Goal: Task Accomplishment & Management: Complete application form

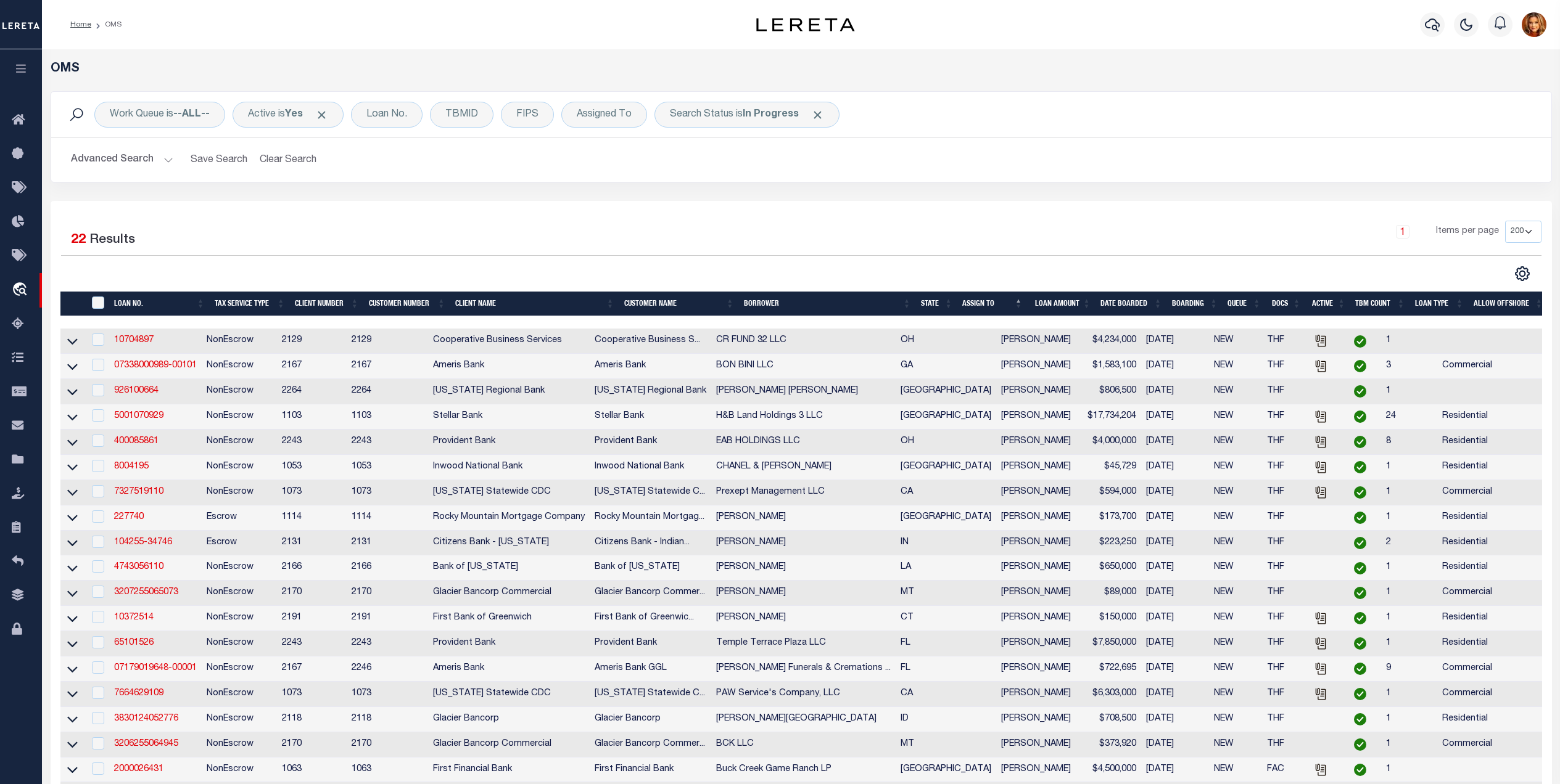
select select "200"
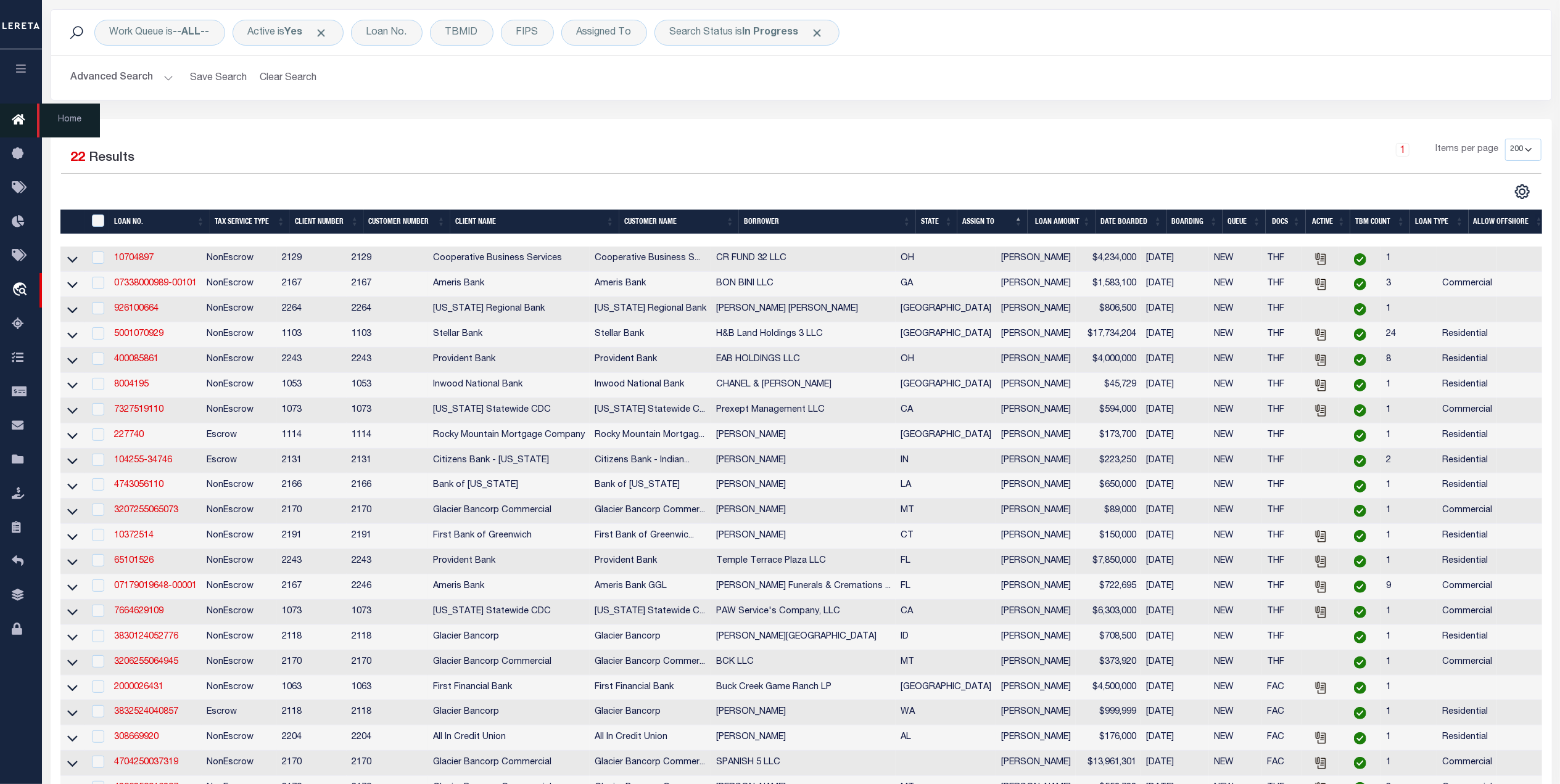
click at [22, 115] on icon at bounding box center [21, 120] width 20 height 16
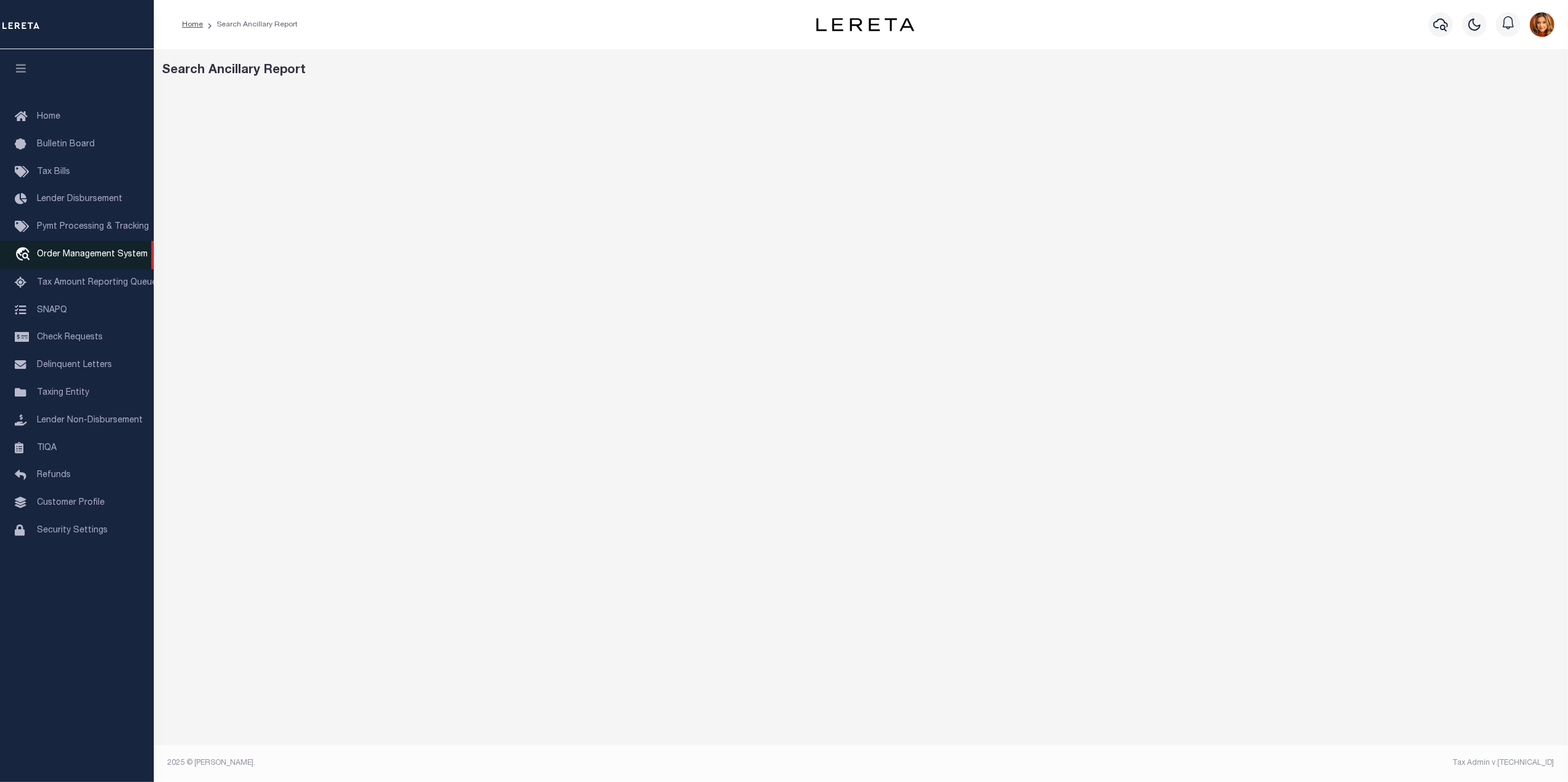
click at [41, 251] on span "Order Management System" at bounding box center [93, 254] width 111 height 9
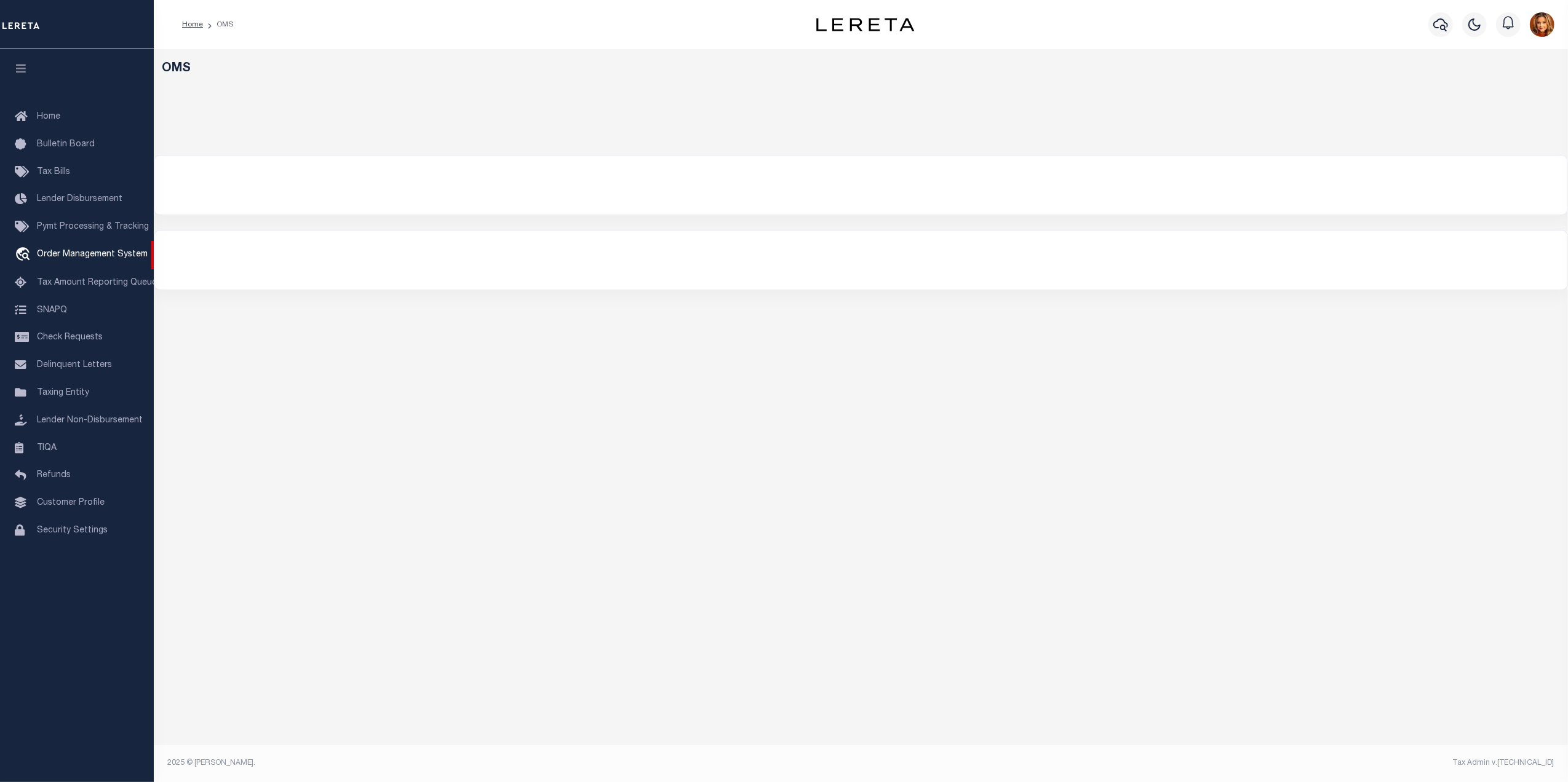
select select "200"
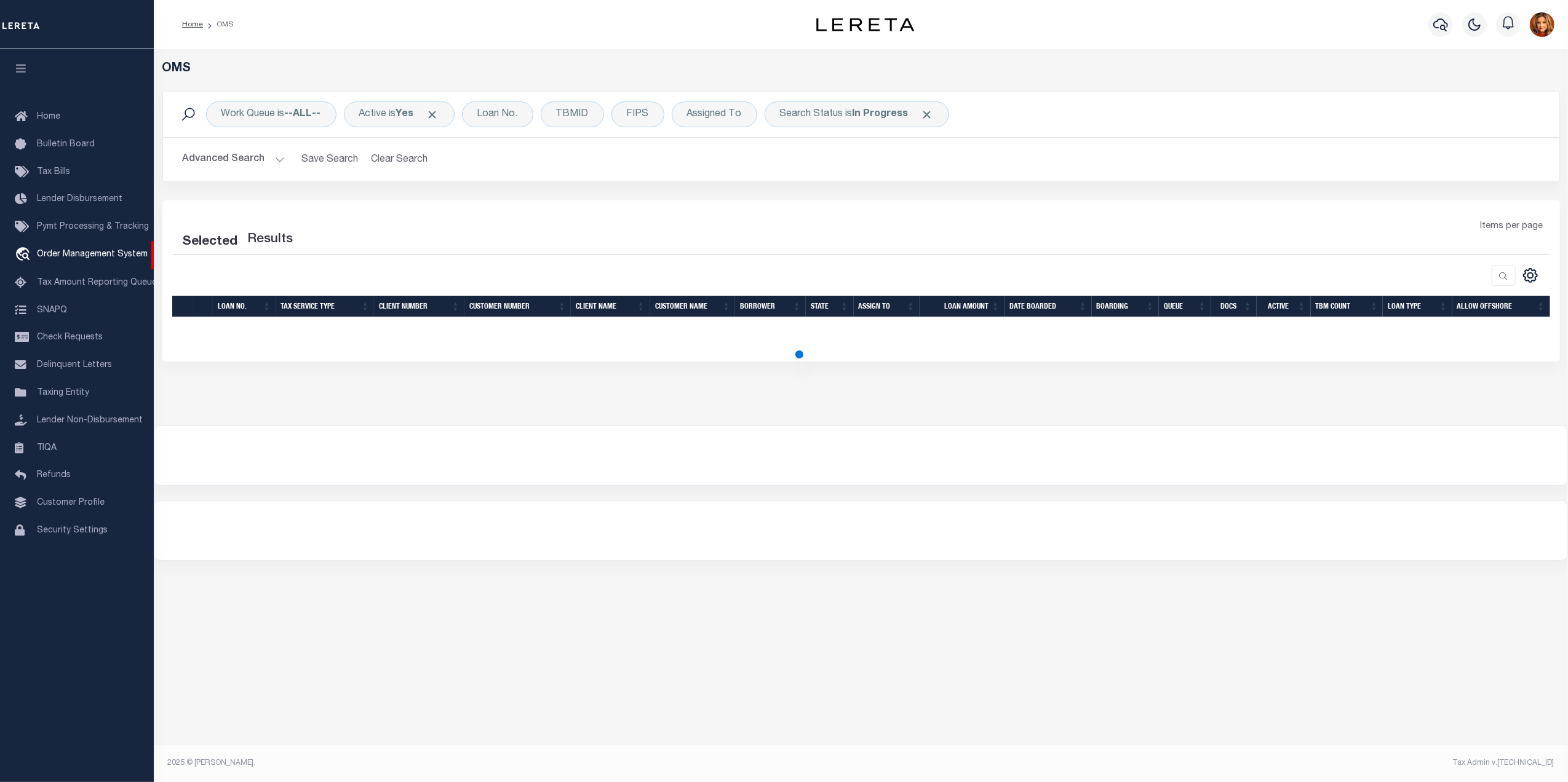
select select "200"
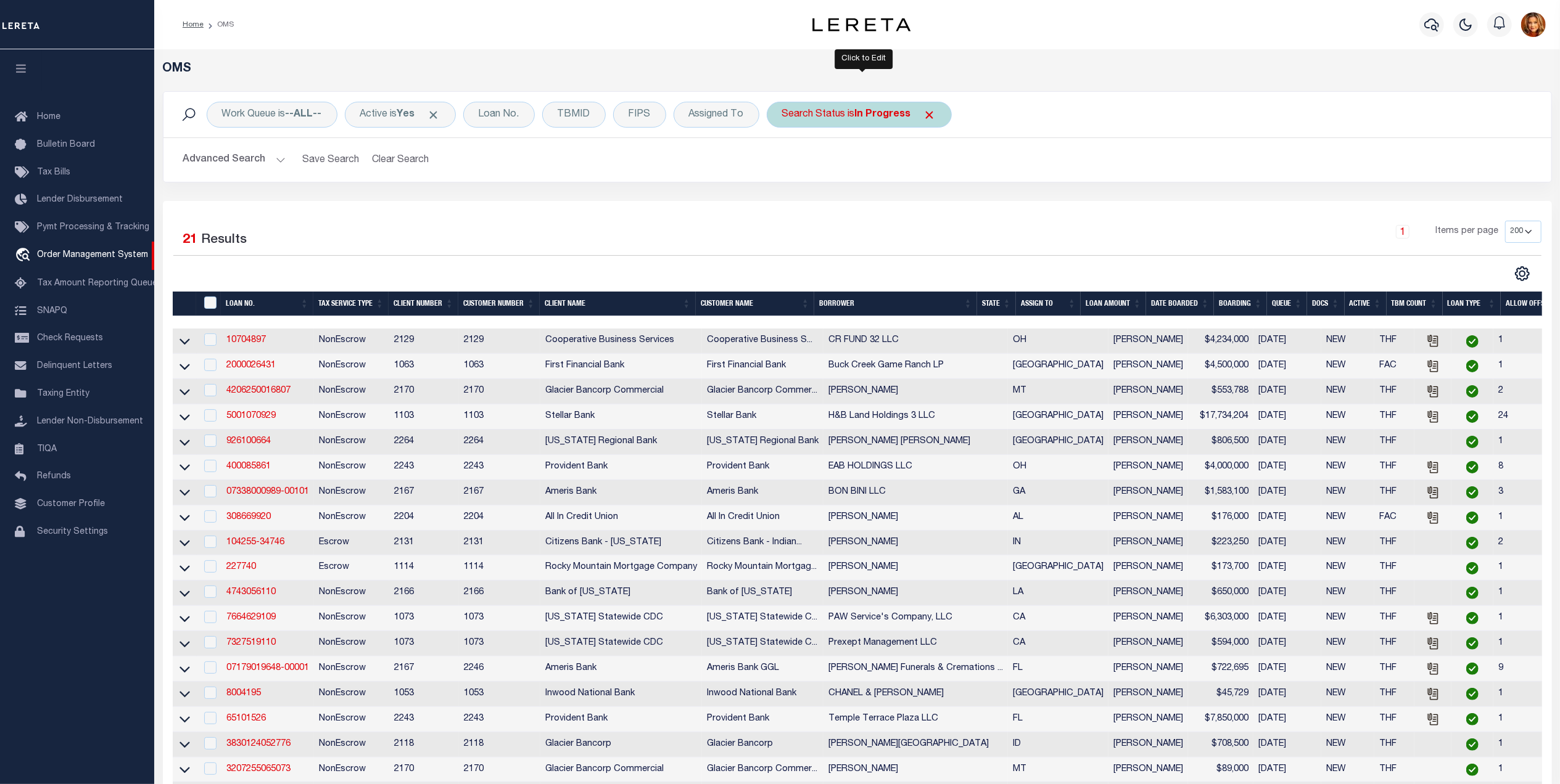
click at [864, 114] on b "In Progress" at bounding box center [883, 115] width 56 height 10
click at [812, 178] on select "Automated Search Bad Parcel Complete Duplicate Parcel High Dollar Reporting In …" at bounding box center [873, 175] width 181 height 24
select select "BP"
click at [786, 164] on select "Automated Search Bad Parcel Complete Duplicate Parcel High Dollar Reporting In …" at bounding box center [873, 175] width 181 height 24
click at [953, 203] on input "Apply" at bounding box center [946, 202] width 37 height 20
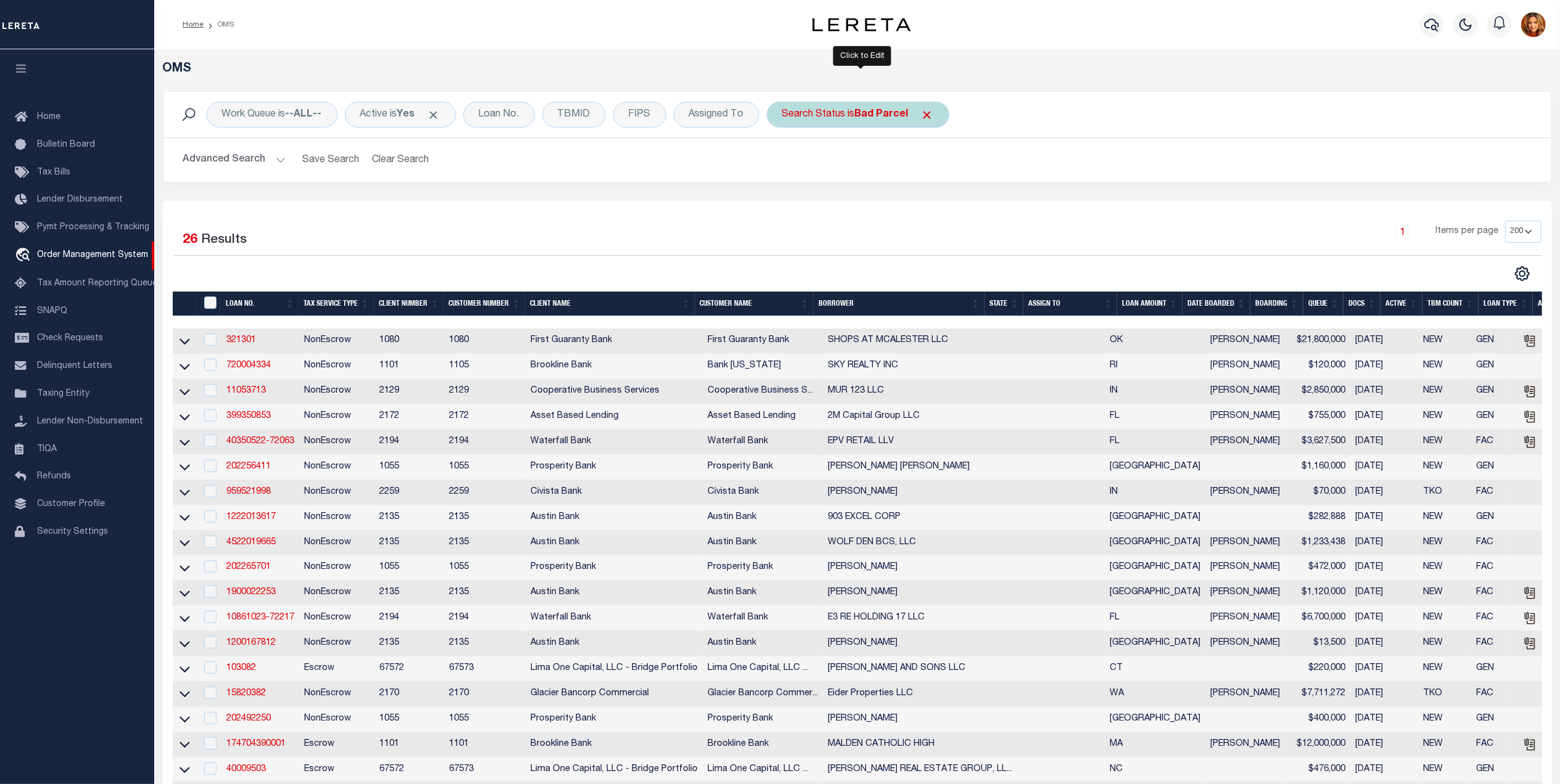
click at [888, 114] on b "Bad Parcel" at bounding box center [881, 115] width 54 height 10
click at [832, 176] on select "Automated Search Bad Parcel Complete Duplicate Parcel High Dollar Reporting In …" at bounding box center [873, 175] width 181 height 24
select select "QC"
click at [786, 164] on select "Automated Search Bad Parcel Complete Duplicate Parcel High Dollar Reporting In …" at bounding box center [873, 175] width 181 height 24
click at [950, 201] on input "Apply" at bounding box center [946, 202] width 37 height 20
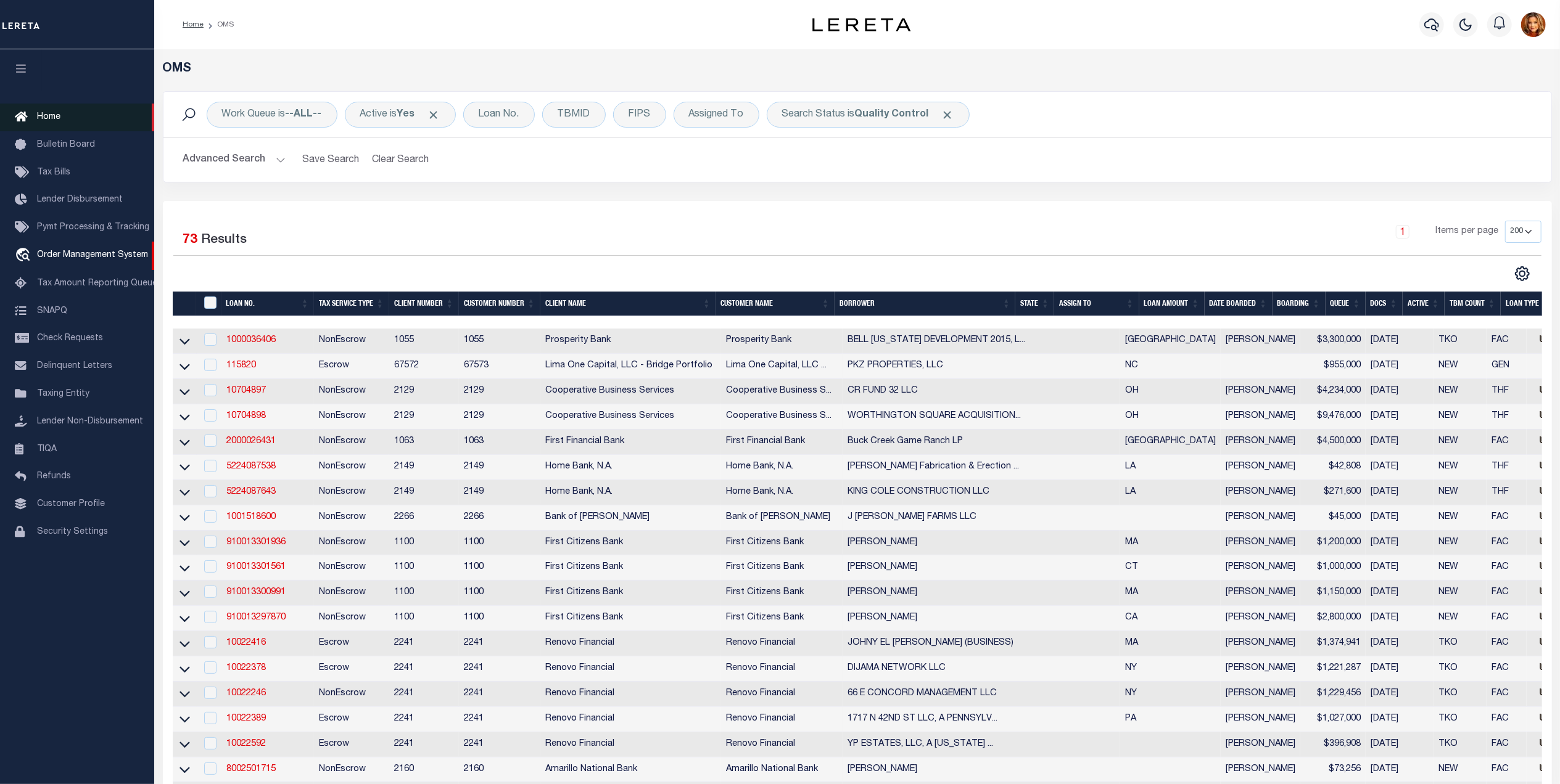
click at [47, 113] on span "Home" at bounding box center [49, 117] width 24 height 9
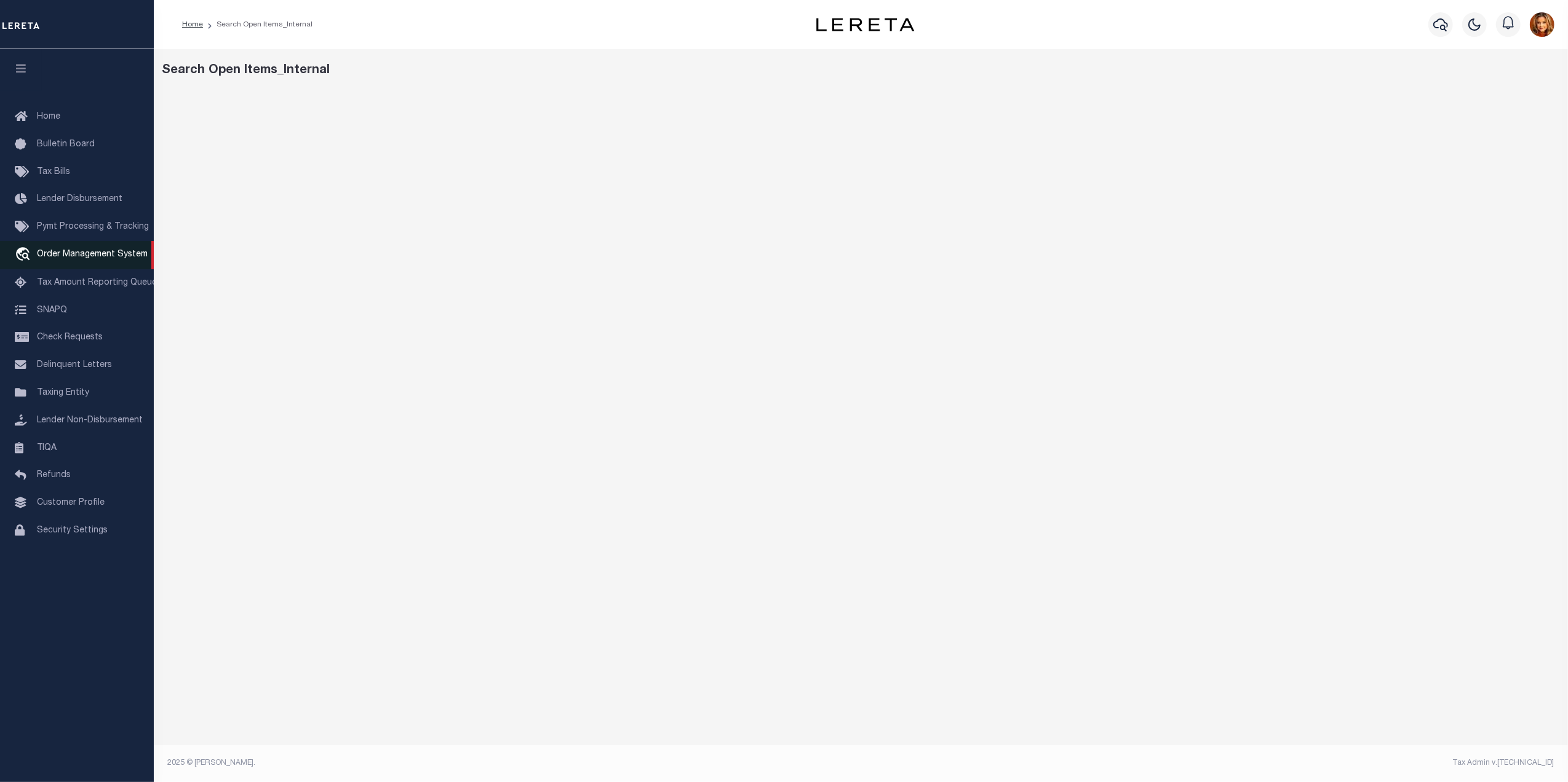
click at [65, 253] on span "Order Management System" at bounding box center [93, 254] width 111 height 9
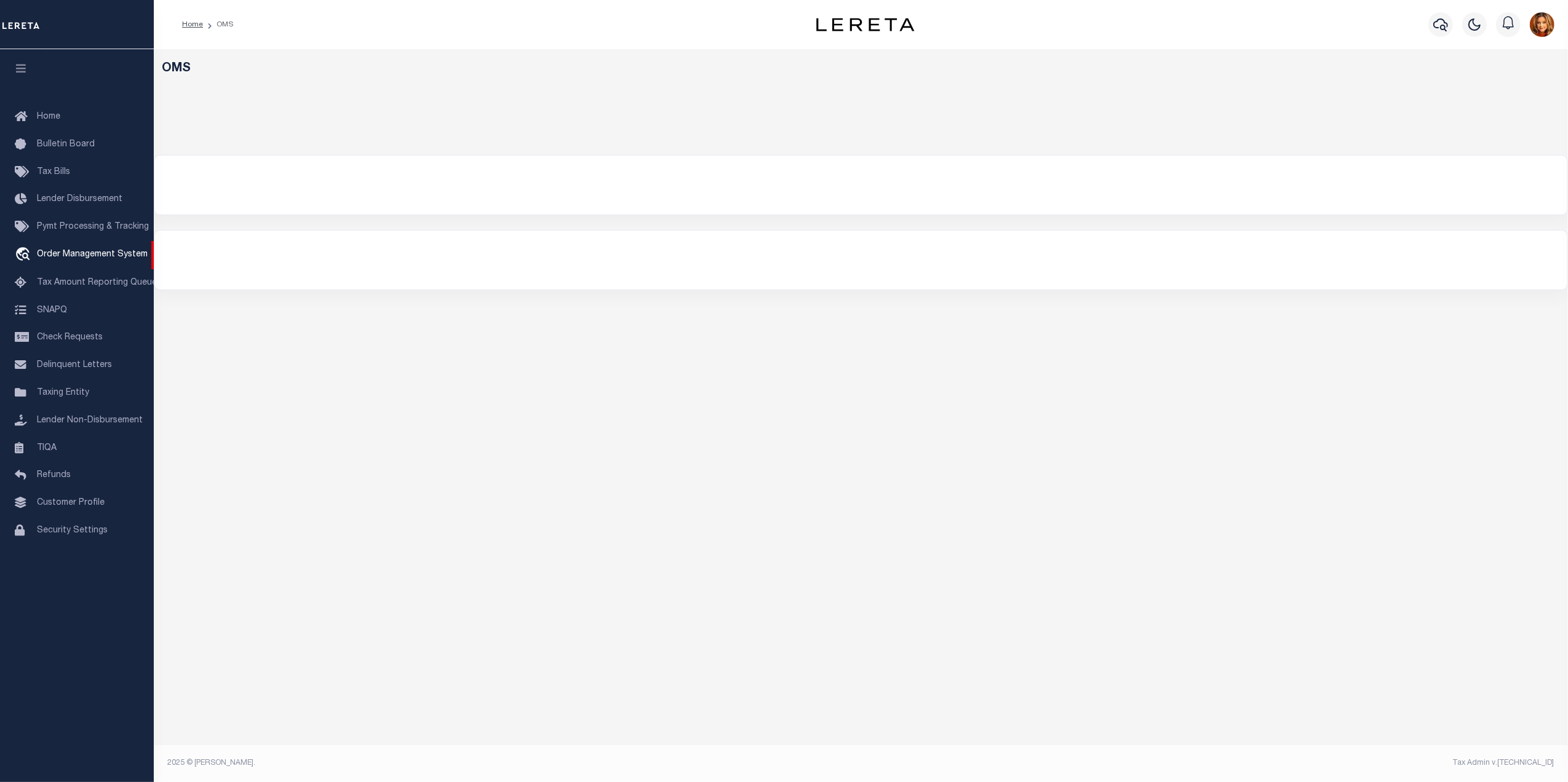
select select "200"
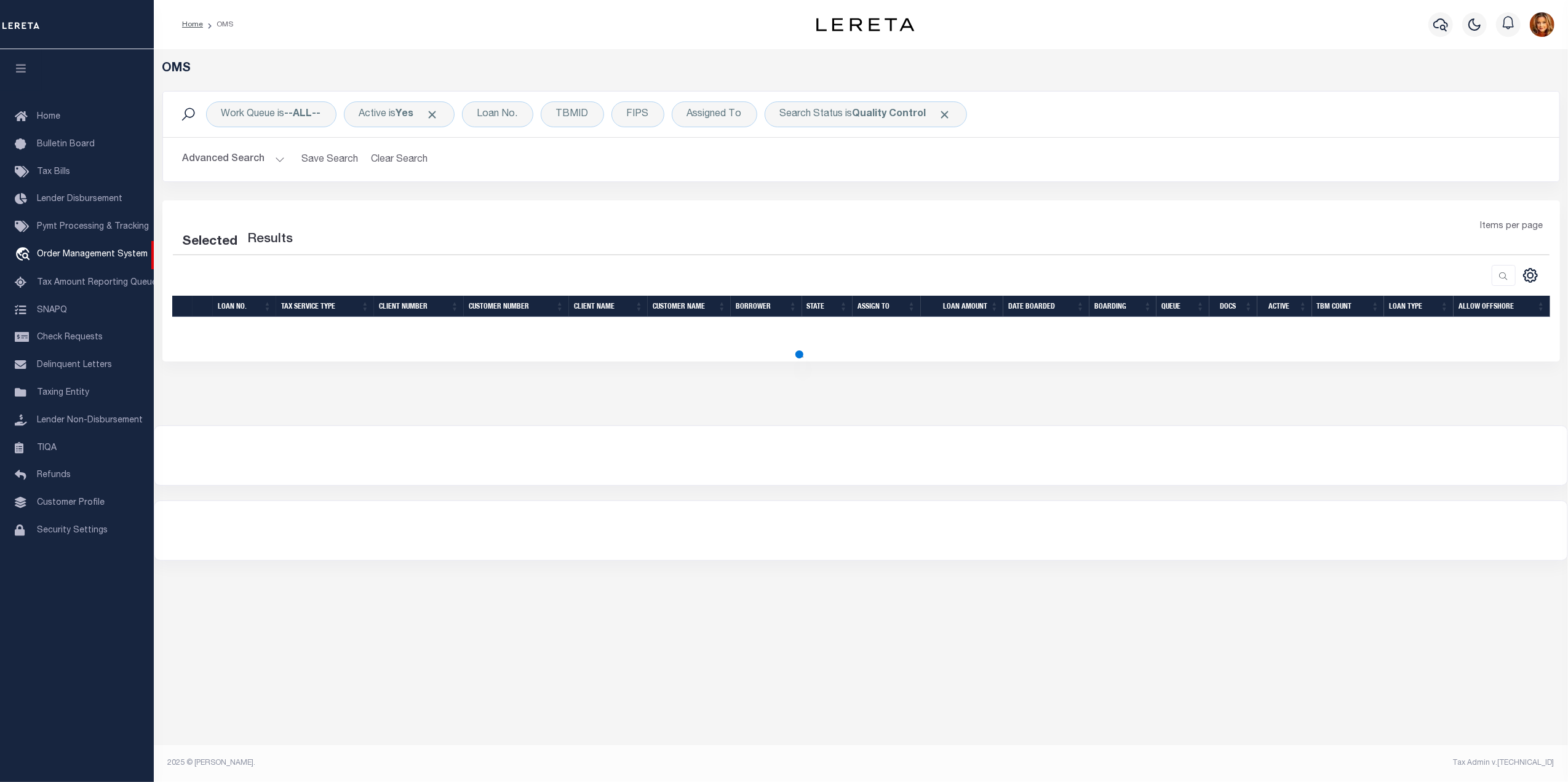
select select "200"
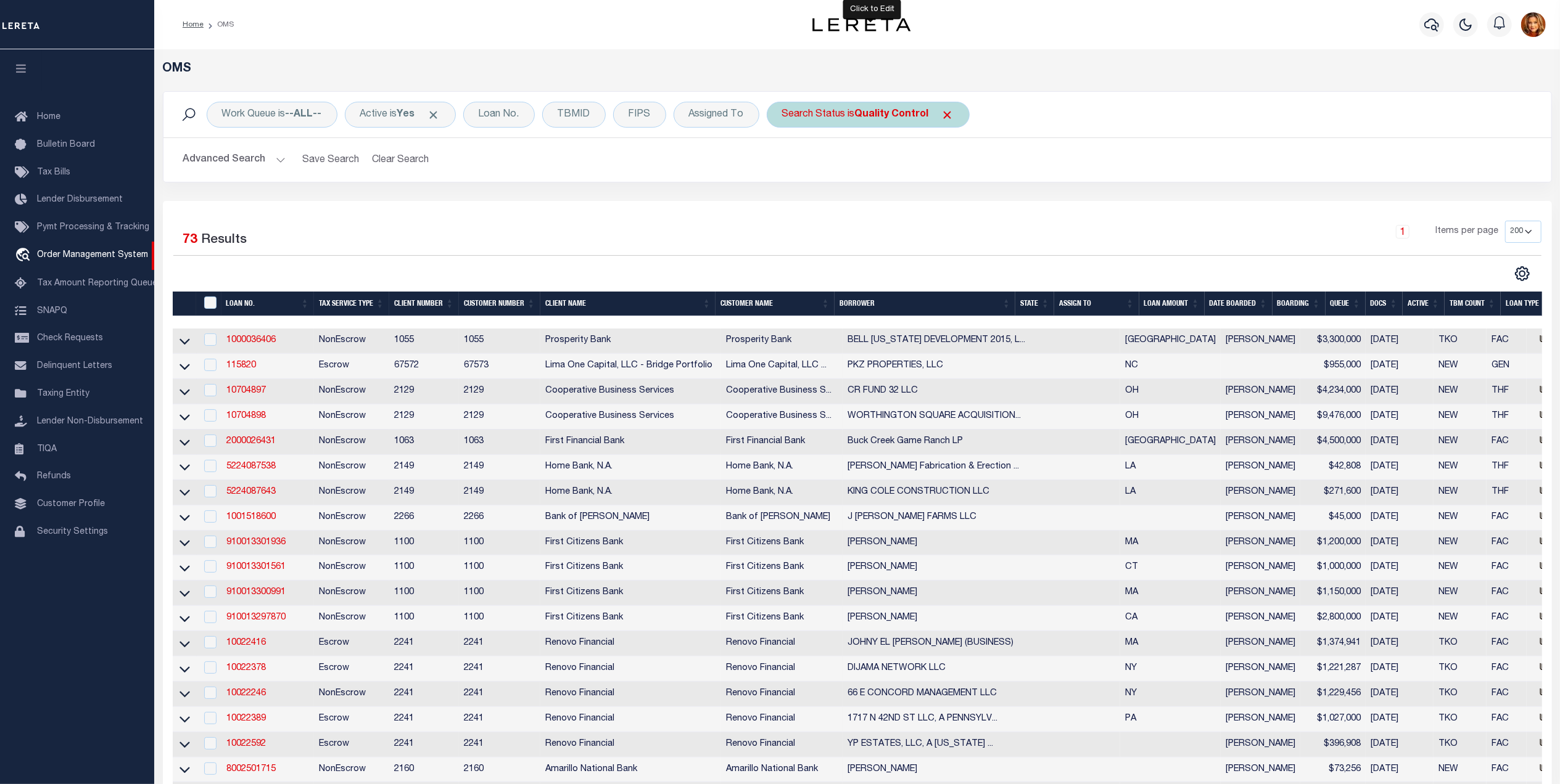
click at [885, 117] on b "Quality Control" at bounding box center [892, 115] width 74 height 10
click at [820, 169] on select "Automated Search Bad Parcel Complete Duplicate Parcel High Dollar Reporting In …" at bounding box center [873, 175] width 181 height 24
select select "PA"
click at [786, 164] on select "Automated Search Bad Parcel Complete Duplicate Parcel High Dollar Reporting In …" at bounding box center [873, 175] width 181 height 24
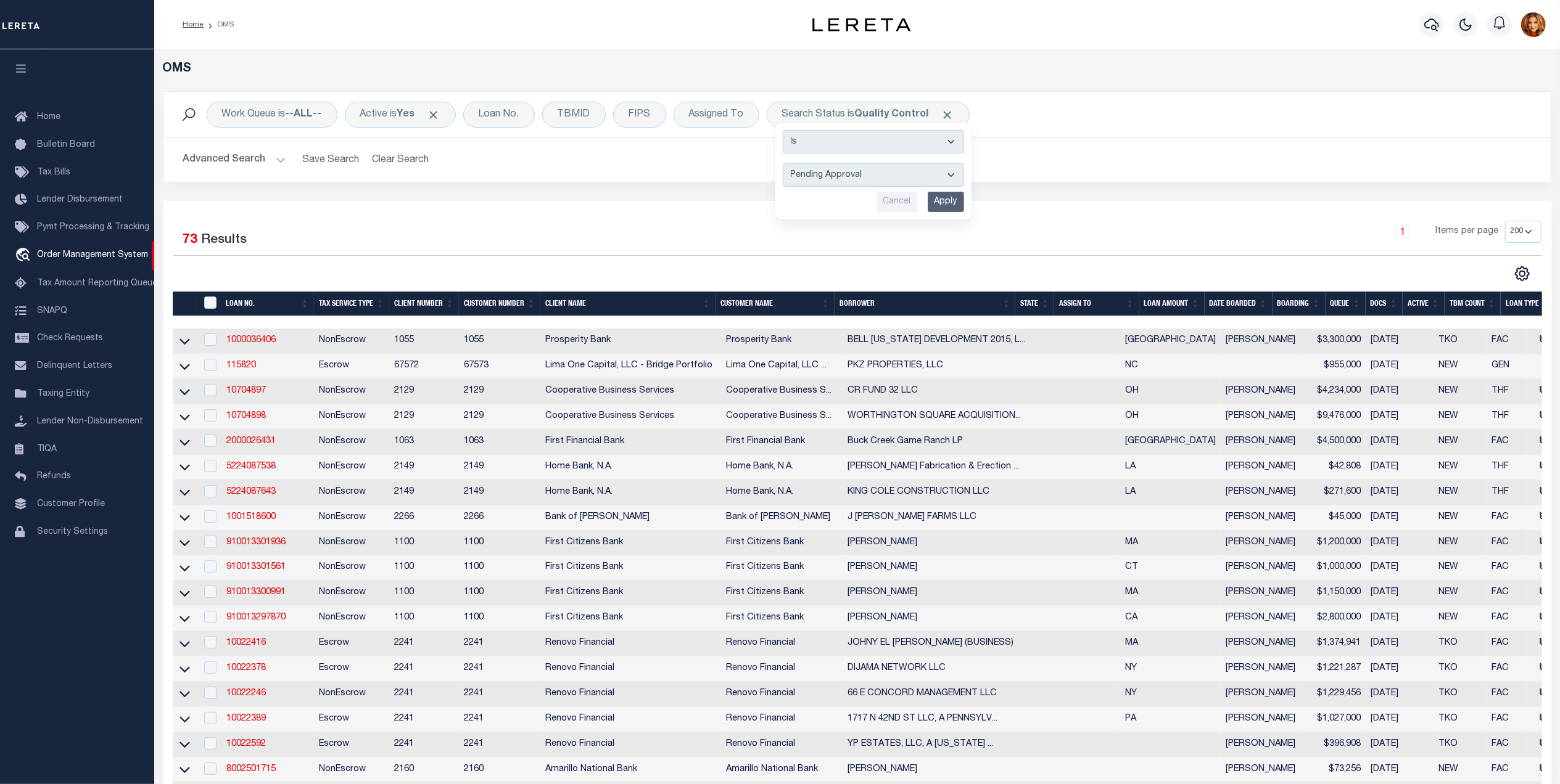
click at [215, 161] on button "Advanced Search" at bounding box center [234, 159] width 102 height 24
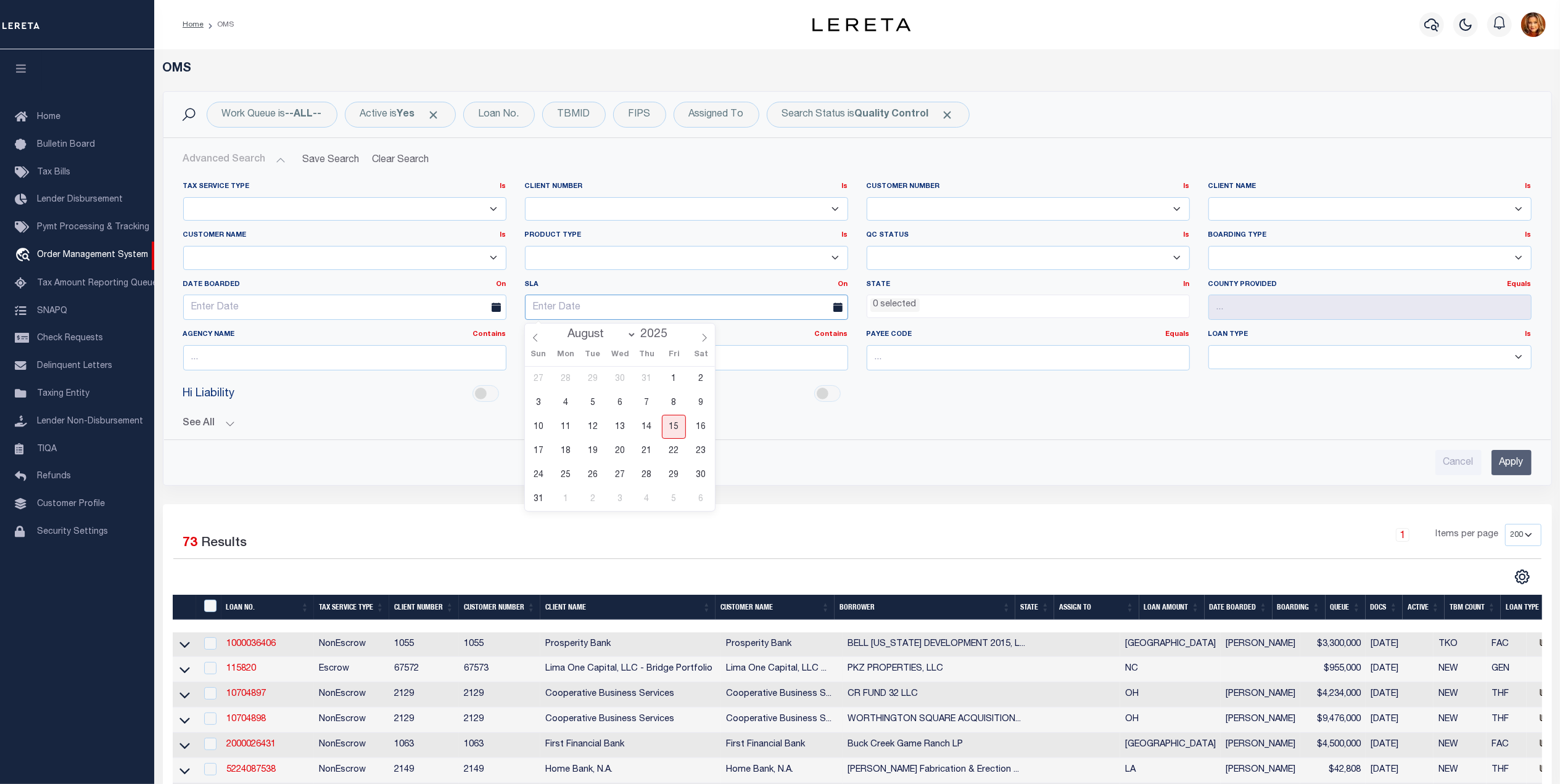
click at [601, 302] on input "text" at bounding box center [686, 307] width 323 height 25
click at [844, 287] on link "On" at bounding box center [843, 285] width 10 height 7
click at [790, 331] on link "Before" at bounding box center [799, 334] width 98 height 18
click at [574, 319] on input "text" at bounding box center [686, 307] width 323 height 25
click at [671, 425] on span "15" at bounding box center [673, 426] width 24 height 24
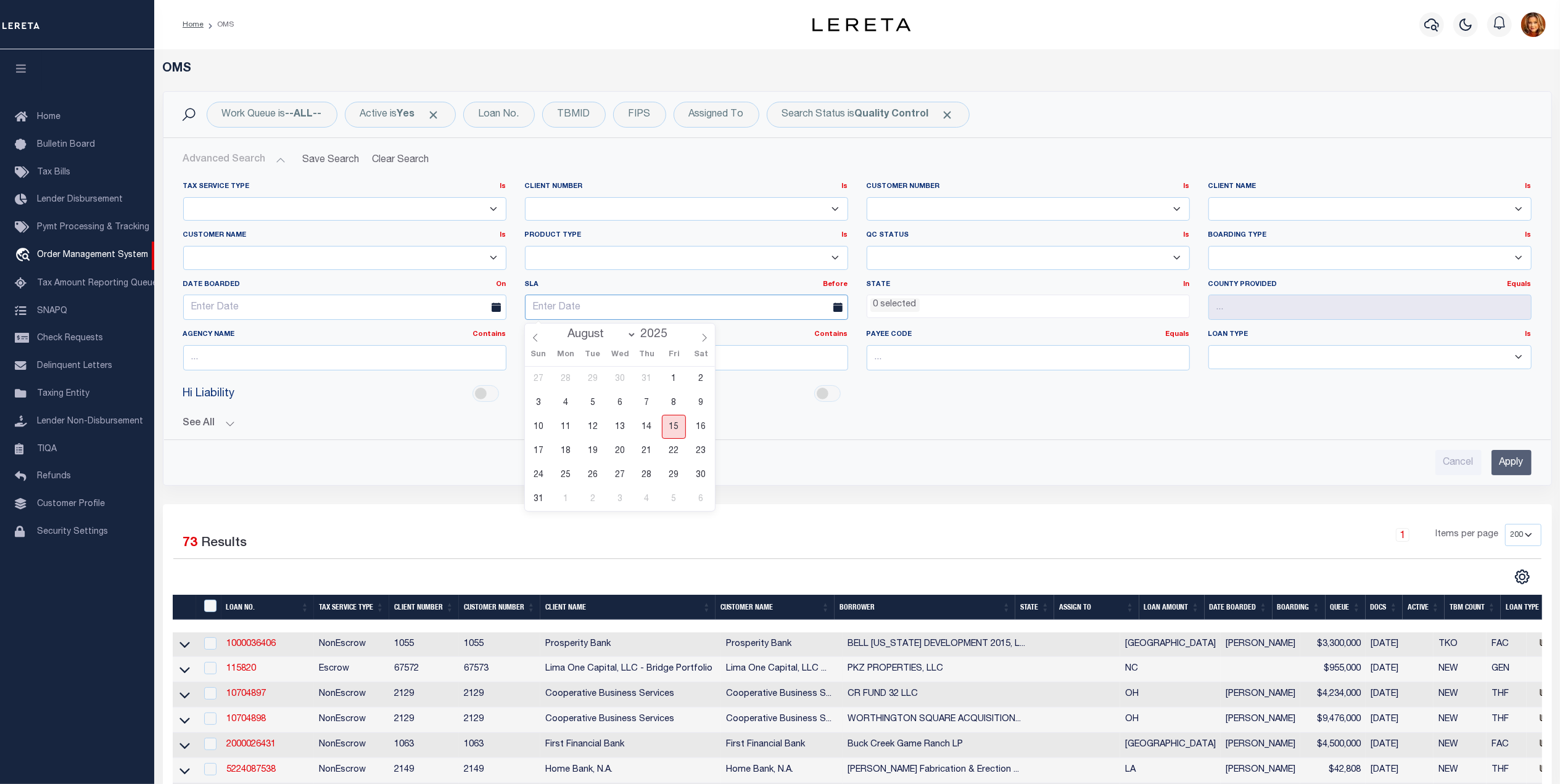
type input "08-15-2025"
click at [1511, 468] on input "Apply" at bounding box center [1511, 462] width 40 height 25
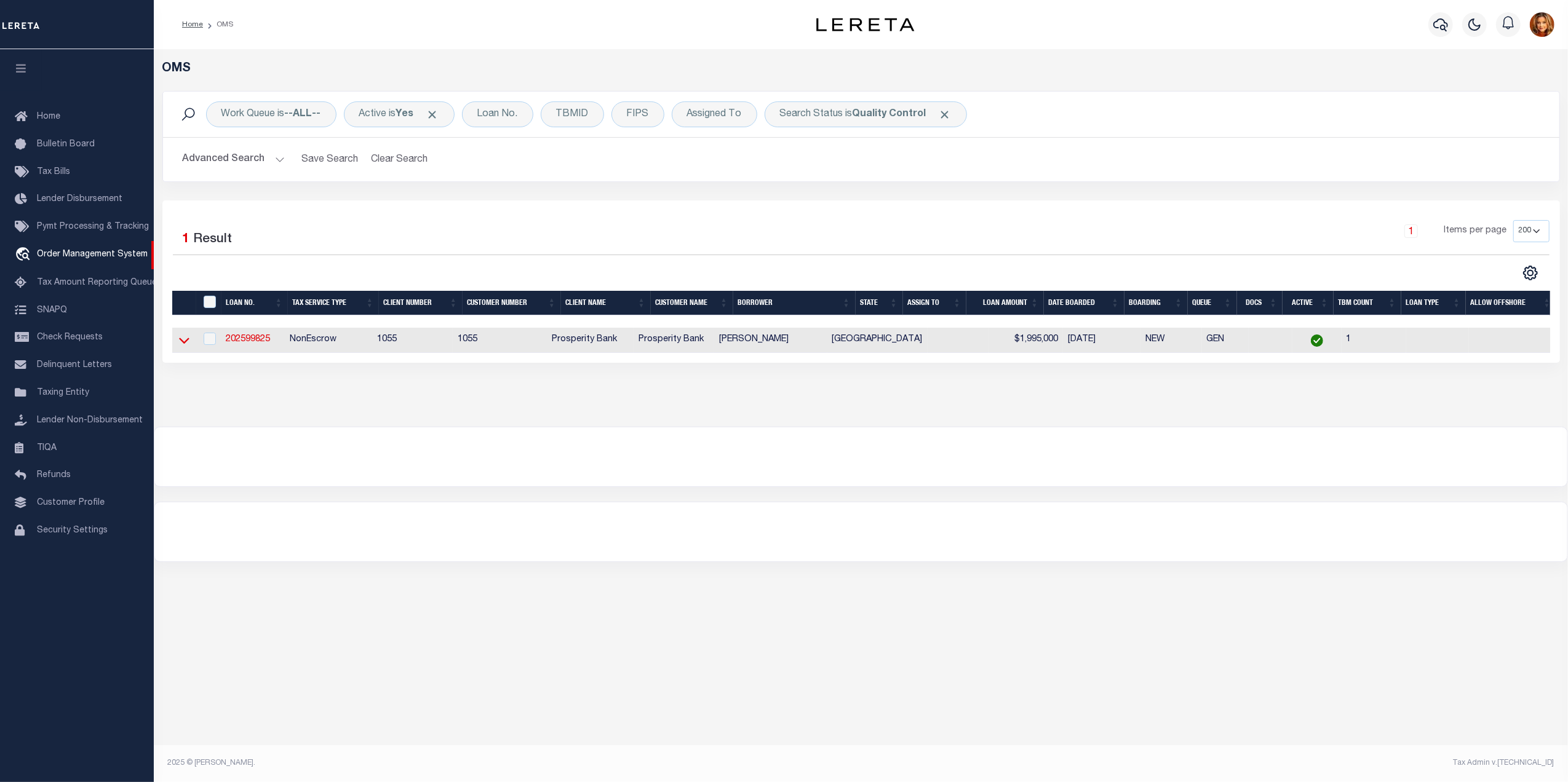
click at [185, 341] on icon at bounding box center [184, 340] width 10 height 13
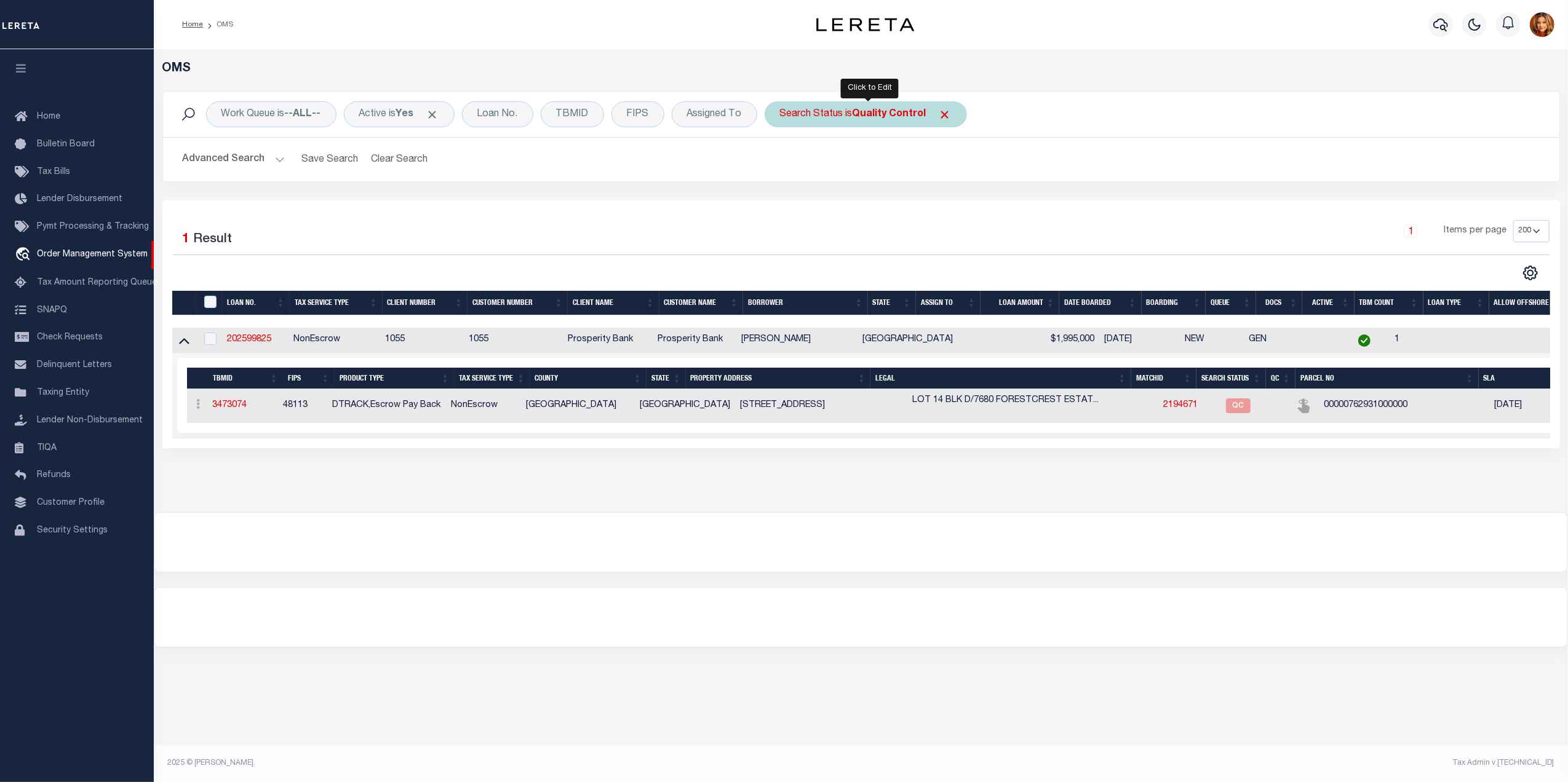
click at [886, 109] on b "Quality Control" at bounding box center [889, 114] width 74 height 10
click at [826, 180] on select "Automated Search Bad Parcel Complete Duplicate Parcel High Dollar Reporting In …" at bounding box center [870, 174] width 181 height 24
select select "PA"
click at [784, 164] on select "Automated Search Bad Parcel Complete Duplicate Parcel High Dollar Reporting In …" at bounding box center [870, 174] width 181 height 24
click at [943, 201] on input "Apply" at bounding box center [943, 201] width 37 height 20
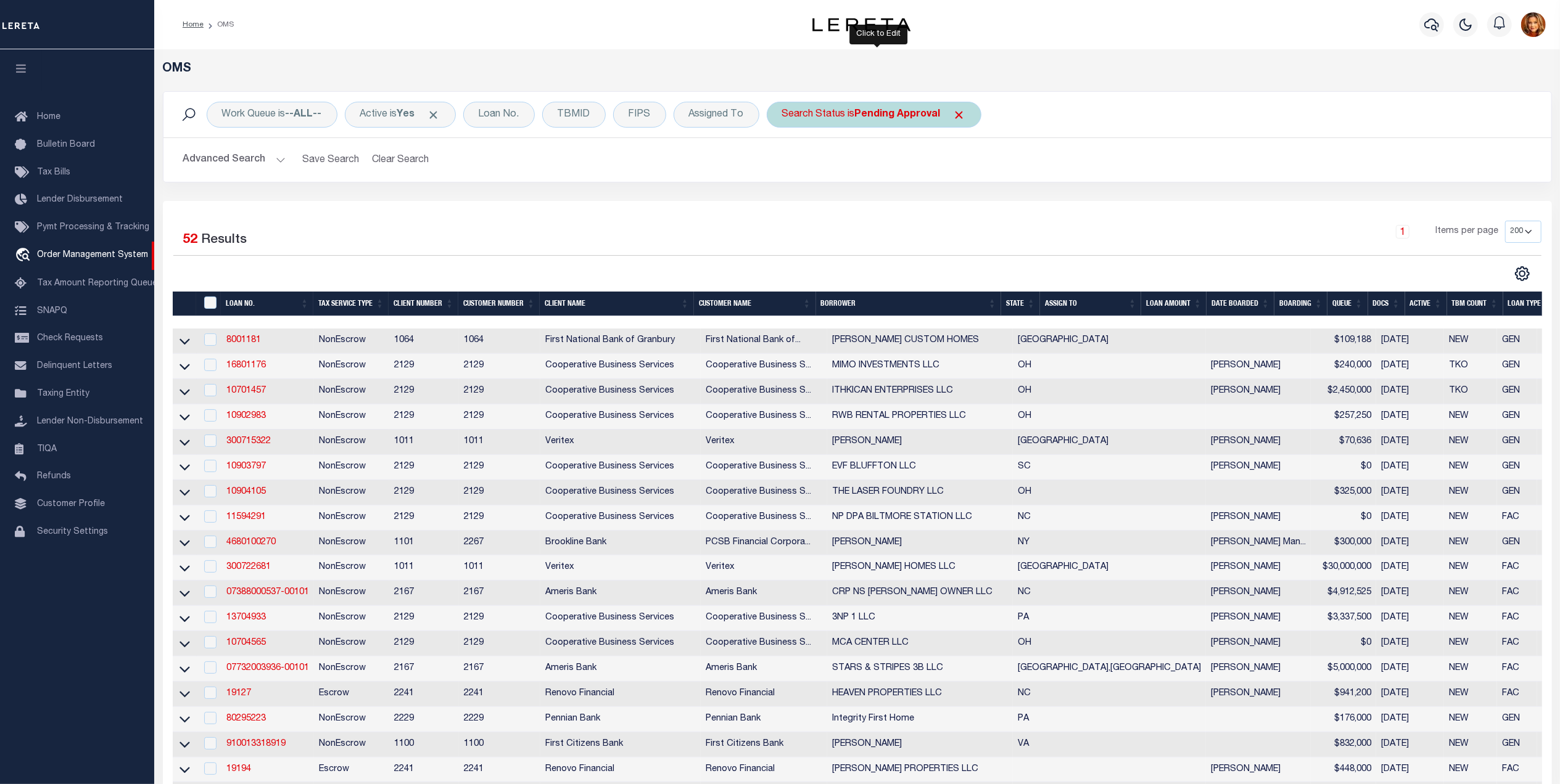
click at [896, 119] on b "Pending Approval" at bounding box center [898, 115] width 85 height 10
click at [837, 176] on select "Automated Search Bad Parcel Complete Duplicate Parcel High Dollar Reporting In …" at bounding box center [873, 175] width 181 height 24
select select "QC"
click at [786, 164] on select "Automated Search Bad Parcel Complete Duplicate Parcel High Dollar Reporting In …" at bounding box center [873, 175] width 181 height 24
click at [936, 205] on input "Apply" at bounding box center [946, 202] width 37 height 20
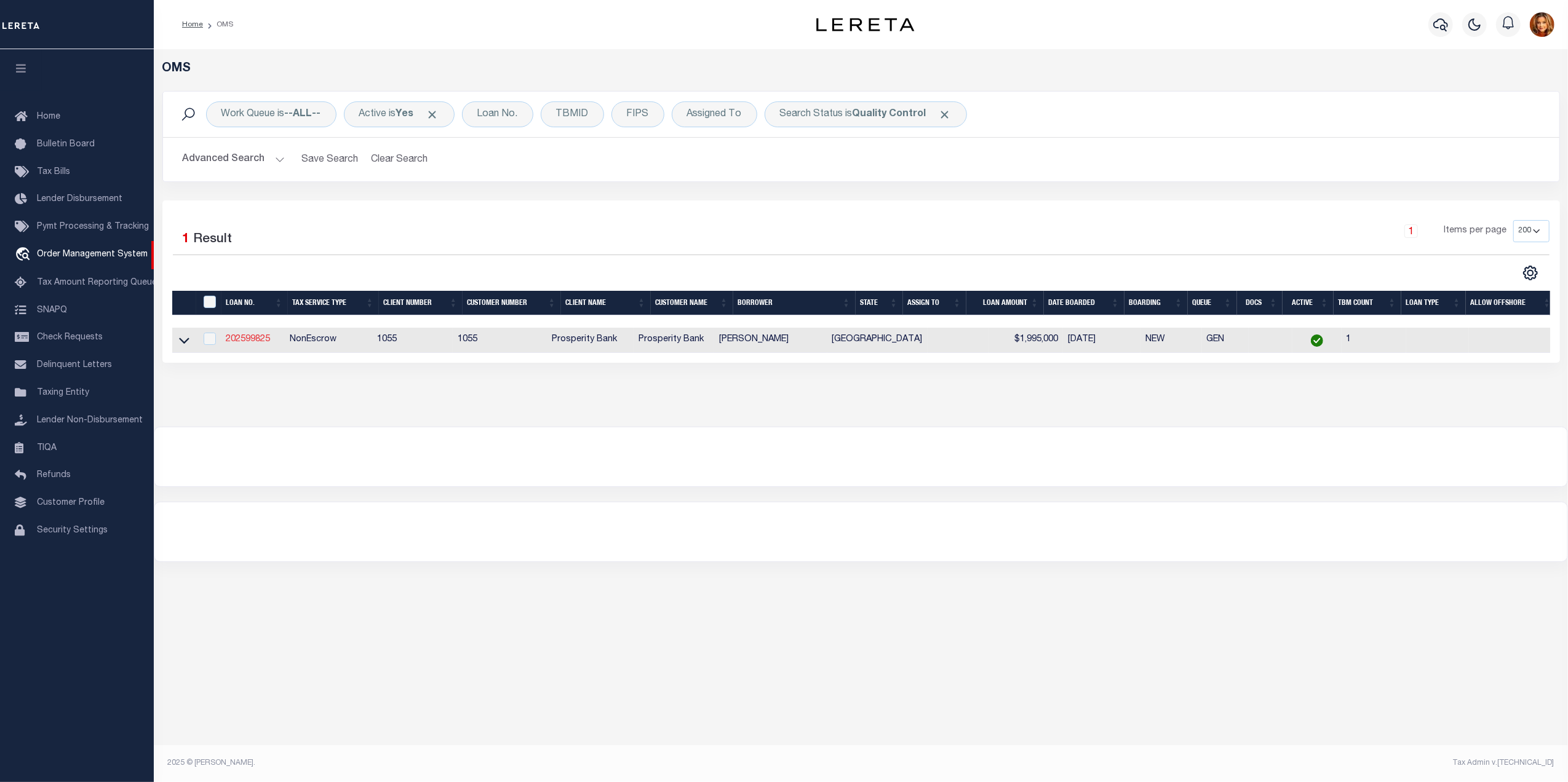
click at [239, 341] on link "202599825" at bounding box center [248, 339] width 45 height 9
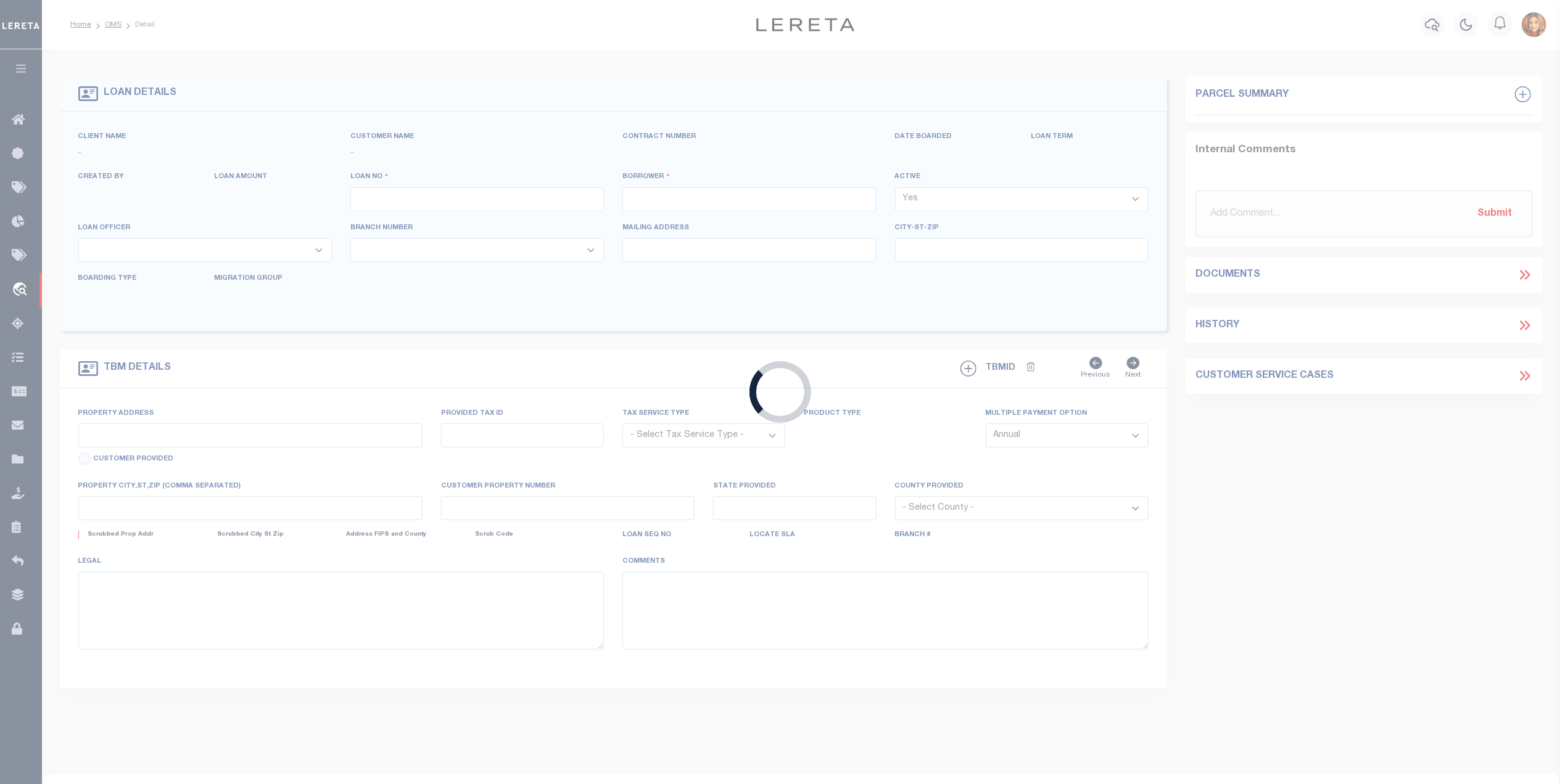
type input "202599825"
type input "[PERSON_NAME]"
select select
type input "4535 ALLENCREST LANE"
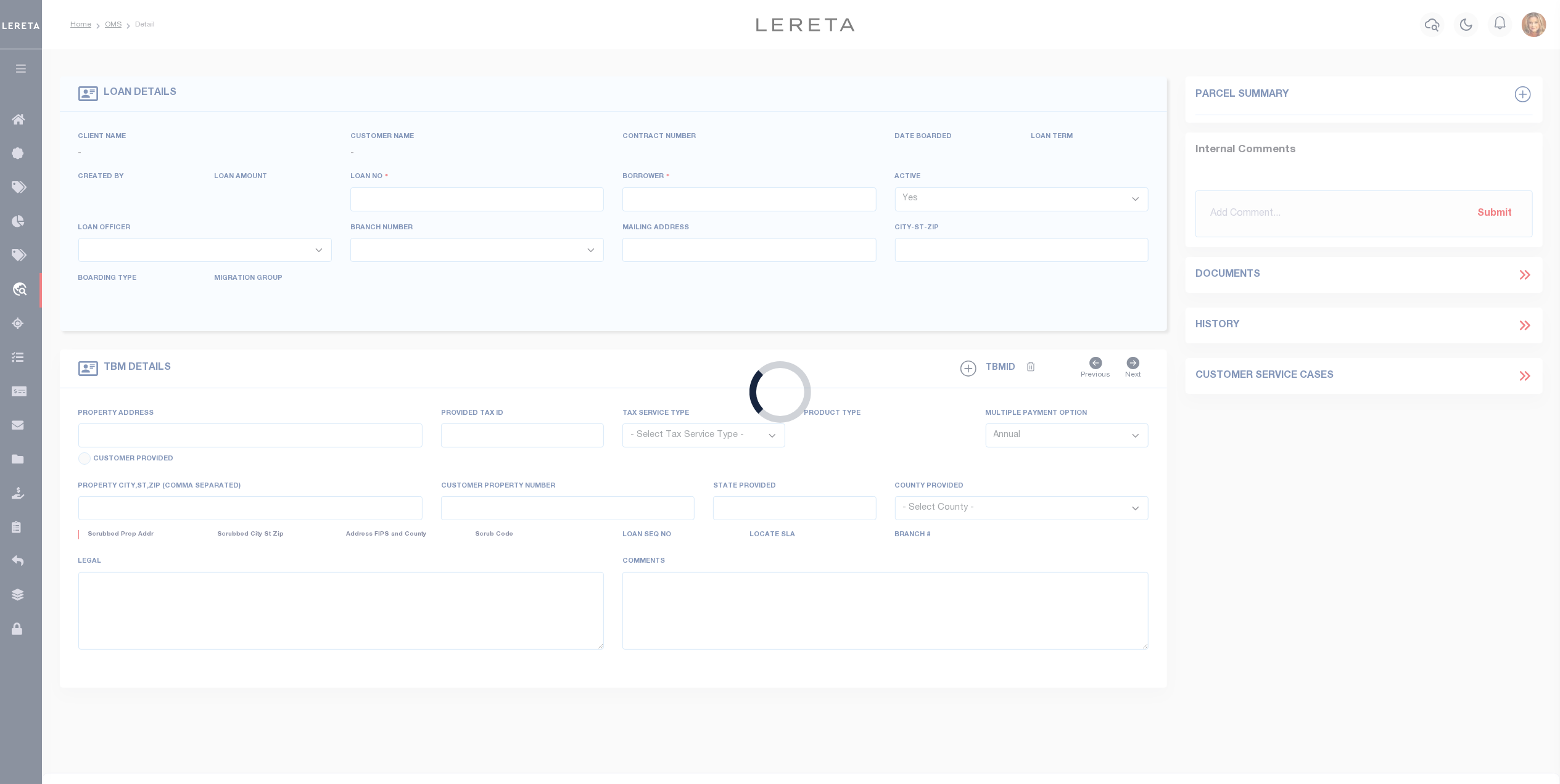
type input "DALLAS TX 75244"
select select "800"
select select "NonEscrow"
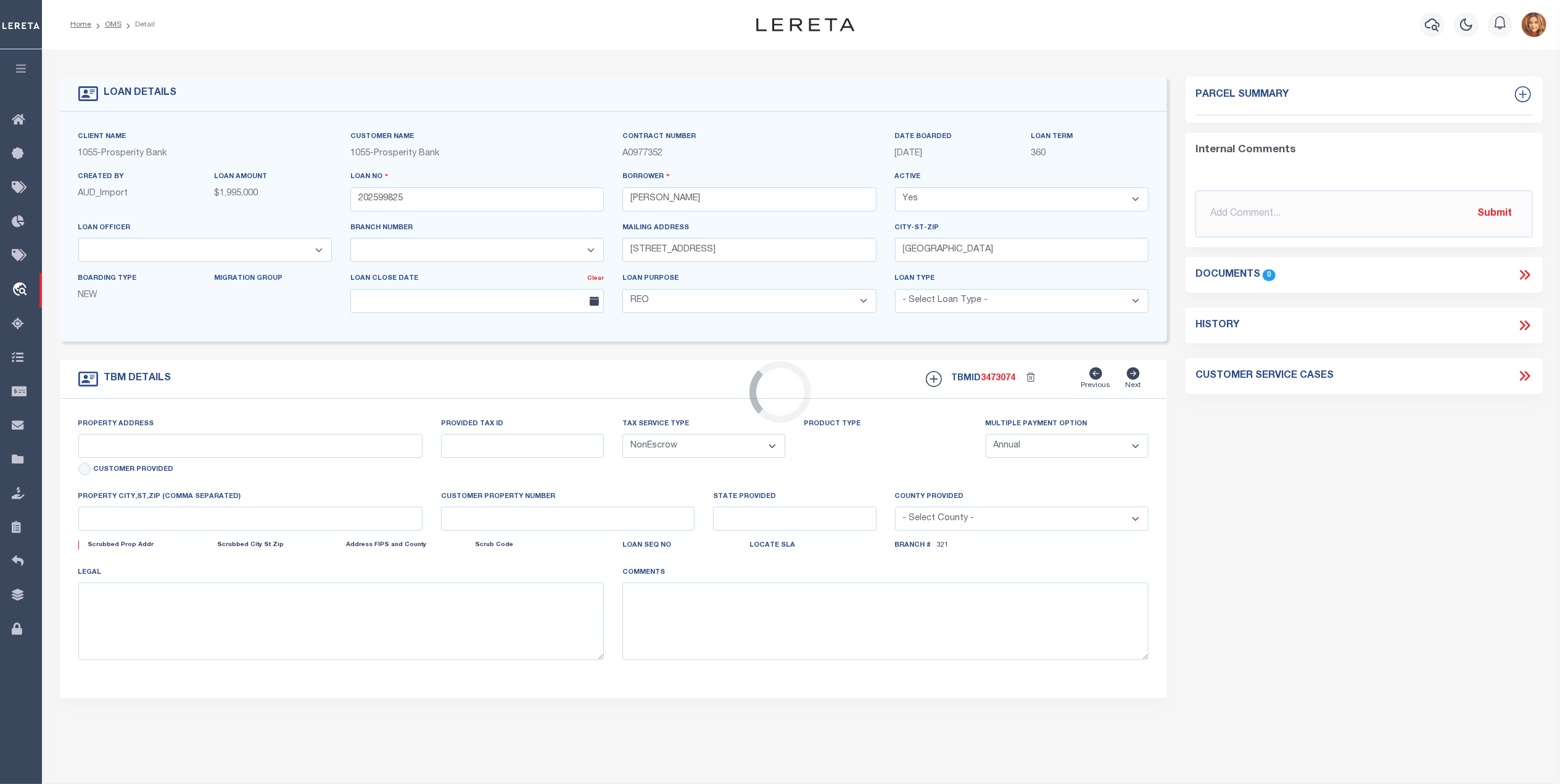
type input "4535 ALLENCREST LN"
type input "00000762931000000"
select select
type input "DALLAS, TX 75244"
type input "[GEOGRAPHIC_DATA]"
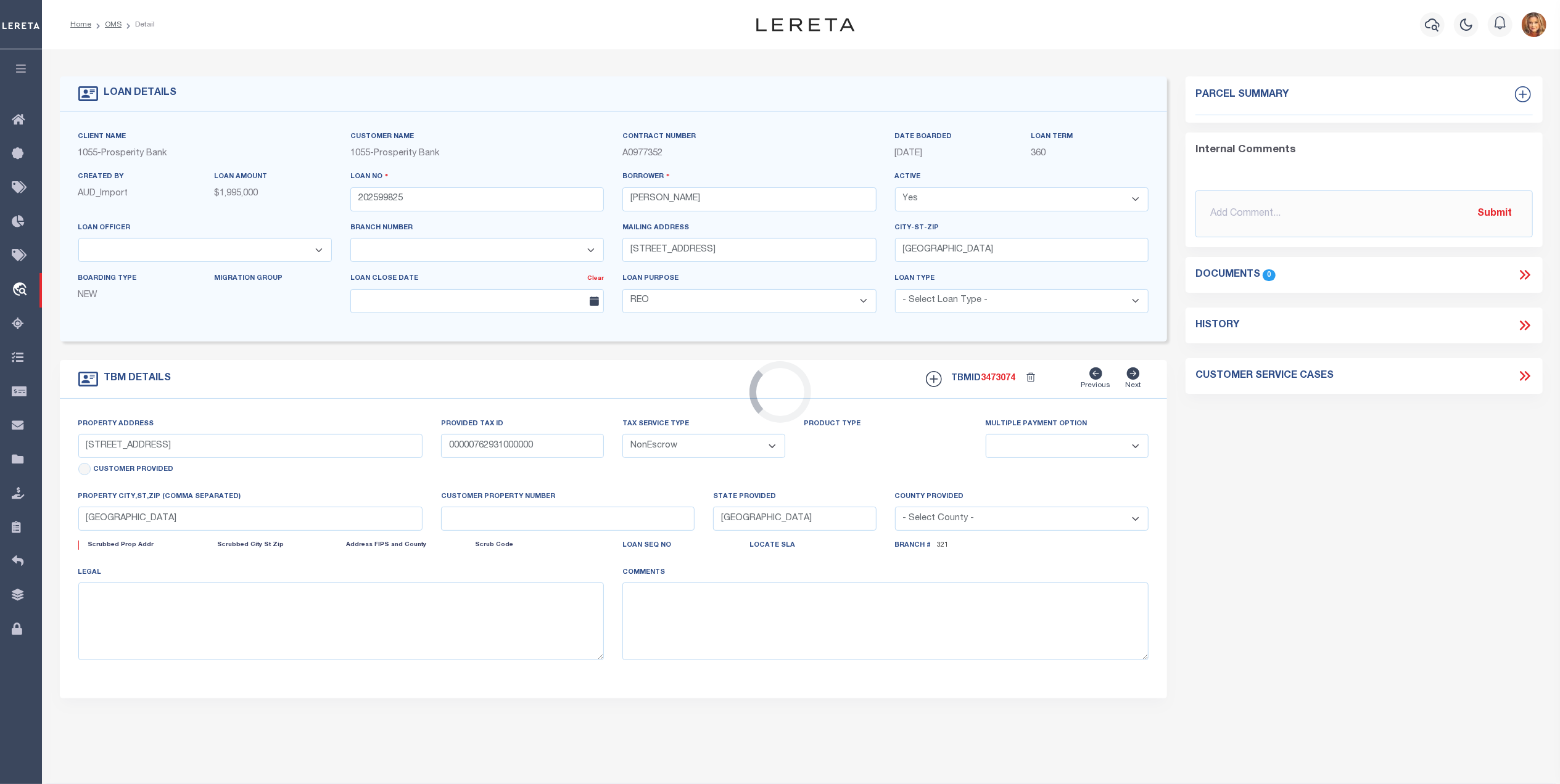
select select
type textarea "LOT 14 BLK D/7680 FORESTCREST ESTATES #2"
select select "10478"
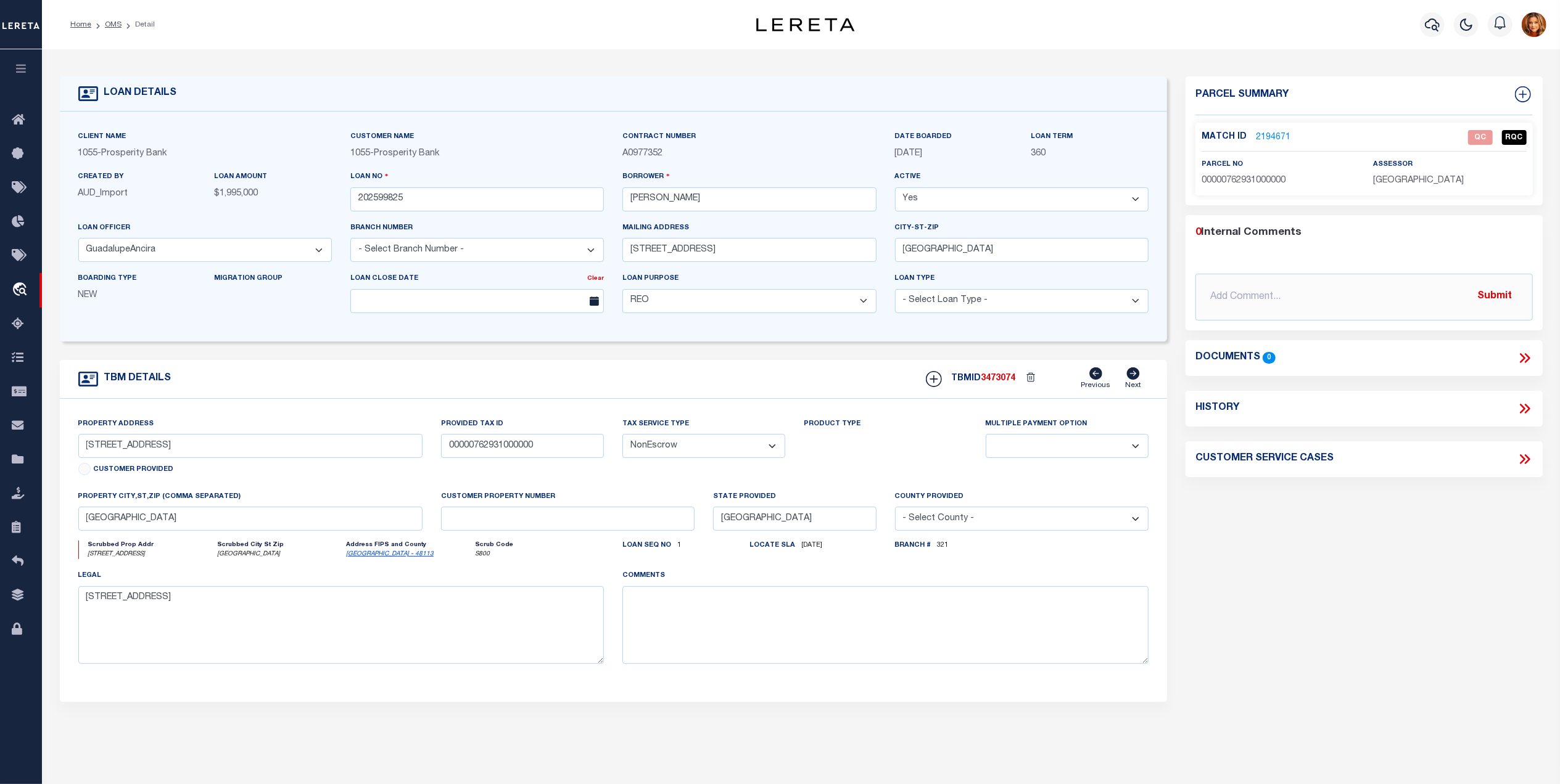
select select "3917"
click at [1271, 133] on link "2194671" at bounding box center [1273, 138] width 35 height 13
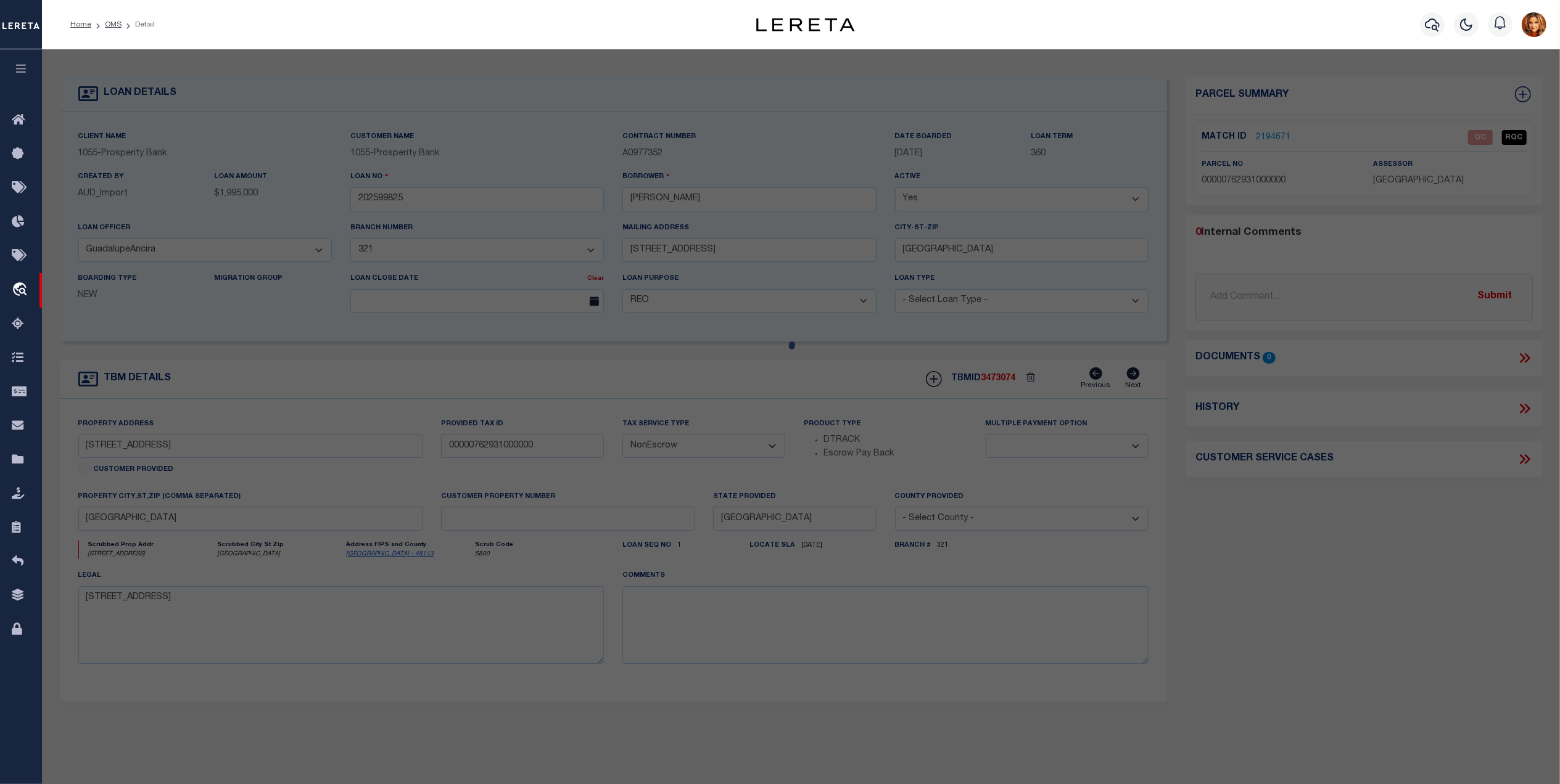
checkbox input "false"
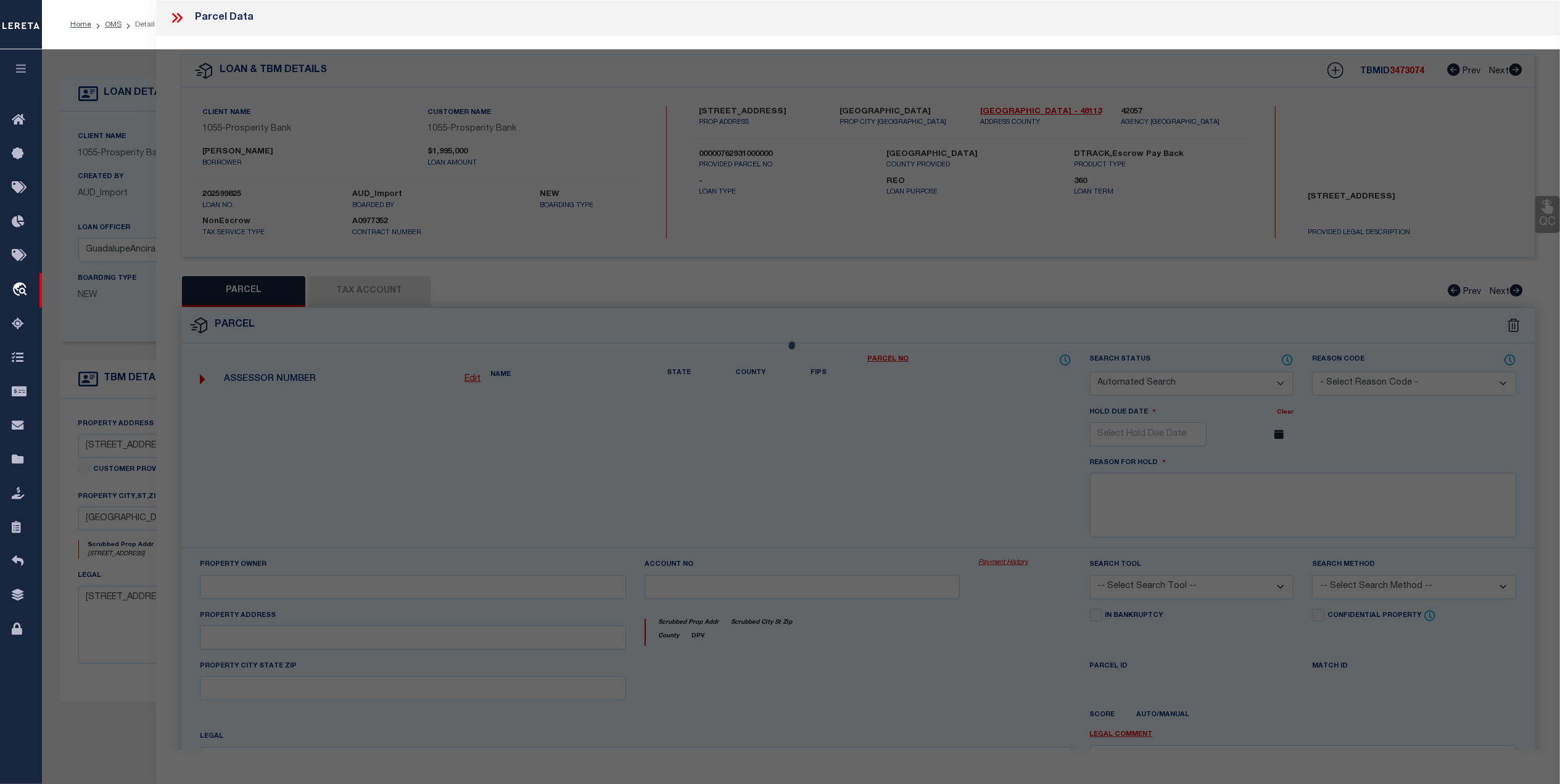
select select "QC"
type input "MEINERT STACI N & KYLE J"
select select "AGW"
select select "LEG"
type input "4535 ALLENCREST LN"
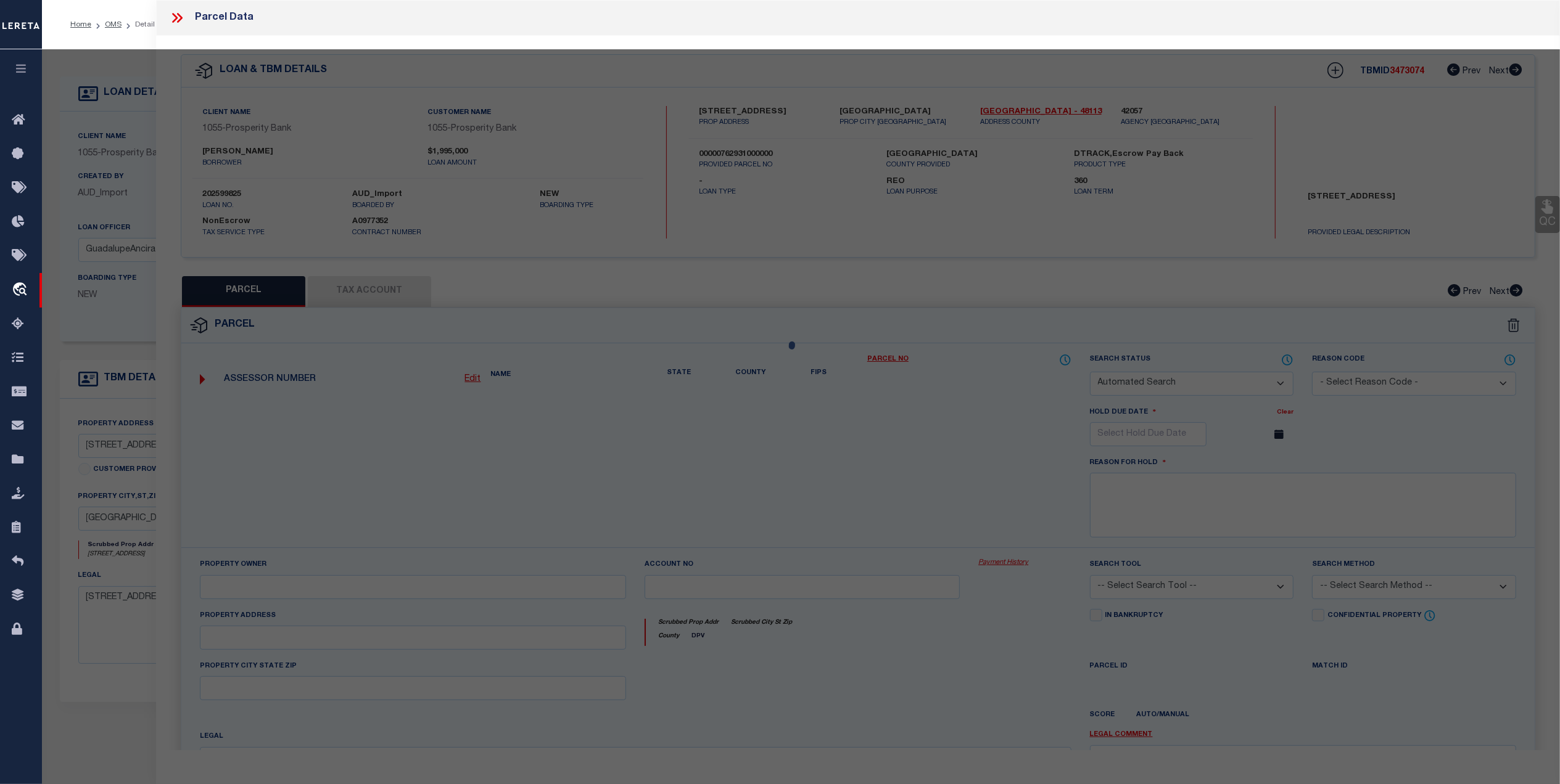
type input "DALLAS, TX 75244"
type textarea "FORESTCREST ESTS 2 BLK D/7680 LT 14"
type textarea "High liability loan completed based on given text legal."
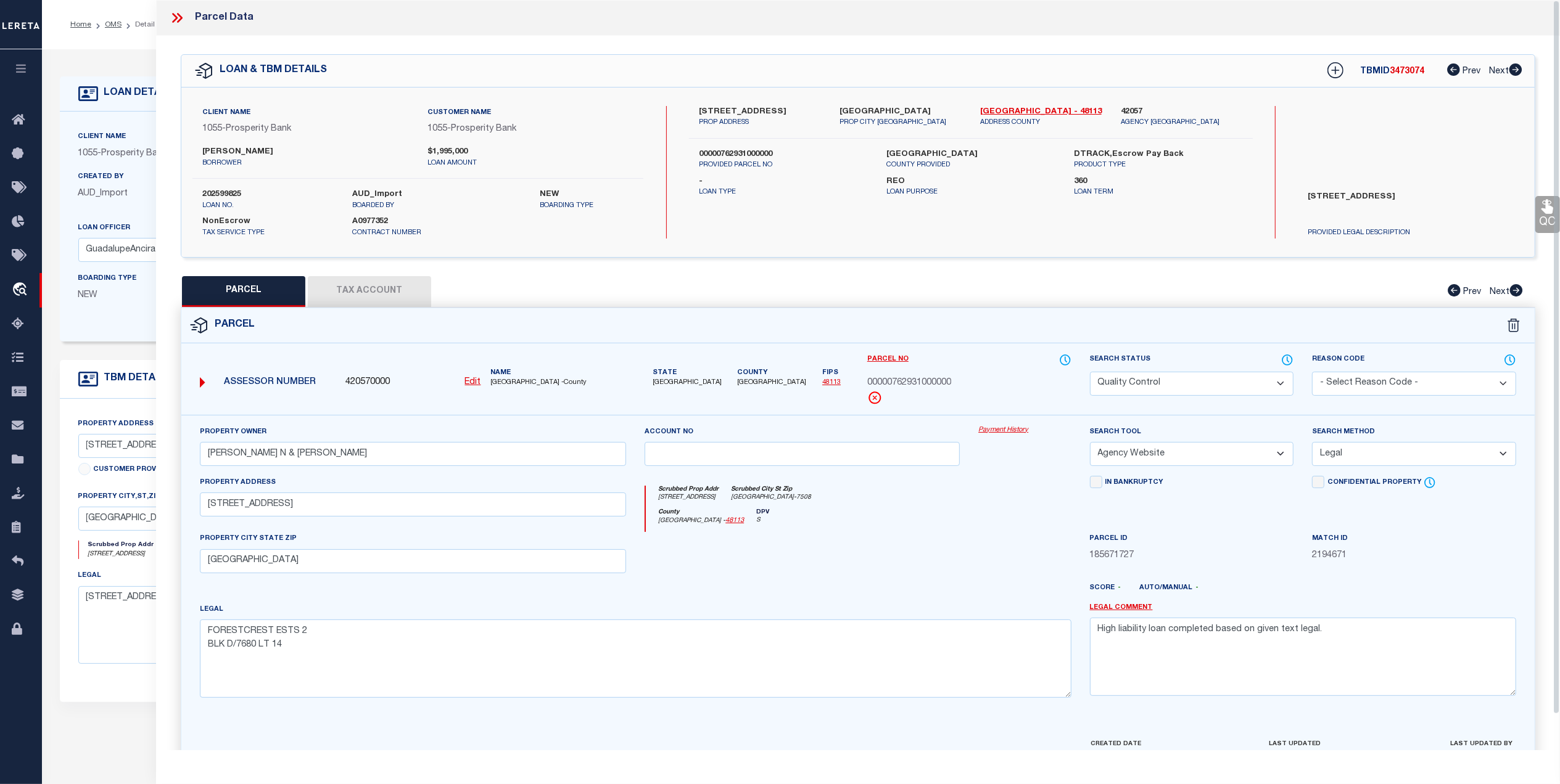
click at [1217, 384] on select "Automated Search Bad Parcel Complete Duplicate Parcel High Dollar Reporting In …" at bounding box center [1192, 384] width 204 height 24
click at [1090, 372] on select "Automated Search Bad Parcel Complete Duplicate Parcel High Dollar Reporting In …" at bounding box center [1192, 384] width 204 height 24
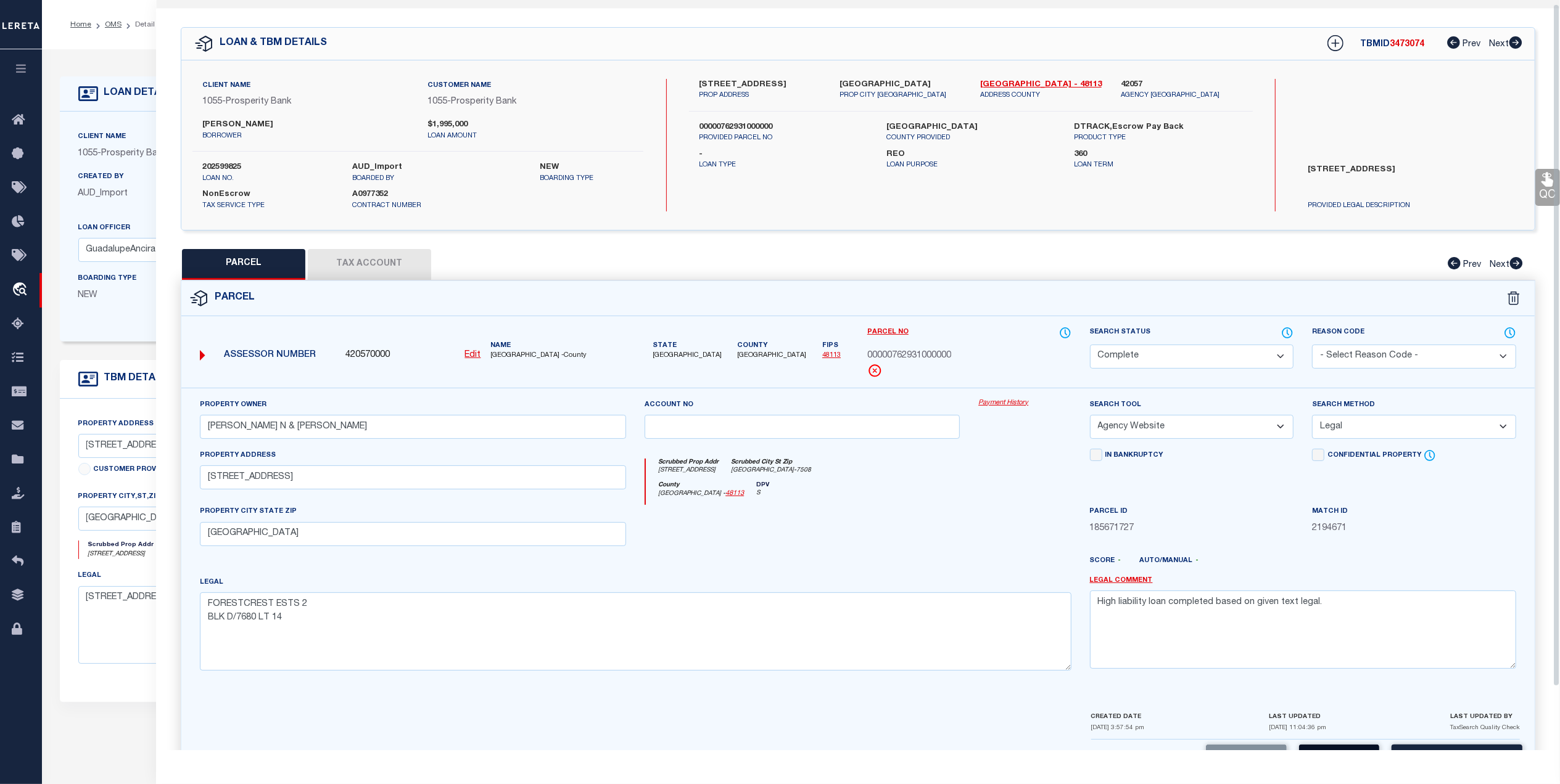
scroll to position [73, 0]
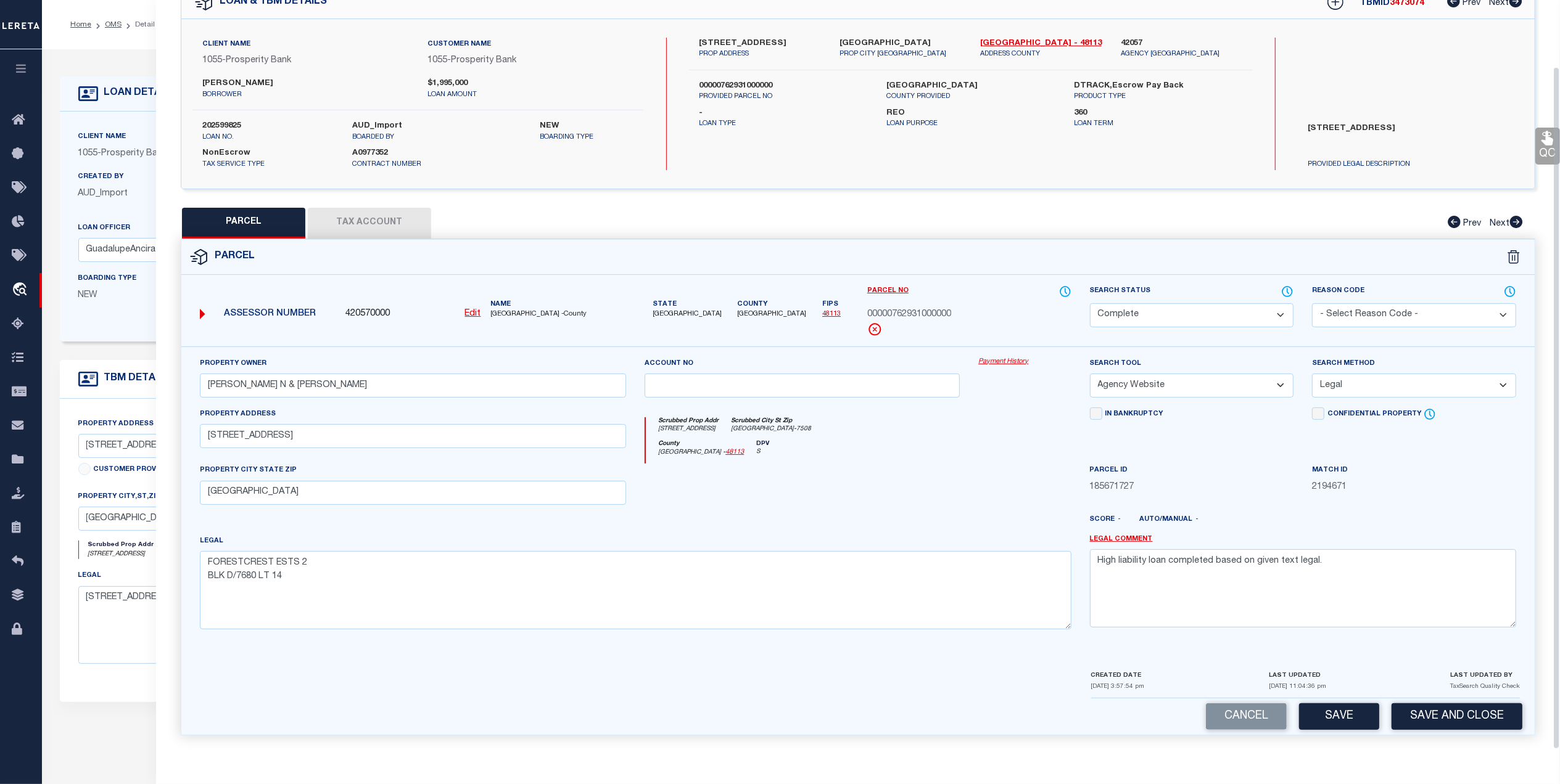
drag, startPoint x: 1329, startPoint y: 711, endPoint x: 1268, endPoint y: 684, distance: 66.7
click at [1329, 711] on button "Save" at bounding box center [1339, 716] width 80 height 26
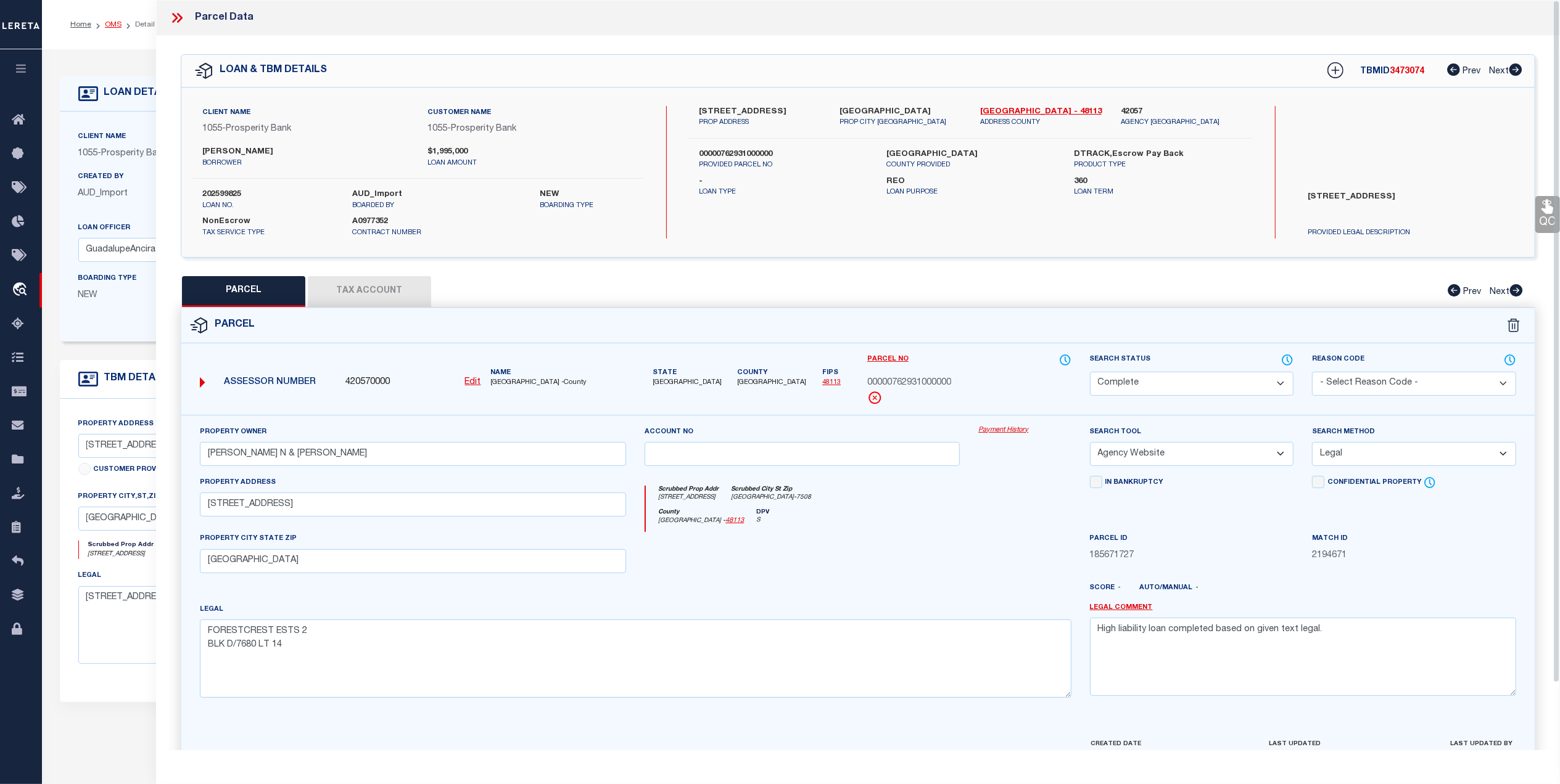
select select "AS"
select select
checkbox input "false"
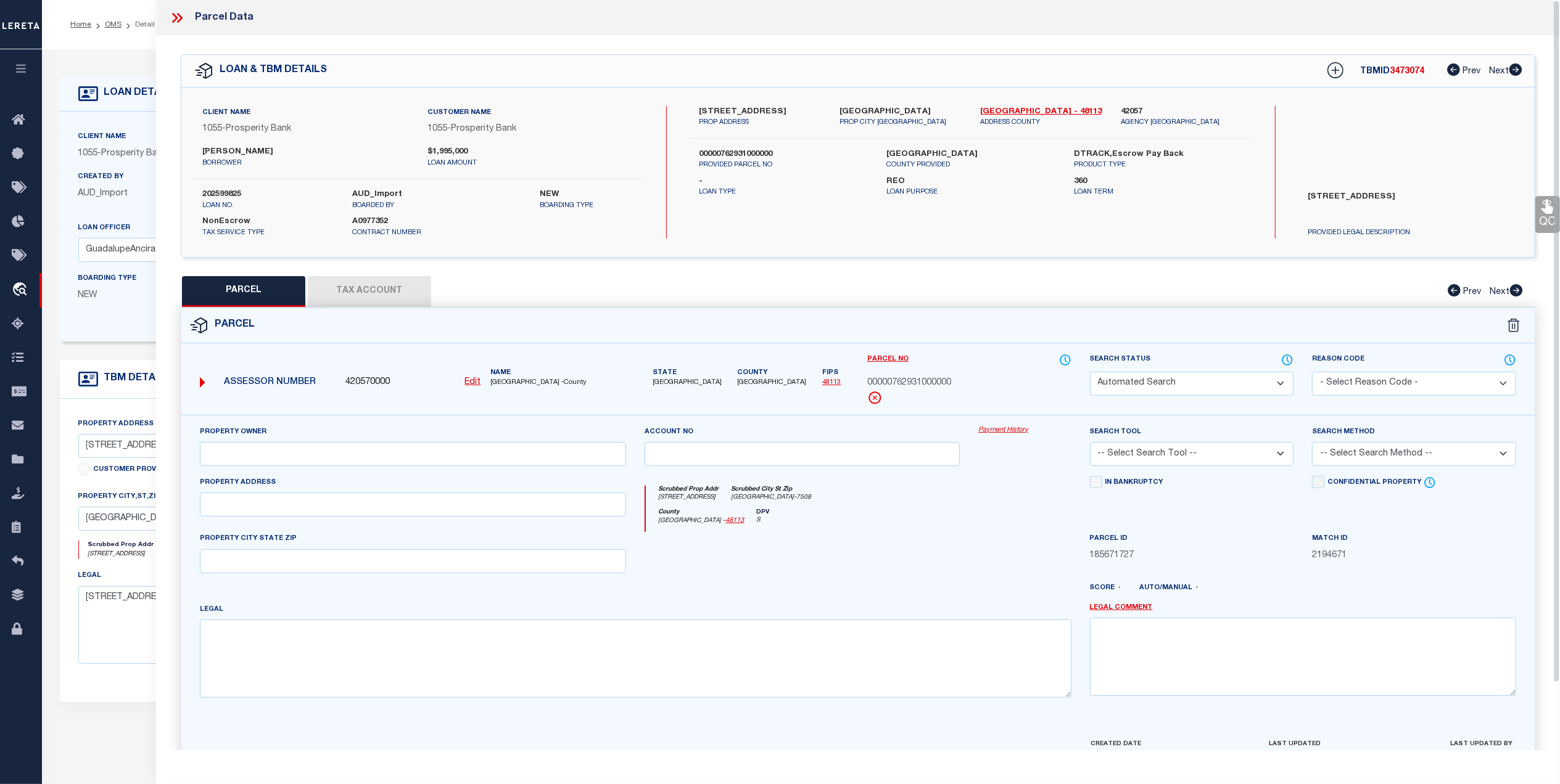
select select "CP"
type input "MEINERT STACI N & KYLE J"
select select "AGW"
select select "LEG"
type input "4535 ALLENCREST LN"
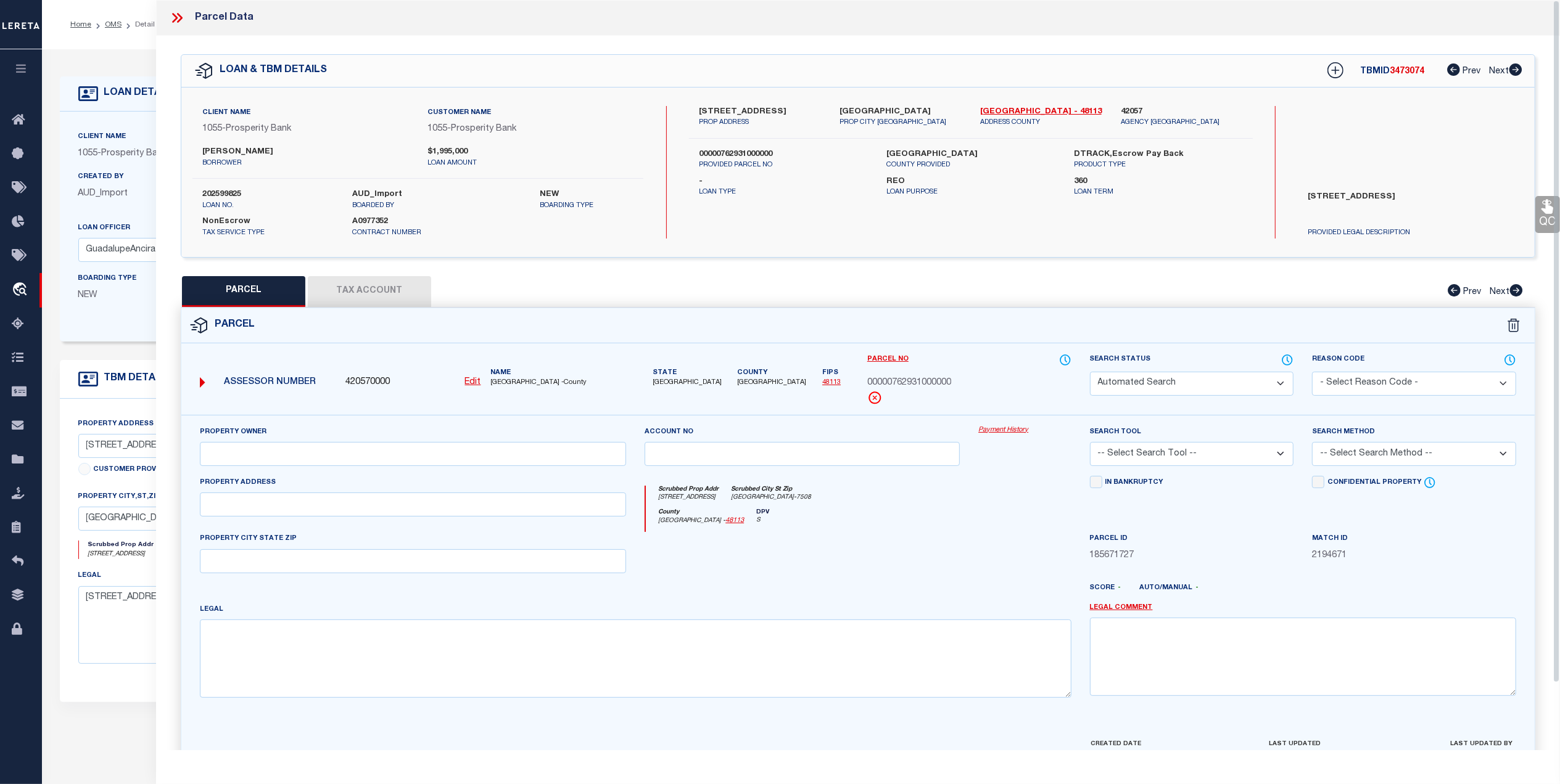
type input "DALLAS, TX 75244"
type textarea "FORESTCREST ESTS 2 BLK D/7680 LT 14"
type textarea "High liability loan completed based on given text legal."
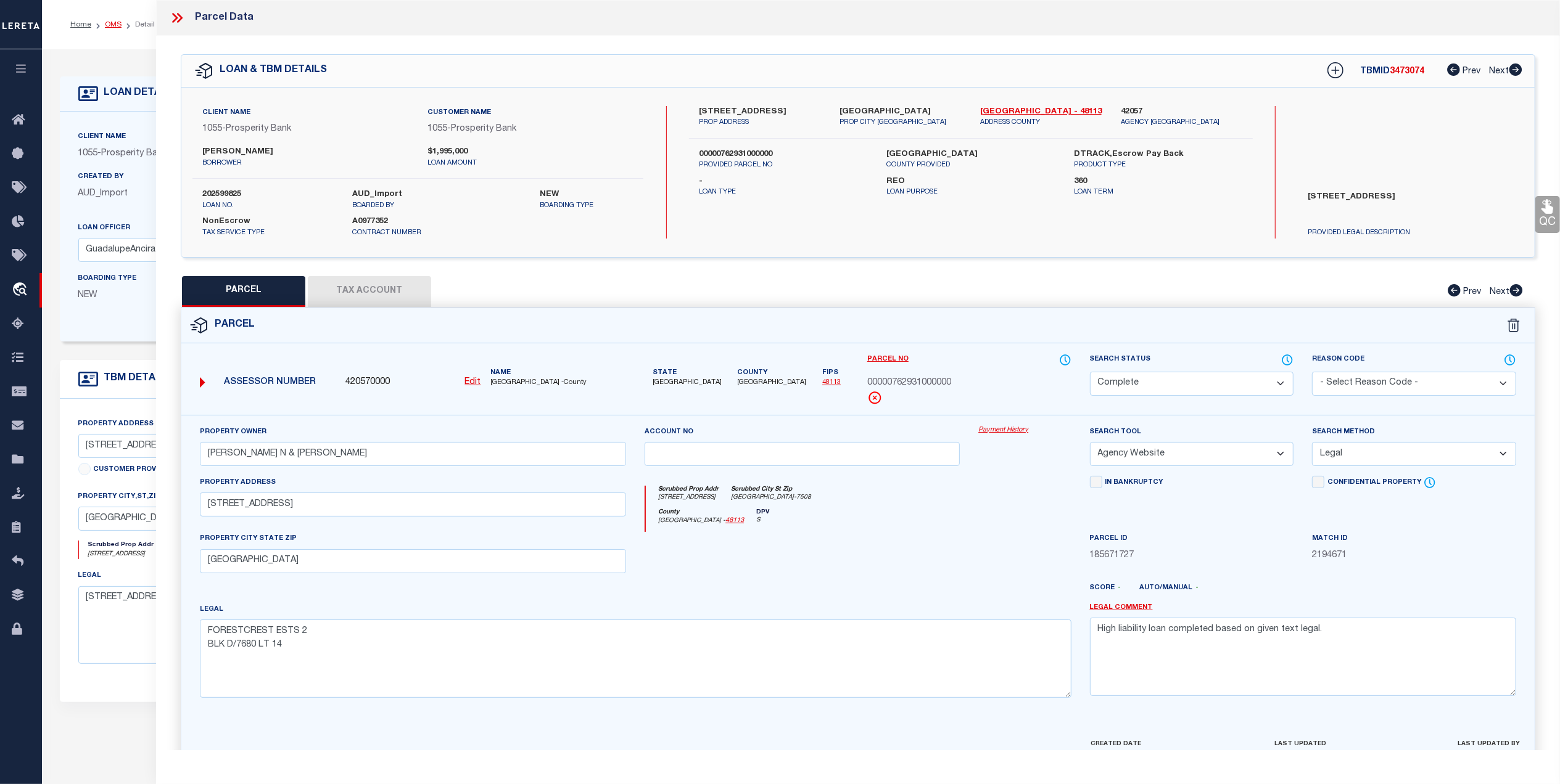
click at [107, 24] on link "OMS" at bounding box center [113, 24] width 17 height 7
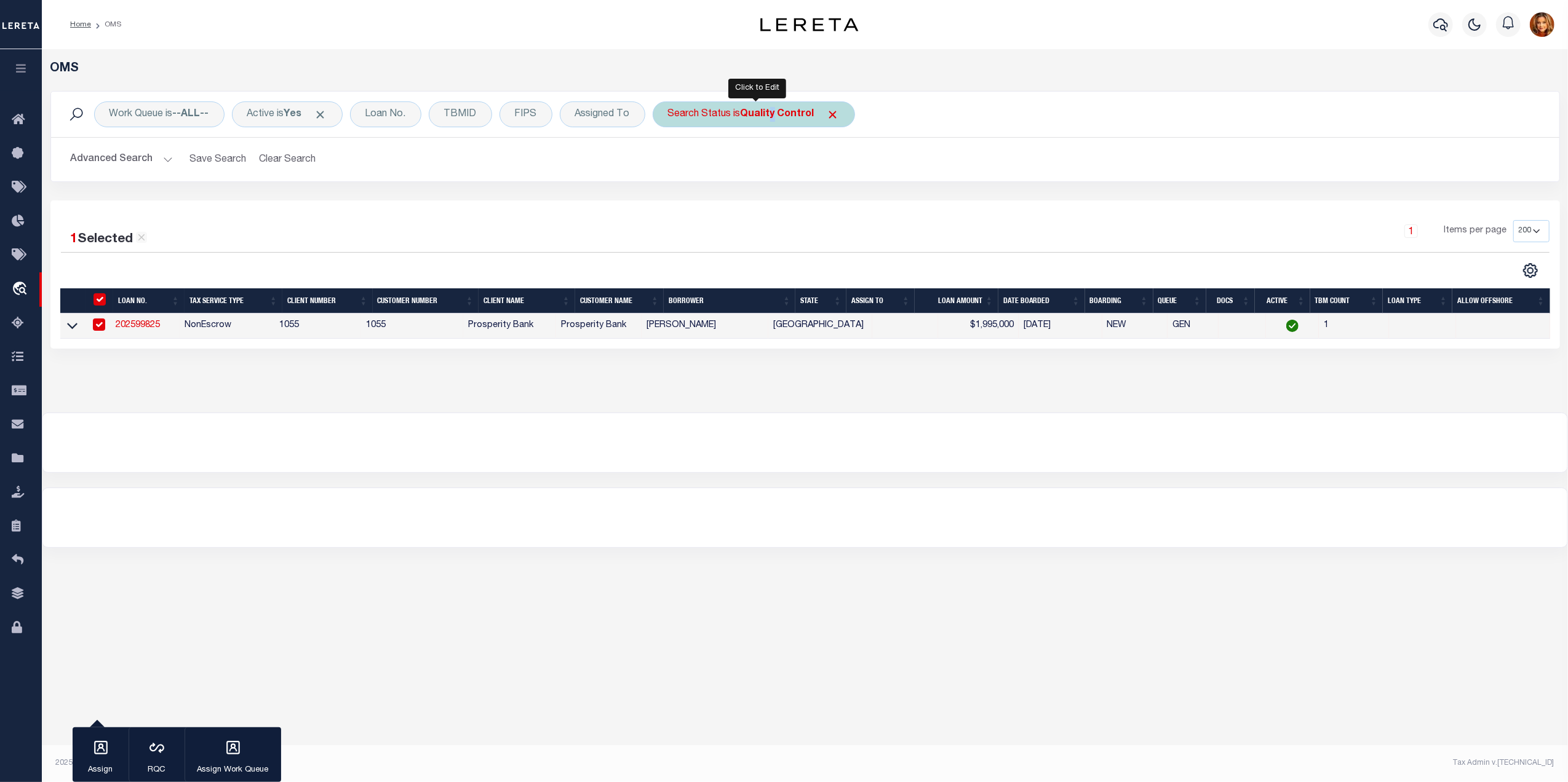
click at [776, 112] on b "Quality Control" at bounding box center [777, 114] width 74 height 10
click at [695, 172] on select "Automated Search Bad Parcel Complete Duplicate Parcel High Dollar Reporting In …" at bounding box center [759, 174] width 181 height 24
select select "PA"
click at [672, 164] on select "Automated Search Bad Parcel Complete Duplicate Parcel High Dollar Reporting In …" at bounding box center [759, 174] width 181 height 24
click at [830, 207] on input "Apply" at bounding box center [832, 201] width 37 height 20
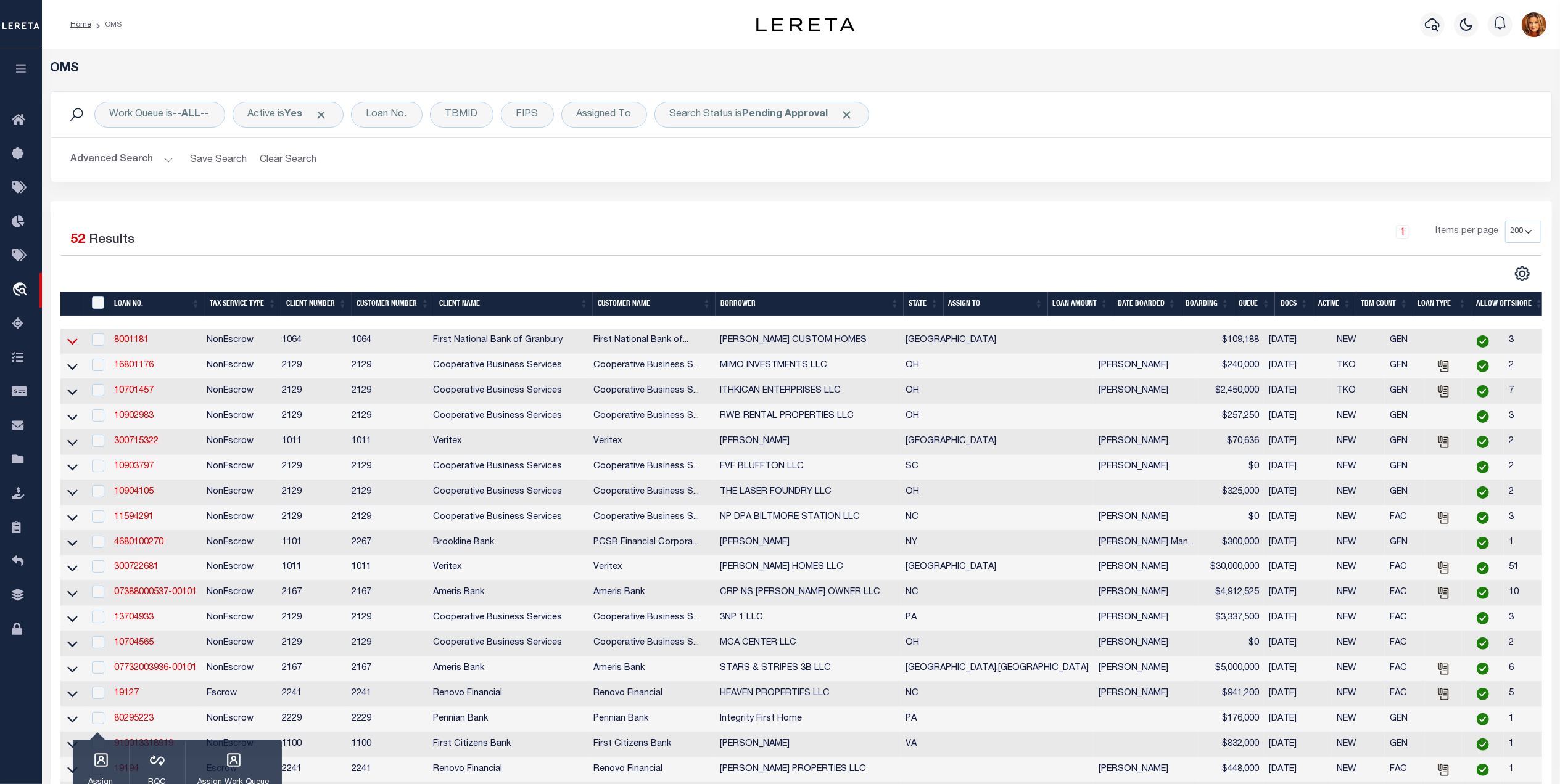
click at [73, 345] on icon at bounding box center [72, 342] width 10 height 6
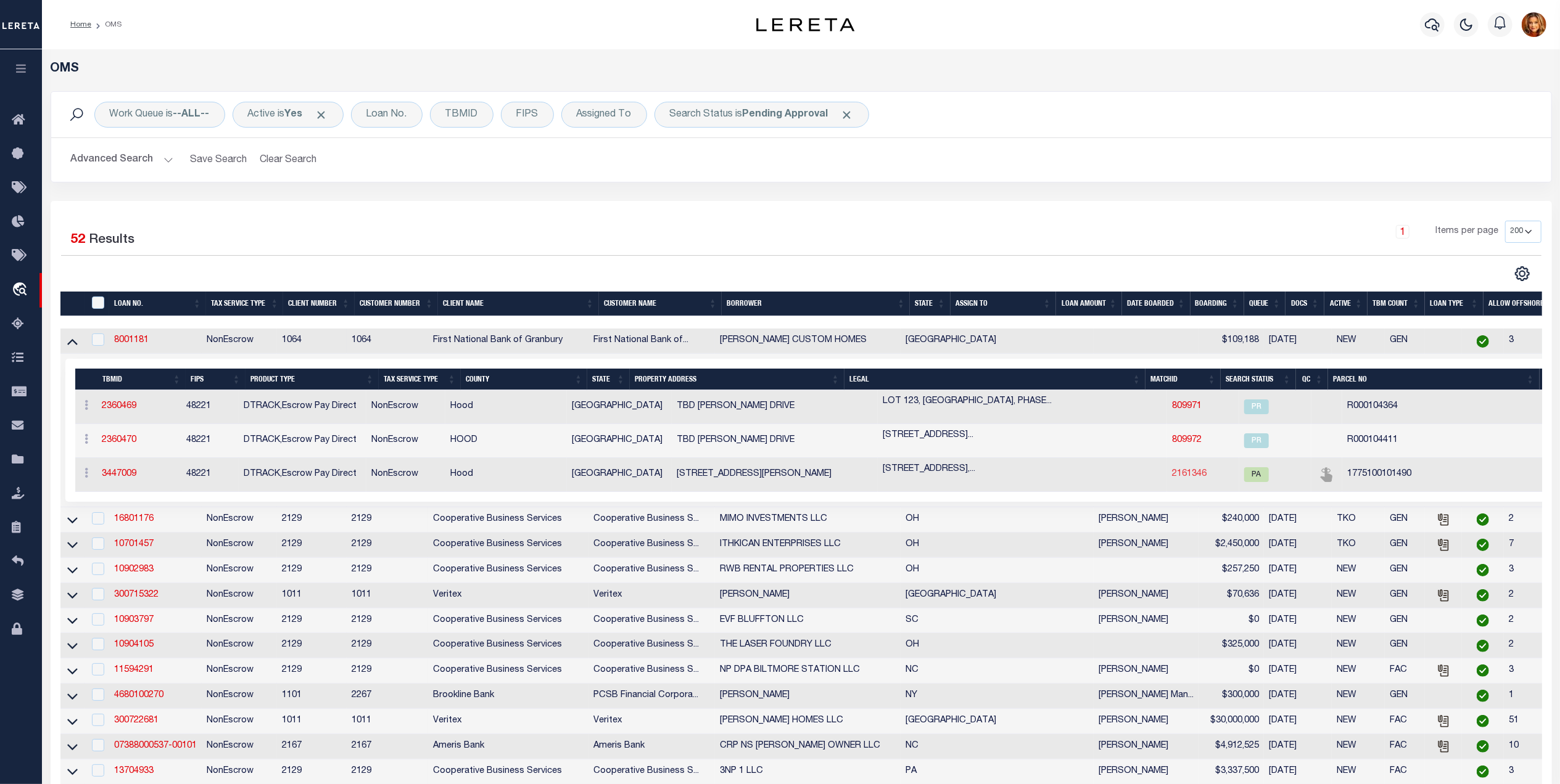
click at [1172, 477] on link "2161346" at bounding box center [1189, 474] width 35 height 9
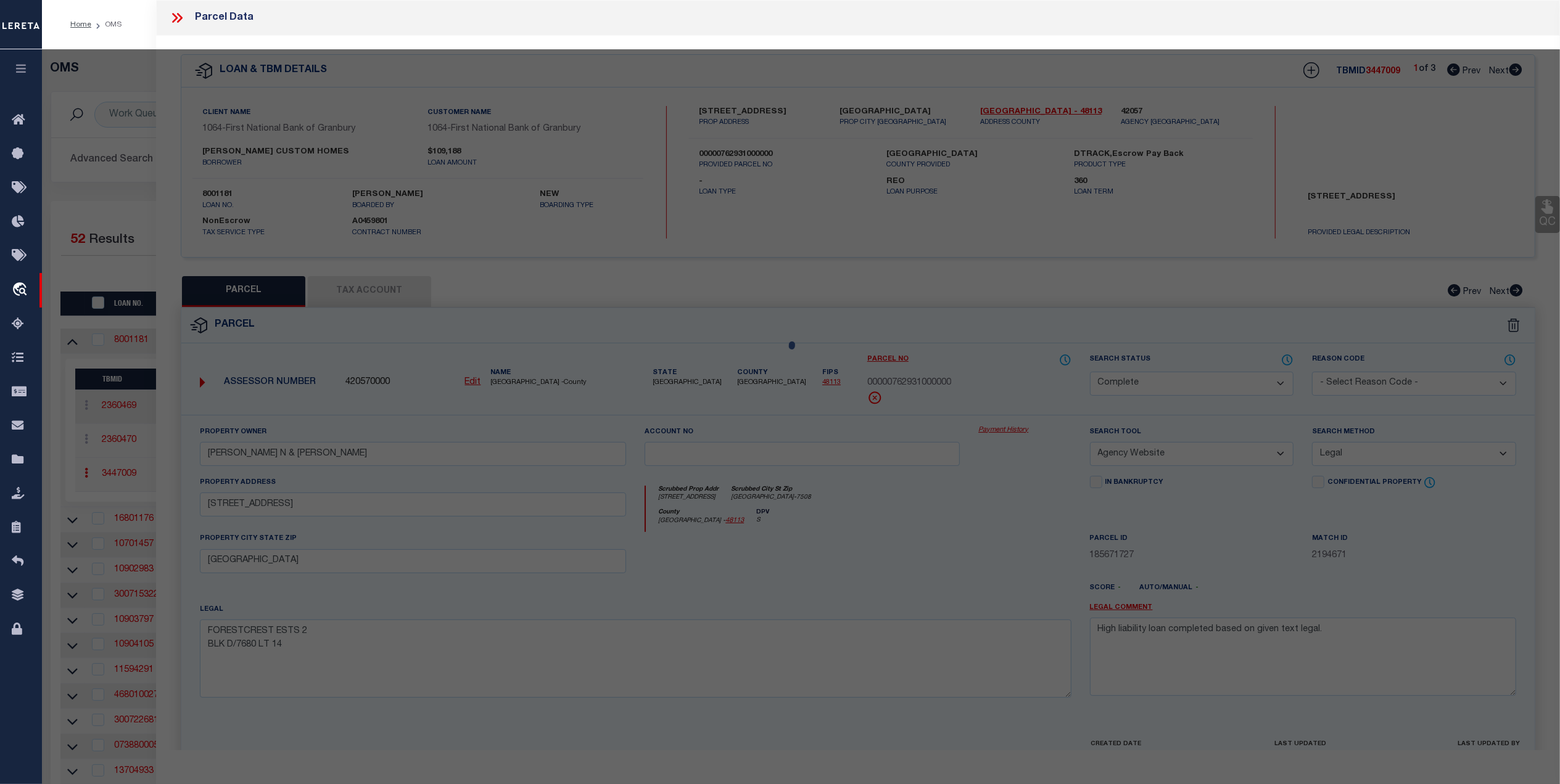
select select "AS"
select select
checkbox input "false"
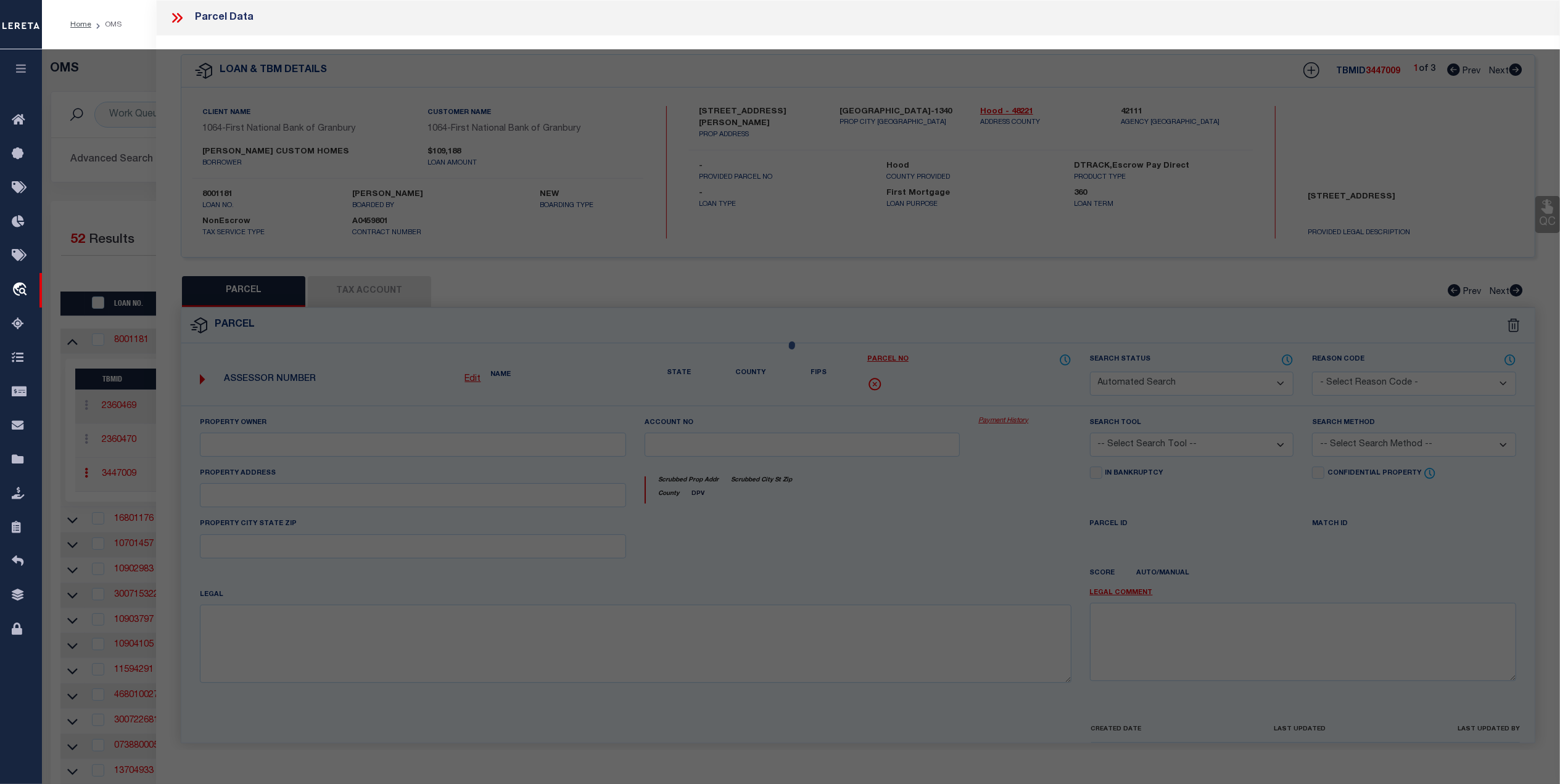
select select "PA"
type input "SANDELIN CUSTOM HOMES CORP"
select select "ATL"
select select "ADD"
type input "205 MARTIN DR"
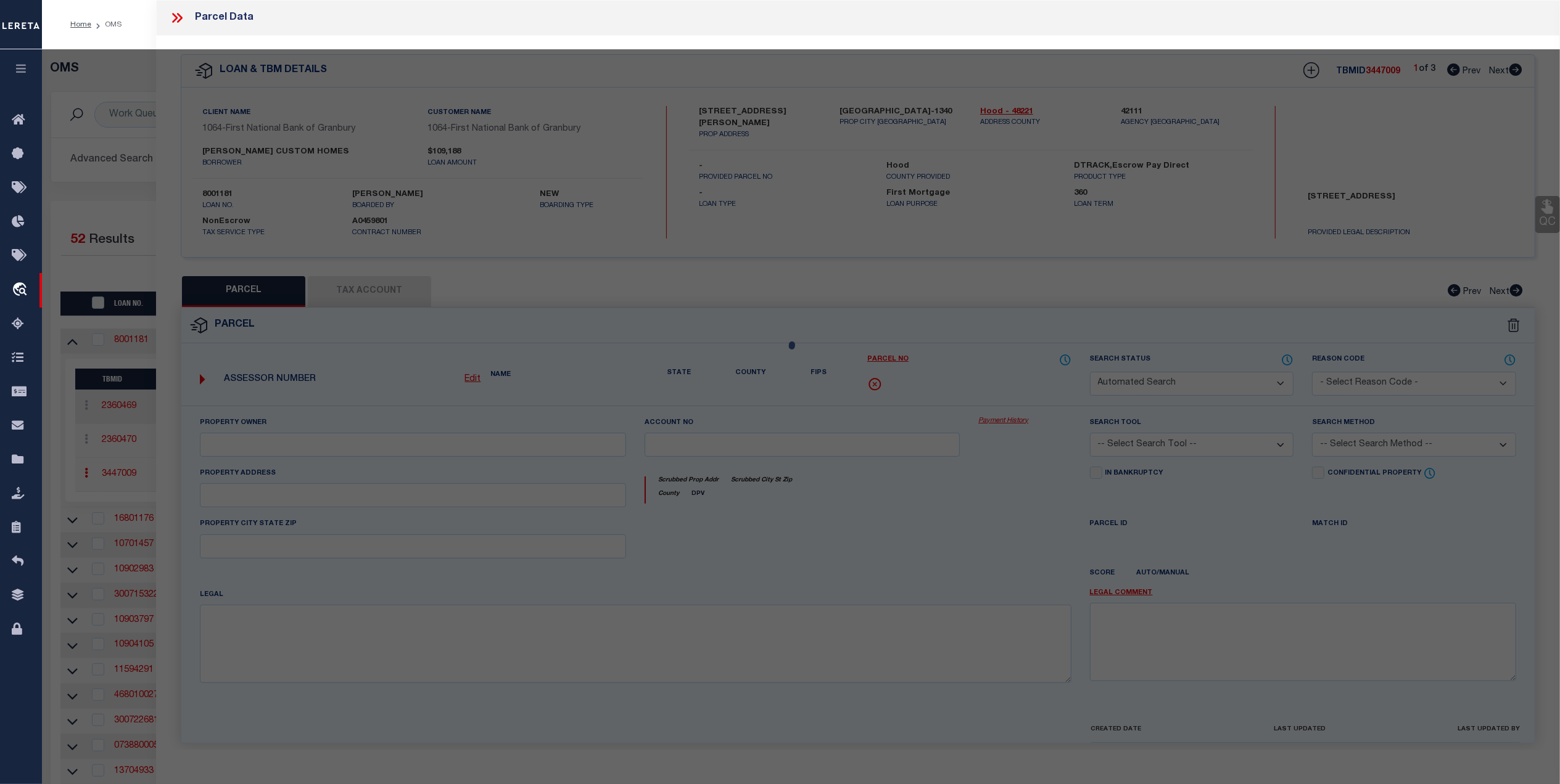
checkbox input "false"
type input "GRANBURY, TX 76049"
type textarea "ACRES: 1.010 LOT: 149 SUBD: ROLLING CREEK RANCH PHASE 1"
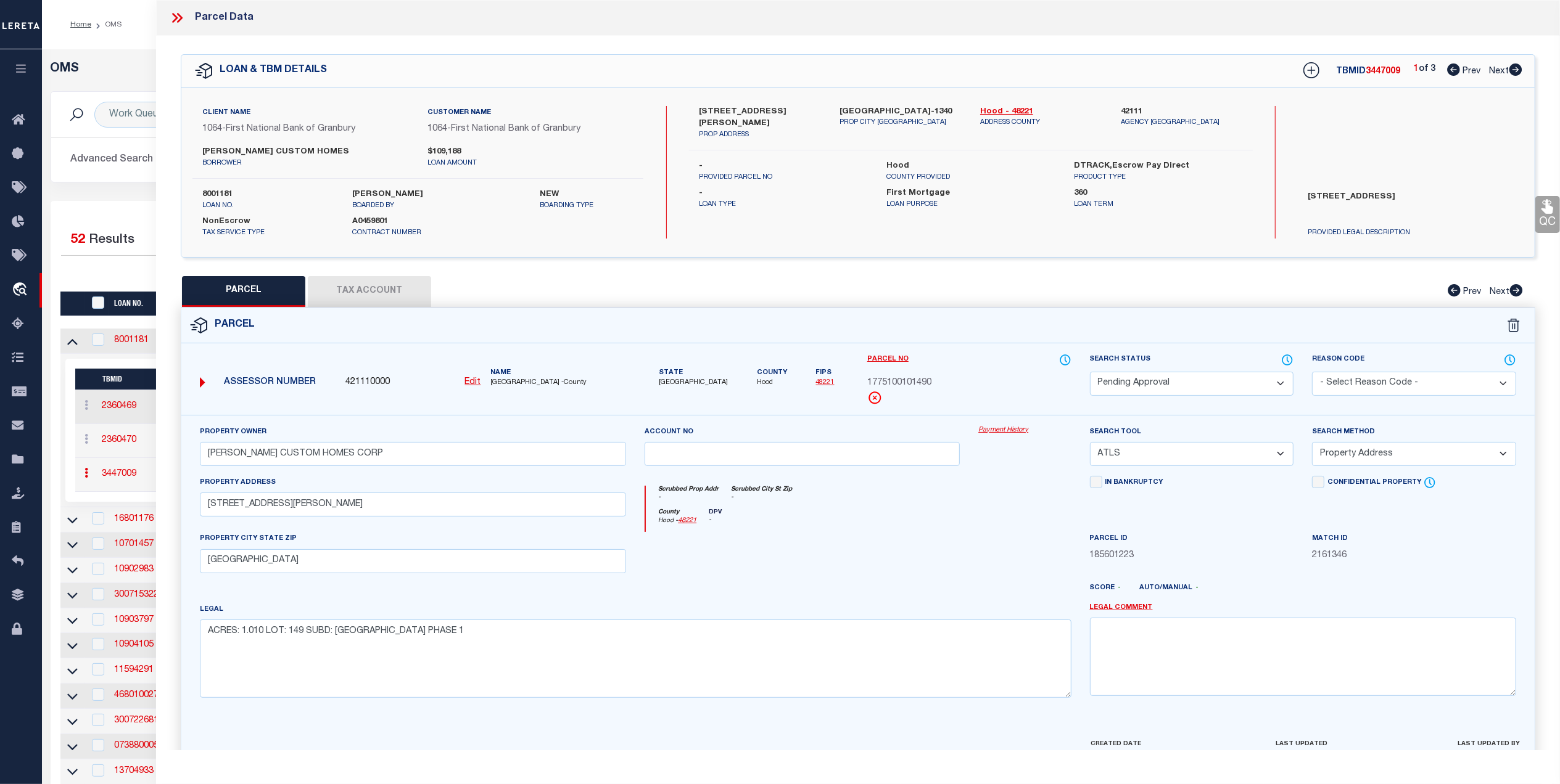
click at [1246, 384] on select "Automated Search Bad Parcel Complete Duplicate Parcel High Dollar Reporting In …" at bounding box center [1192, 384] width 204 height 24
click at [1090, 372] on select "Automated Search Bad Parcel Complete Duplicate Parcel High Dollar Reporting In …" at bounding box center [1192, 384] width 204 height 24
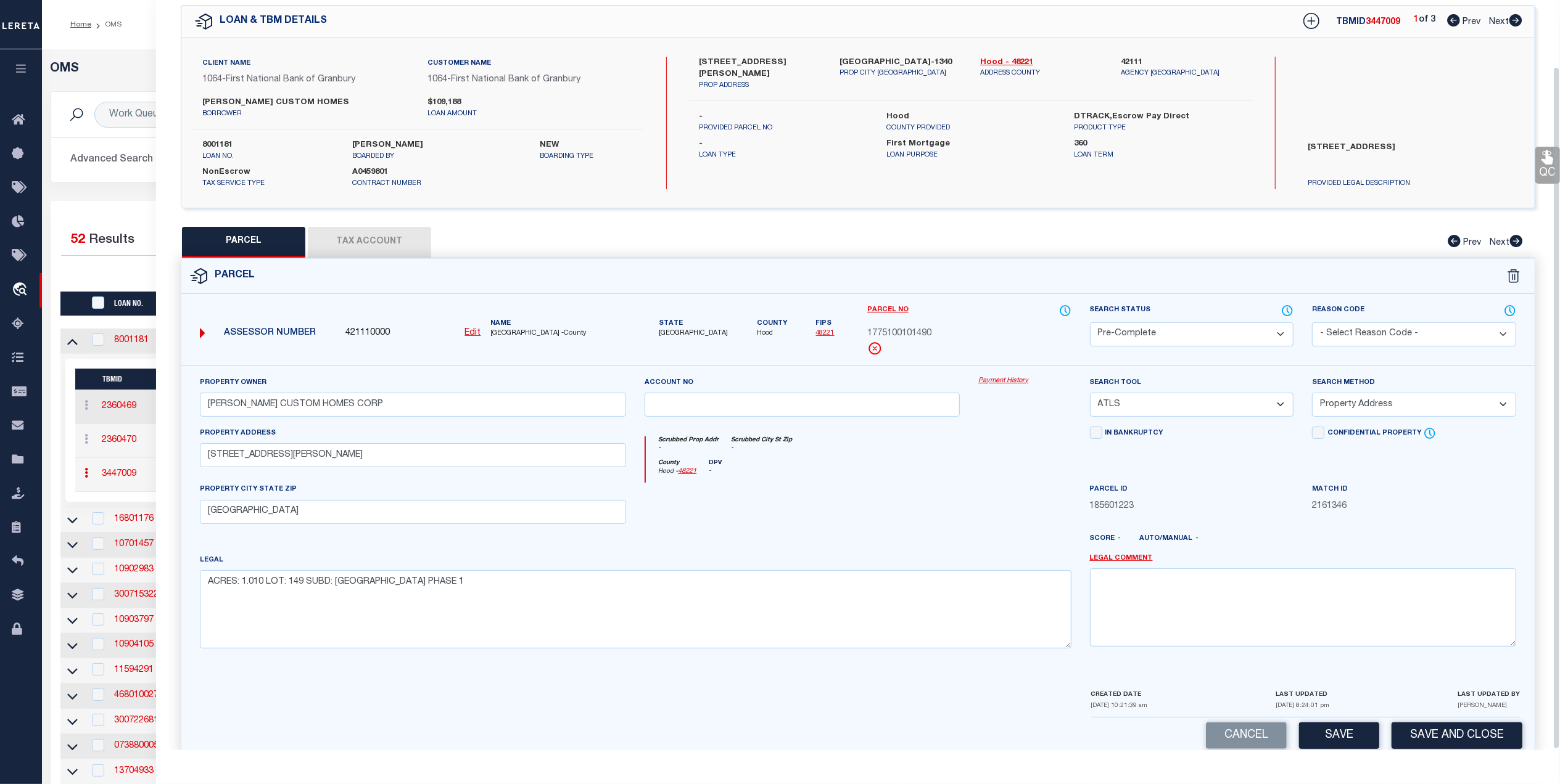
scroll to position [73, 0]
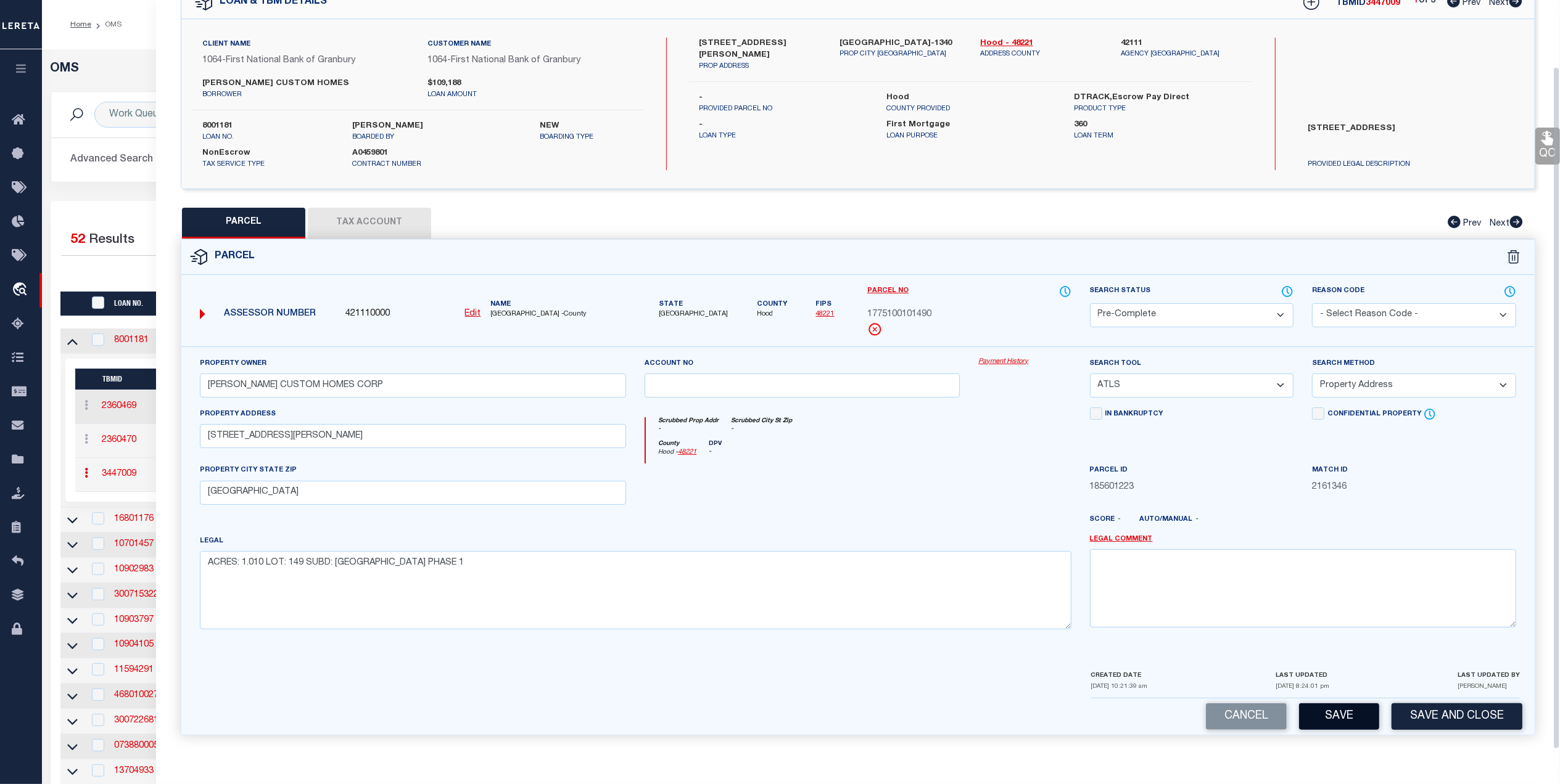
click at [1332, 713] on button "Save" at bounding box center [1339, 716] width 80 height 26
select select "AS"
select select
checkbox input "false"
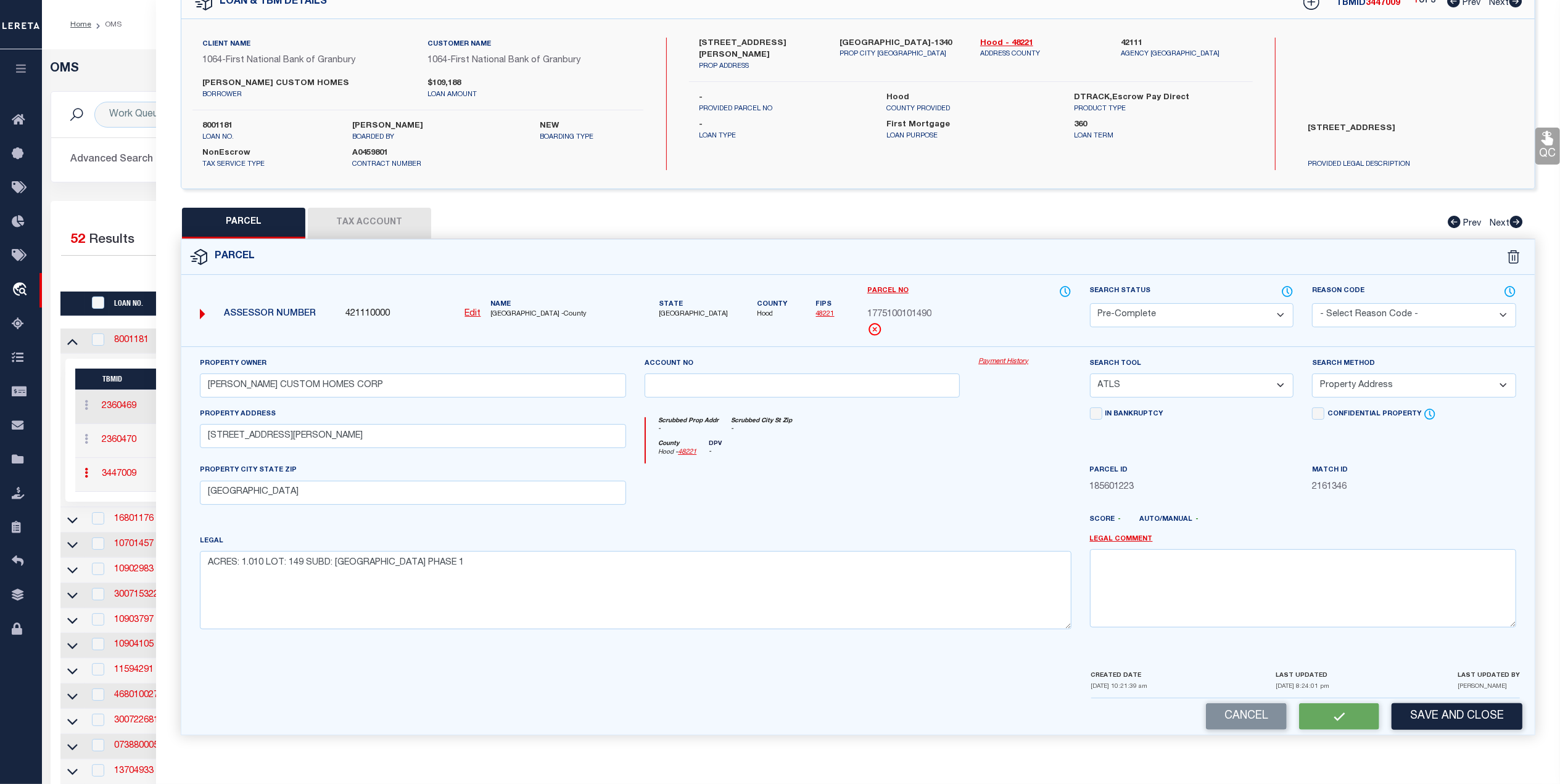
checkbox input "false"
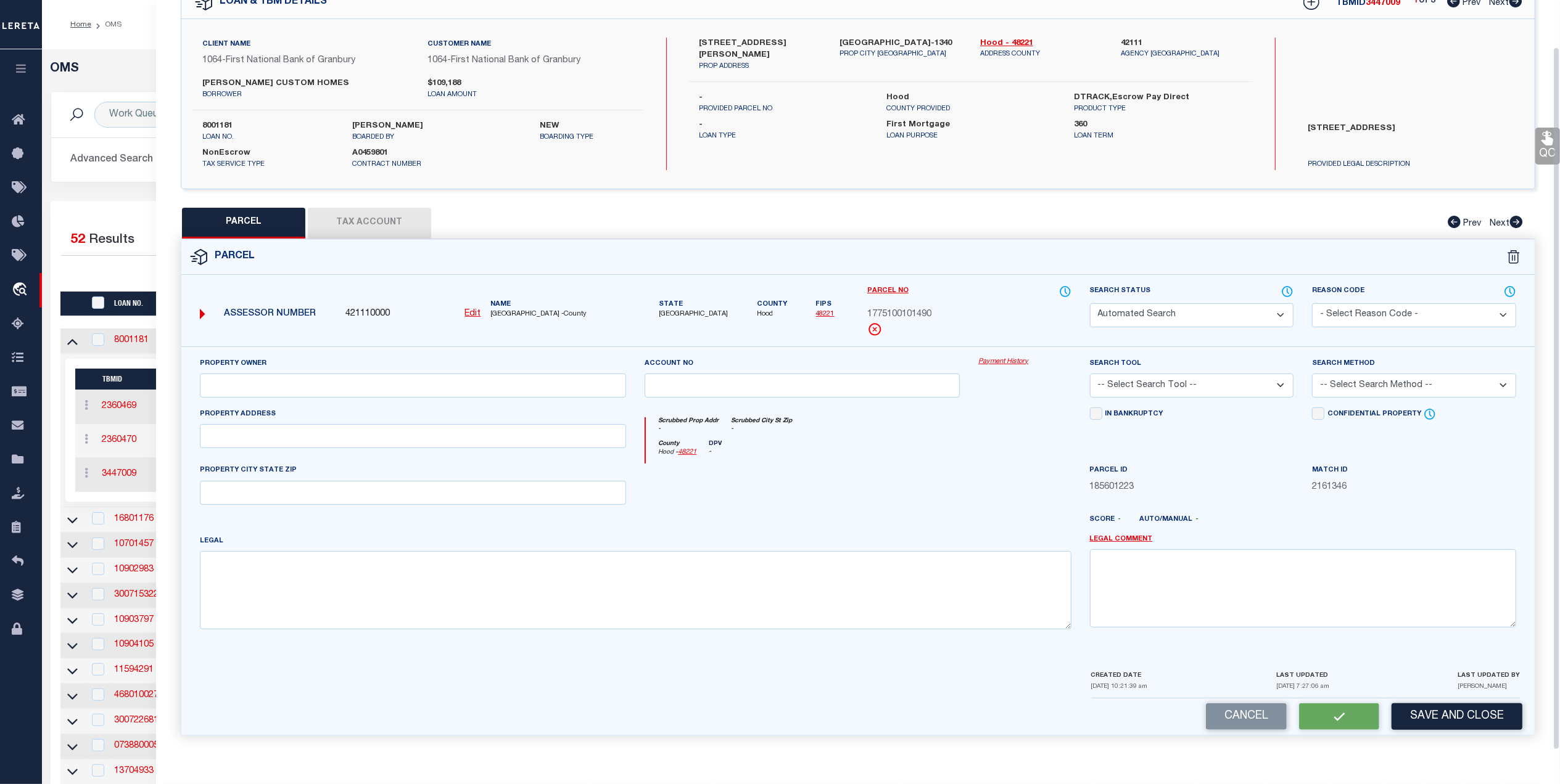
scroll to position [69, 0]
select select "PC"
type input "SANDELIN CUSTOM HOMES CORP"
select select "ATL"
select select "ADD"
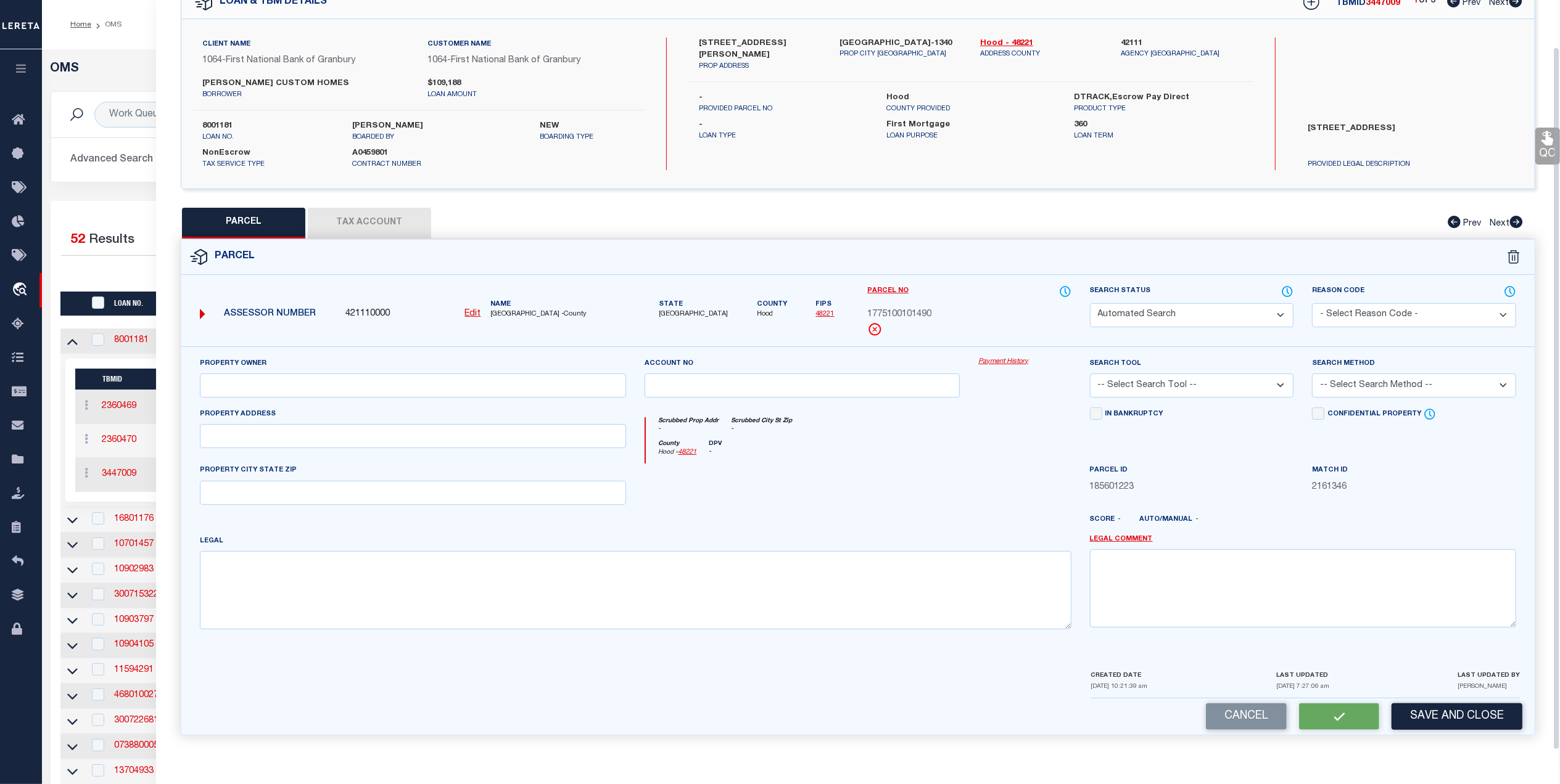
type input "205 MARTIN DR"
type input "GRANBURY, TX 76049"
type textarea "ACRES: 1.010 LOT: 149 SUBD: ROLLING CREEK RANCH PHASE 1"
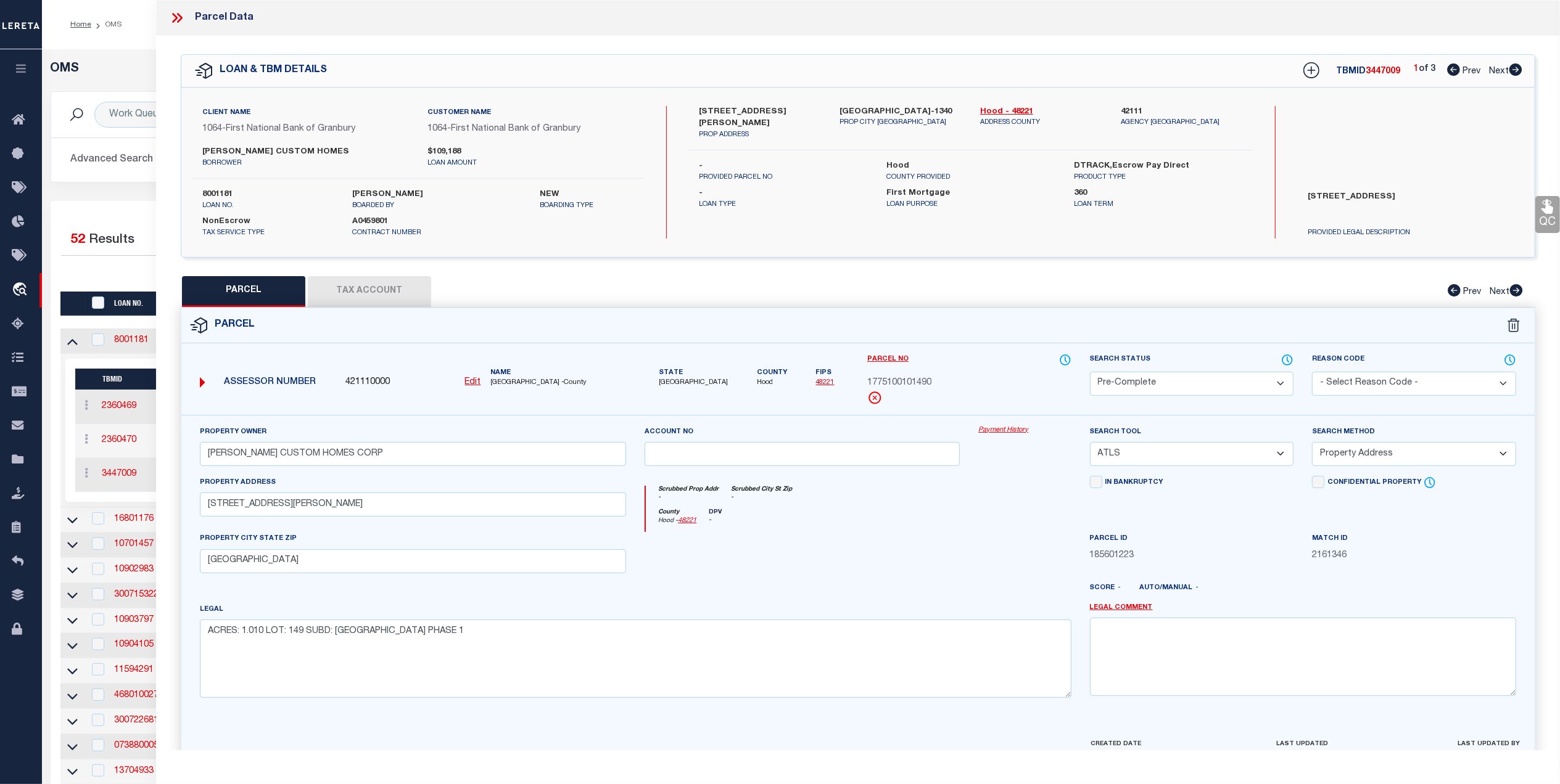
click at [113, 77] on div "OMS" at bounding box center [801, 77] width 1520 height 30
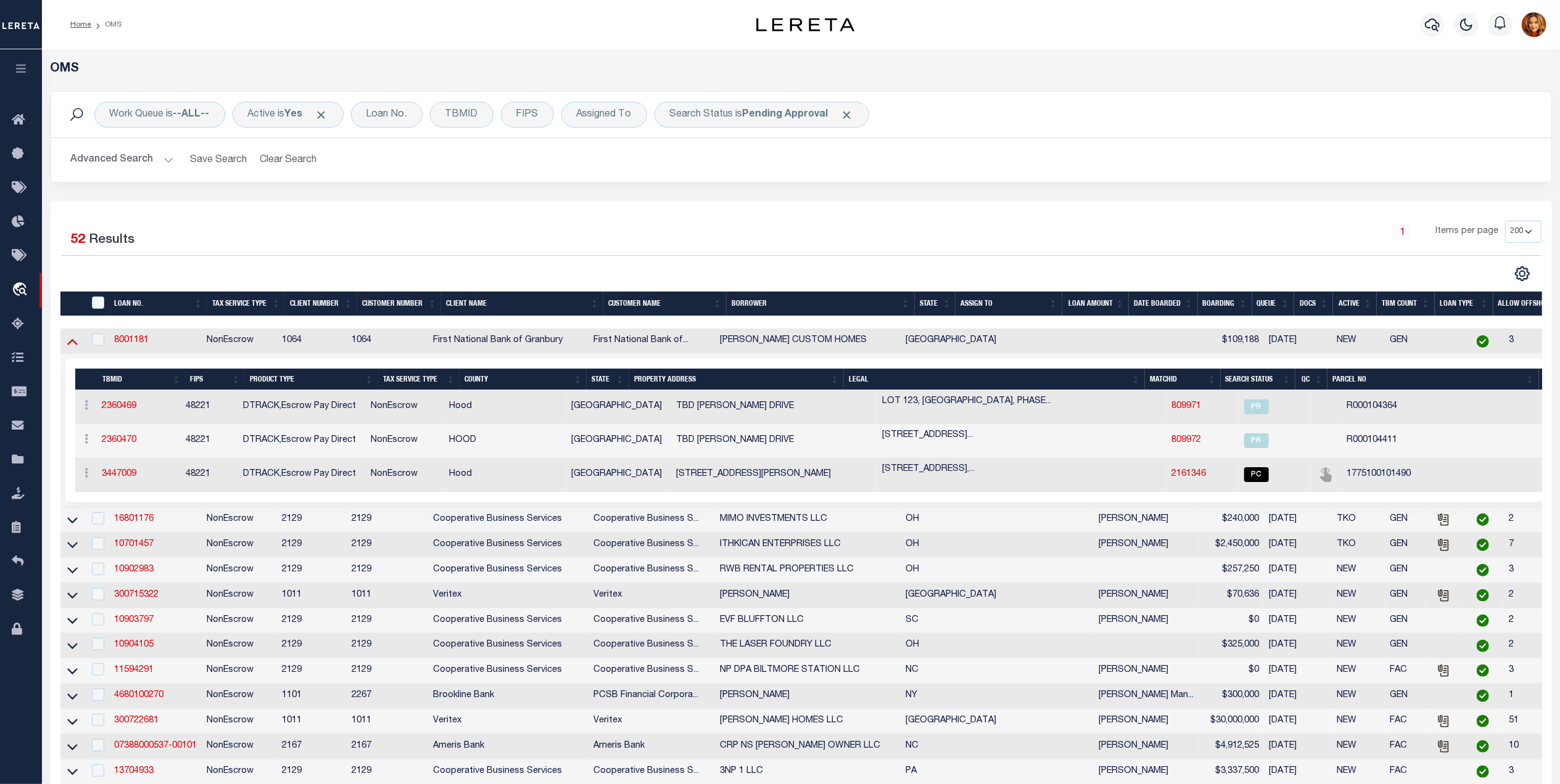
click at [69, 345] on icon at bounding box center [72, 341] width 10 height 13
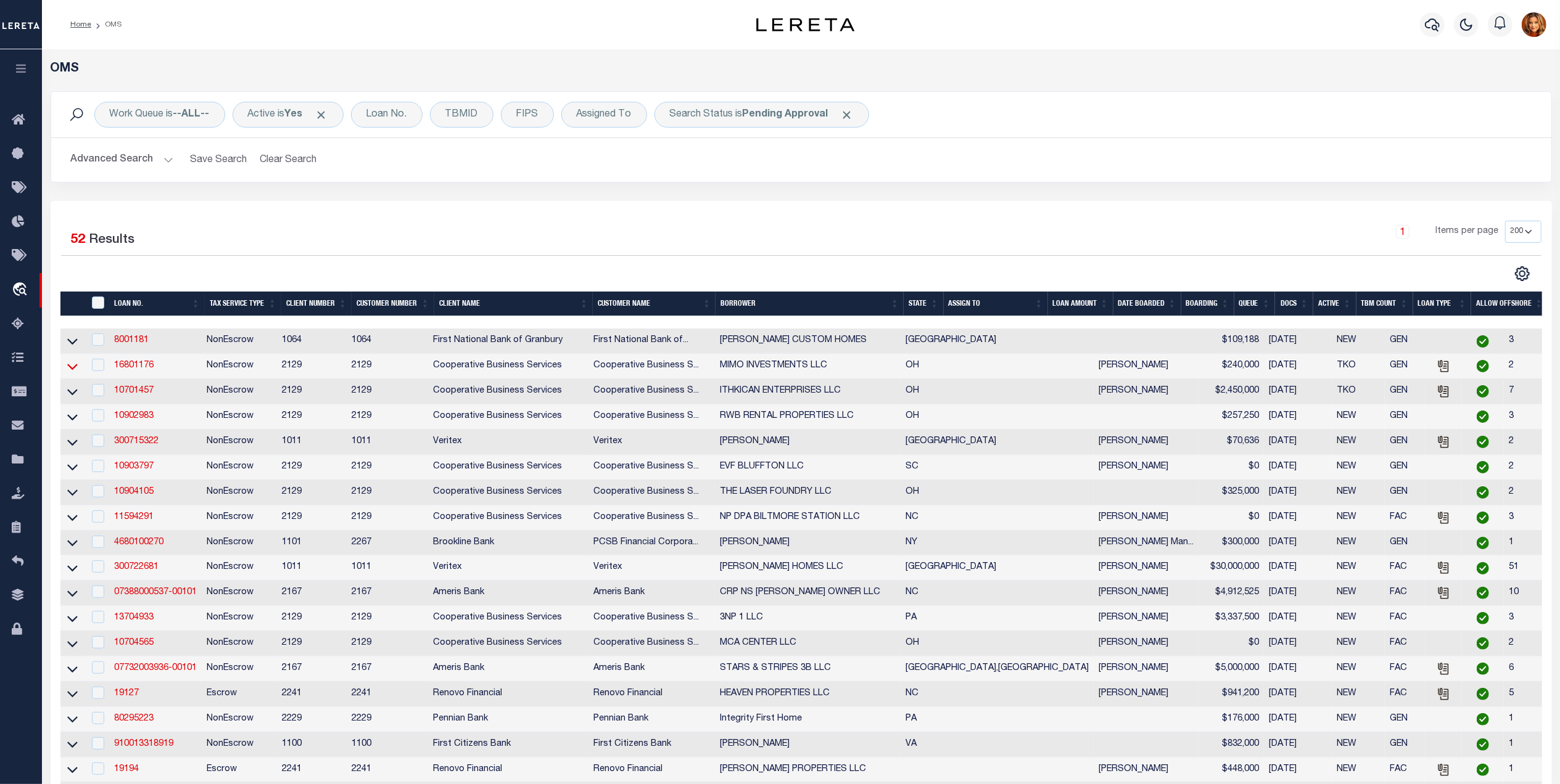
click at [74, 369] on icon at bounding box center [72, 366] width 10 height 13
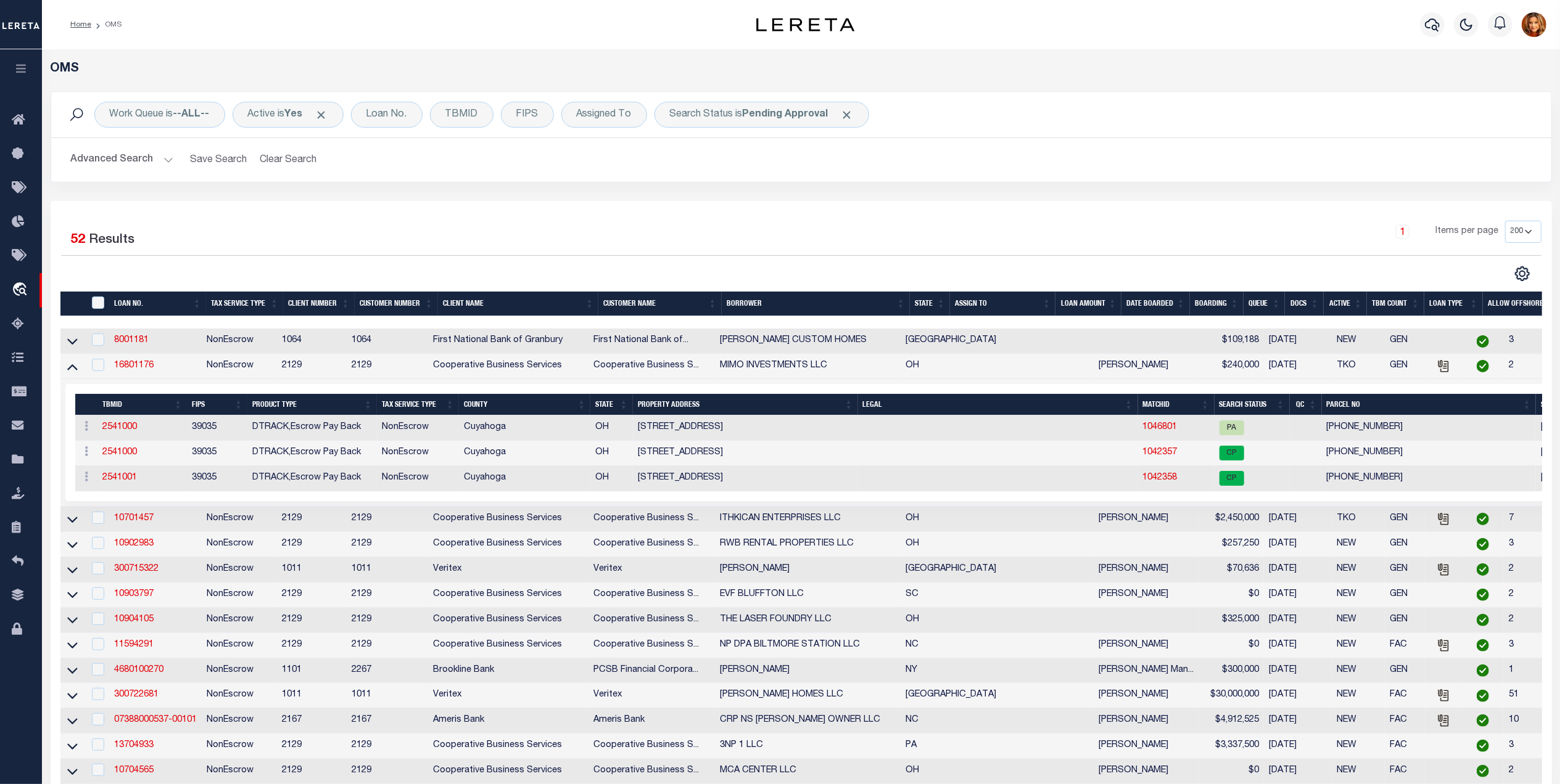
click at [1138, 426] on td "1046801" at bounding box center [1176, 428] width 77 height 25
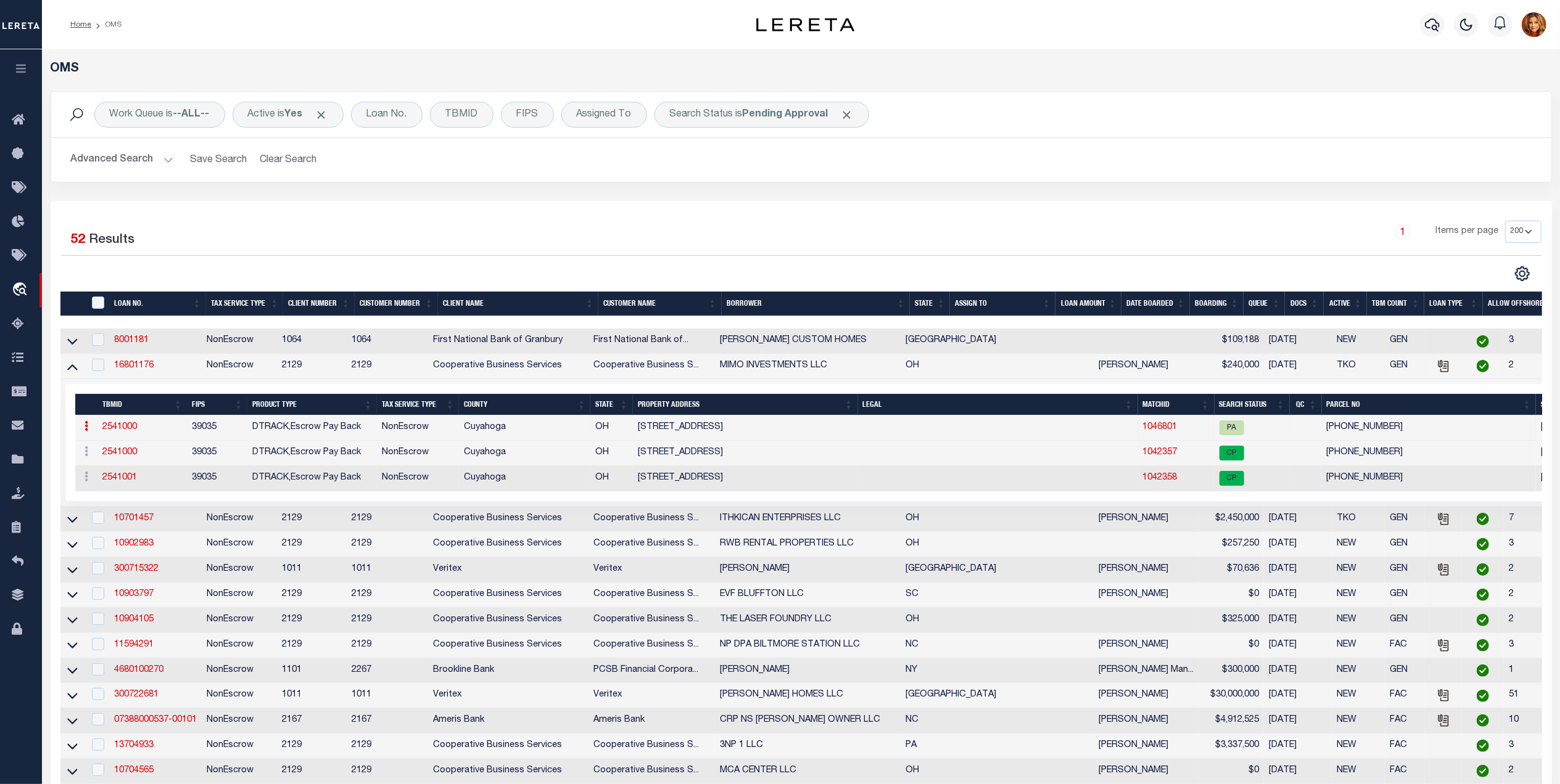
click at [1138, 438] on td "1046801" at bounding box center [1176, 428] width 77 height 25
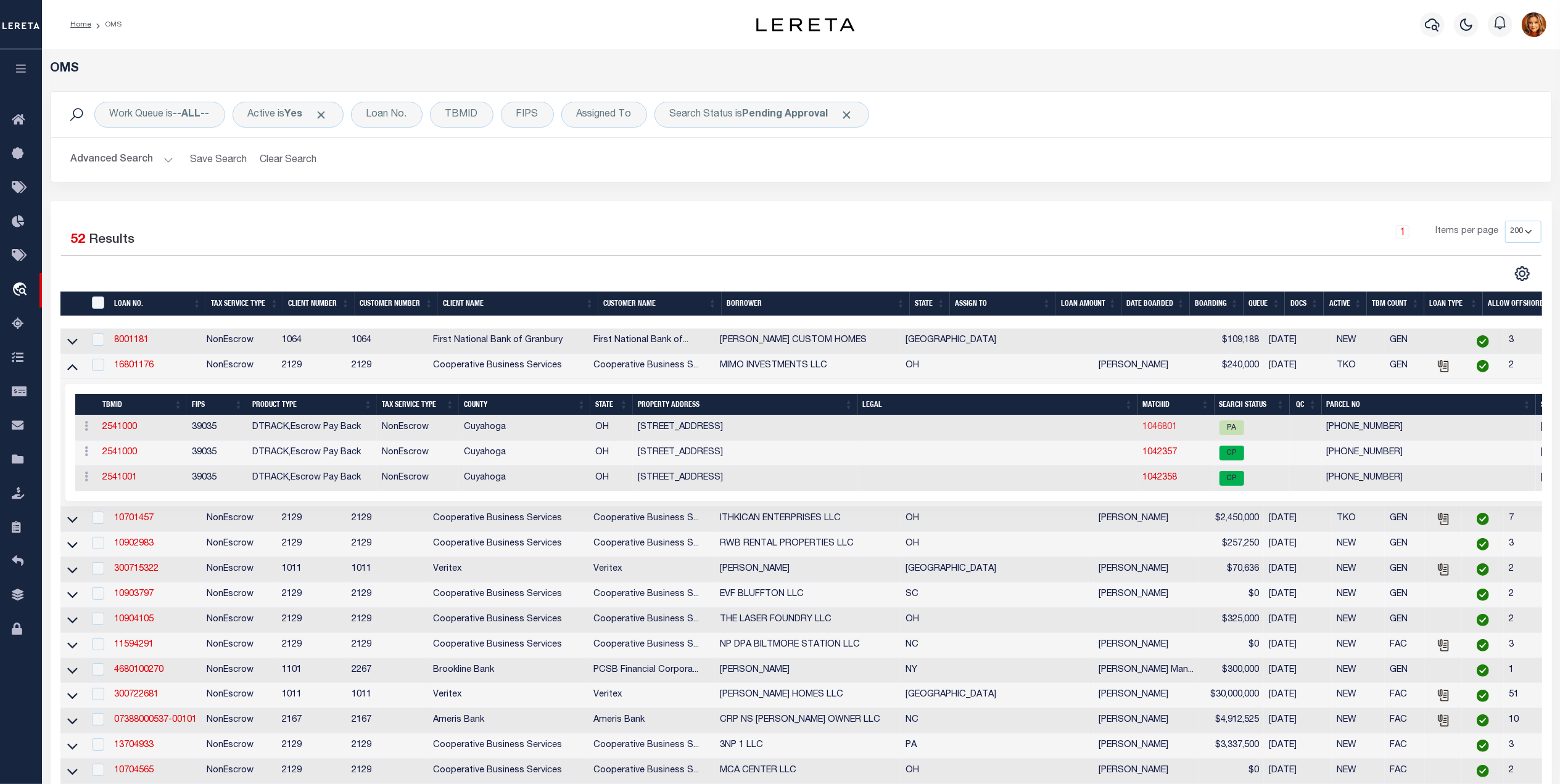
click at [1143, 432] on link "1046801" at bounding box center [1160, 427] width 35 height 9
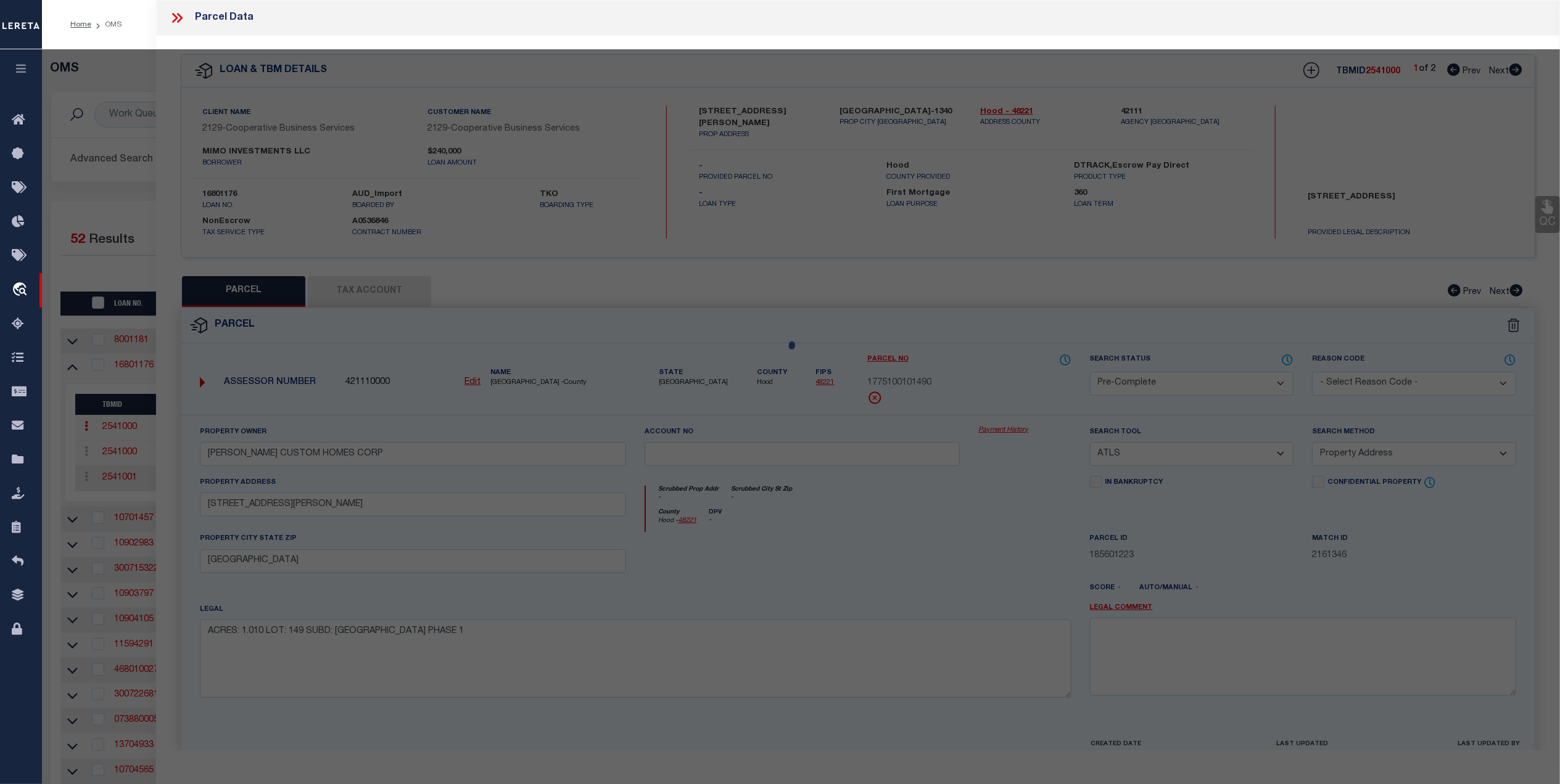
select select "AS"
select select
checkbox input "false"
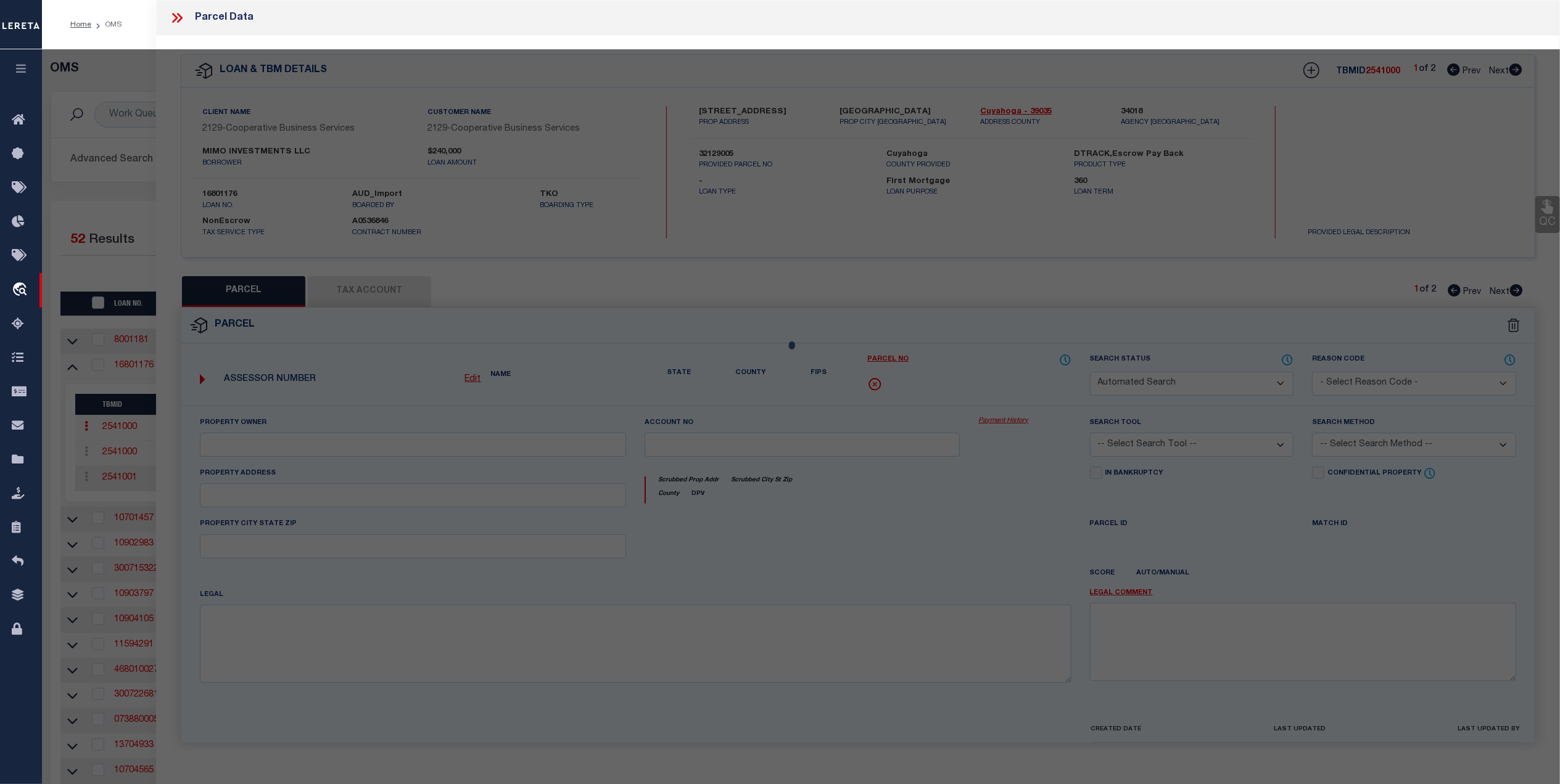
select select "PA"
select select
type input "OH"
type textarea "Parcel has already been added to Tbm id:2541001"
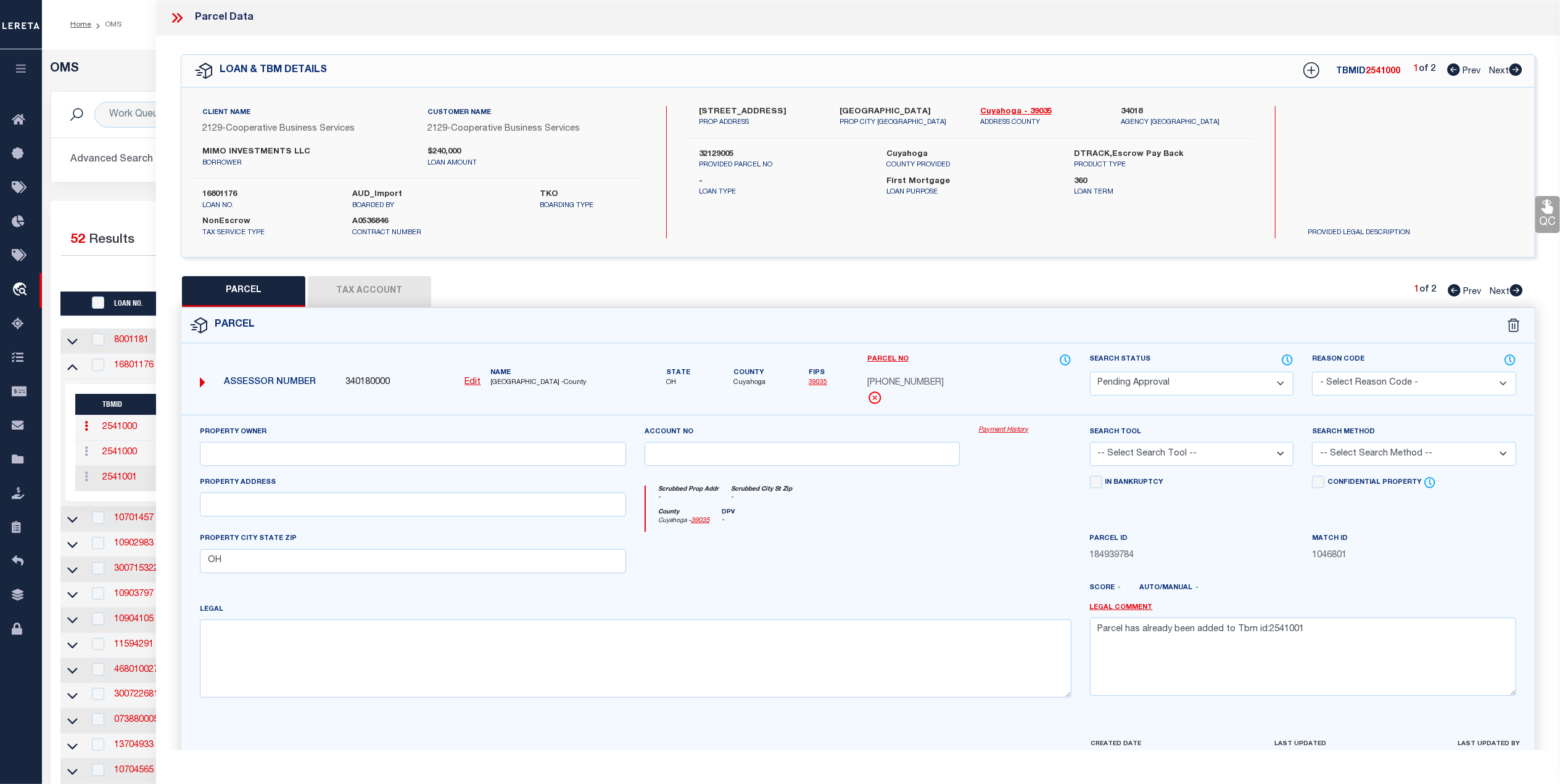
click at [1279, 386] on select "Automated Search Bad Parcel Complete Duplicate Parcel High Dollar Reporting In …" at bounding box center [1192, 384] width 204 height 24
click at [1090, 372] on select "Automated Search Bad Parcel Complete Duplicate Parcel High Dollar Reporting In …" at bounding box center [1192, 384] width 204 height 24
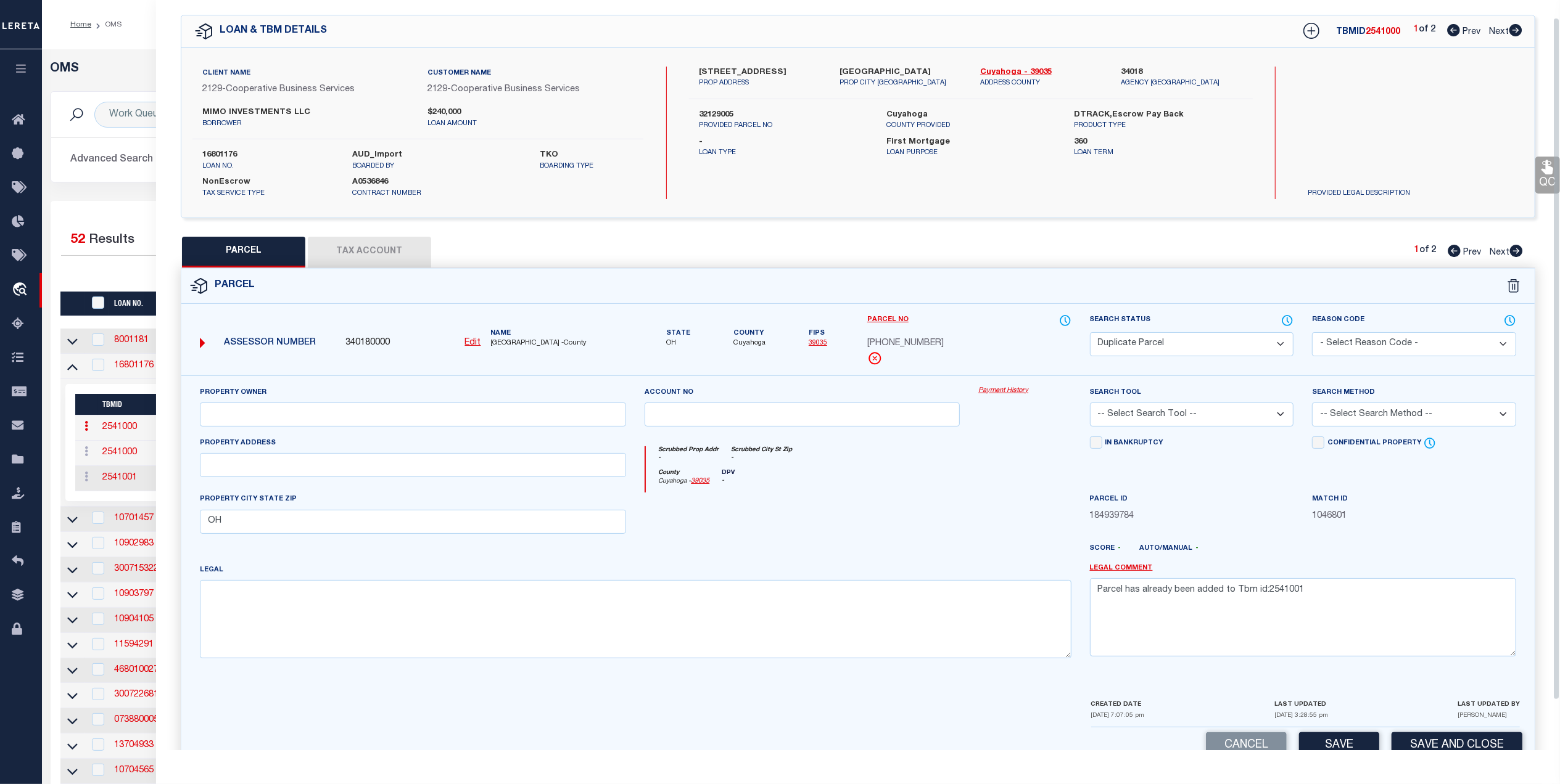
scroll to position [73, 0]
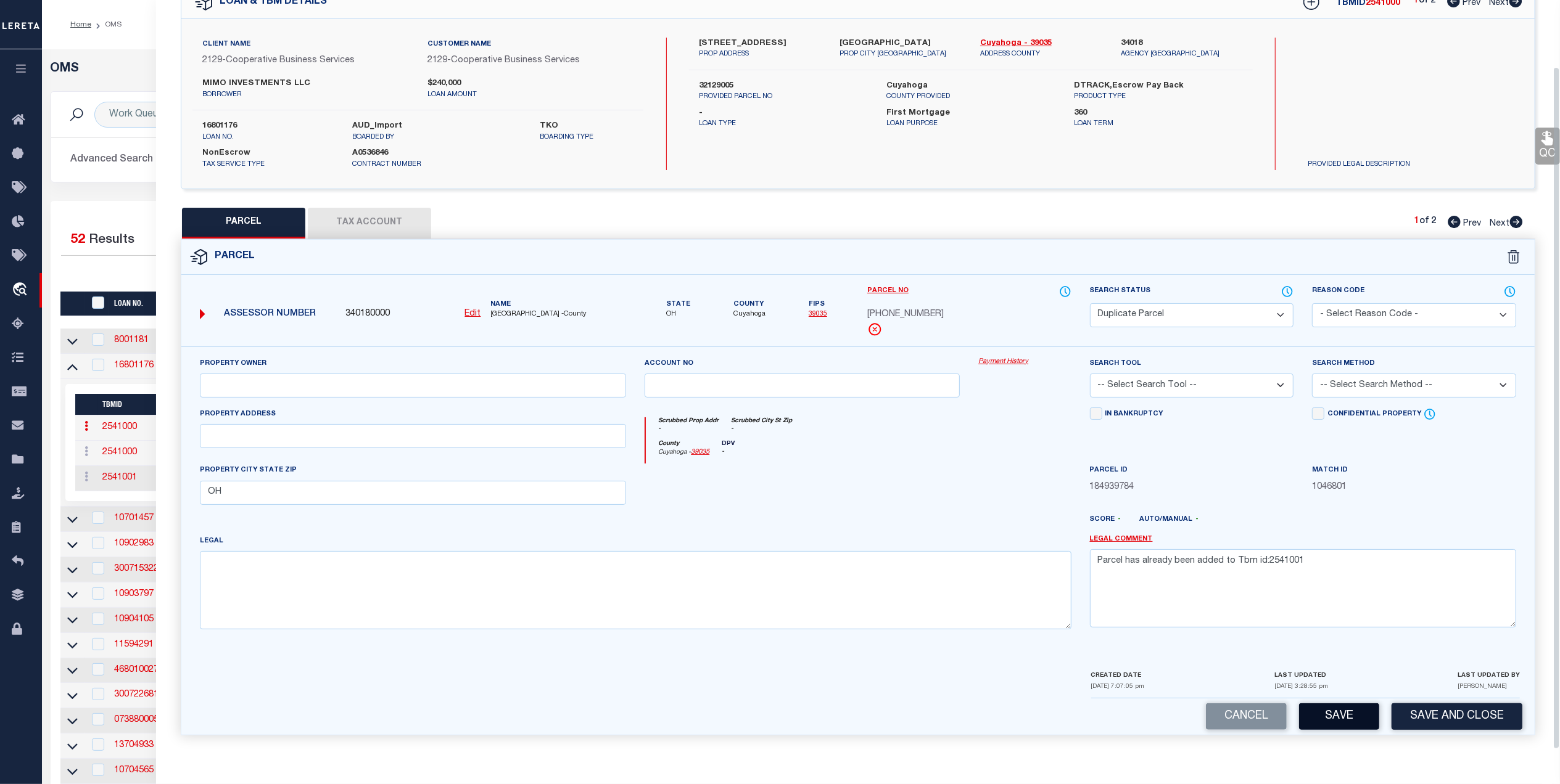
click at [1343, 703] on button "Save" at bounding box center [1339, 716] width 80 height 26
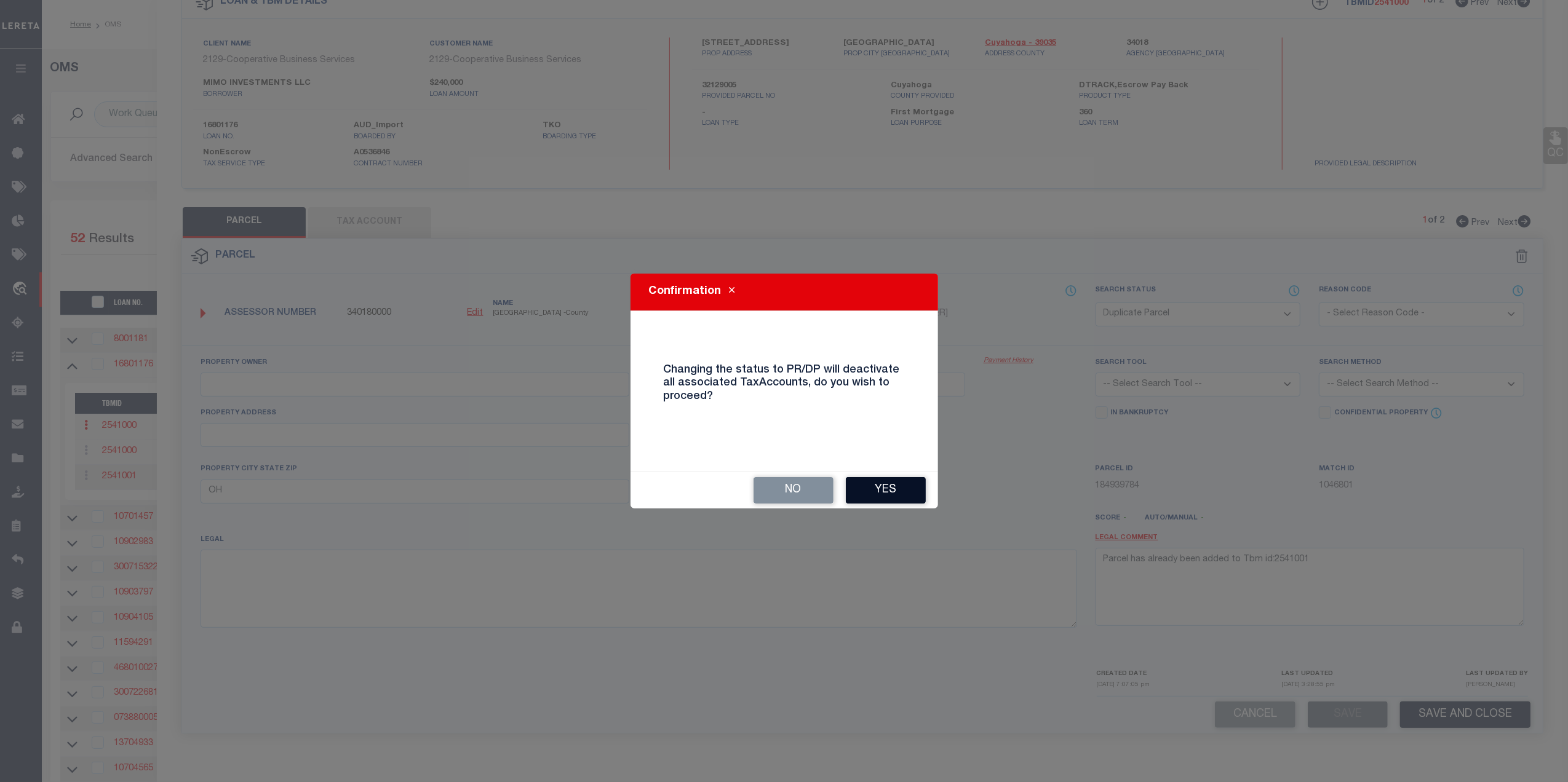
click at [887, 483] on button "Yes" at bounding box center [886, 490] width 80 height 26
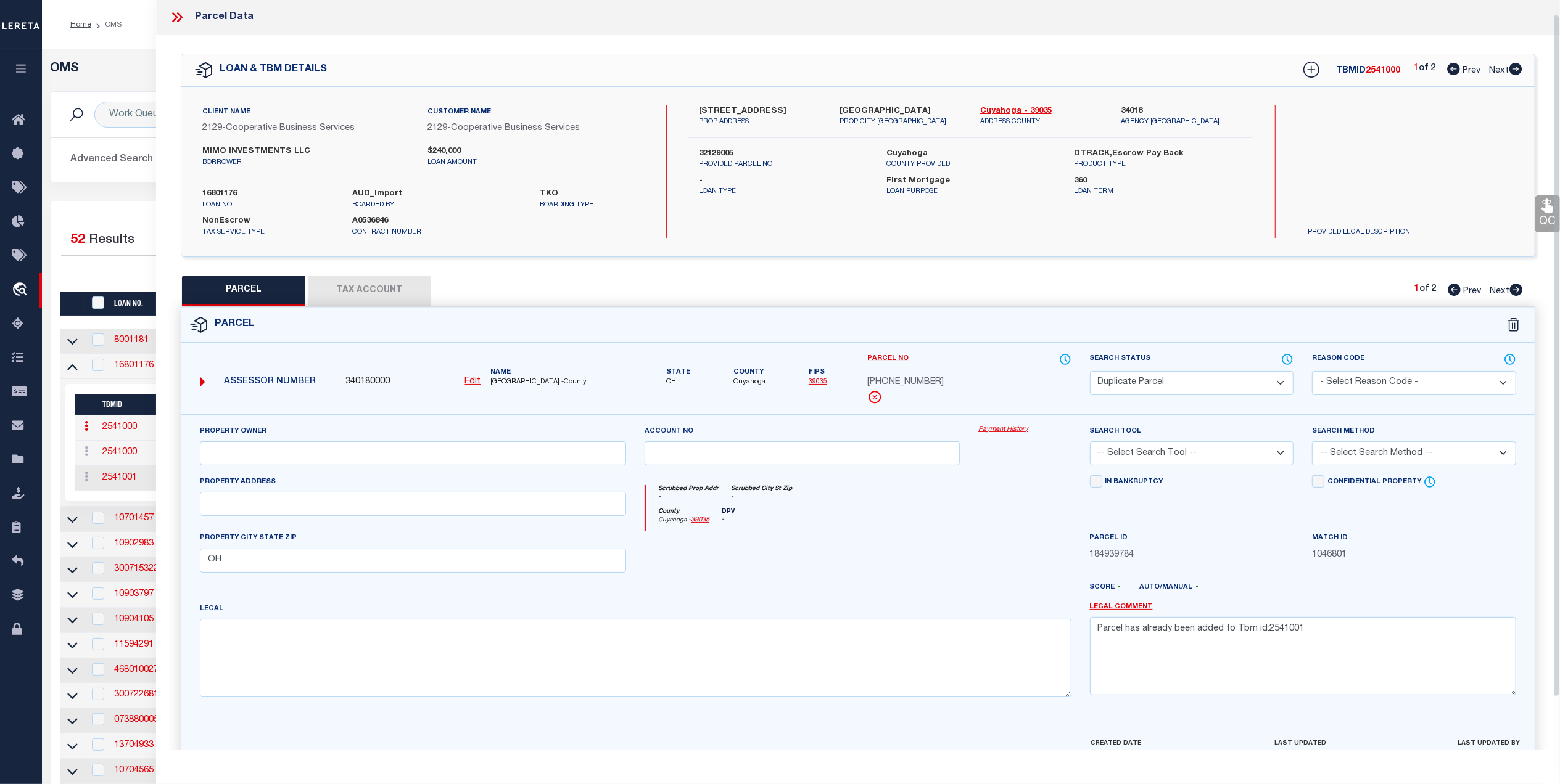
scroll to position [0, 0]
select select "AS"
checkbox input "false"
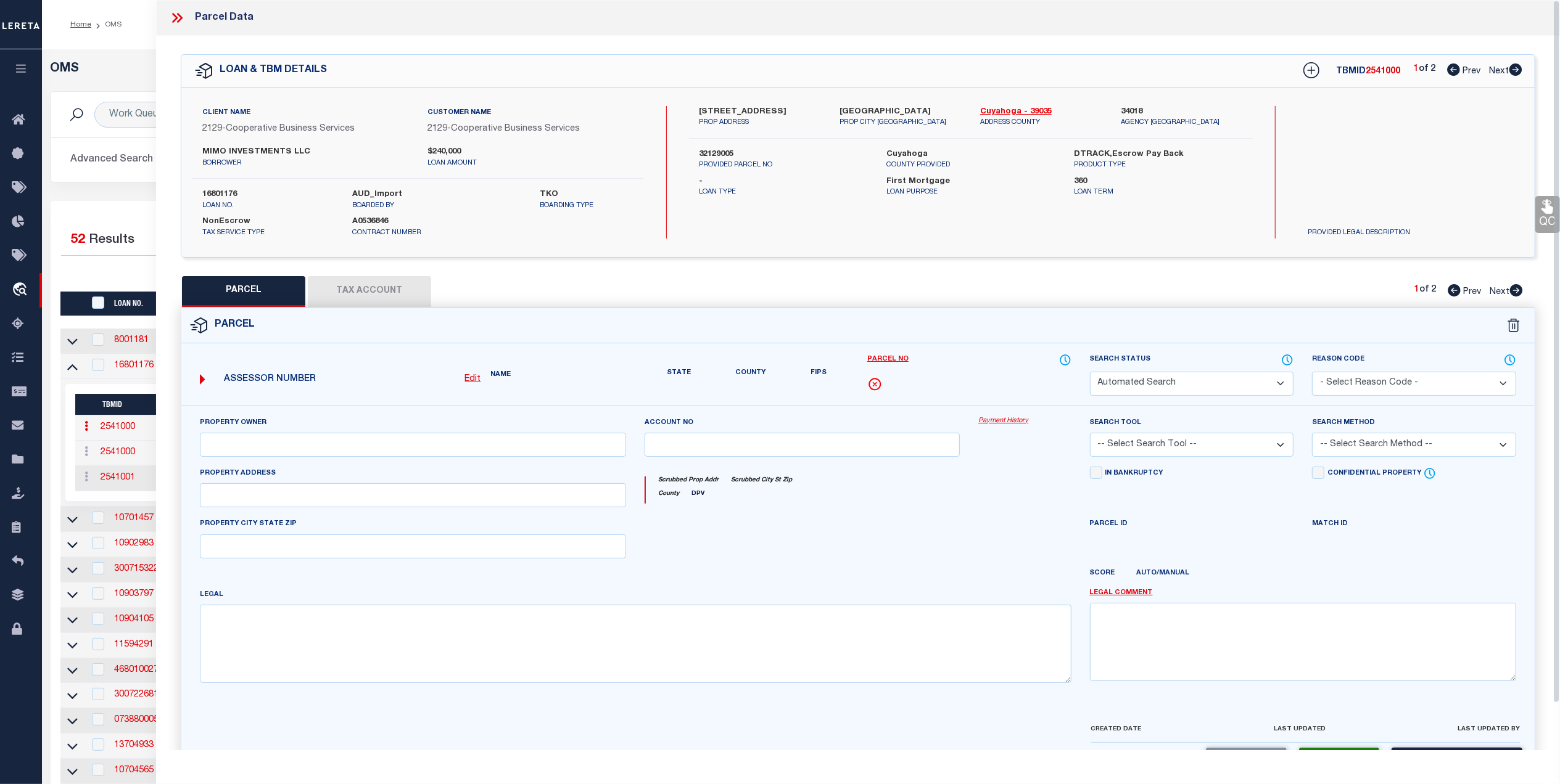
select select "DP"
select select
type input "OH"
type textarea "Parcel has already been added to Tbm id:2541001"
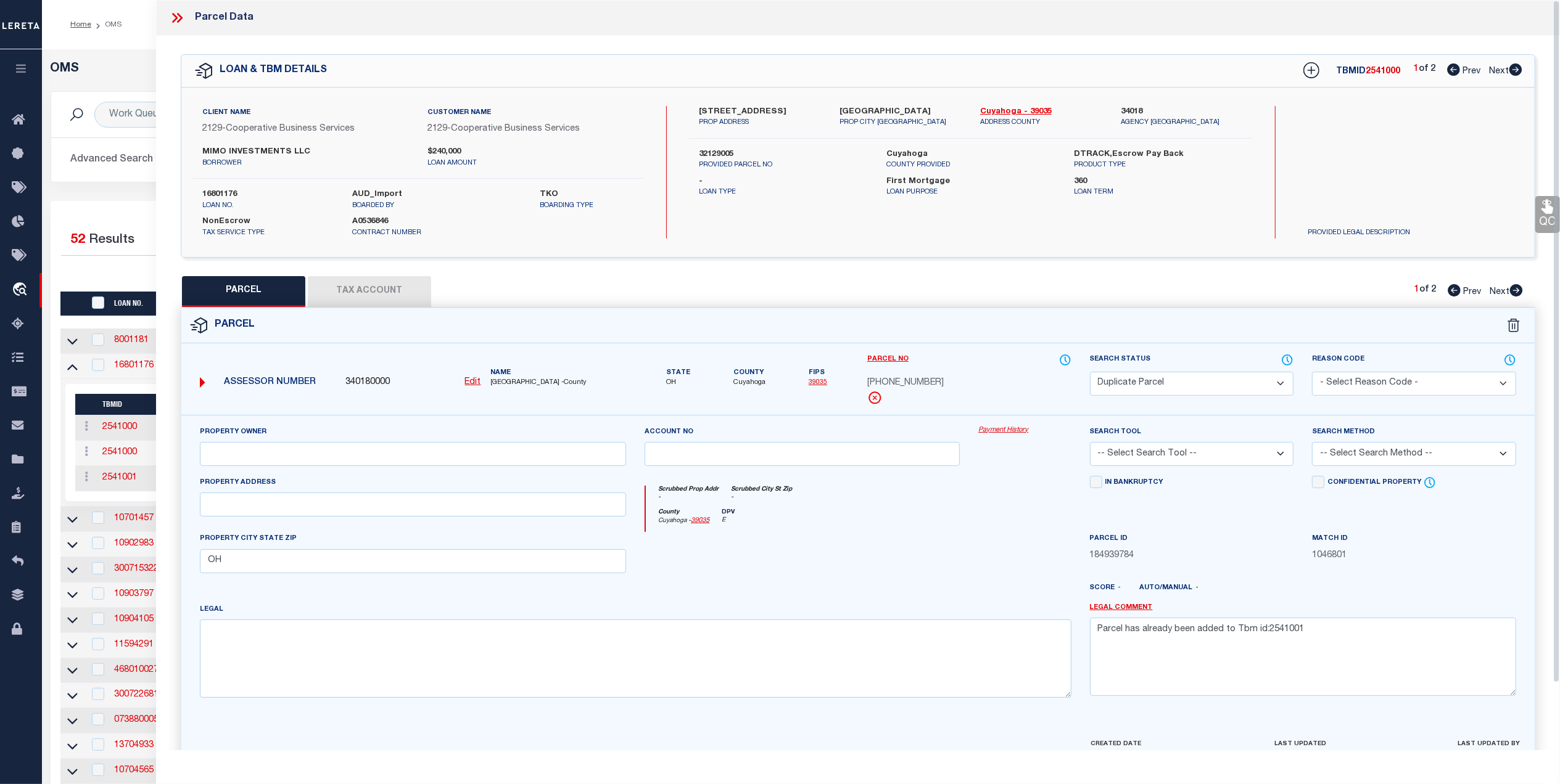
click at [178, 18] on icon at bounding box center [177, 18] width 16 height 16
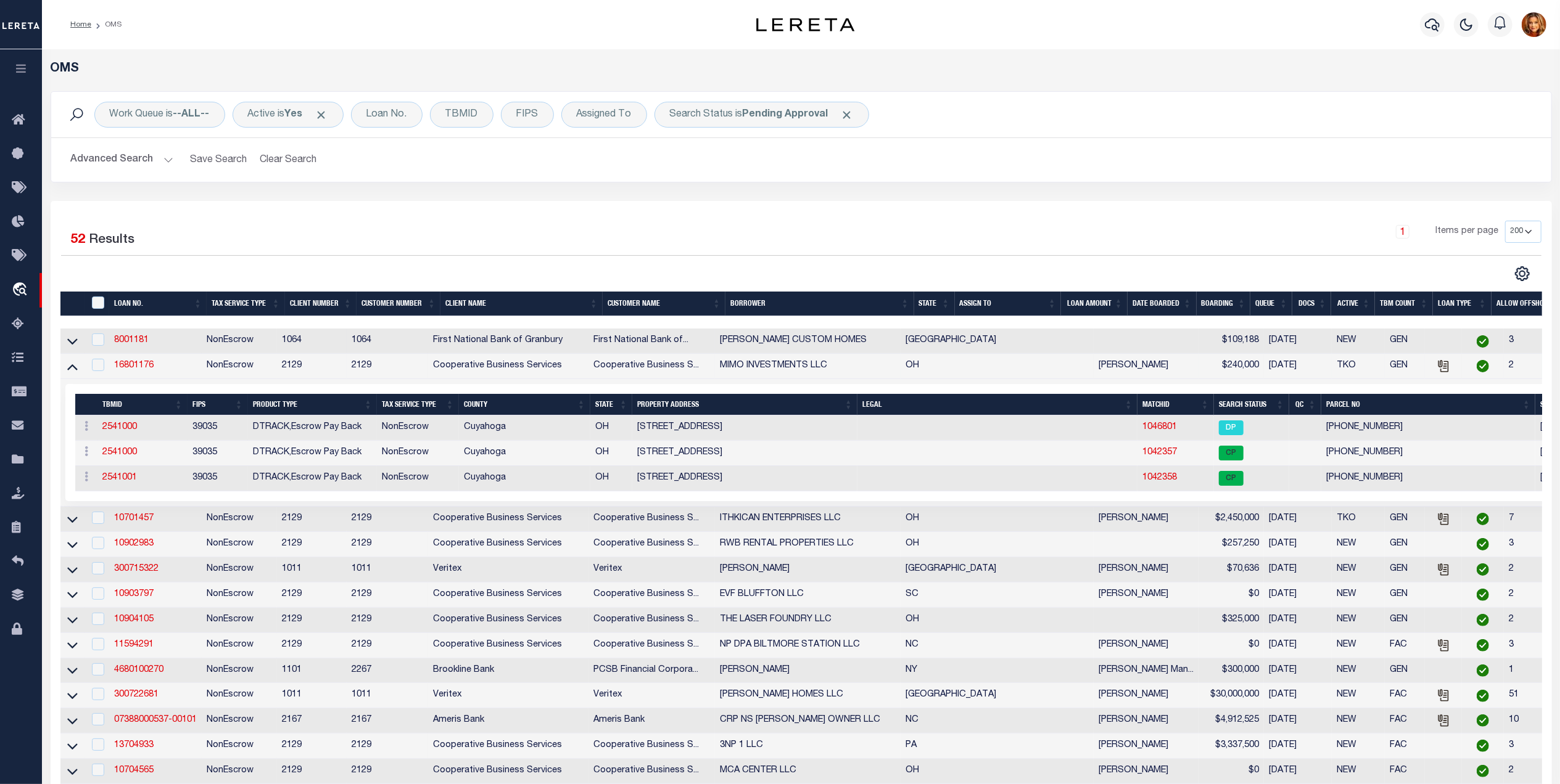
click at [114, 159] on button "Advanced Search" at bounding box center [122, 159] width 102 height 24
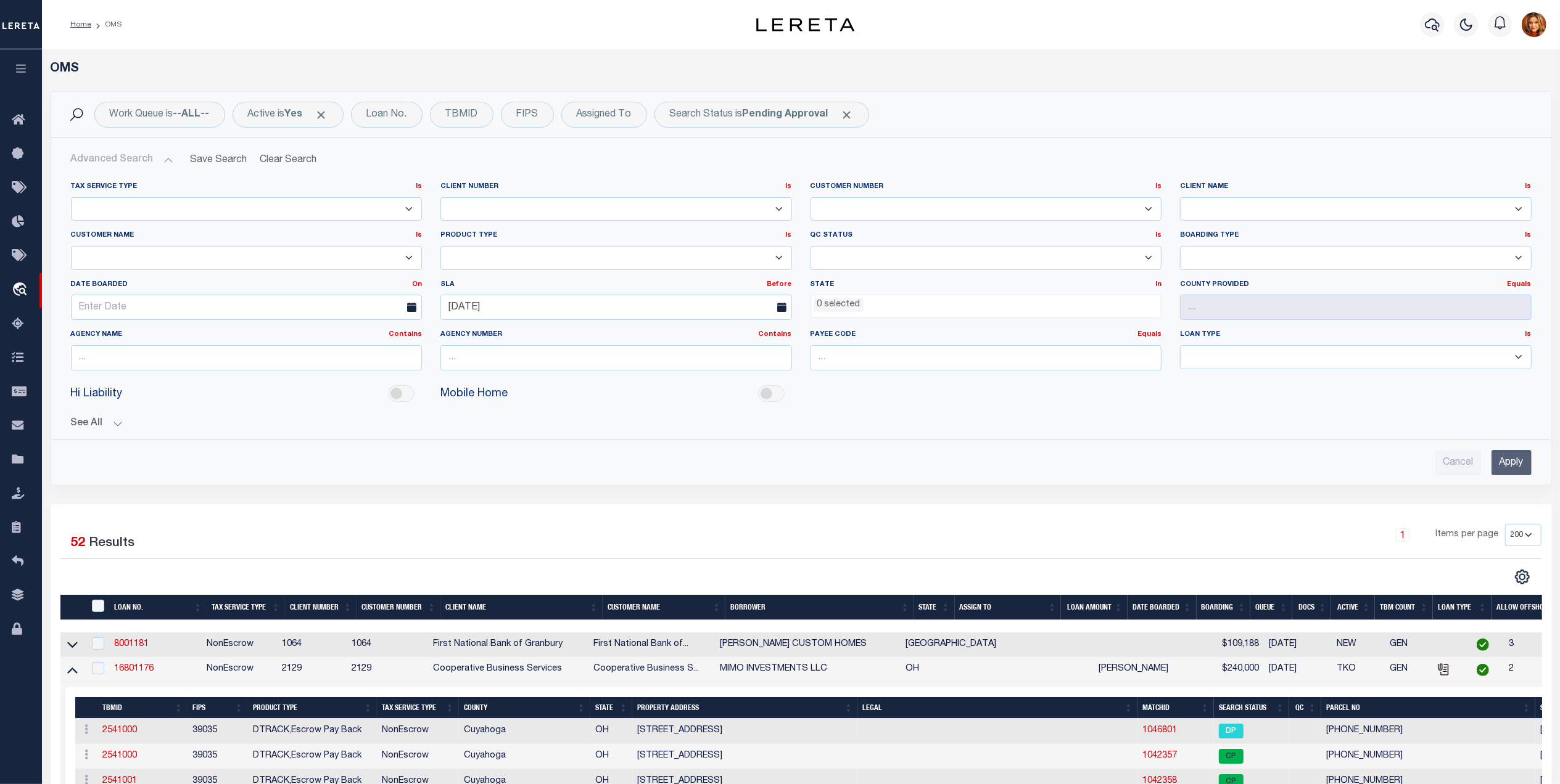
click at [1508, 465] on input "Apply" at bounding box center [1511, 462] width 40 height 25
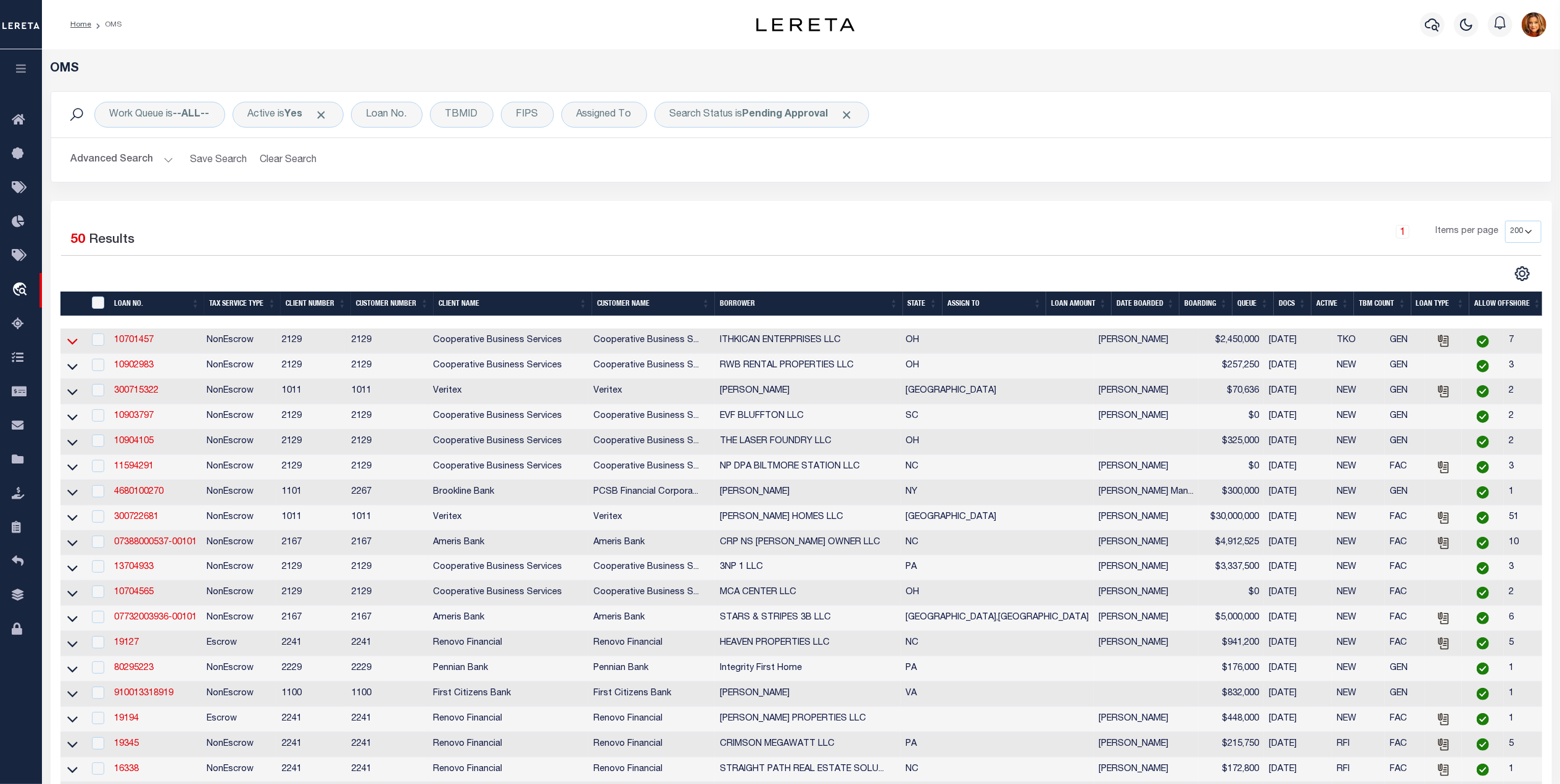
click at [72, 346] on icon at bounding box center [72, 341] width 10 height 13
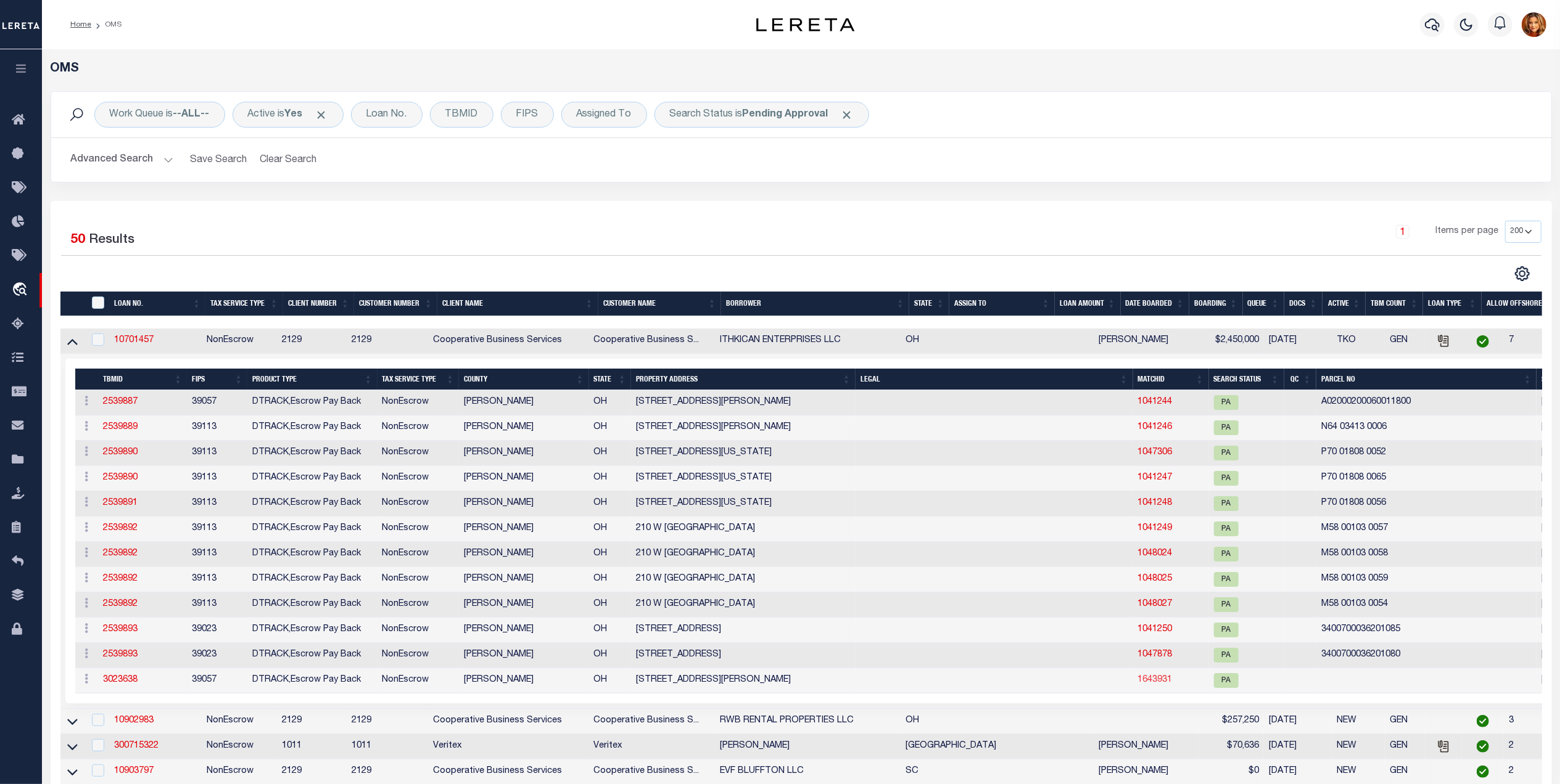
click at [1138, 684] on link "1643931" at bounding box center [1155, 680] width 35 height 9
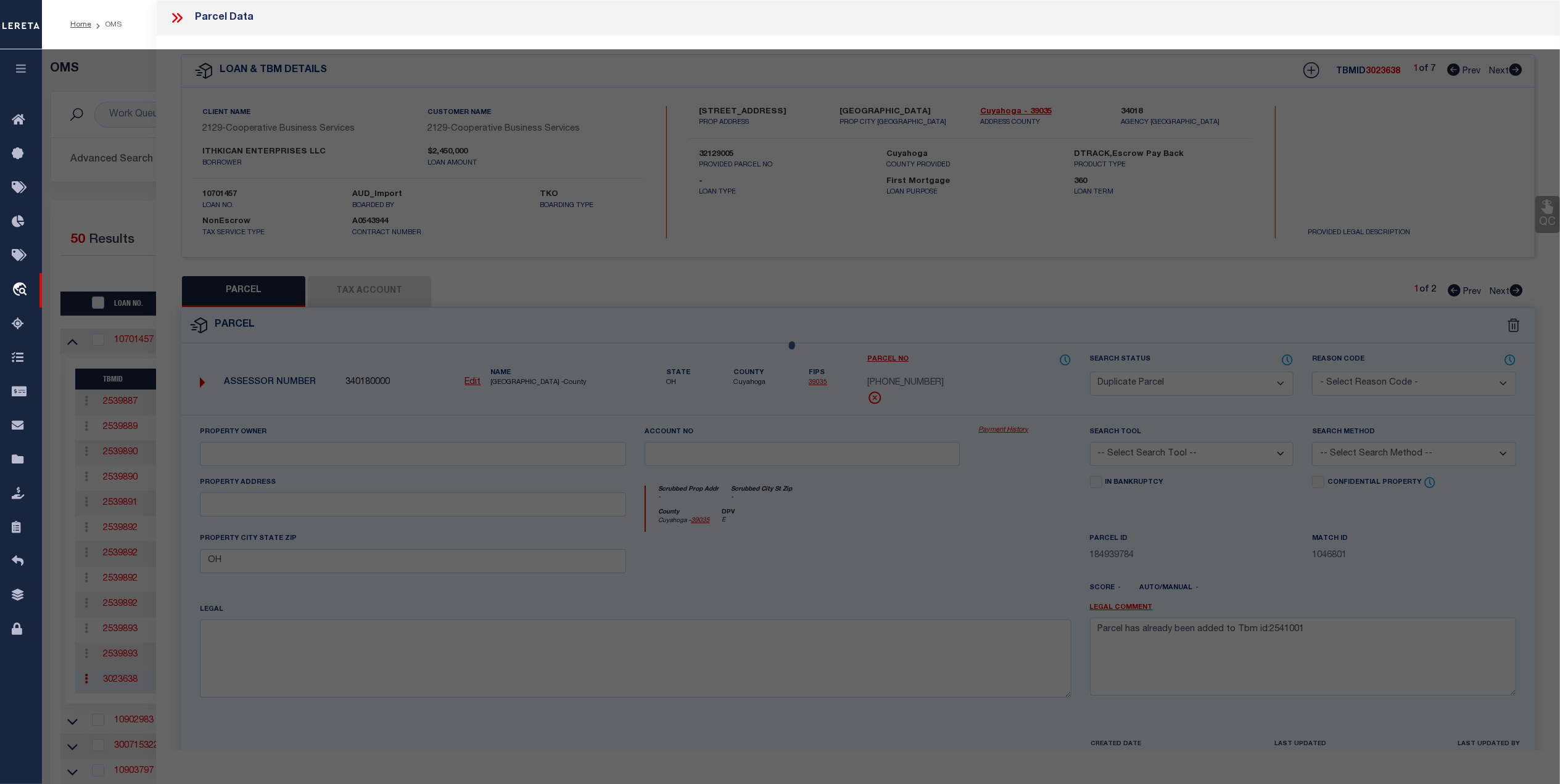
select select "AS"
checkbox input "false"
select select "PA"
checkbox input "false"
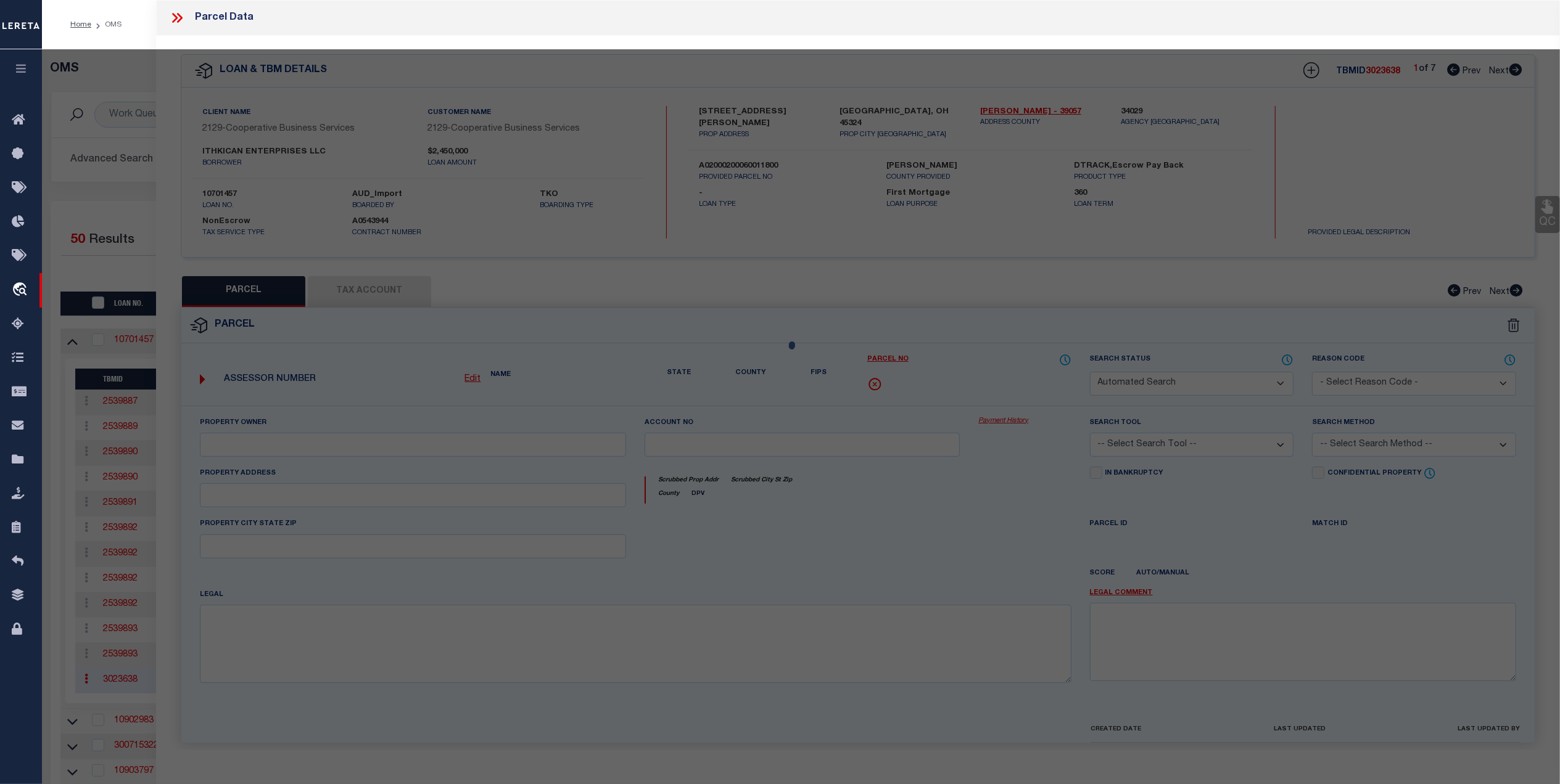
type textarea "DUPLICATE..SEE TBMID 2539887."
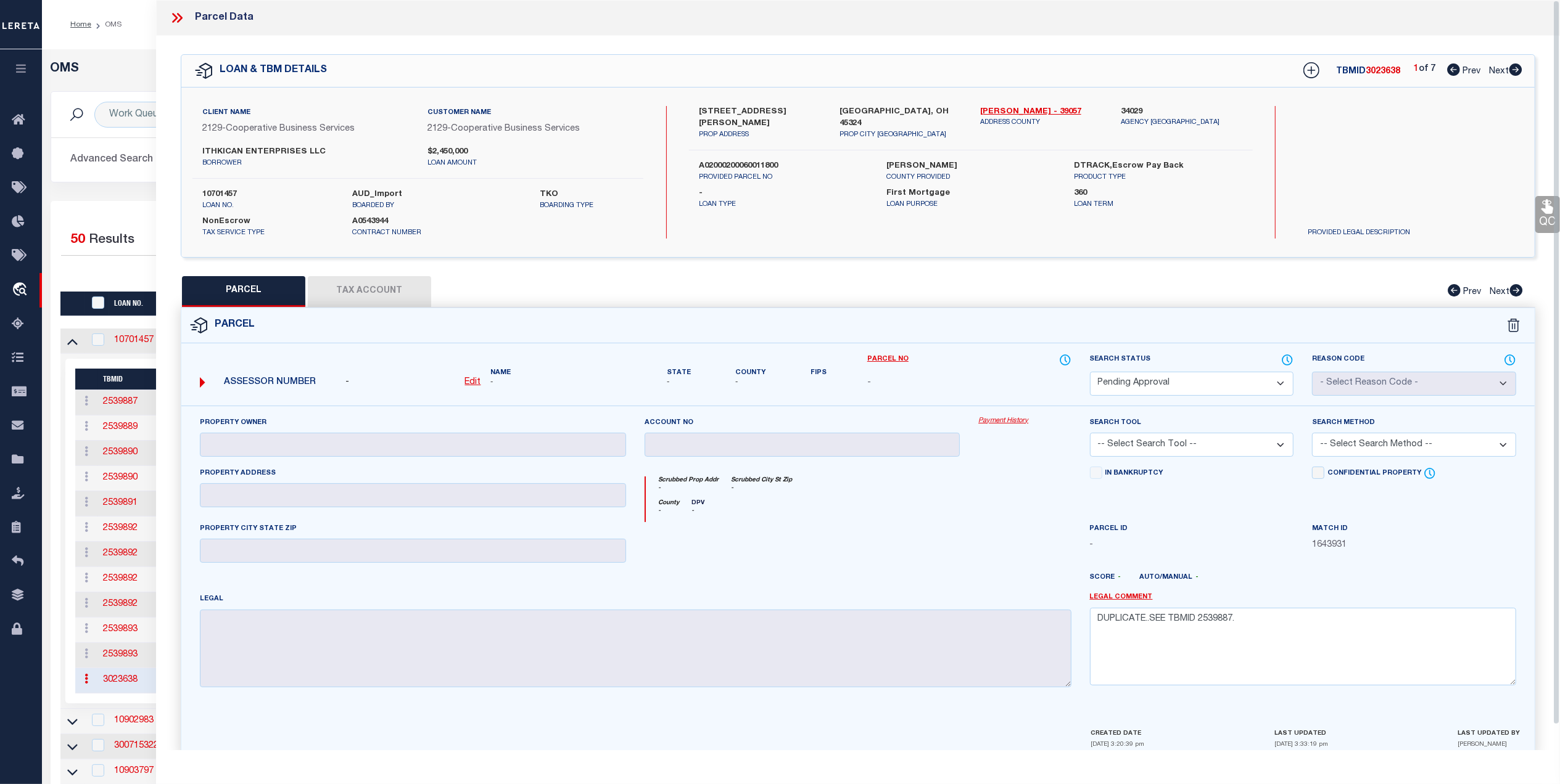
click at [1252, 384] on select "Automated Search Bad Parcel Complete Duplicate Parcel High Dollar Reporting In …" at bounding box center [1192, 384] width 204 height 24
click at [1090, 372] on select "Automated Search Bad Parcel Complete Duplicate Parcel High Dollar Reporting In …" at bounding box center [1192, 384] width 204 height 24
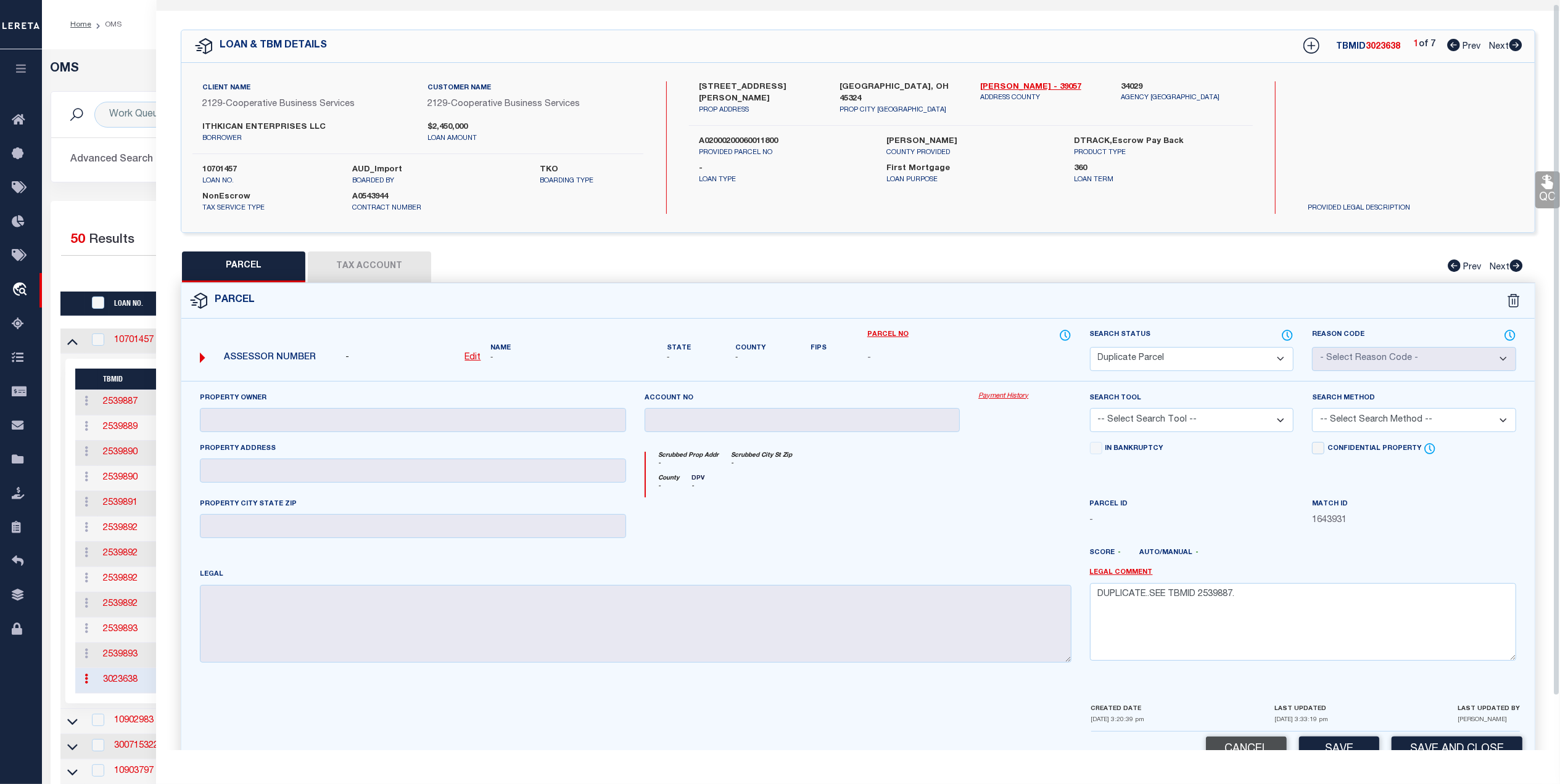
scroll to position [62, 0]
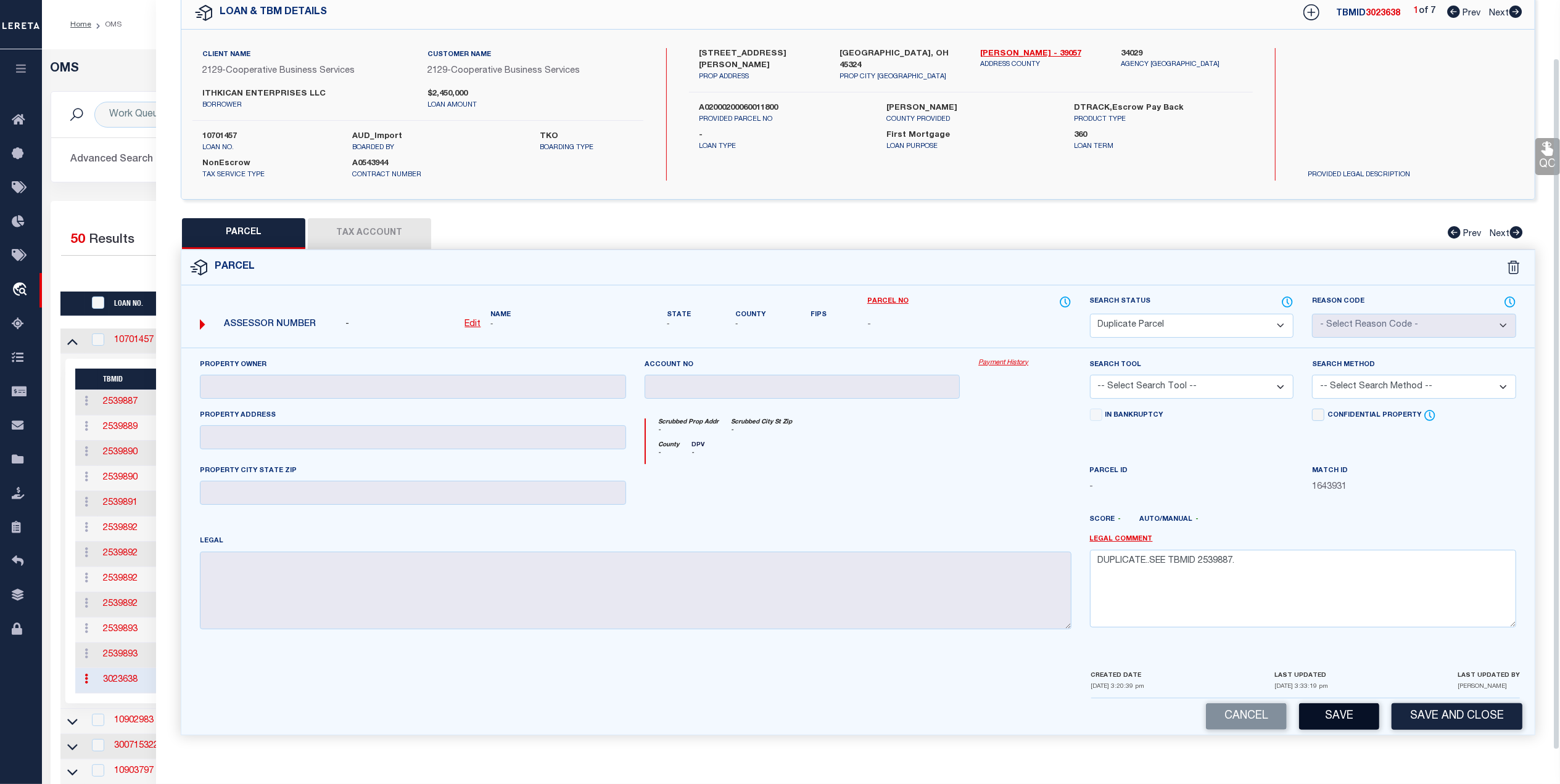
click at [1337, 707] on button "Save" at bounding box center [1339, 716] width 80 height 26
select select "AS"
checkbox input "false"
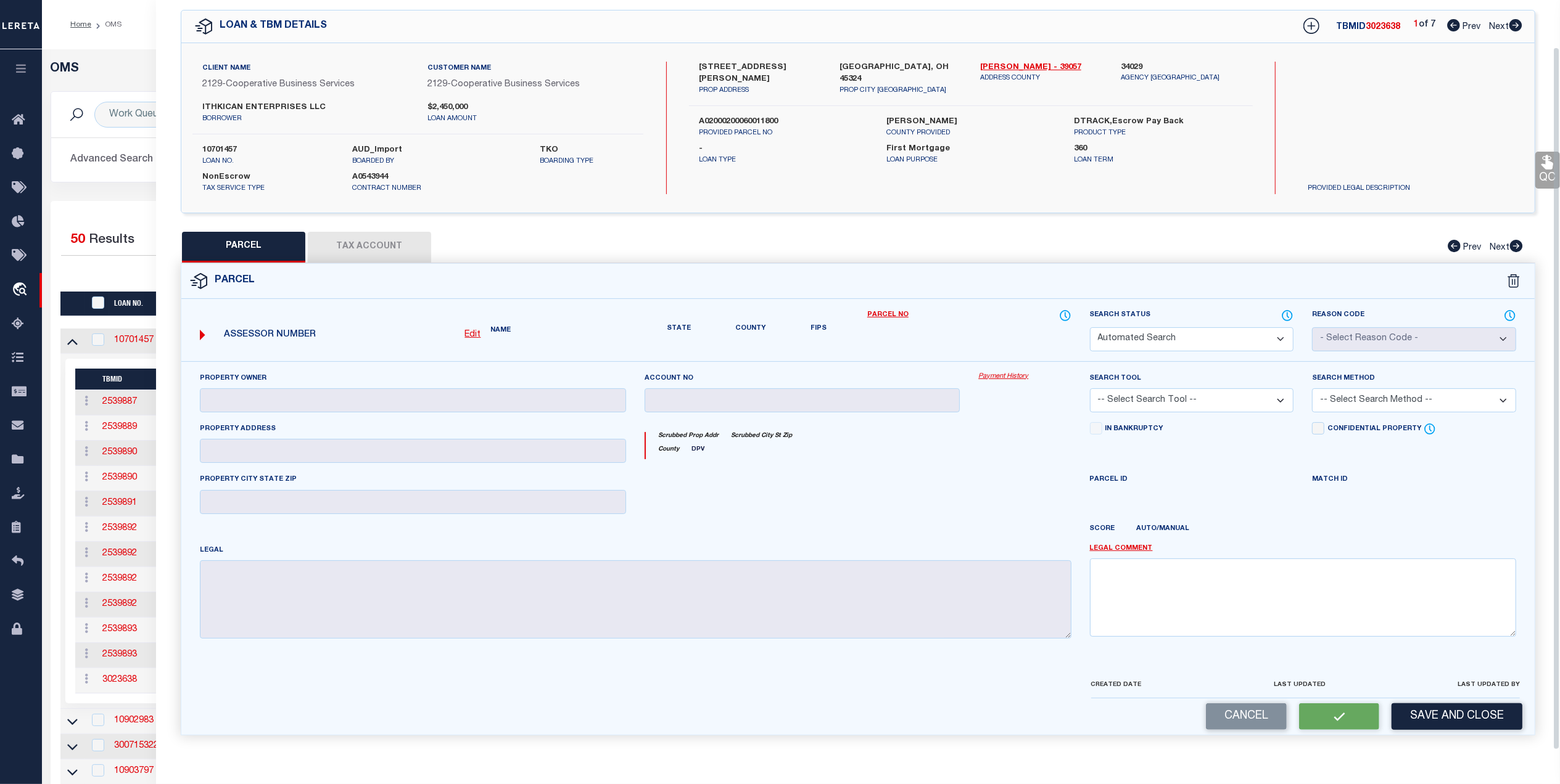
select select "DP"
checkbox input "false"
type textarea "DUPLICATE..SEE TBMID 2539887."
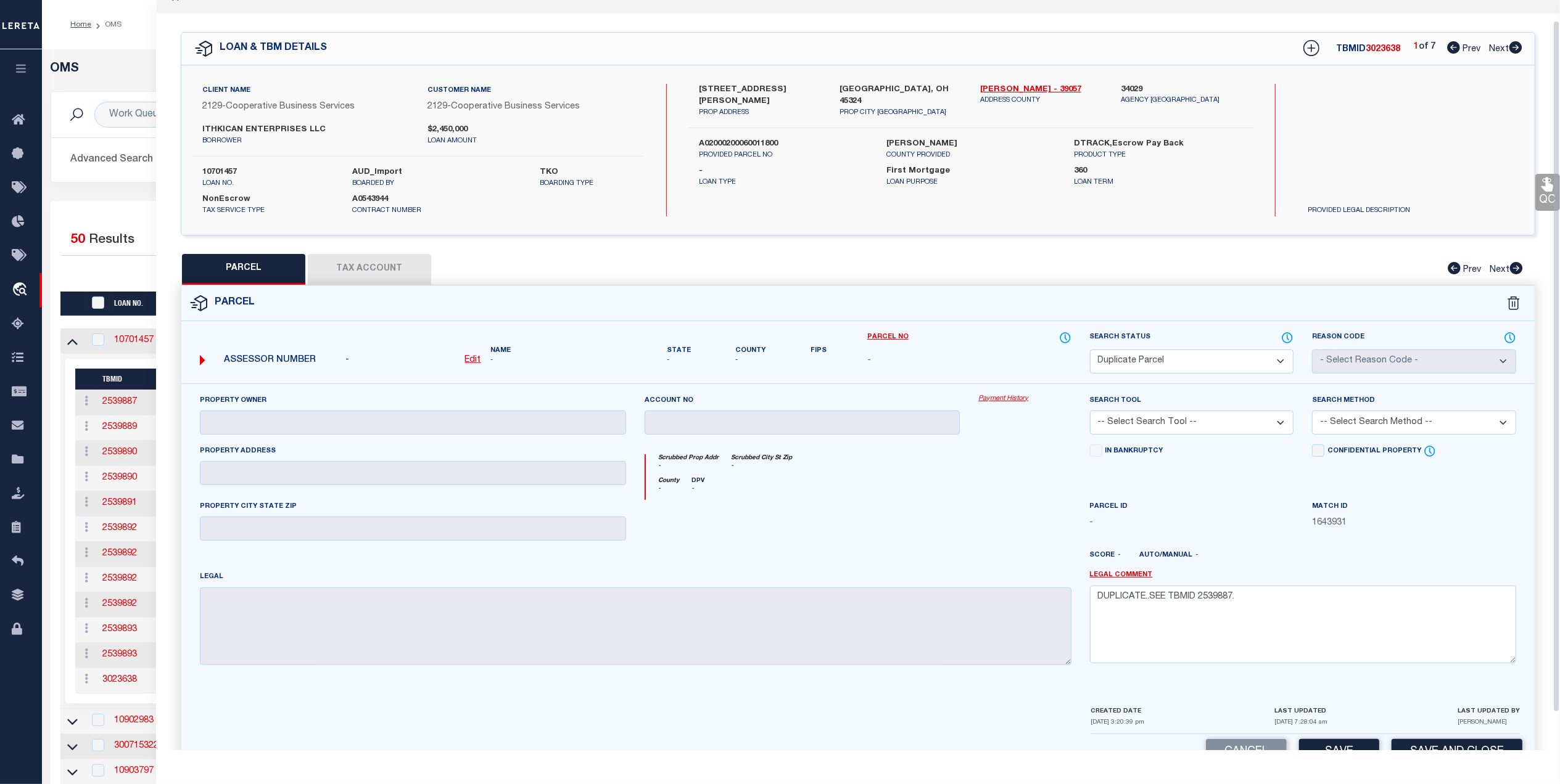
scroll to position [0, 0]
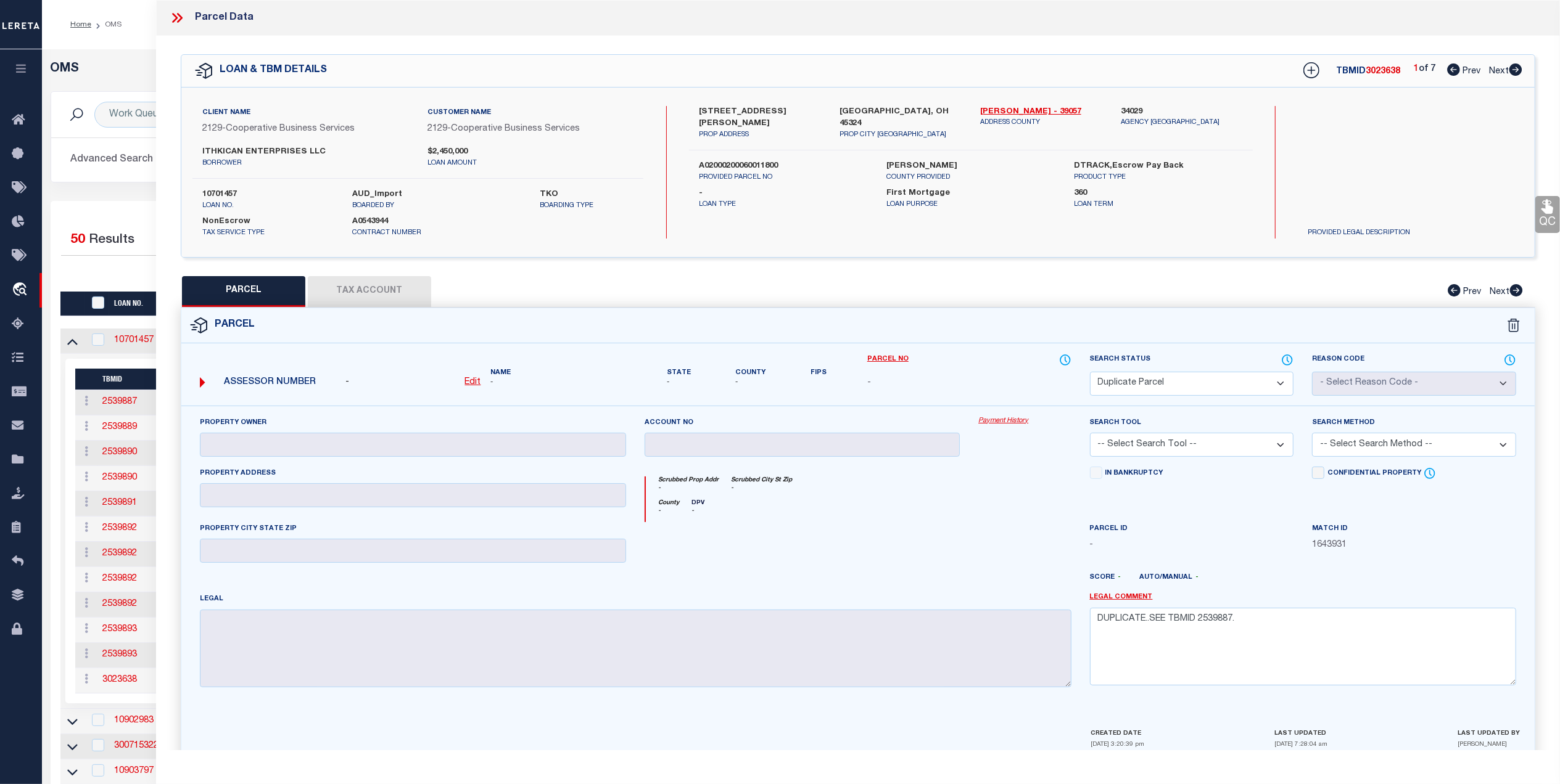
click at [1500, 70] on span "Next" at bounding box center [1498, 71] width 20 height 9
select select "AS"
checkbox input "false"
select select "PA"
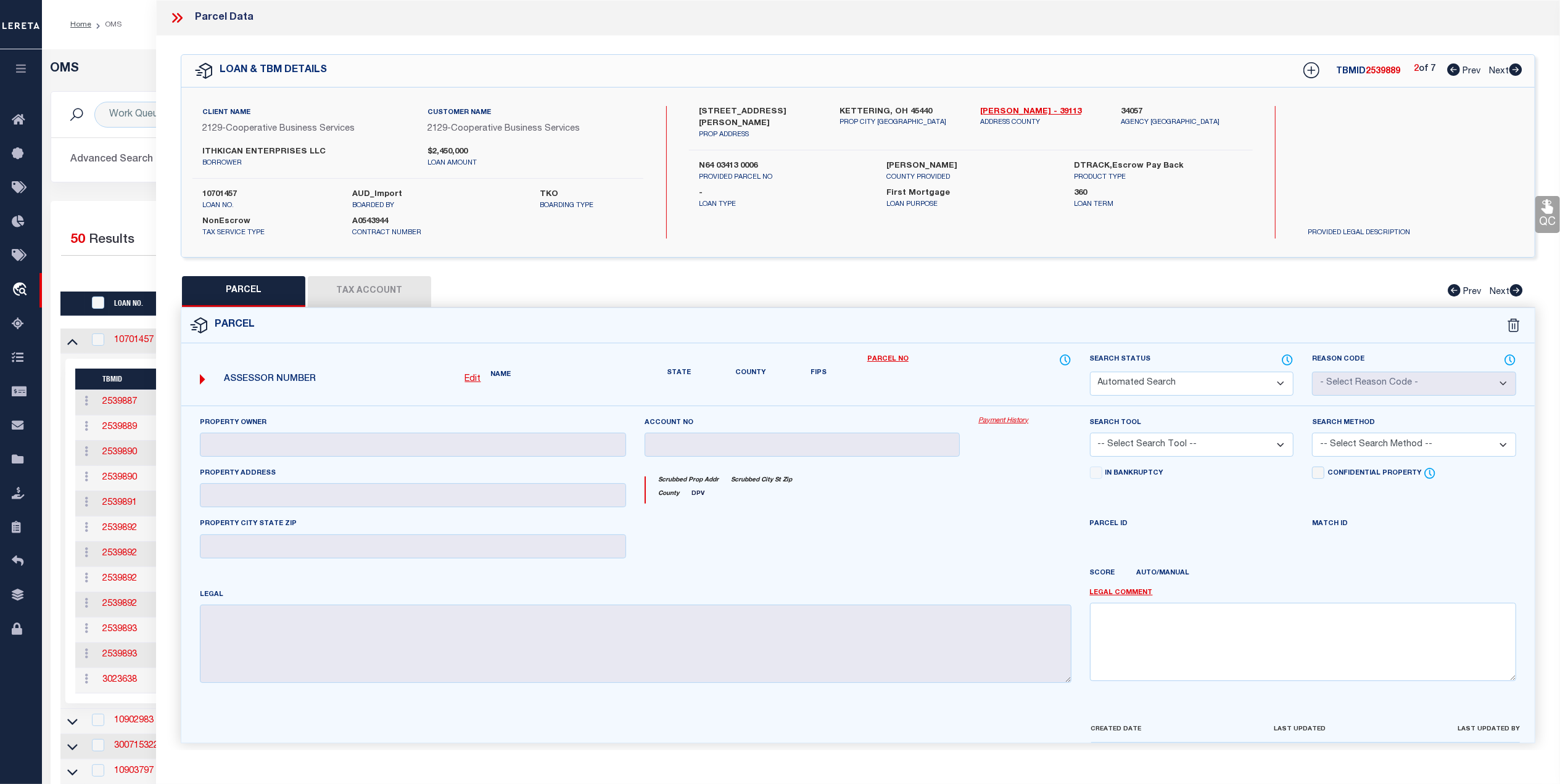
type input "ITHKICAN ENTERPRISES LLC"
select select
type input "2100 HEWITT AVENUE"
type input "KETTERING OH 45440"
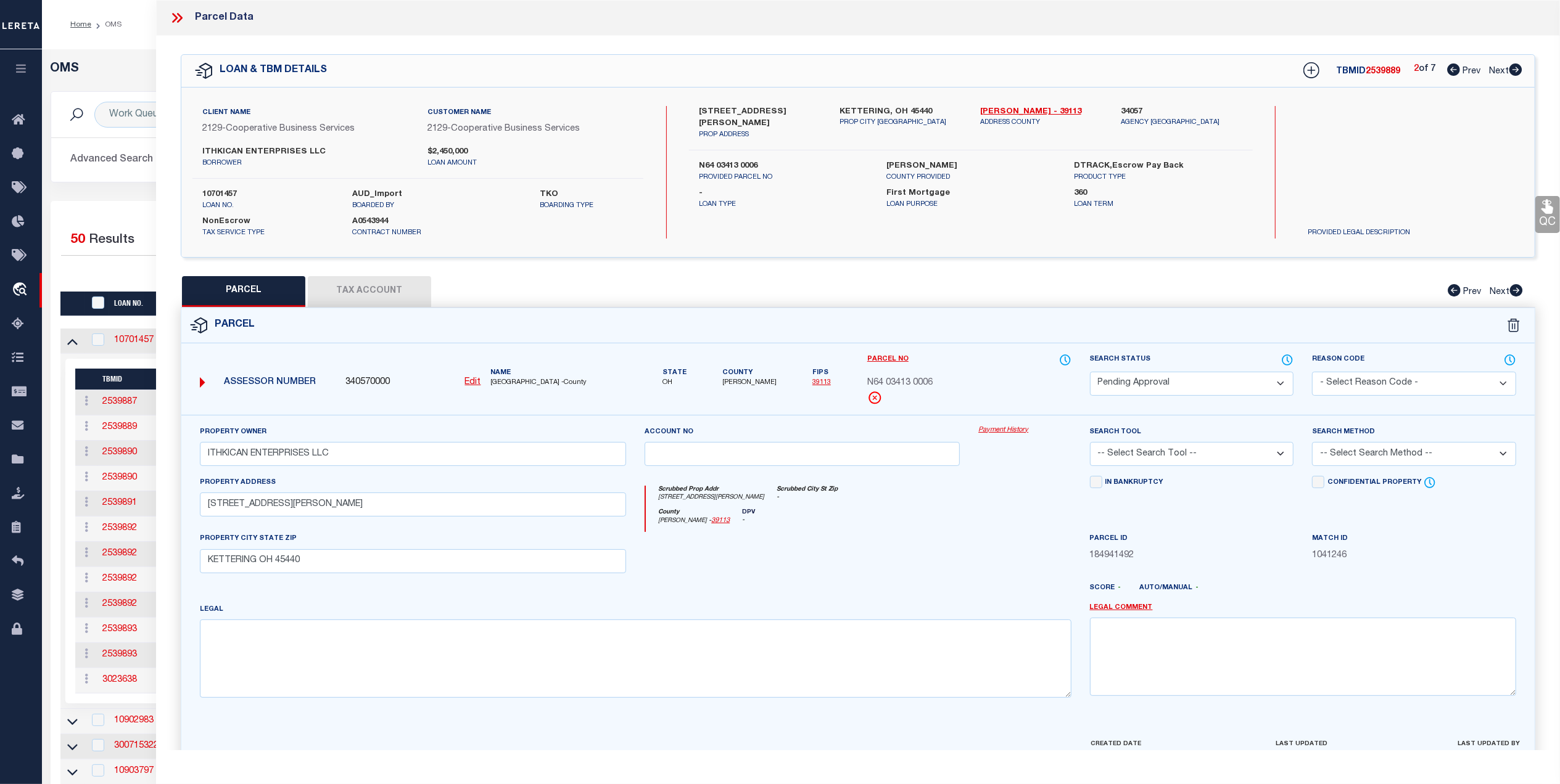
click at [1191, 385] on select "Automated Search Bad Parcel Complete Duplicate Parcel High Dollar Reporting In …" at bounding box center [1192, 384] width 204 height 24
click at [1090, 372] on select "Automated Search Bad Parcel Complete Duplicate Parcel High Dollar Reporting In …" at bounding box center [1192, 384] width 204 height 24
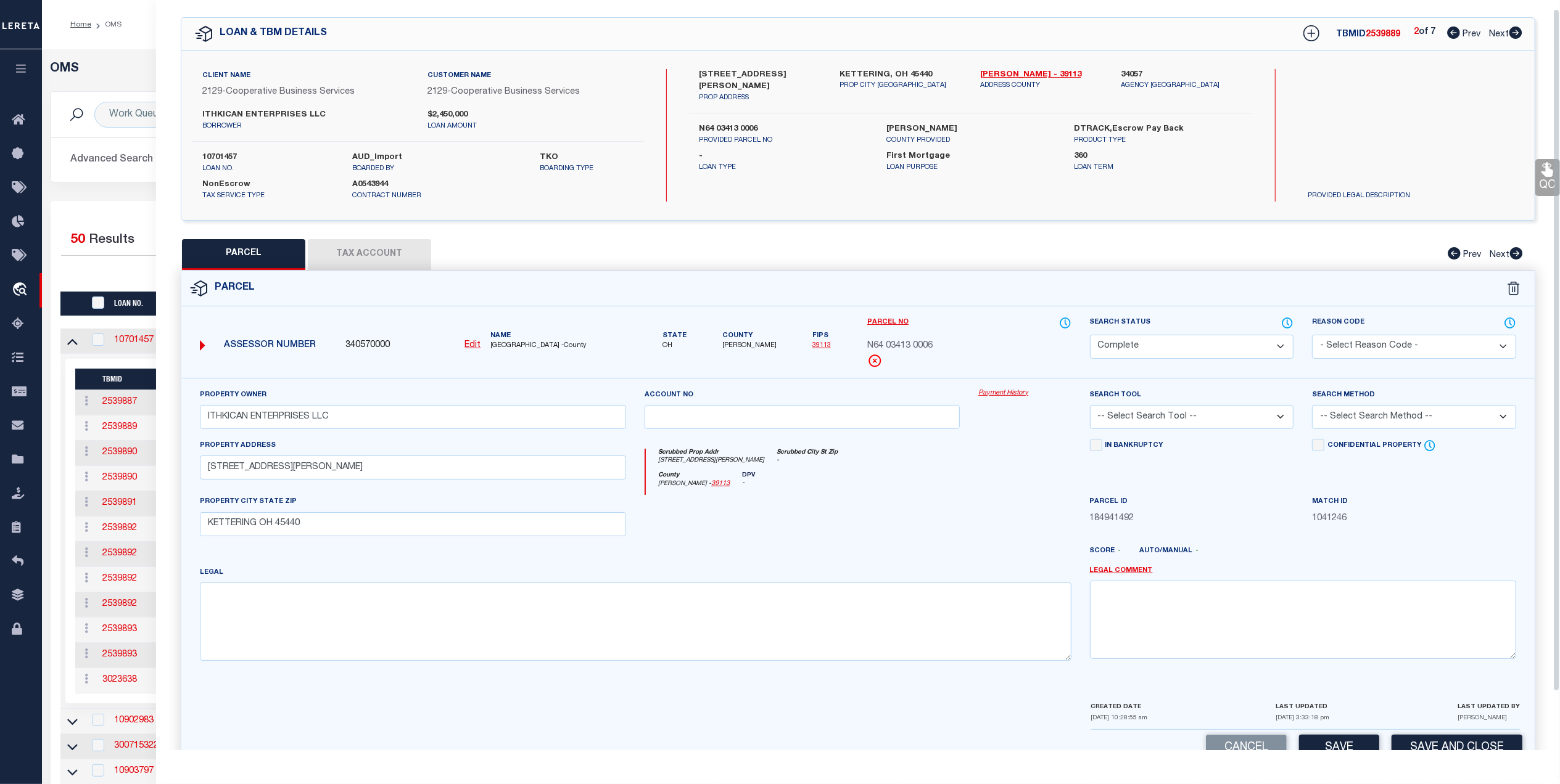
scroll to position [73, 0]
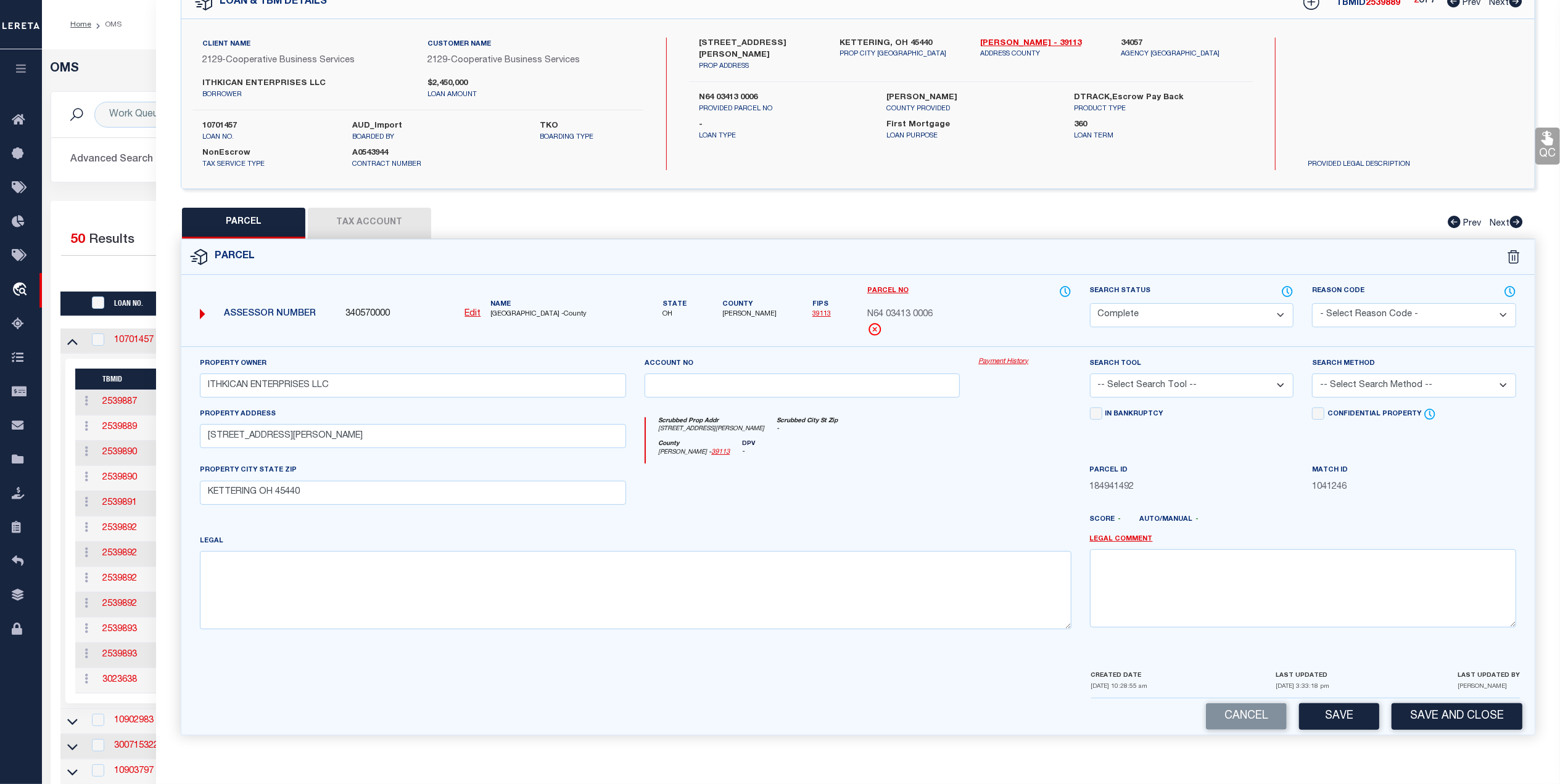
click at [1225, 312] on select "Automated Search Bad Parcel Complete Duplicate Parcel High Dollar Reporting In …" at bounding box center [1192, 315] width 204 height 24
select select "PC"
click at [1090, 304] on select "Automated Search Bad Parcel Complete Duplicate Parcel High Dollar Reporting In …" at bounding box center [1192, 315] width 204 height 24
click at [363, 228] on button "Tax Account" at bounding box center [369, 223] width 123 height 30
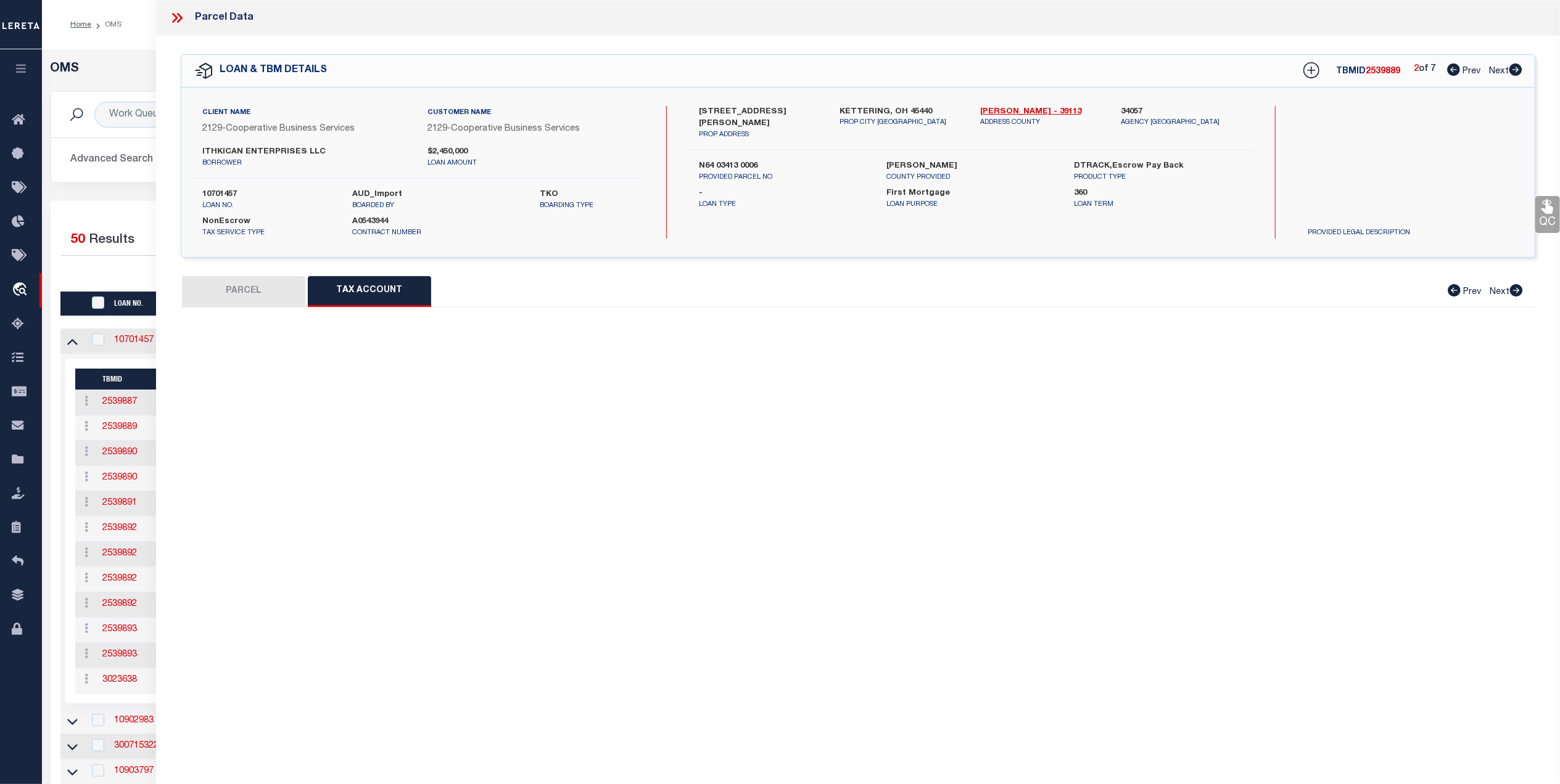
scroll to position [0, 0]
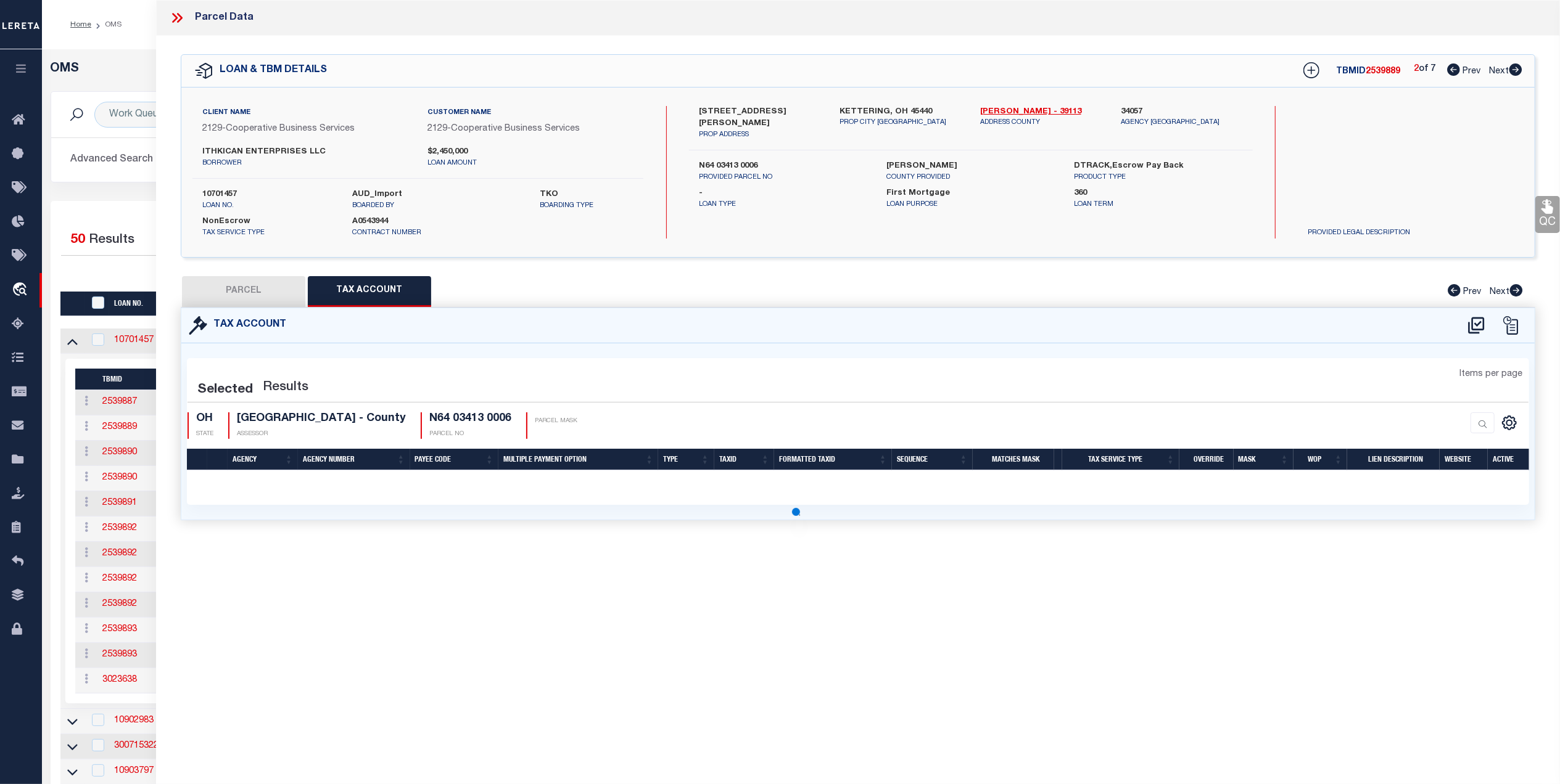
select select "100"
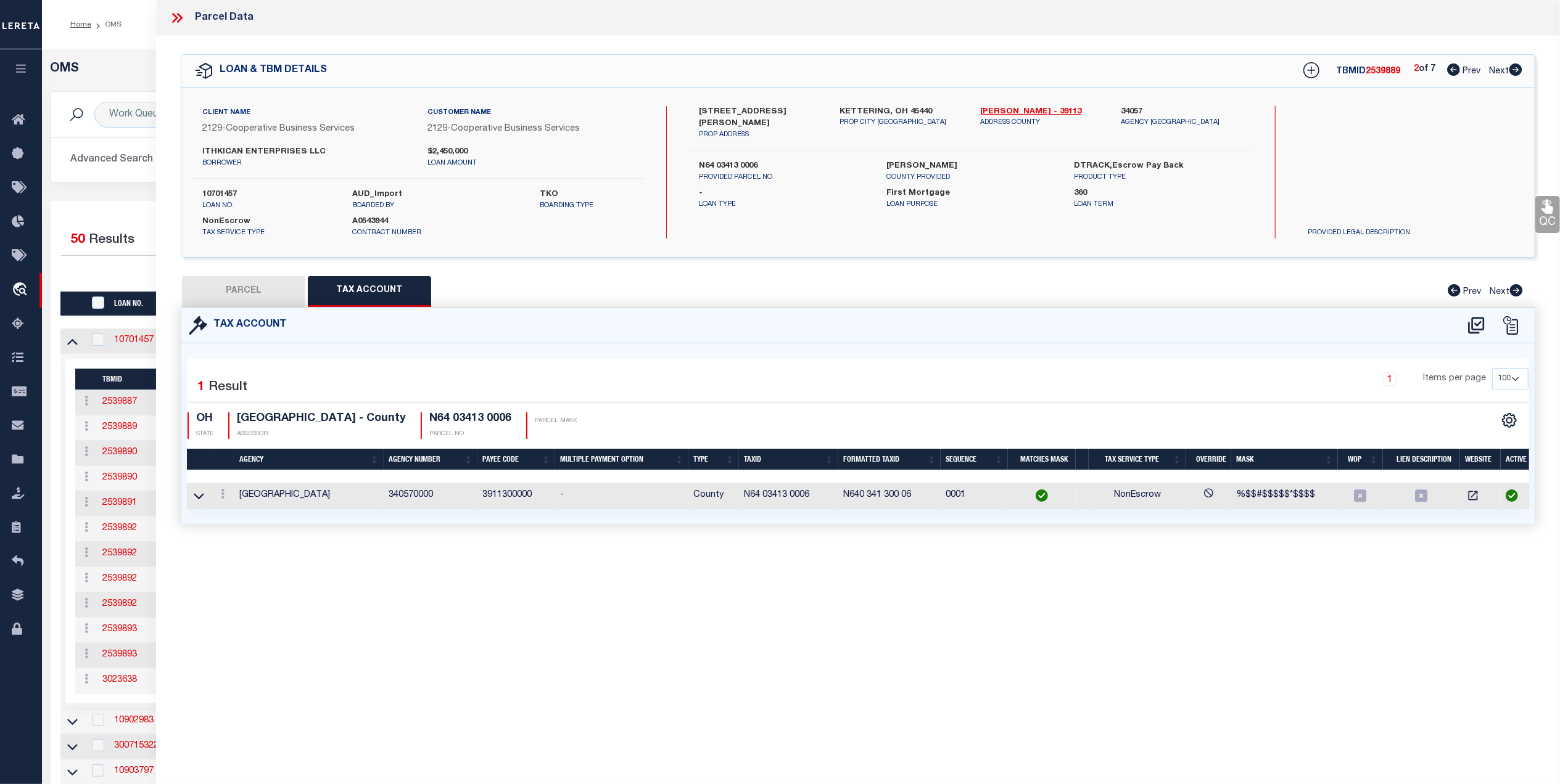
click at [233, 289] on button "PARCEL" at bounding box center [243, 291] width 123 height 30
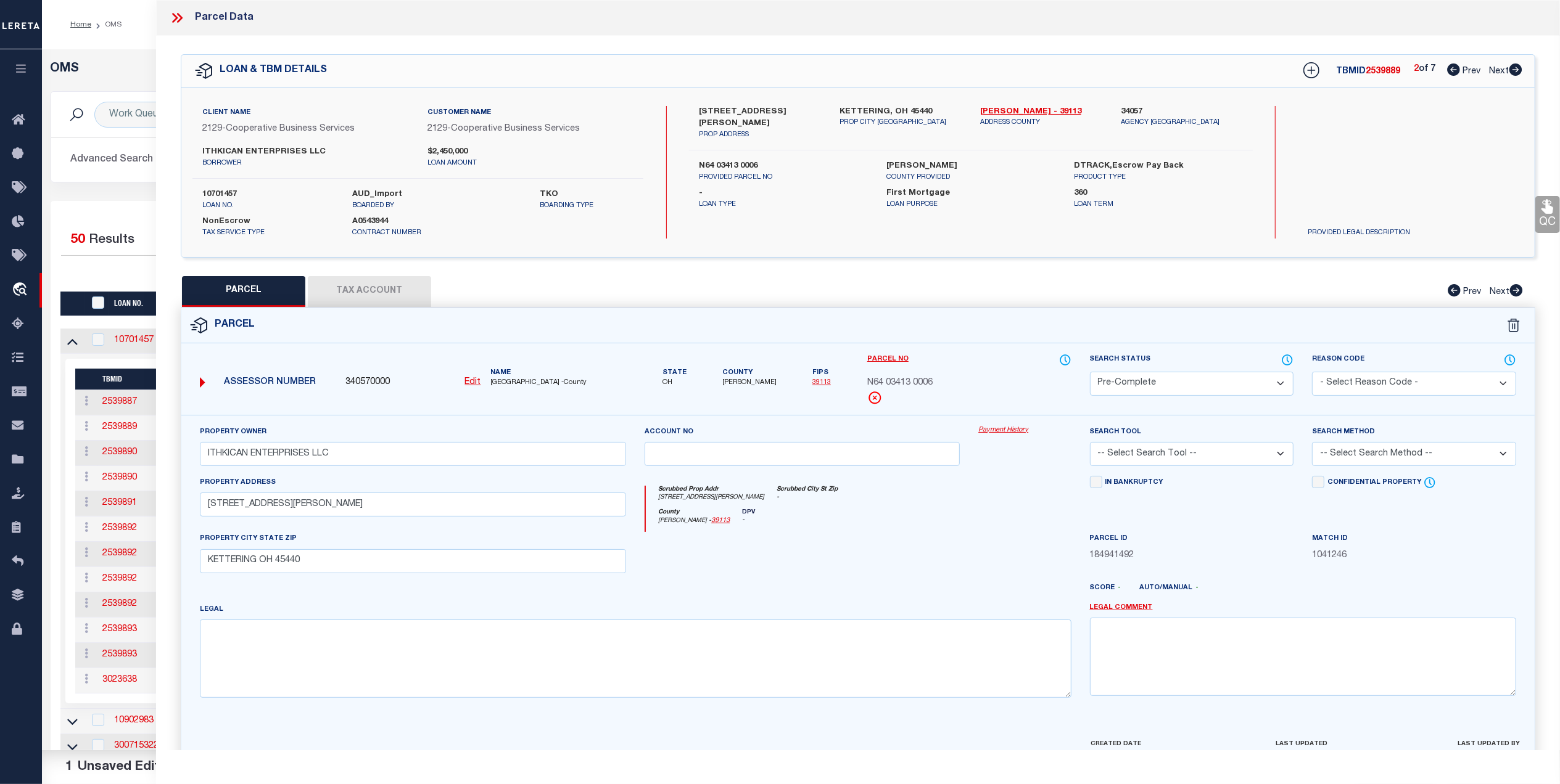
click at [1205, 467] on div "Search Tool -- Select Search Tool -- 3rd Party Website Agency File Agency Websi…" at bounding box center [1192, 451] width 222 height 51
click at [1198, 459] on select "-- Select Search Tool -- 3rd Party Website Agency File Agency Website ATLS CNV-…" at bounding box center [1192, 453] width 204 height 24
select select "AGF"
click at [1090, 444] on select "-- Select Search Tool -- 3rd Party Website Agency File Agency Website ATLS CNV-…" at bounding box center [1192, 453] width 204 height 24
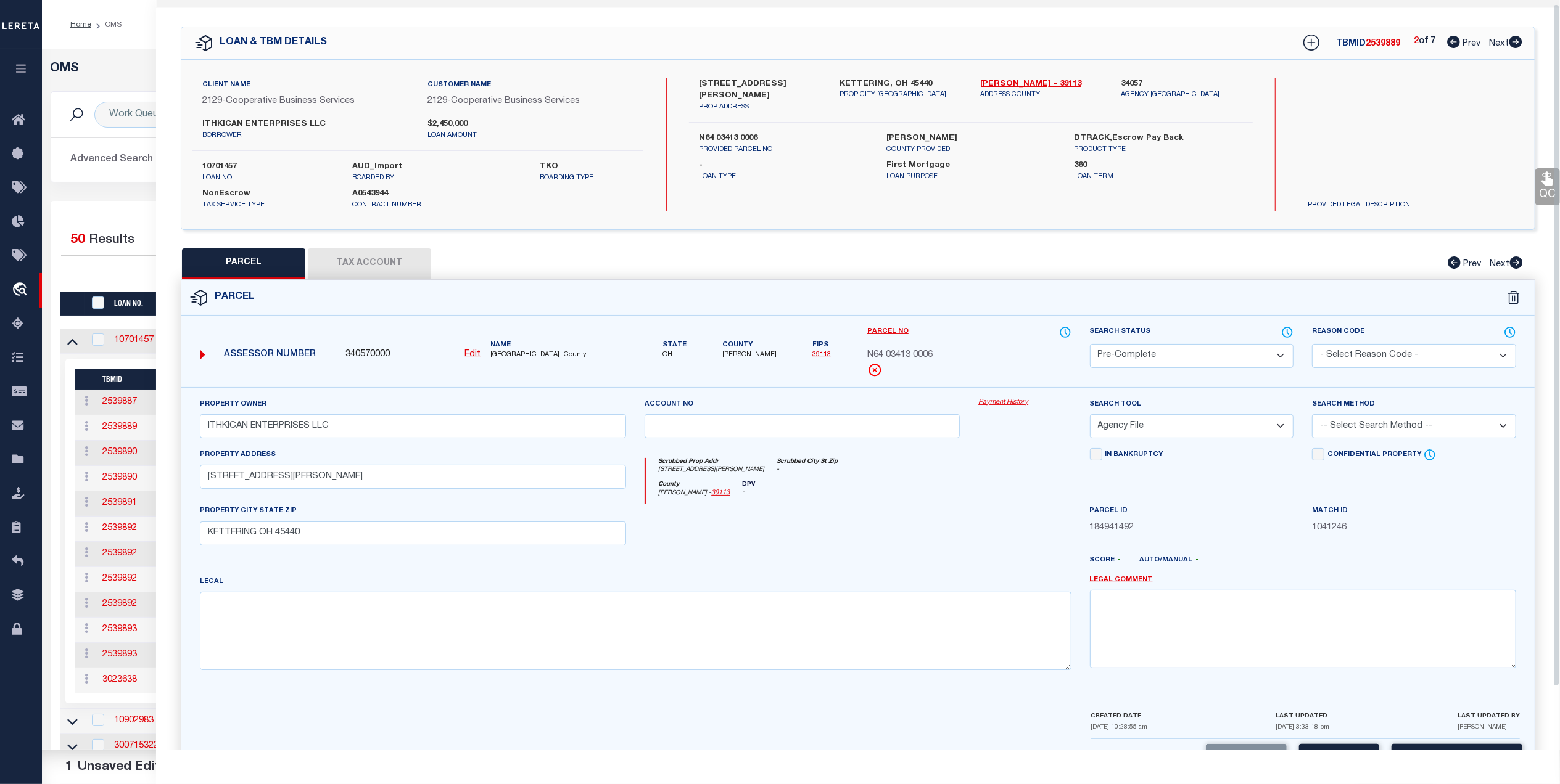
scroll to position [73, 0]
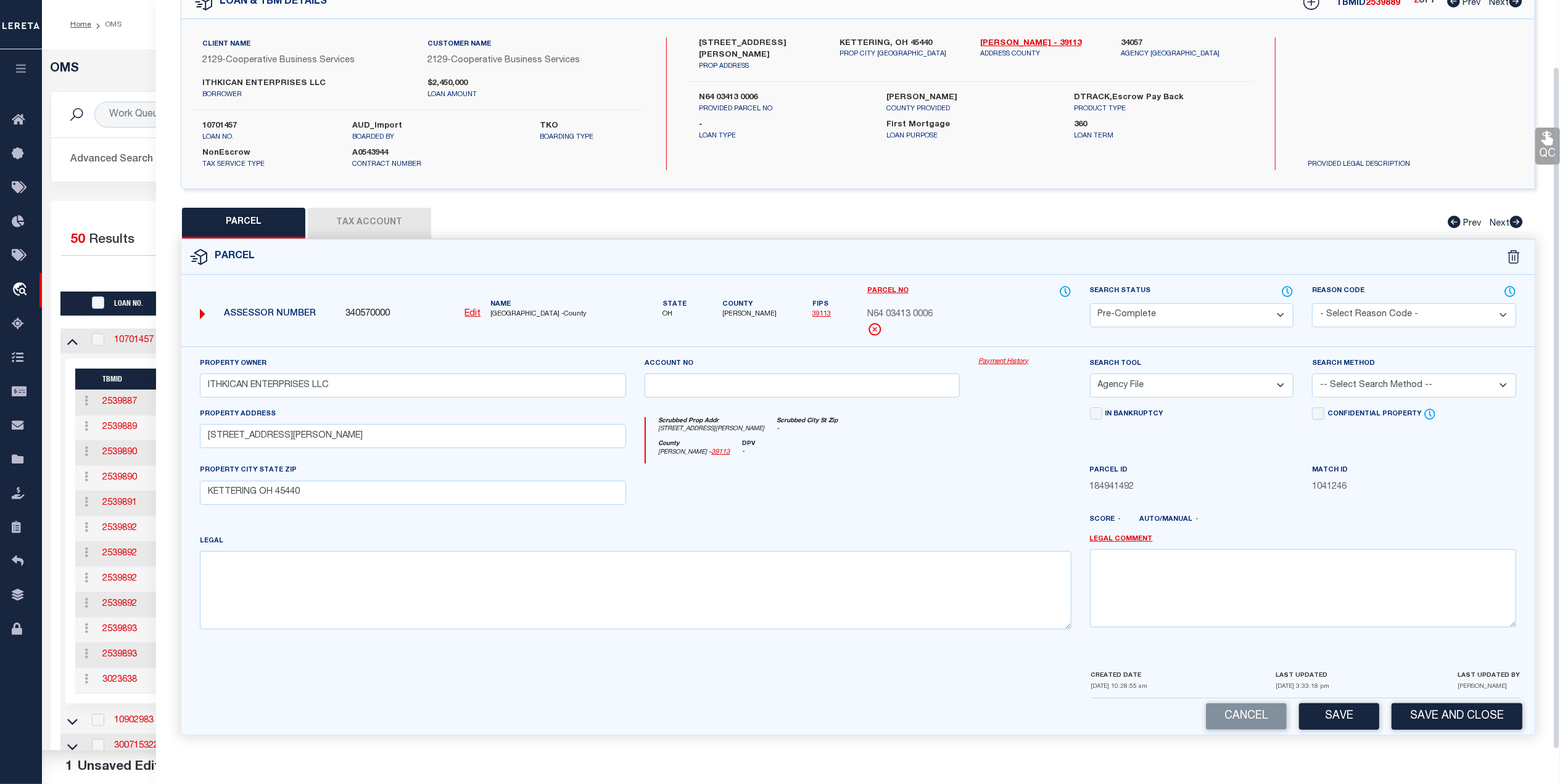
drag, startPoint x: 1336, startPoint y: 719, endPoint x: 1302, endPoint y: 696, distance: 41.0
click at [1334, 716] on button "Save" at bounding box center [1339, 716] width 80 height 26
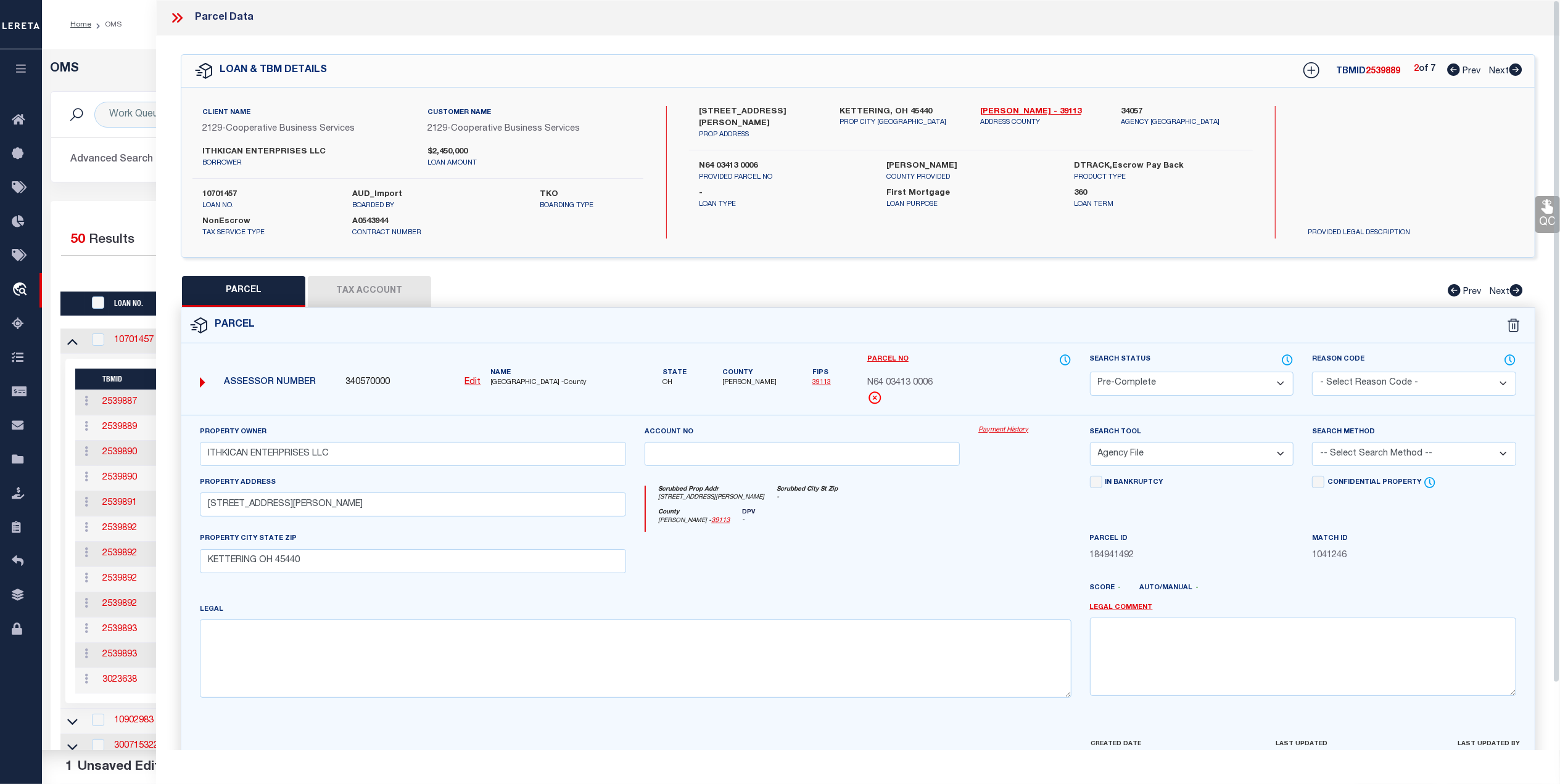
select select "AS"
select select
checkbox input "false"
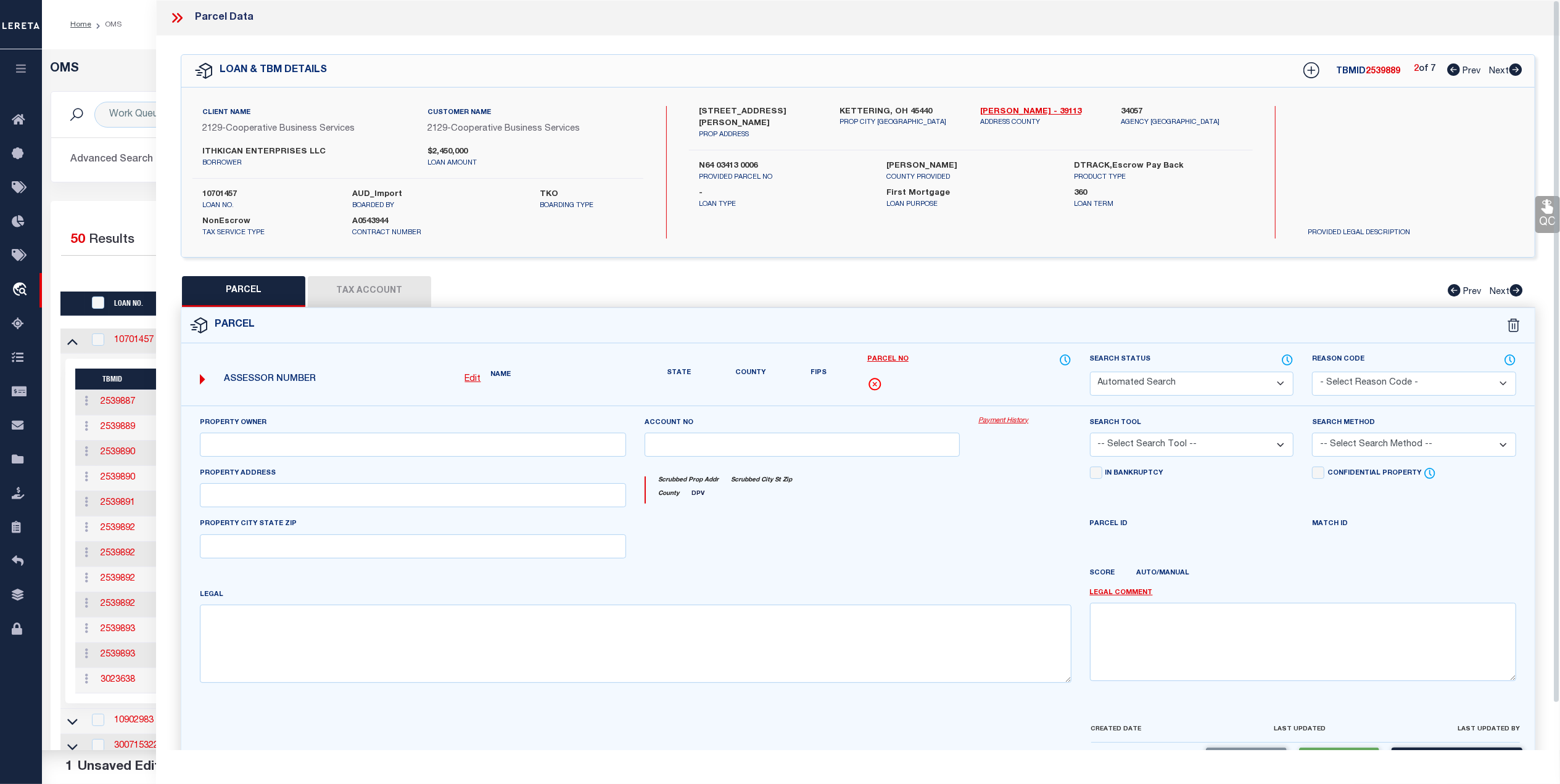
select select "PC"
type input "ITHKICAN ENTERPRISES LLC"
select select "AGF"
select select
type input "2100 HEWITT AVENUE"
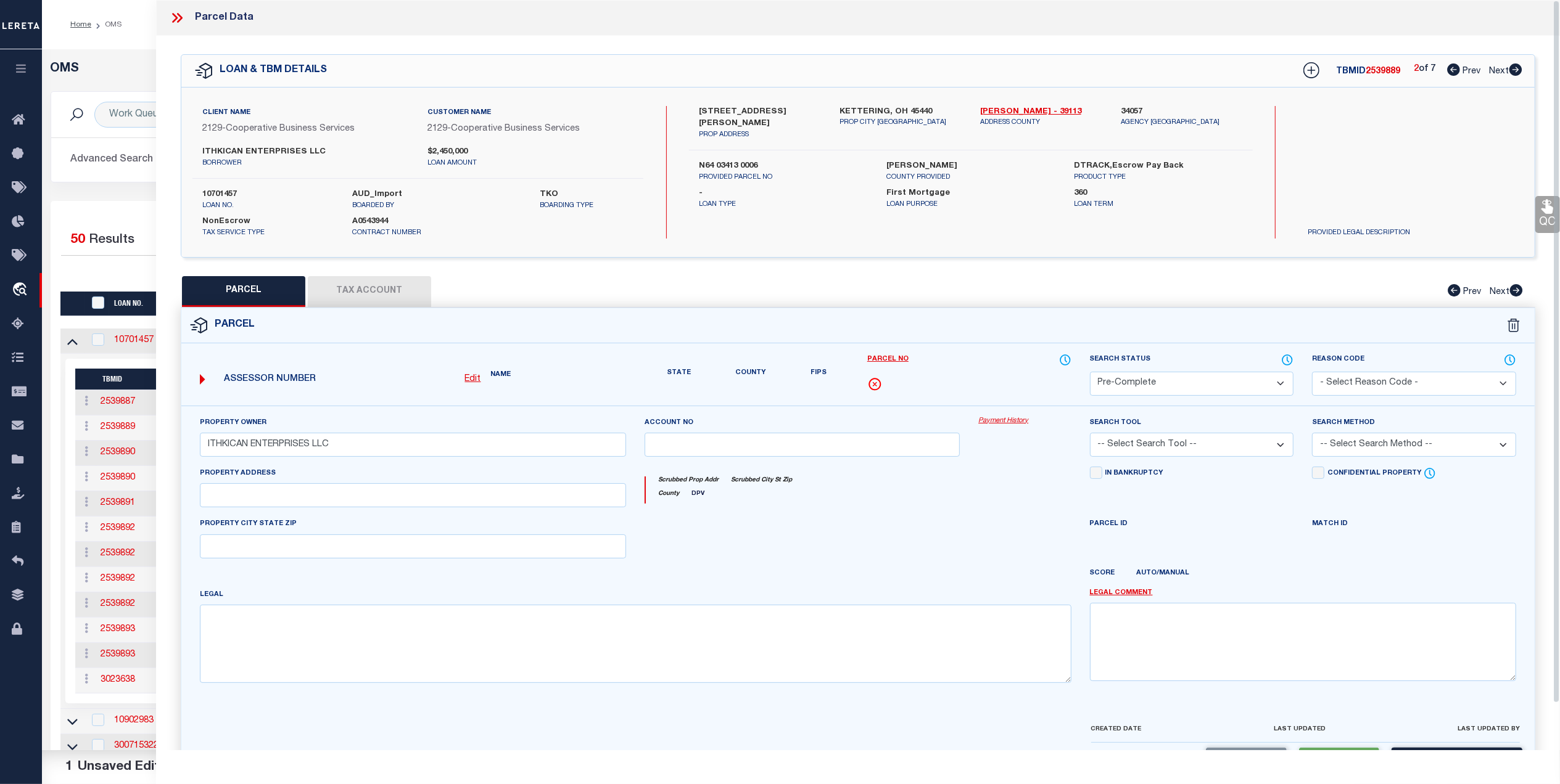
type input "KETTERING OH 45440"
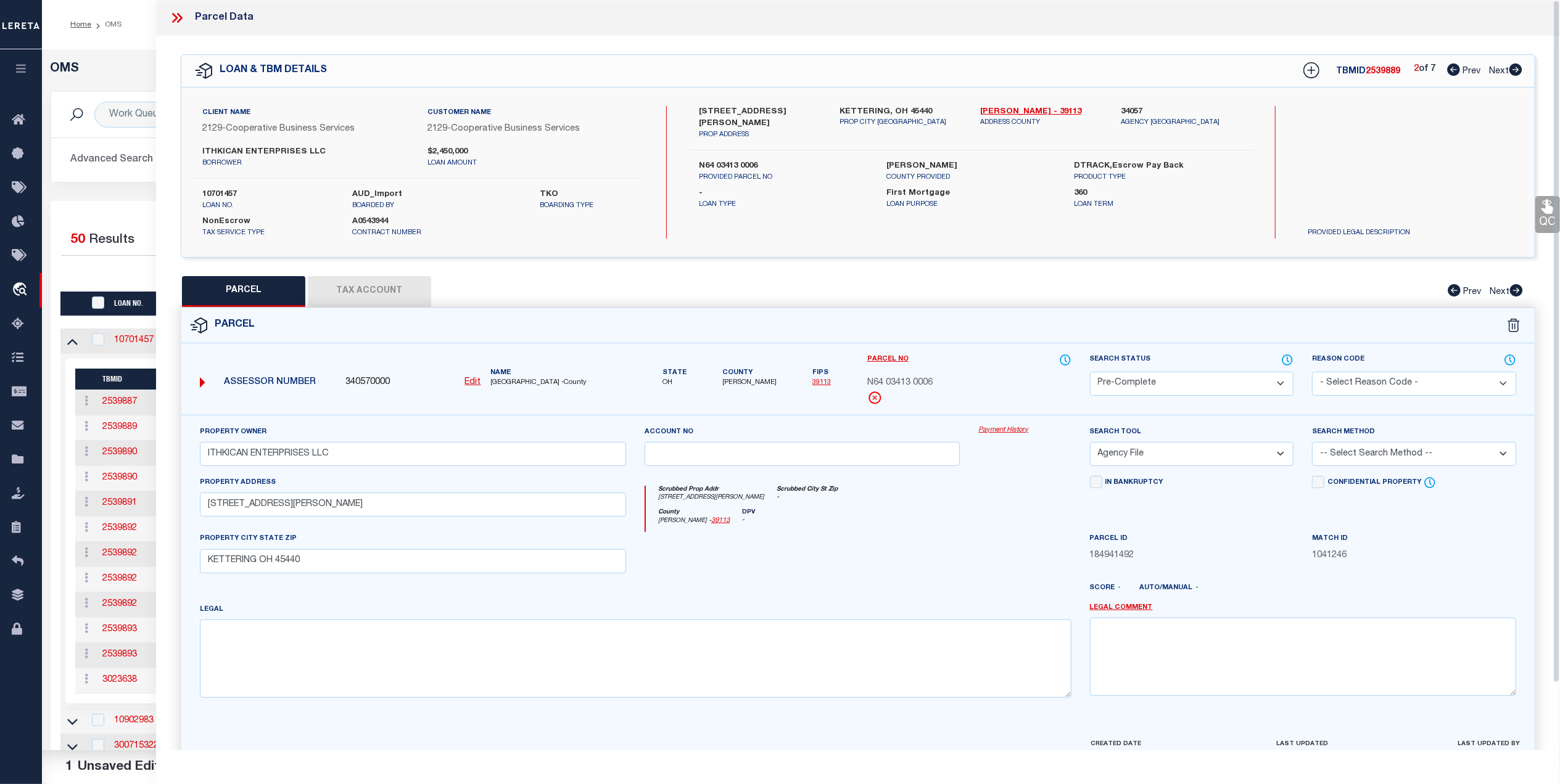
click at [1492, 70] on span "Next" at bounding box center [1498, 71] width 20 height 9
select select "AS"
select select
checkbox input "false"
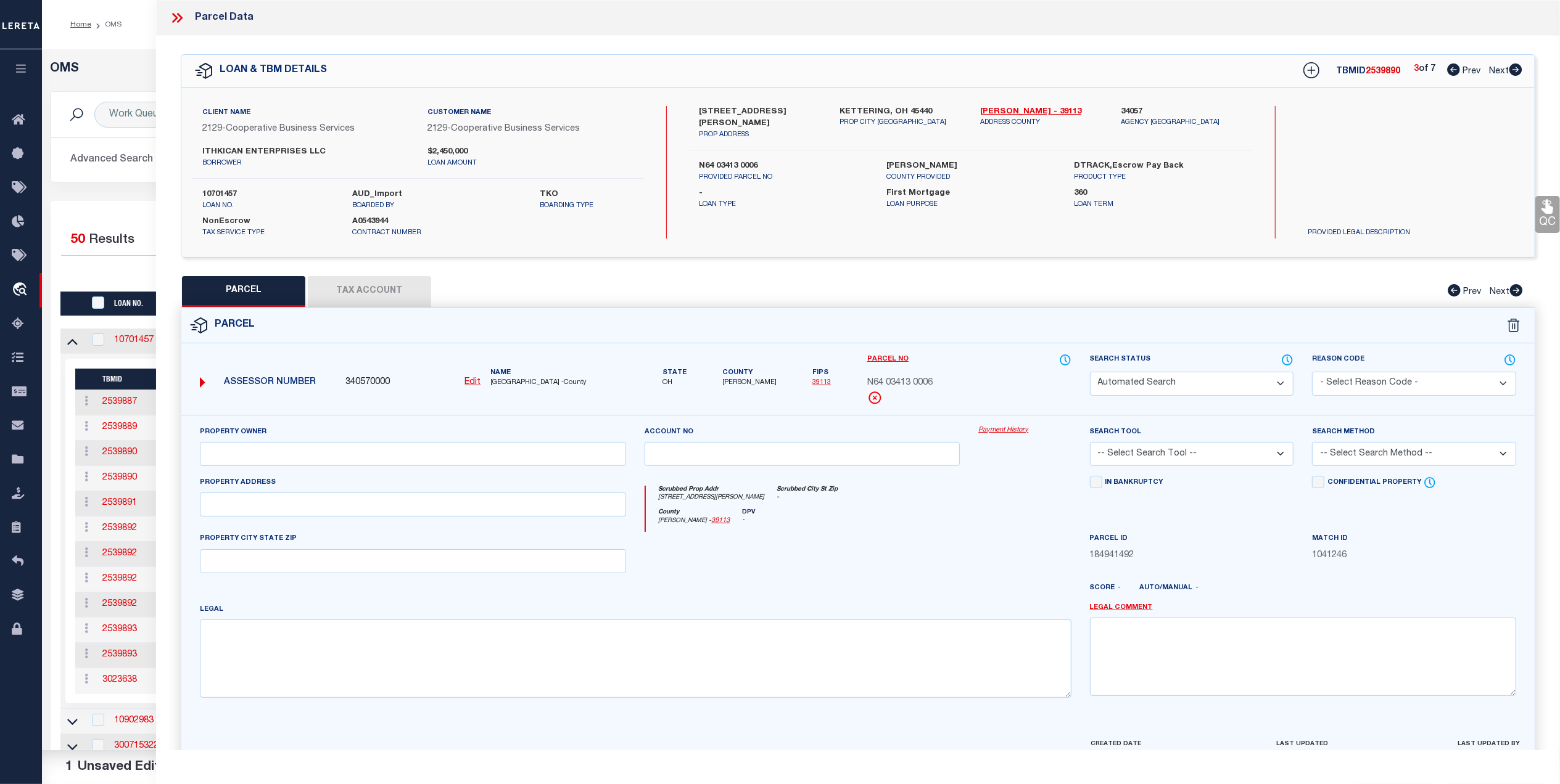
select select "PA"
type input "ITHKICAN ENTERPRISES, LLC"
select select
type input "5011 NEBRASKA AVE"
type input "HUBER HEIGHTS OH"
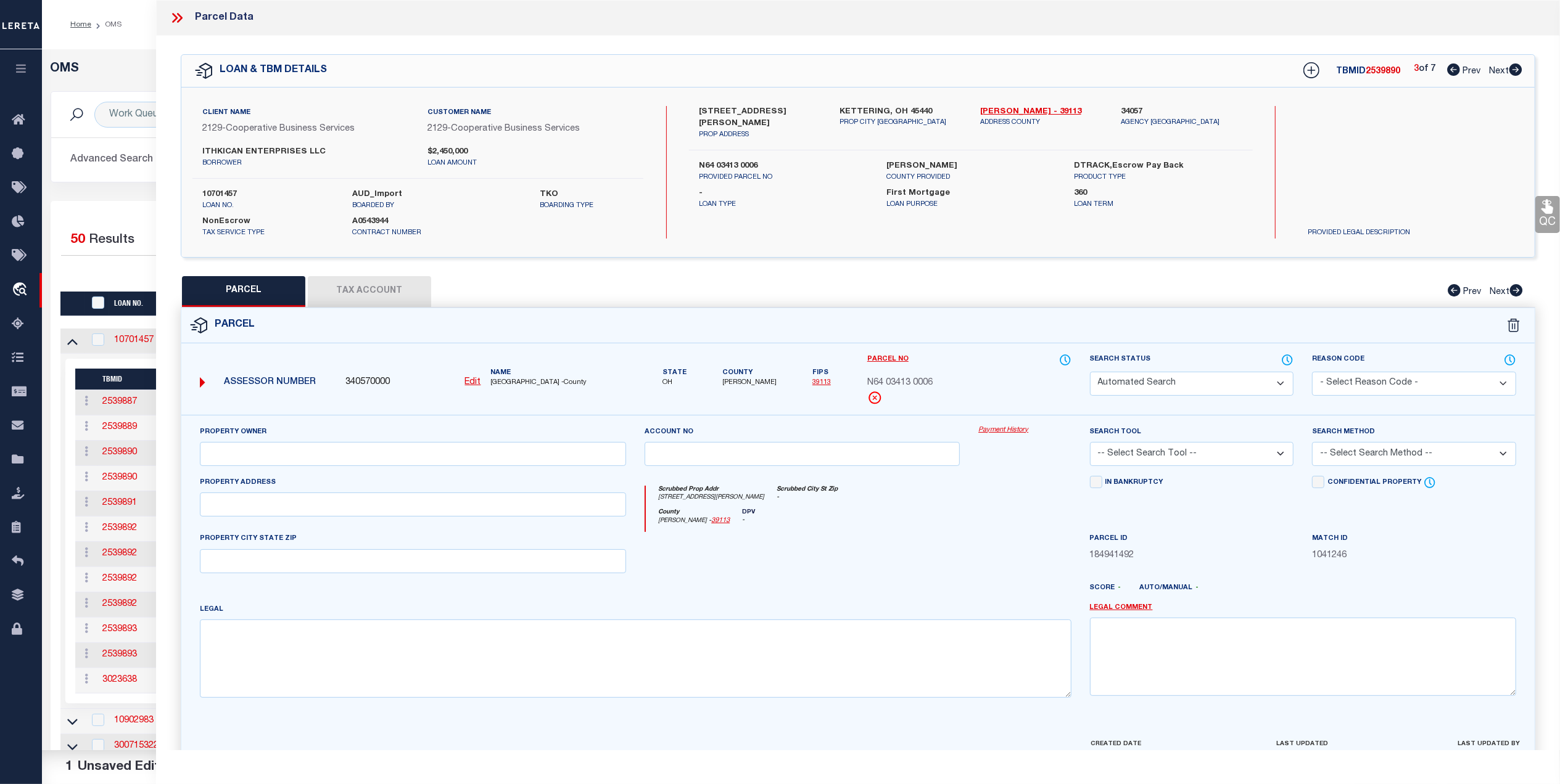
type textarea "8-2-21 CONT. 0.326 ACS"
type textarea "Searched by legal provided by client."
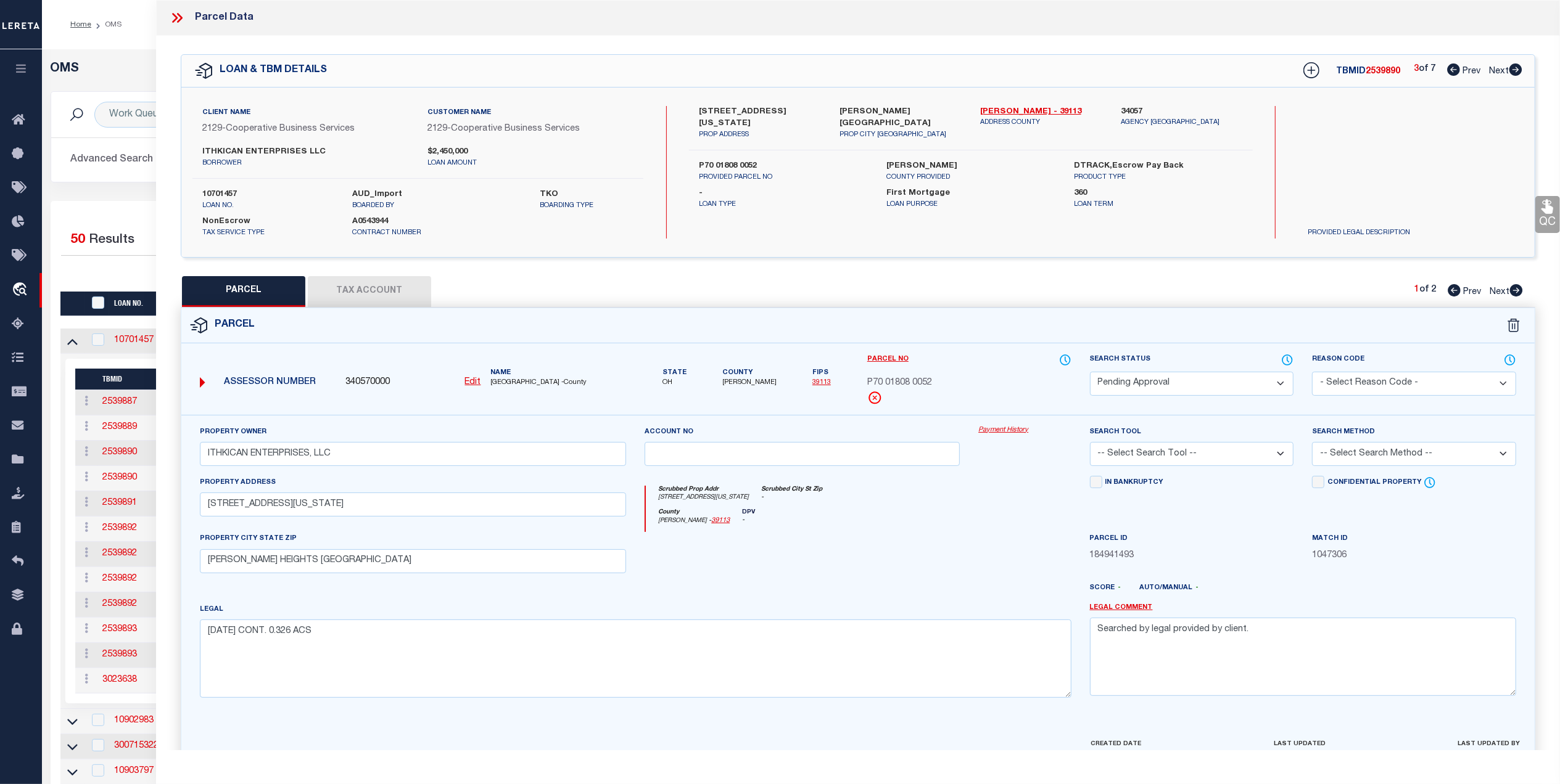
click at [1222, 390] on select "Automated Search Bad Parcel Complete Duplicate Parcel High Dollar Reporting In …" at bounding box center [1192, 384] width 204 height 24
select select "PC"
click at [1090, 372] on select "Automated Search Bad Parcel Complete Duplicate Parcel High Dollar Reporting In …" at bounding box center [1192, 384] width 204 height 24
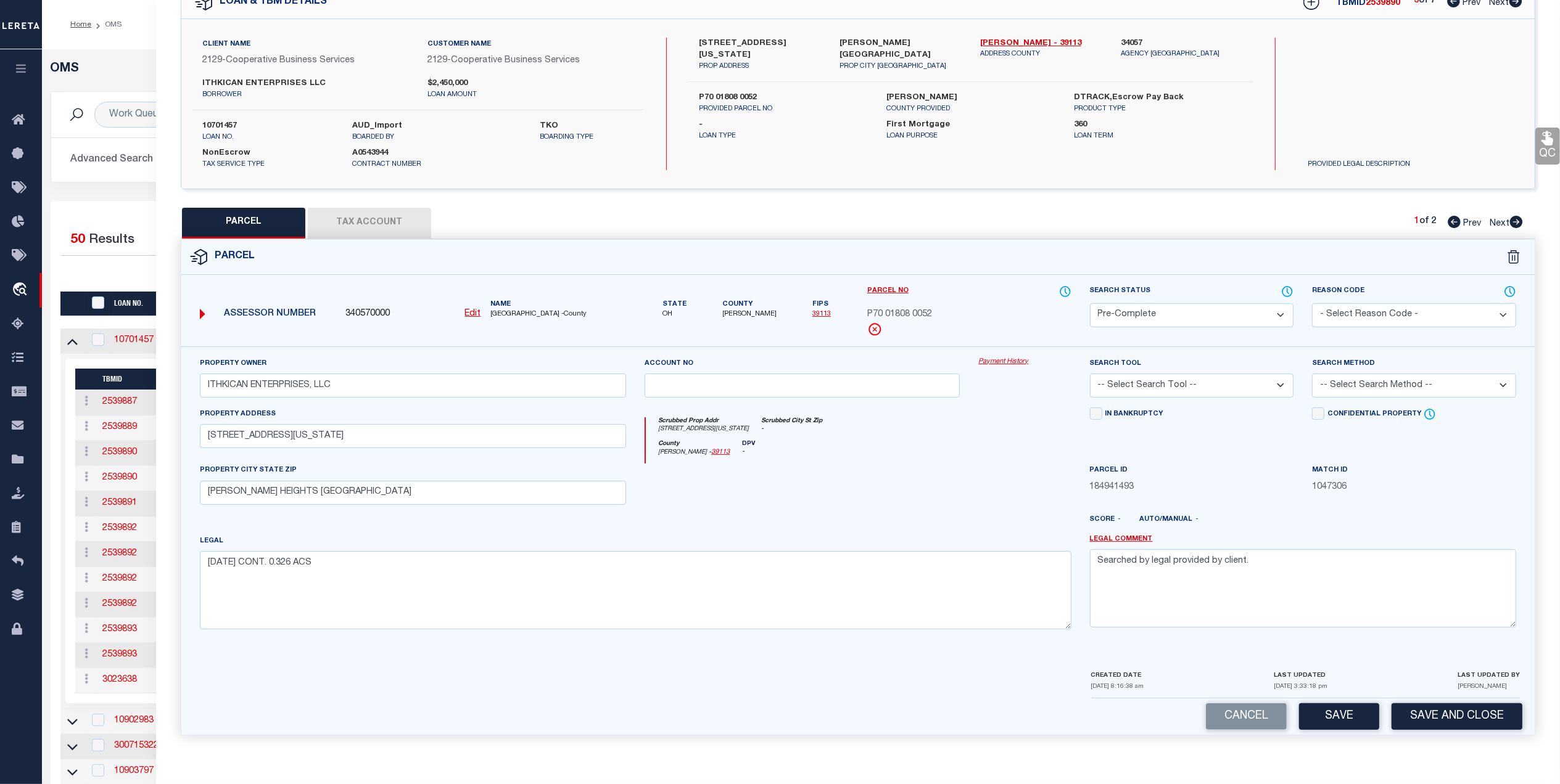
click at [1206, 379] on select "-- Select Search Tool -- 3rd Party Website Agency File Agency Website ATLS CNV-…" at bounding box center [1192, 385] width 204 height 24
select select "AGF"
click at [1090, 373] on select "-- Select Search Tool -- 3rd Party Website Agency File Agency Website ATLS CNV-…" at bounding box center [1192, 385] width 204 height 24
click at [1340, 709] on button "Save" at bounding box center [1339, 716] width 80 height 26
select select "AS"
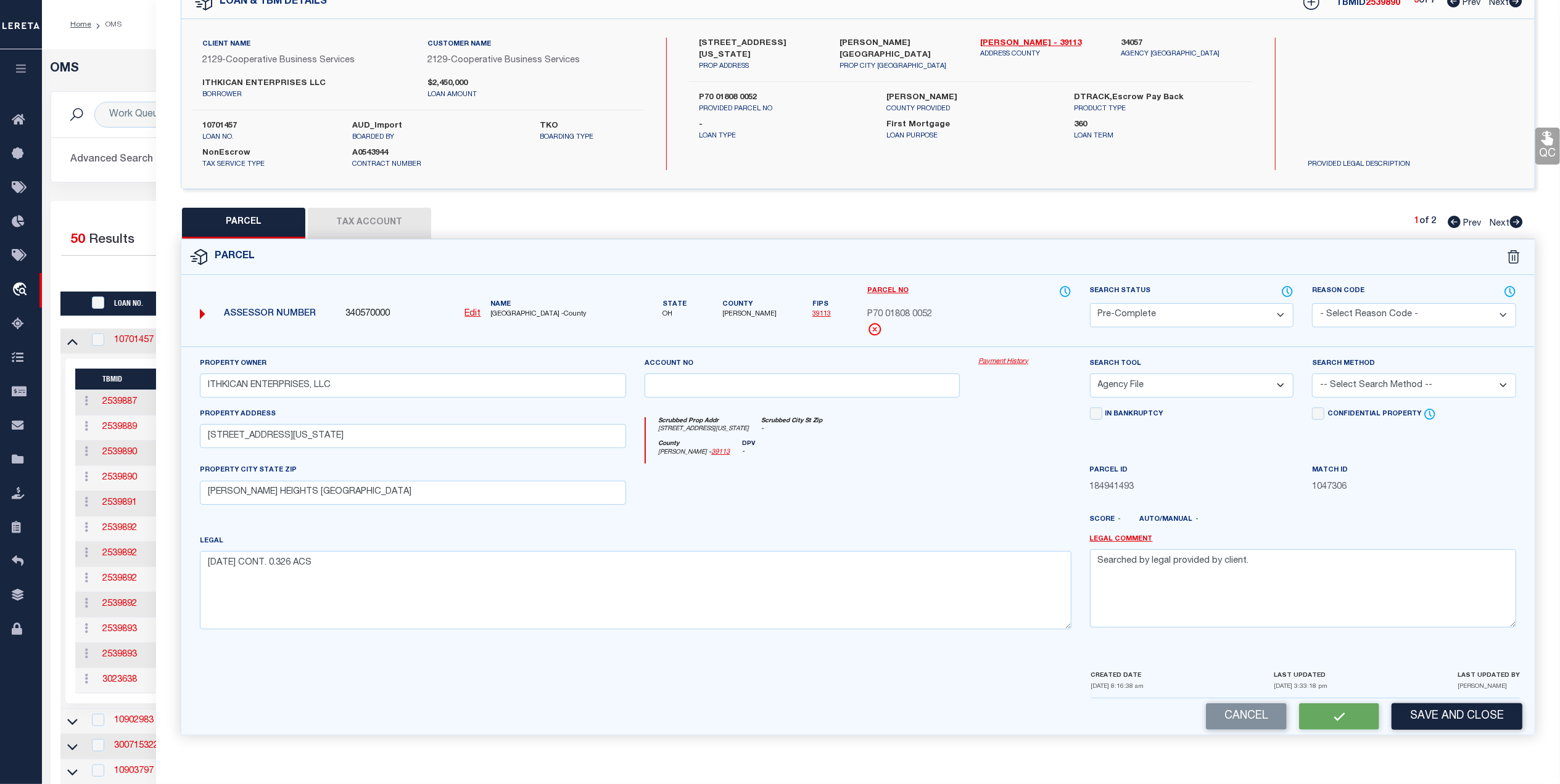
select select
checkbox input "false"
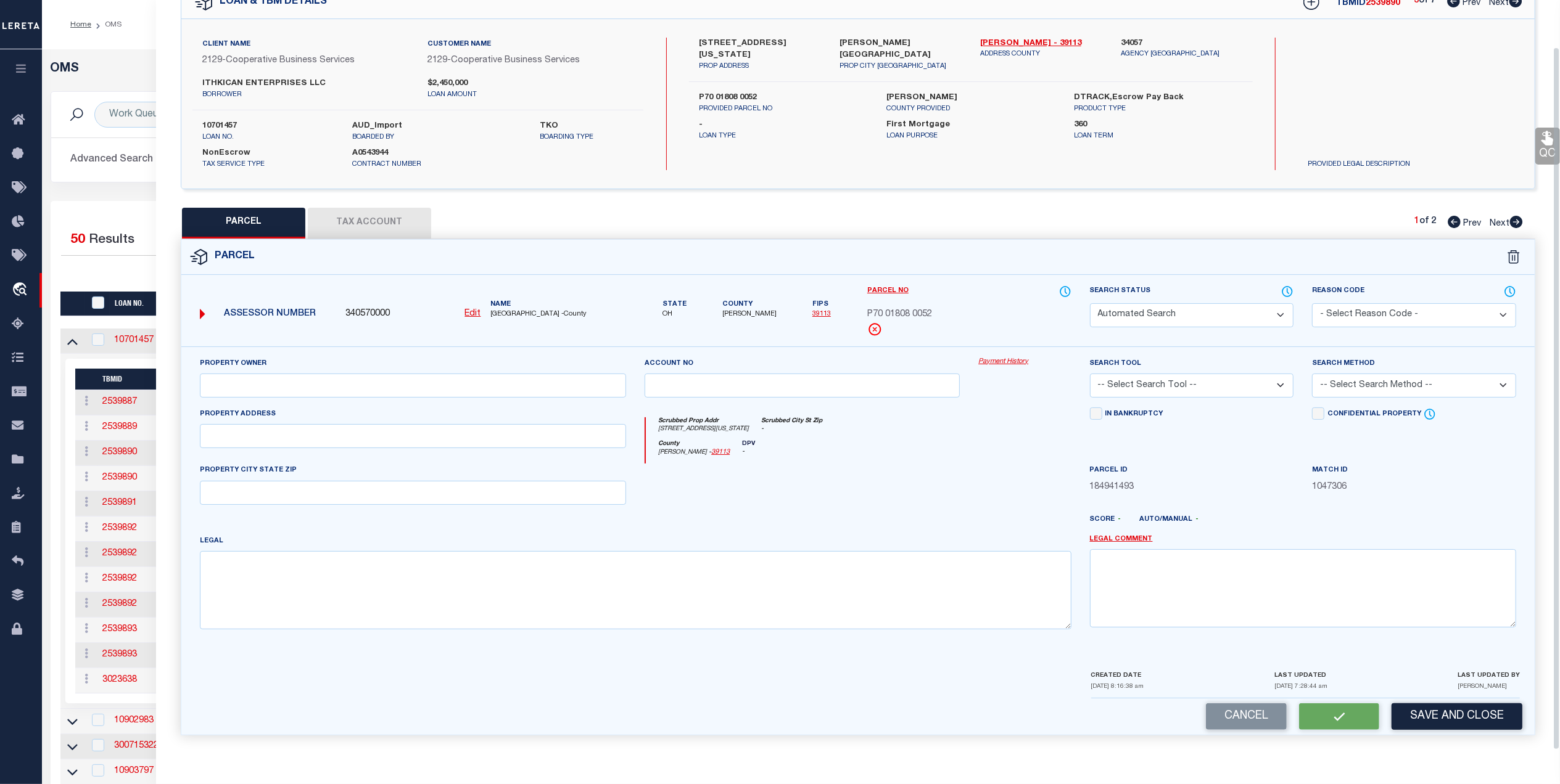
select select "PC"
type input "ITHKICAN ENTERPRISES, LLC"
select select "AGF"
select select
type input "5011 NEBRASKA AVE"
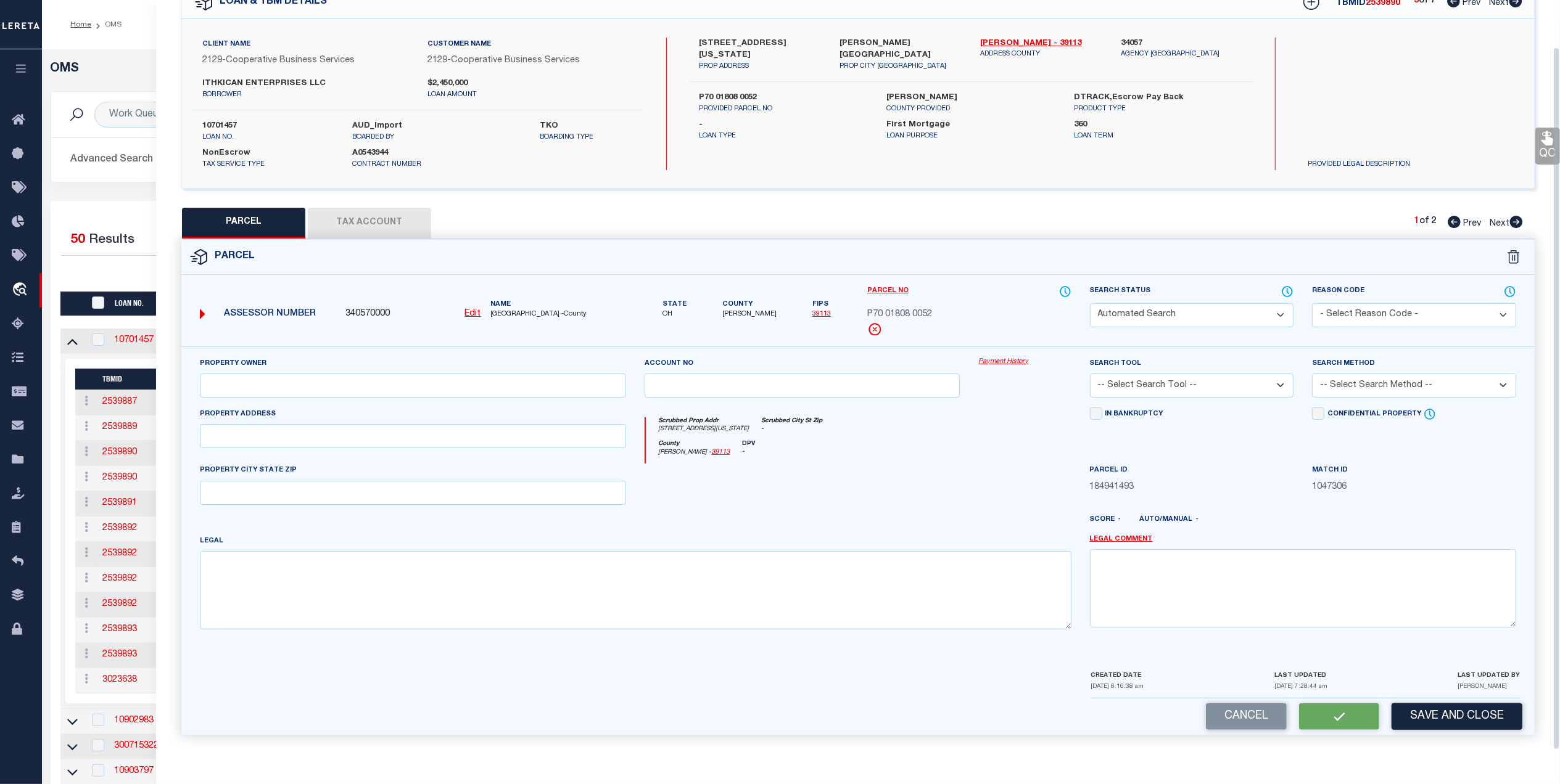
type input "HUBER HEIGHTS OH"
type textarea "8-2-21 CONT. 0.326 ACS"
type textarea "Searched by legal provided by client."
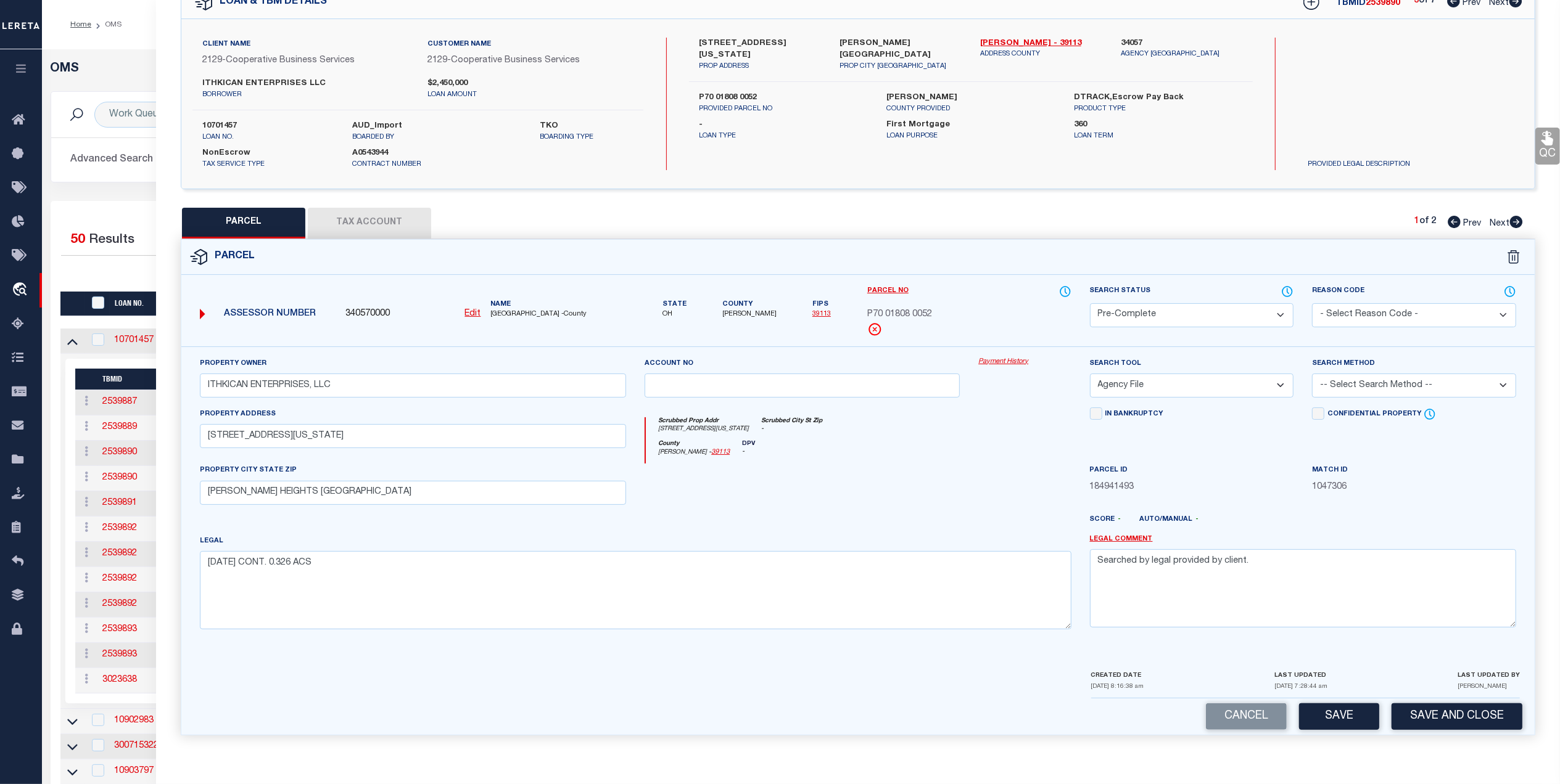
click at [1494, 220] on span "Next" at bounding box center [1499, 224] width 20 height 9
select select "AS"
select select
checkbox input "false"
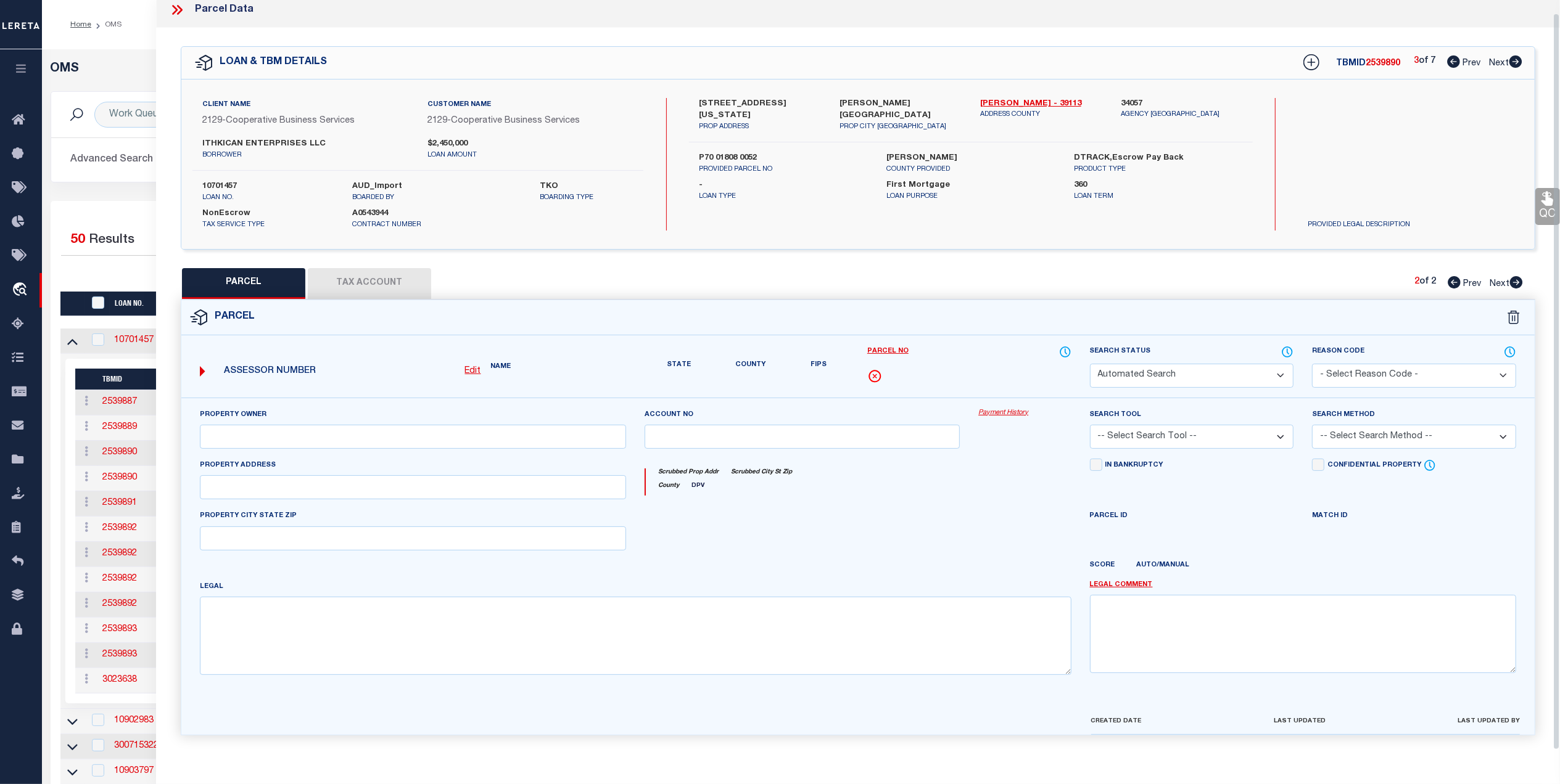
select select "PA"
type input "ITHKICAN ENTERPRISES, LLC"
select select
type input "5011 NEBRASKA AVE"
type input "HUBER HEIGHTS OH"
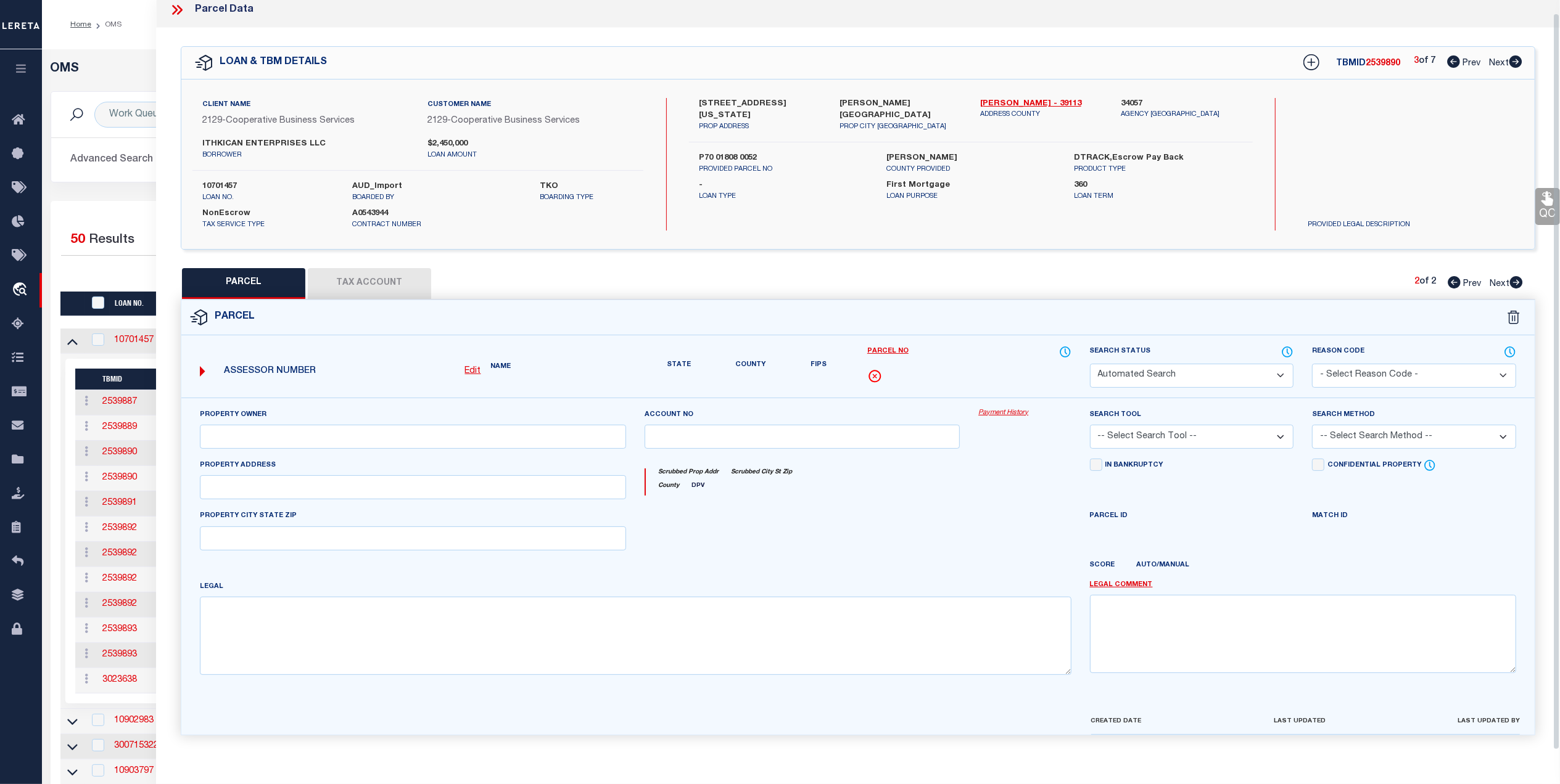
type textarea "8-2-21 CONT. 1.021 ACS"
type textarea "Searched by legal provided by client."
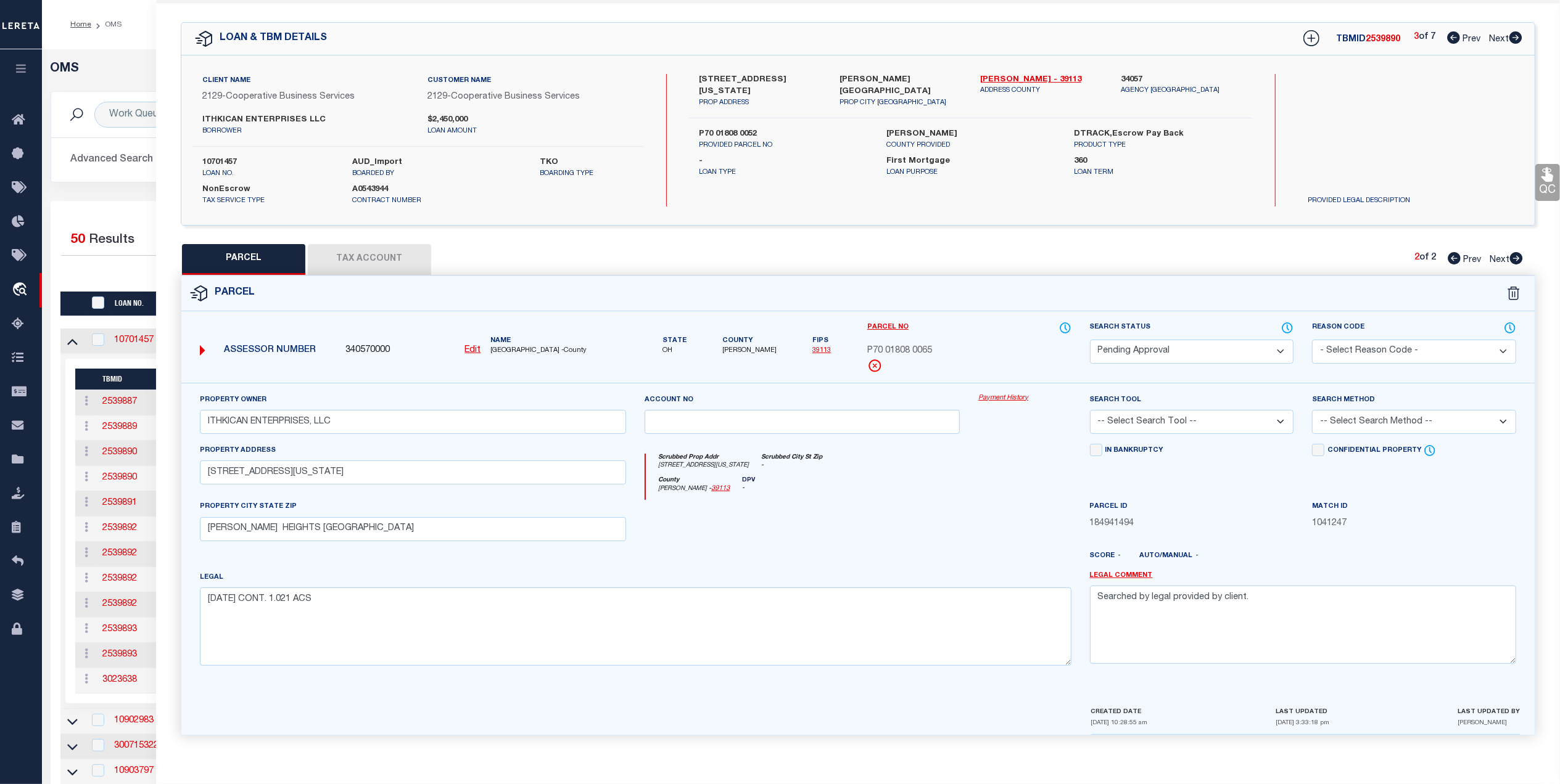
click at [1241, 343] on select "Automated Search Bad Parcel Complete Duplicate Parcel High Dollar Reporting In …" at bounding box center [1192, 351] width 204 height 24
select select "PR"
click at [1090, 339] on select "Automated Search Bad Parcel Complete Duplicate Parcel High Dollar Reporting In …" at bounding box center [1192, 351] width 204 height 24
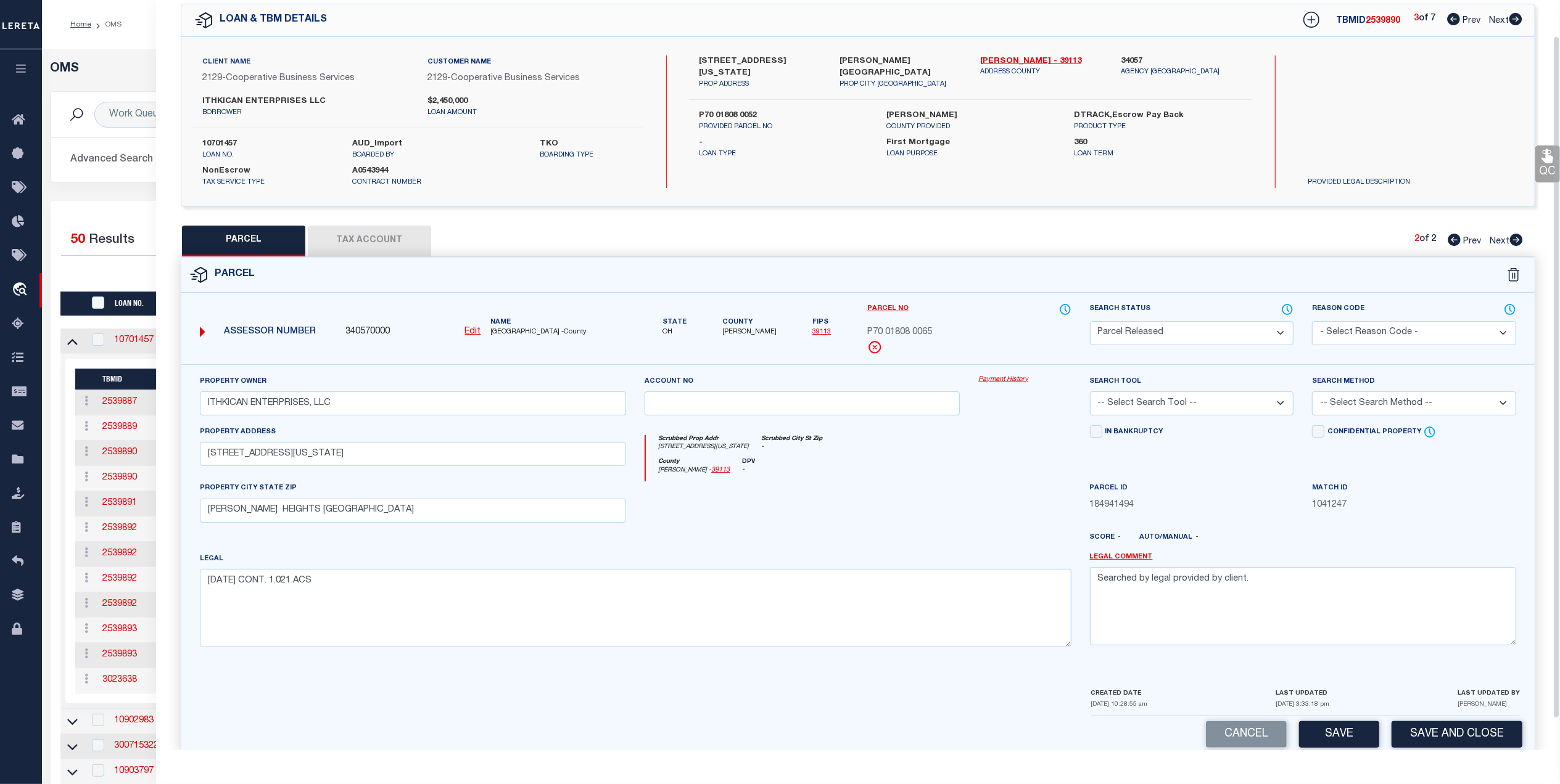
scroll to position [73, 0]
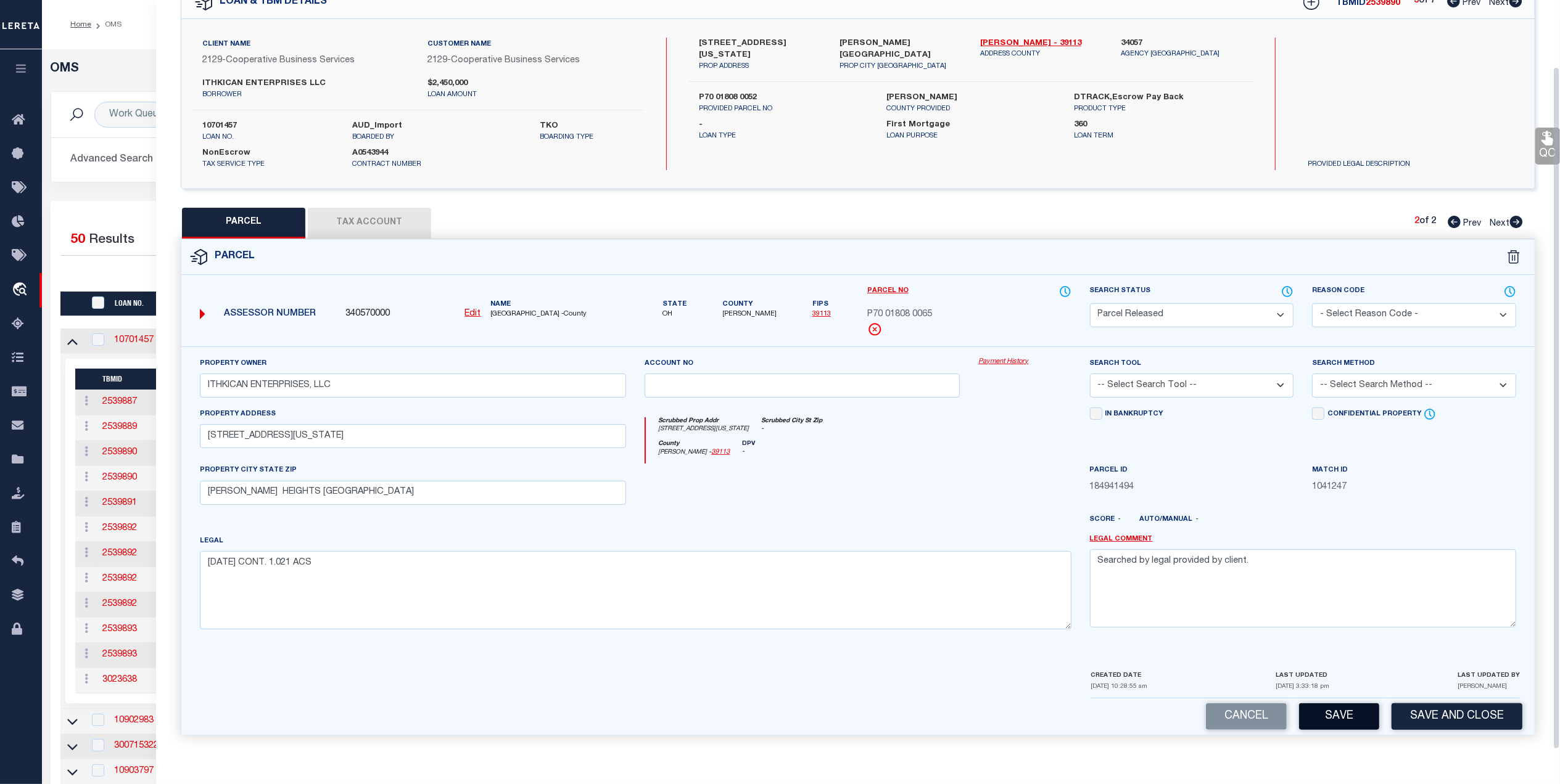
click at [1340, 714] on button "Save" at bounding box center [1339, 716] width 80 height 26
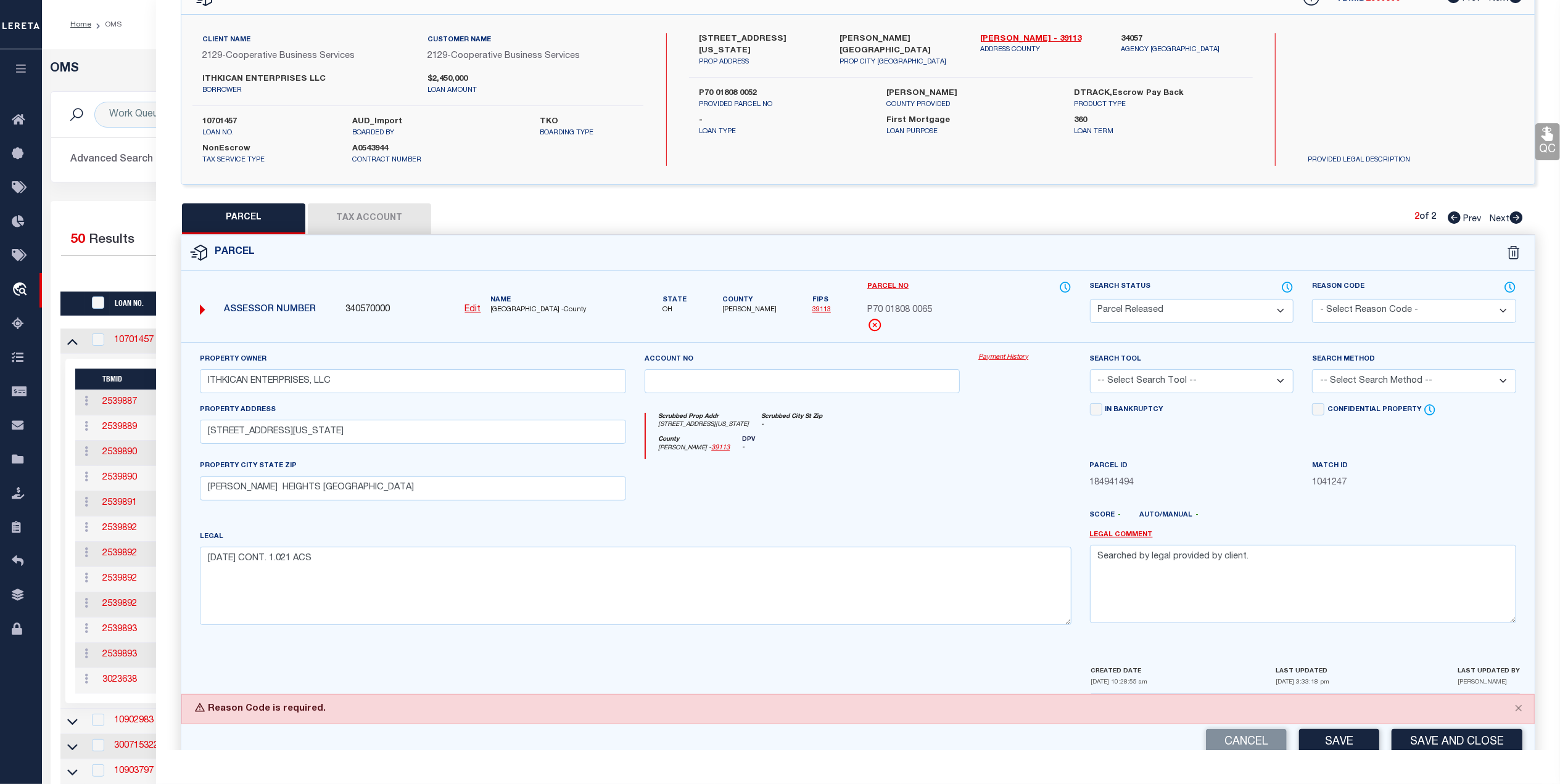
click at [1421, 304] on select "- Select Reason Code - 099 - Other (Provide additional detail) ACT - Agency Cha…" at bounding box center [1414, 310] width 204 height 24
select select "099"
click at [1312, 299] on select "- Select Reason Code - 099 - Other (Provide additional detail) ACT - Agency Cha…" at bounding box center [1414, 310] width 204 height 24
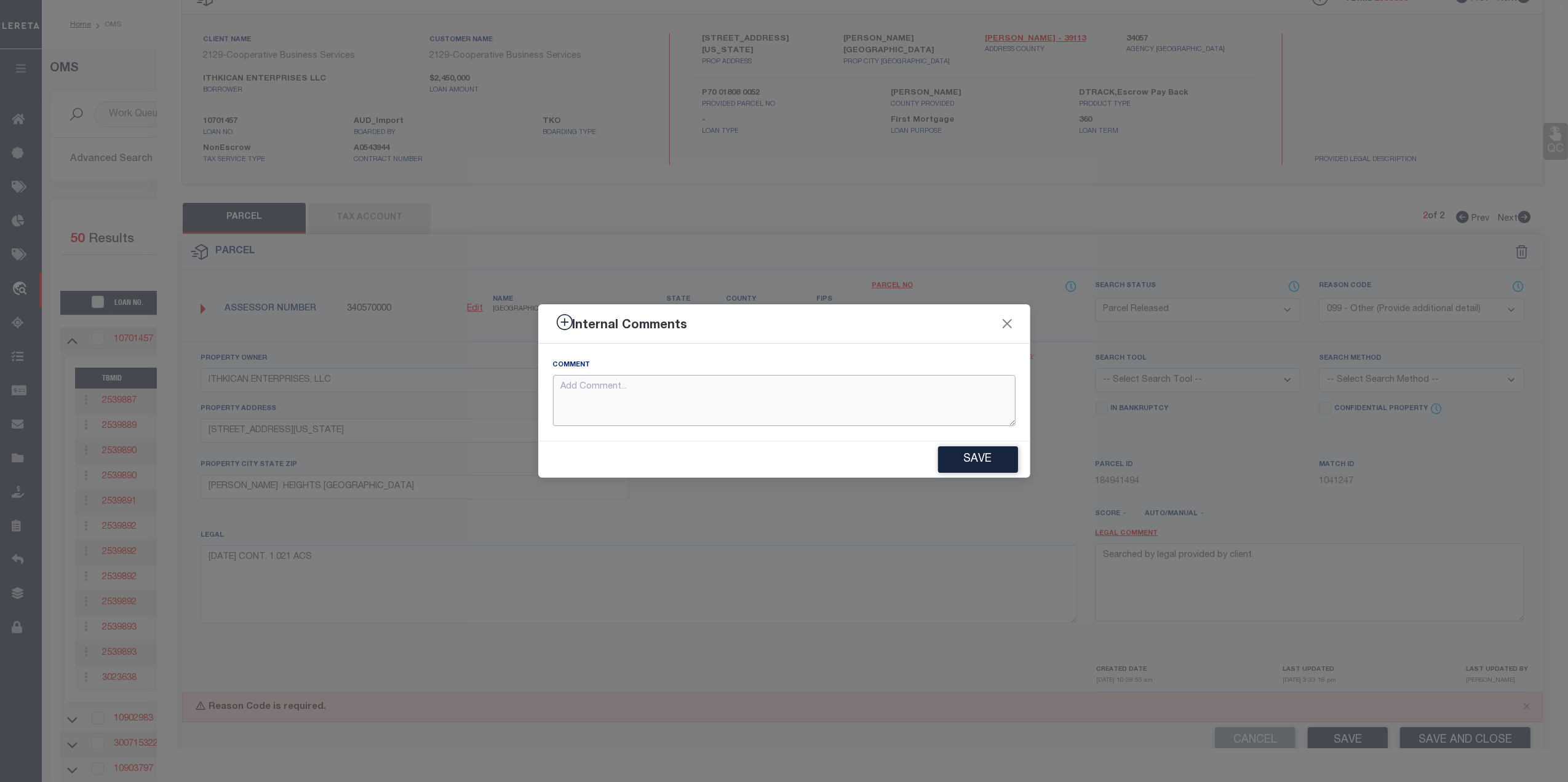
click at [590, 395] on textarea at bounding box center [784, 401] width 462 height 51
type textarea "Not required"
click at [987, 448] on button "Save" at bounding box center [978, 459] width 80 height 26
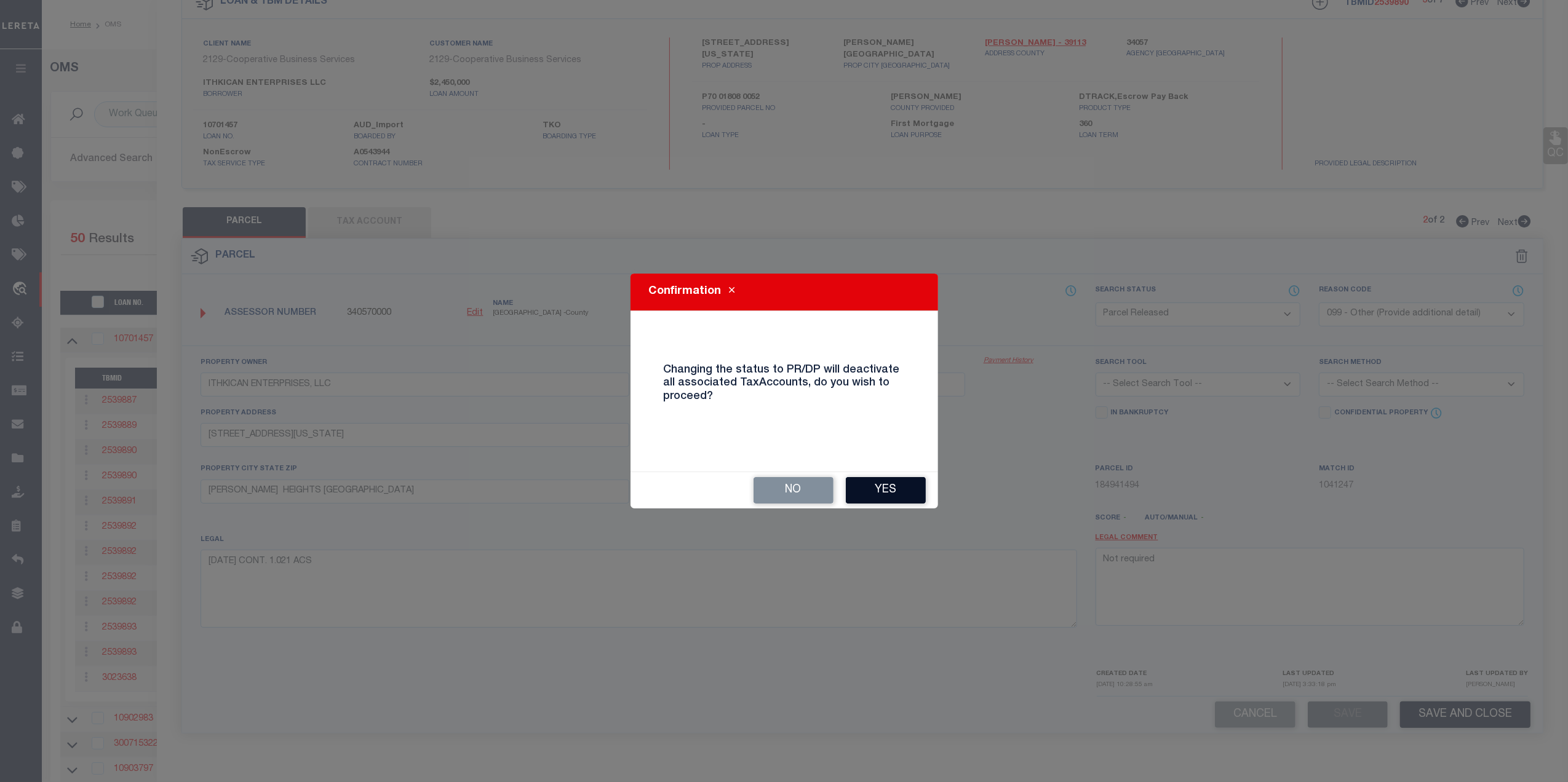
click at [886, 489] on button "Yes" at bounding box center [886, 490] width 80 height 26
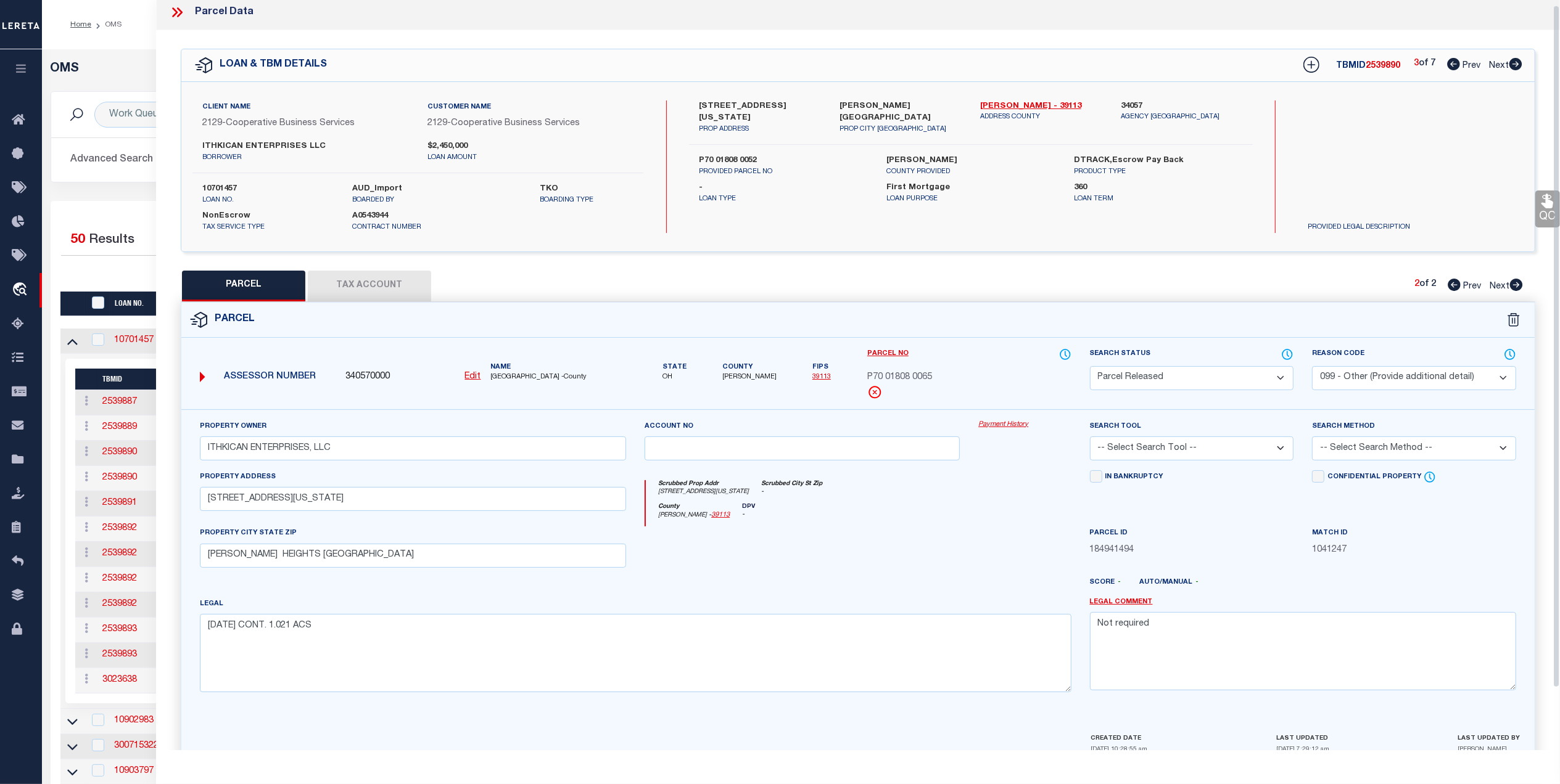
scroll to position [0, 0]
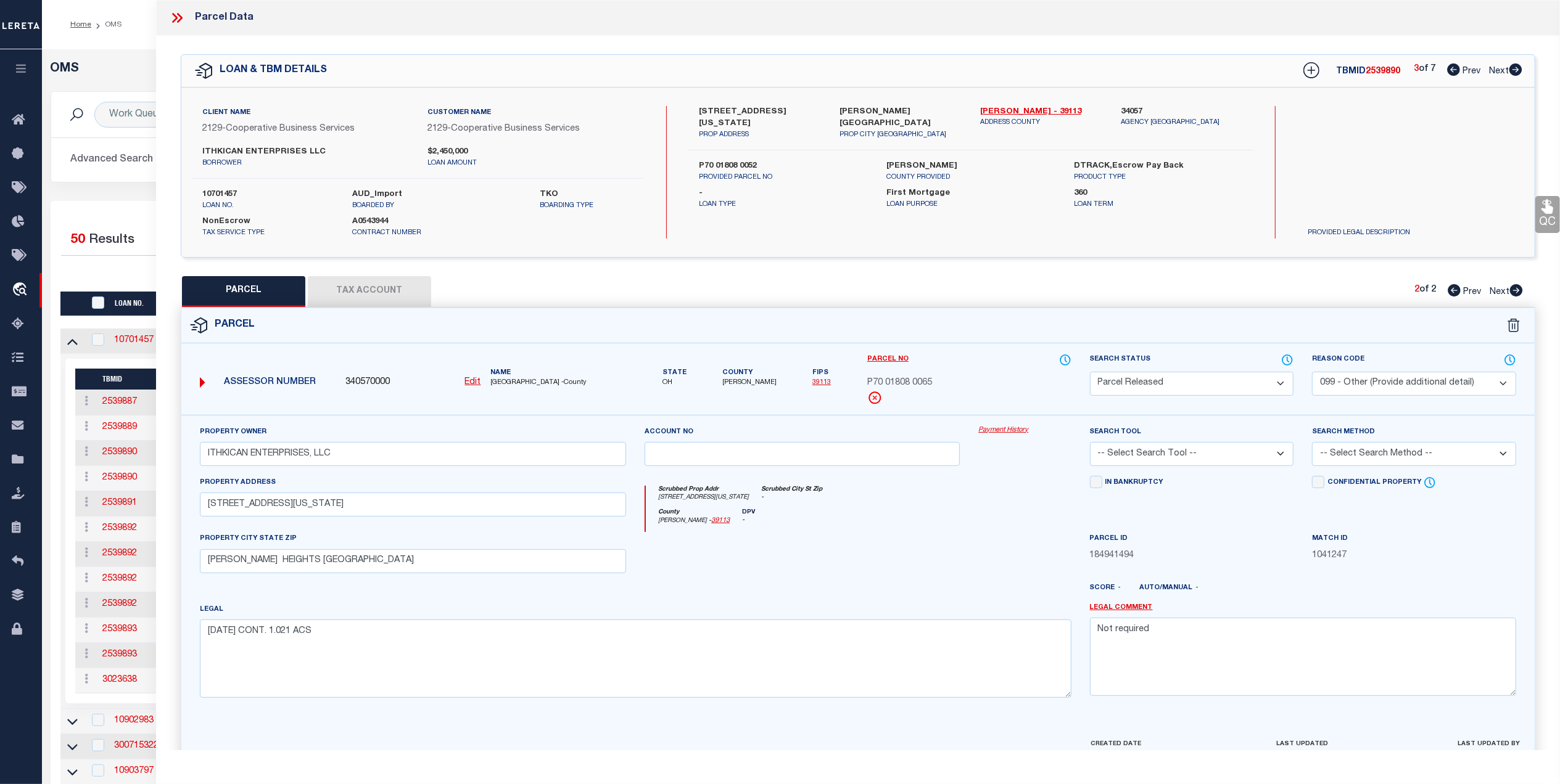
click at [1493, 69] on span "Next" at bounding box center [1498, 71] width 20 height 9
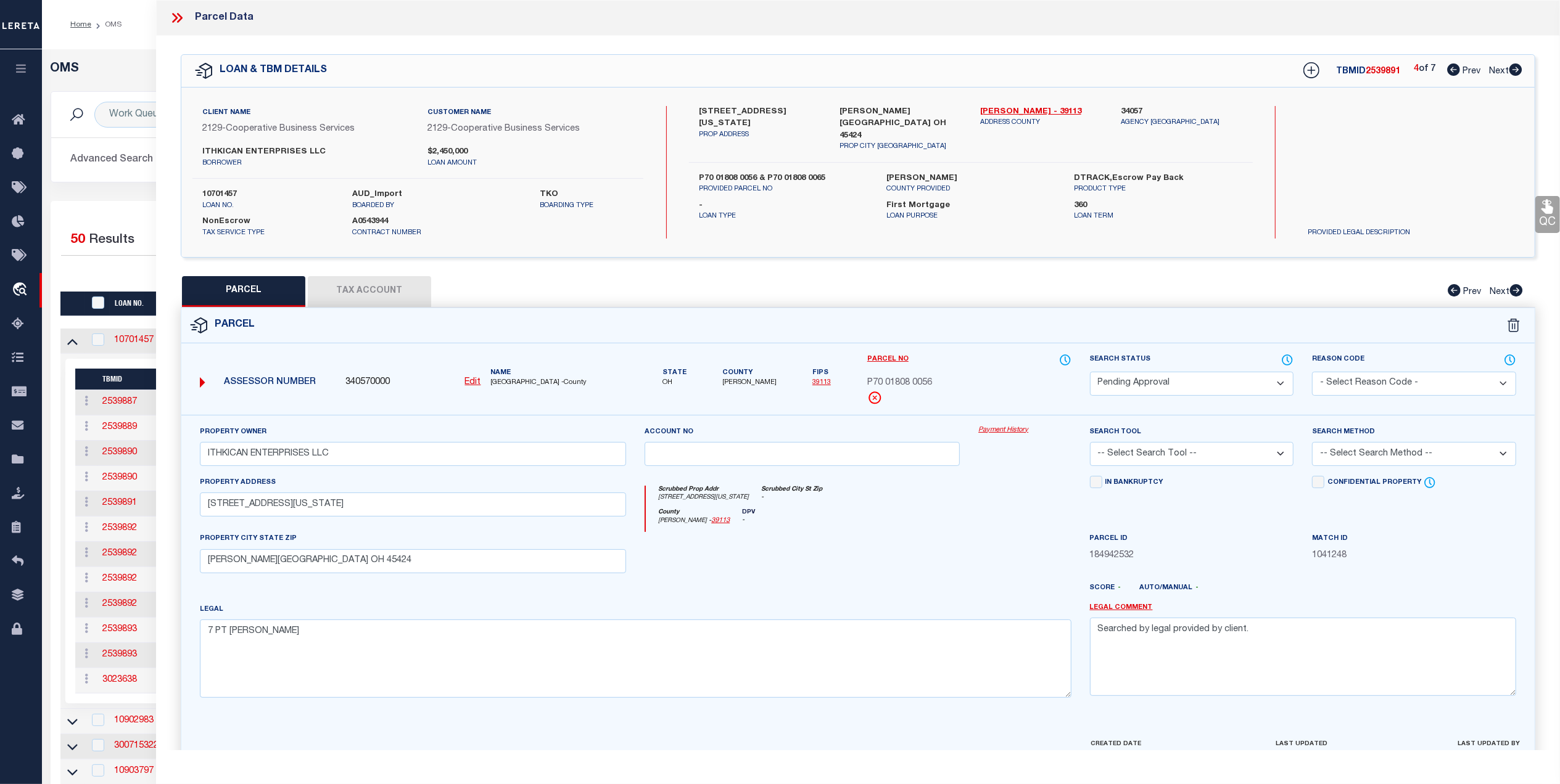
click at [1189, 384] on select "Automated Search Bad Parcel Complete Duplicate Parcel High Dollar Reporting In …" at bounding box center [1192, 384] width 204 height 24
click at [1090, 372] on select "Automated Search Bad Parcel Complete Duplicate Parcel High Dollar Reporting In …" at bounding box center [1192, 384] width 204 height 24
click at [1228, 378] on select "Automated Search Bad Parcel Complete Duplicate Parcel High Dollar Reporting In …" at bounding box center [1192, 384] width 204 height 24
click at [1090, 372] on select "Automated Search Bad Parcel Complete Duplicate Parcel High Dollar Reporting In …" at bounding box center [1192, 384] width 204 height 24
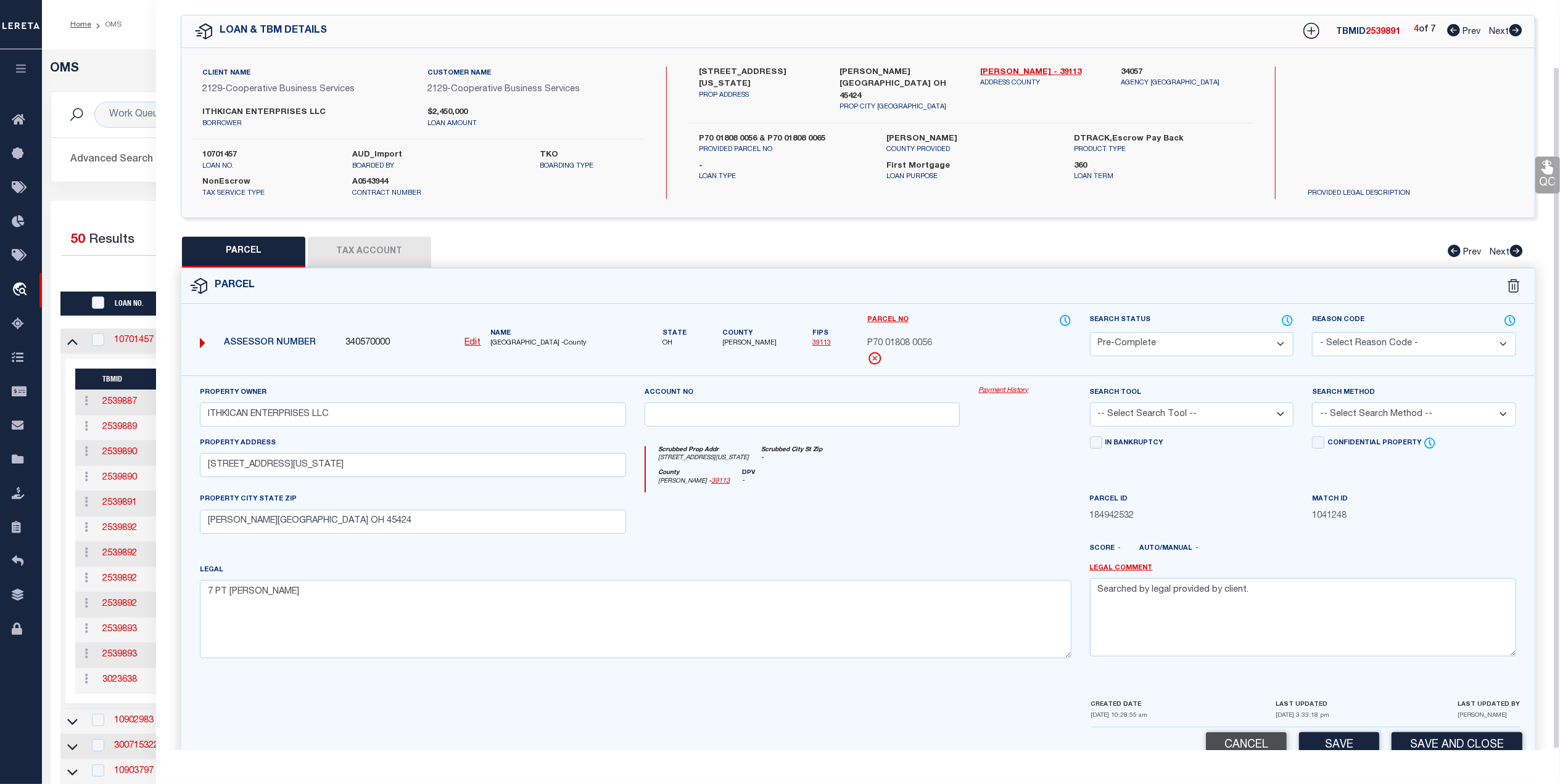
scroll to position [73, 0]
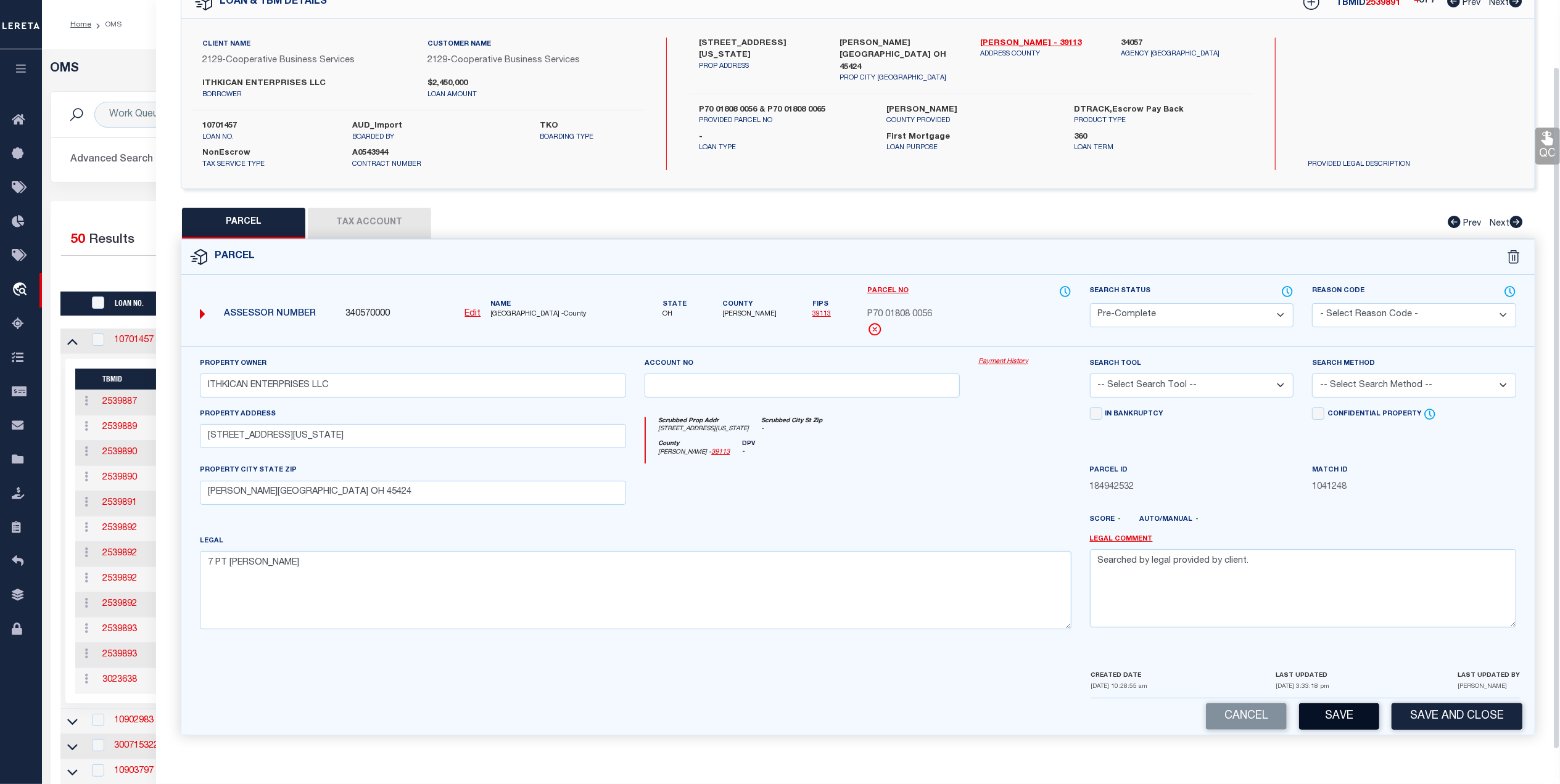
click at [1343, 708] on button "Save" at bounding box center [1339, 716] width 80 height 26
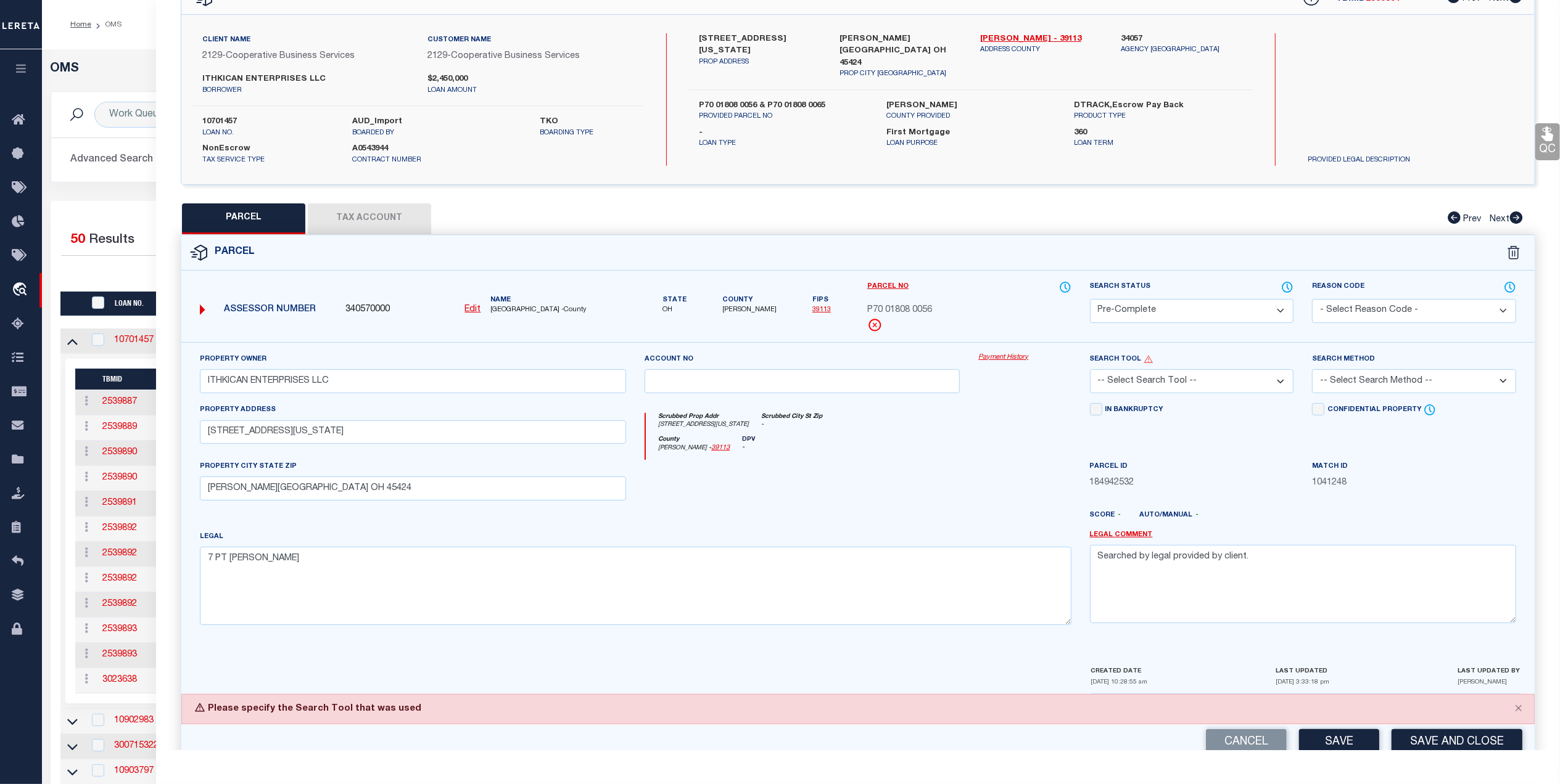
click at [1222, 380] on select "-- Select Search Tool -- 3rd Party Website Agency File Agency Website ATLS CNV-…" at bounding box center [1192, 381] width 204 height 24
click at [1090, 371] on select "-- Select Search Tool -- 3rd Party Website Agency File Agency Website ATLS CNV-…" at bounding box center [1192, 381] width 204 height 24
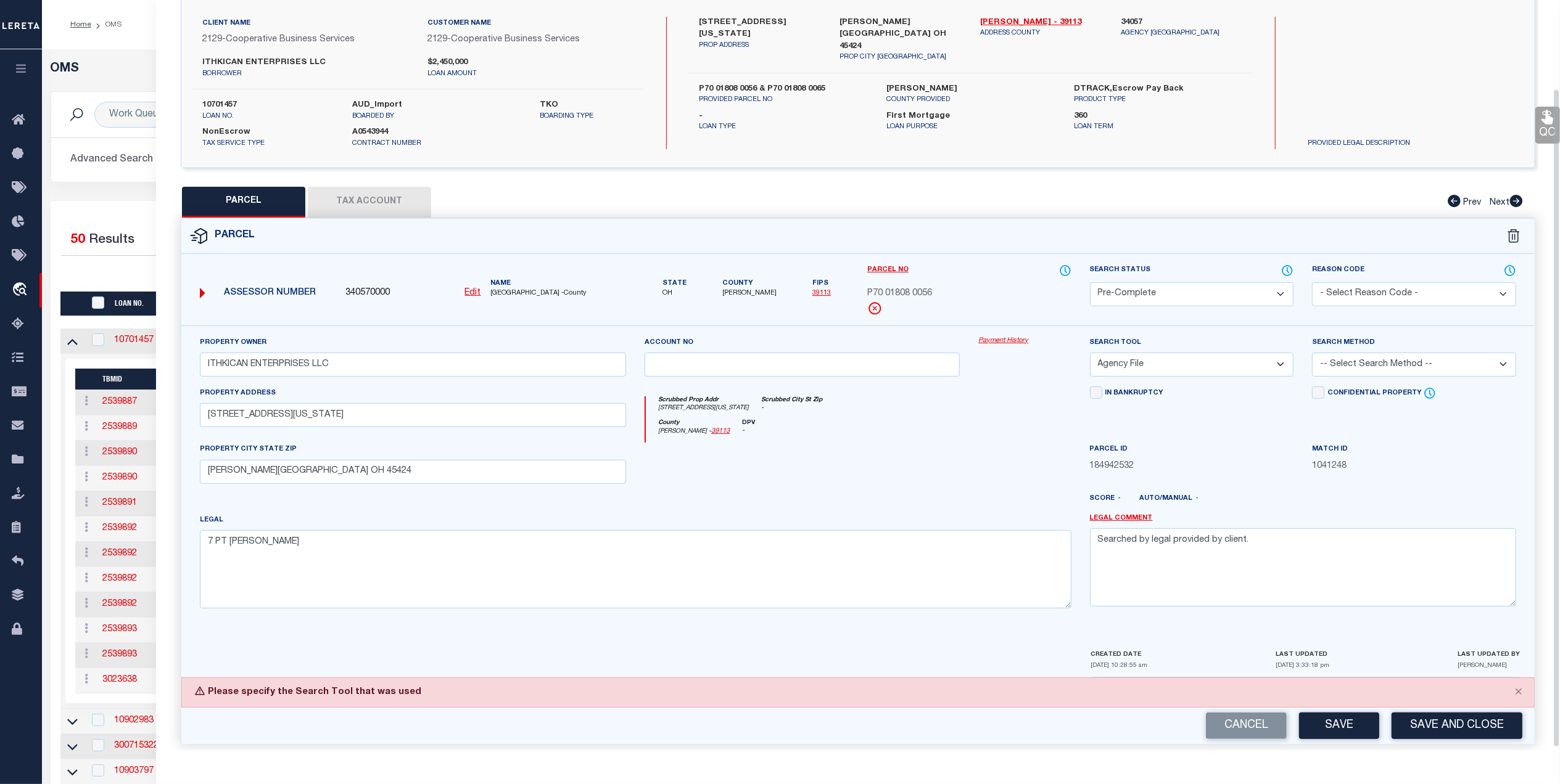
scroll to position [104, 0]
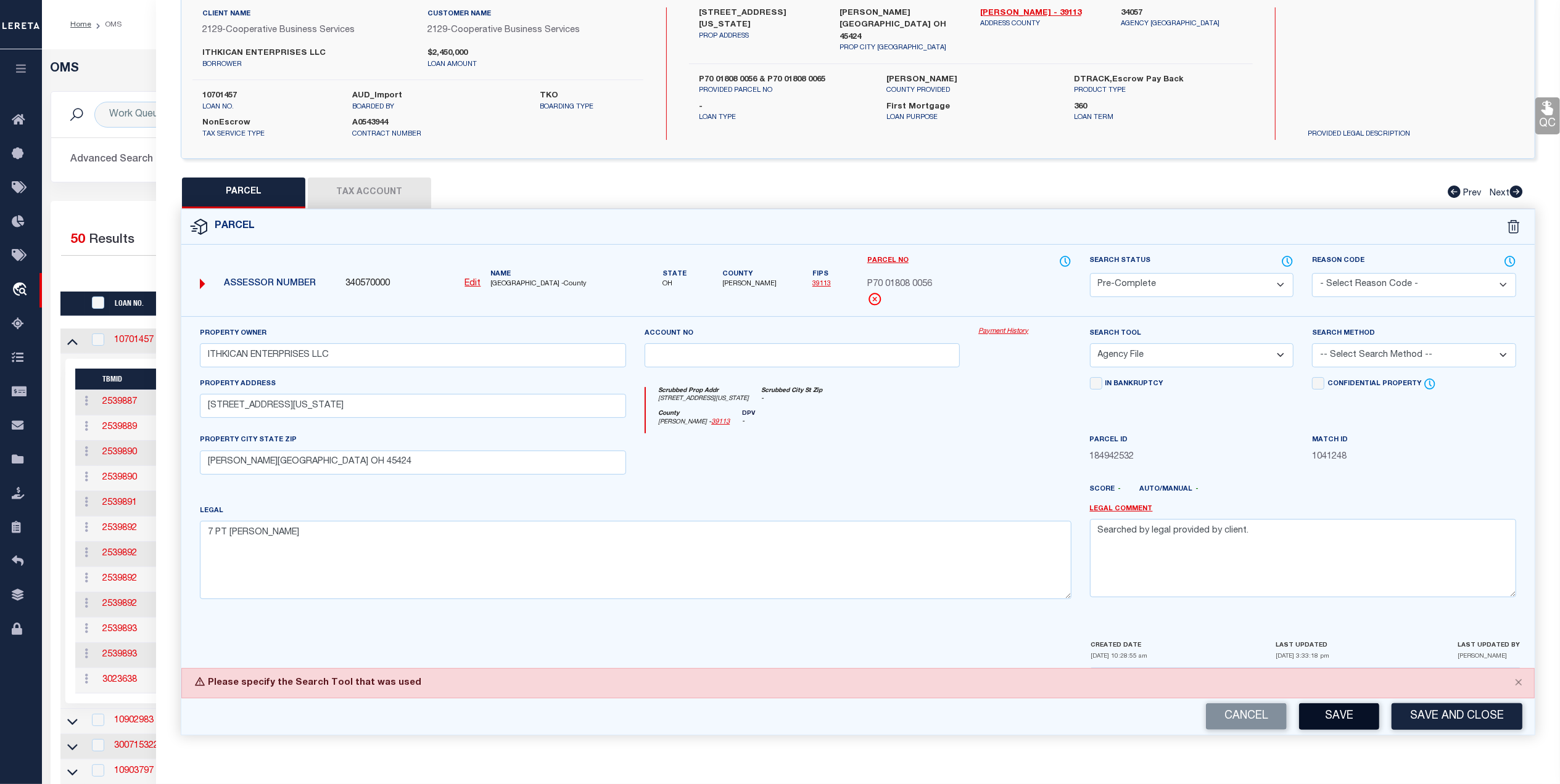
click at [1331, 715] on button "Save" at bounding box center [1339, 716] width 80 height 26
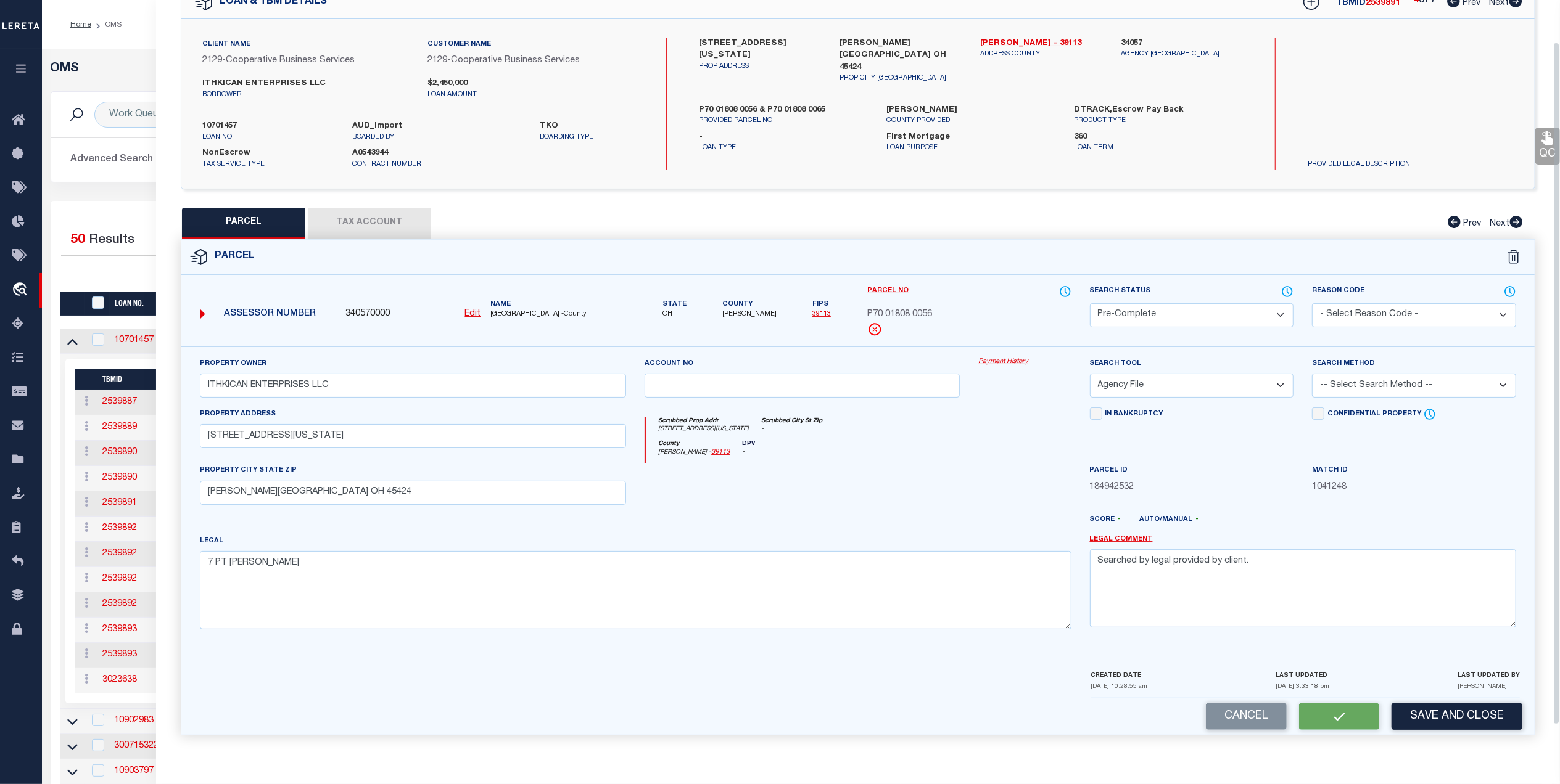
scroll to position [0, 0]
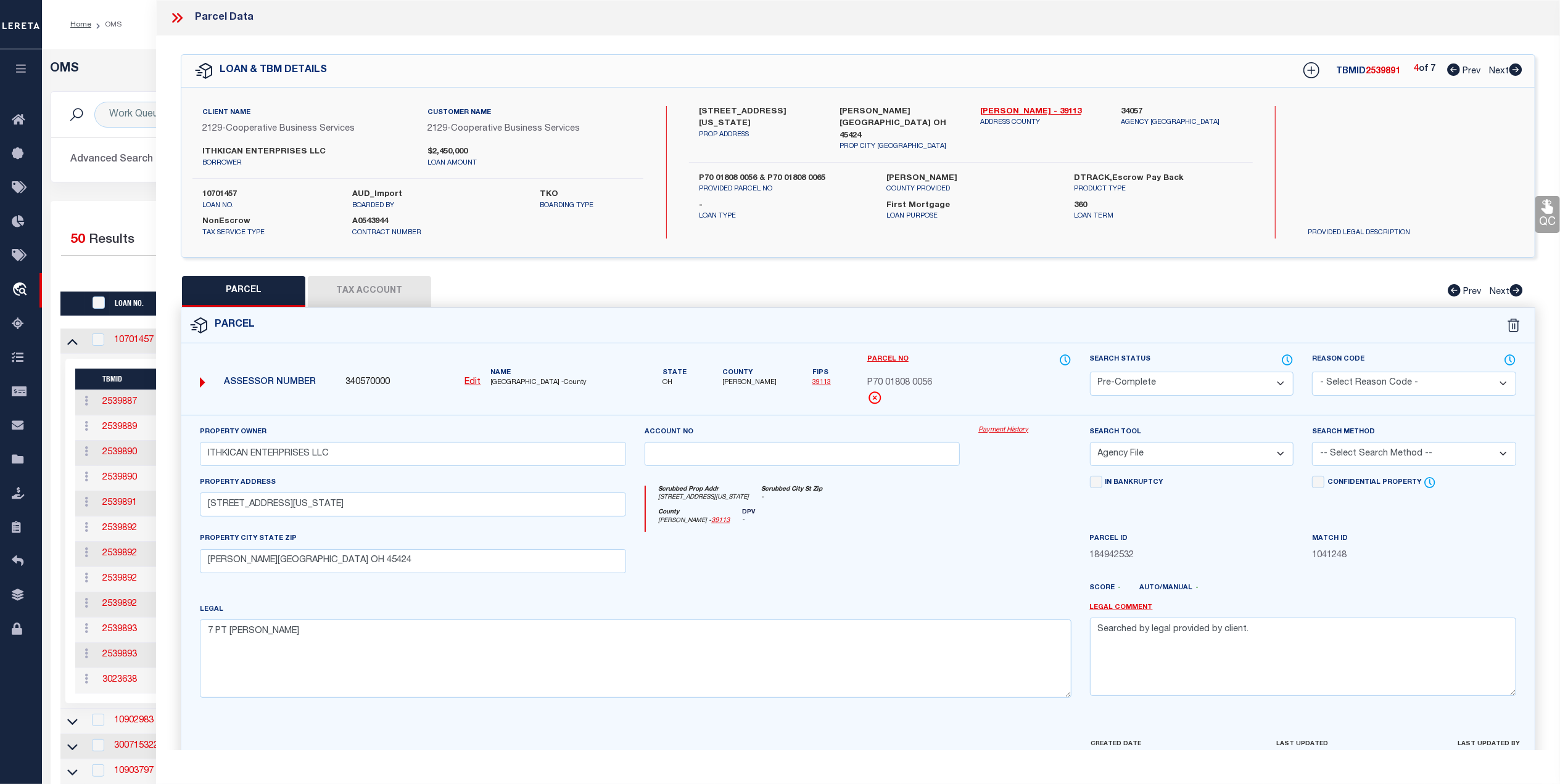
click at [1490, 74] on span "Next" at bounding box center [1498, 71] width 20 height 9
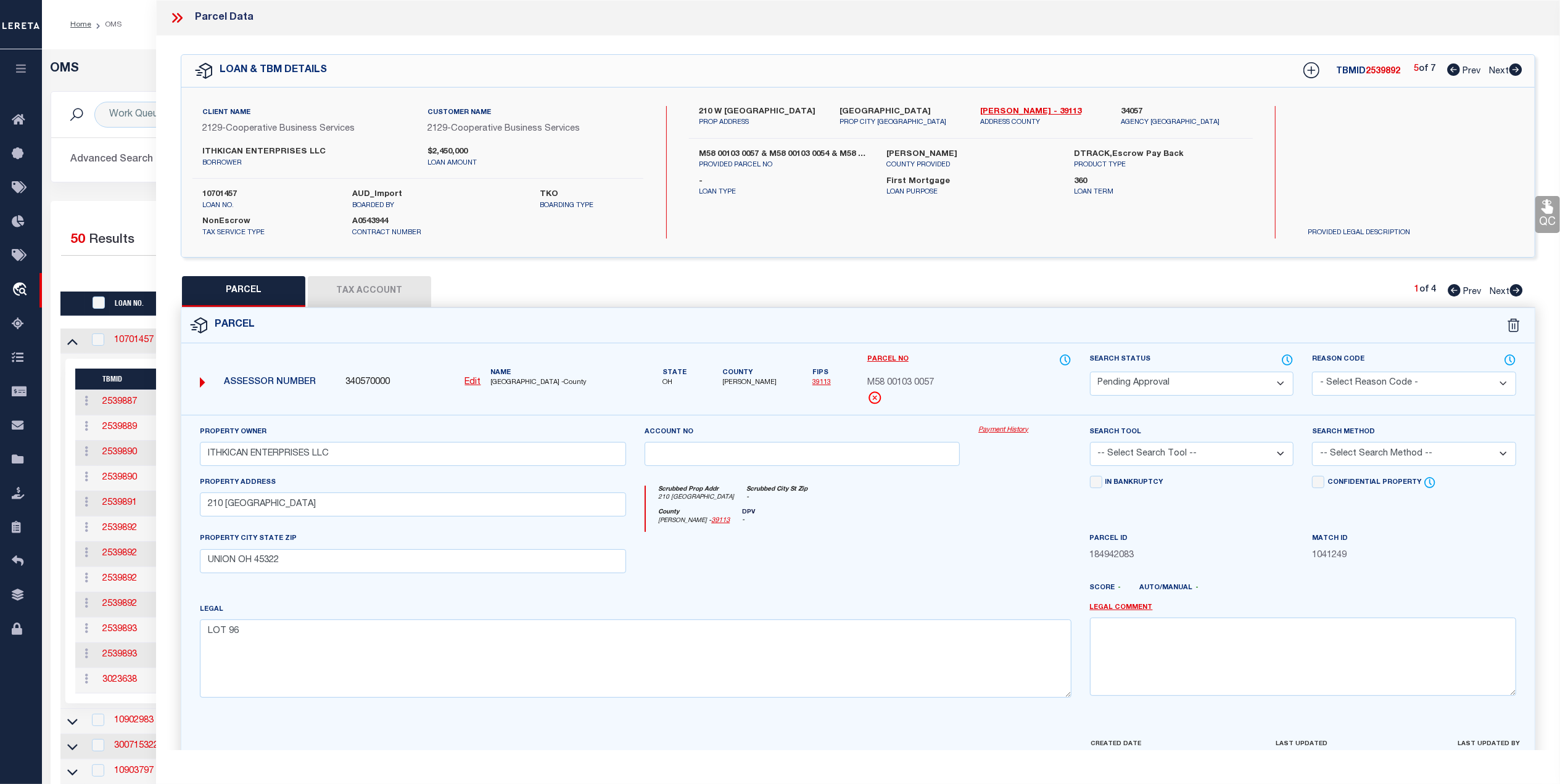
click at [1212, 380] on select "Automated Search Bad Parcel Complete Duplicate Parcel High Dollar Reporting In …" at bounding box center [1192, 384] width 204 height 24
click at [1090, 372] on select "Automated Search Bad Parcel Complete Duplicate Parcel High Dollar Reporting In …" at bounding box center [1192, 384] width 204 height 24
click at [1229, 455] on select "-- Select Search Tool -- 3rd Party Website Agency File Agency Website ATLS CNV-…" at bounding box center [1192, 453] width 204 height 24
click at [1090, 444] on select "-- Select Search Tool -- 3rd Party Website Agency File Agency Website ATLS CNV-…" at bounding box center [1192, 453] width 204 height 24
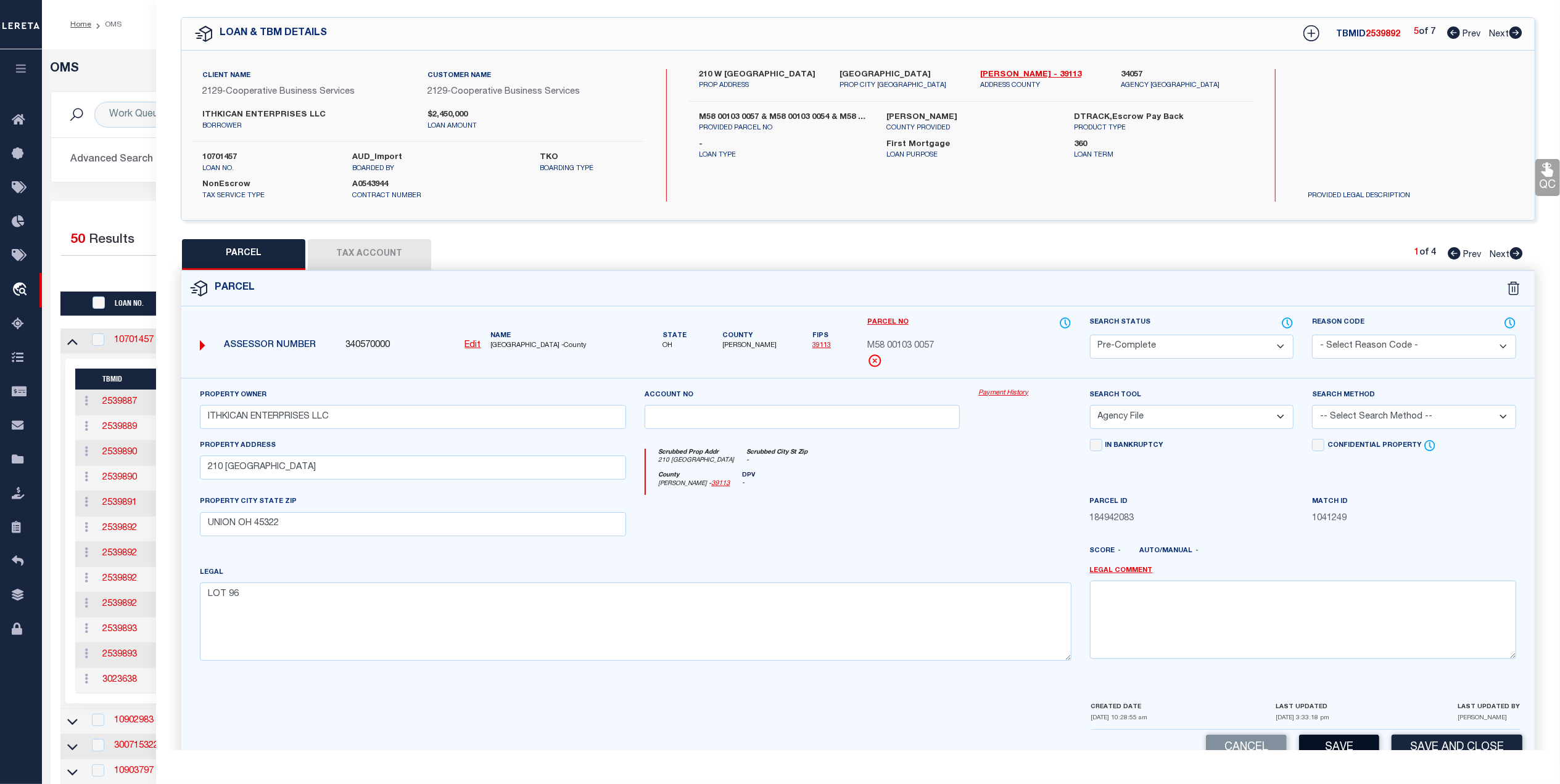
scroll to position [73, 0]
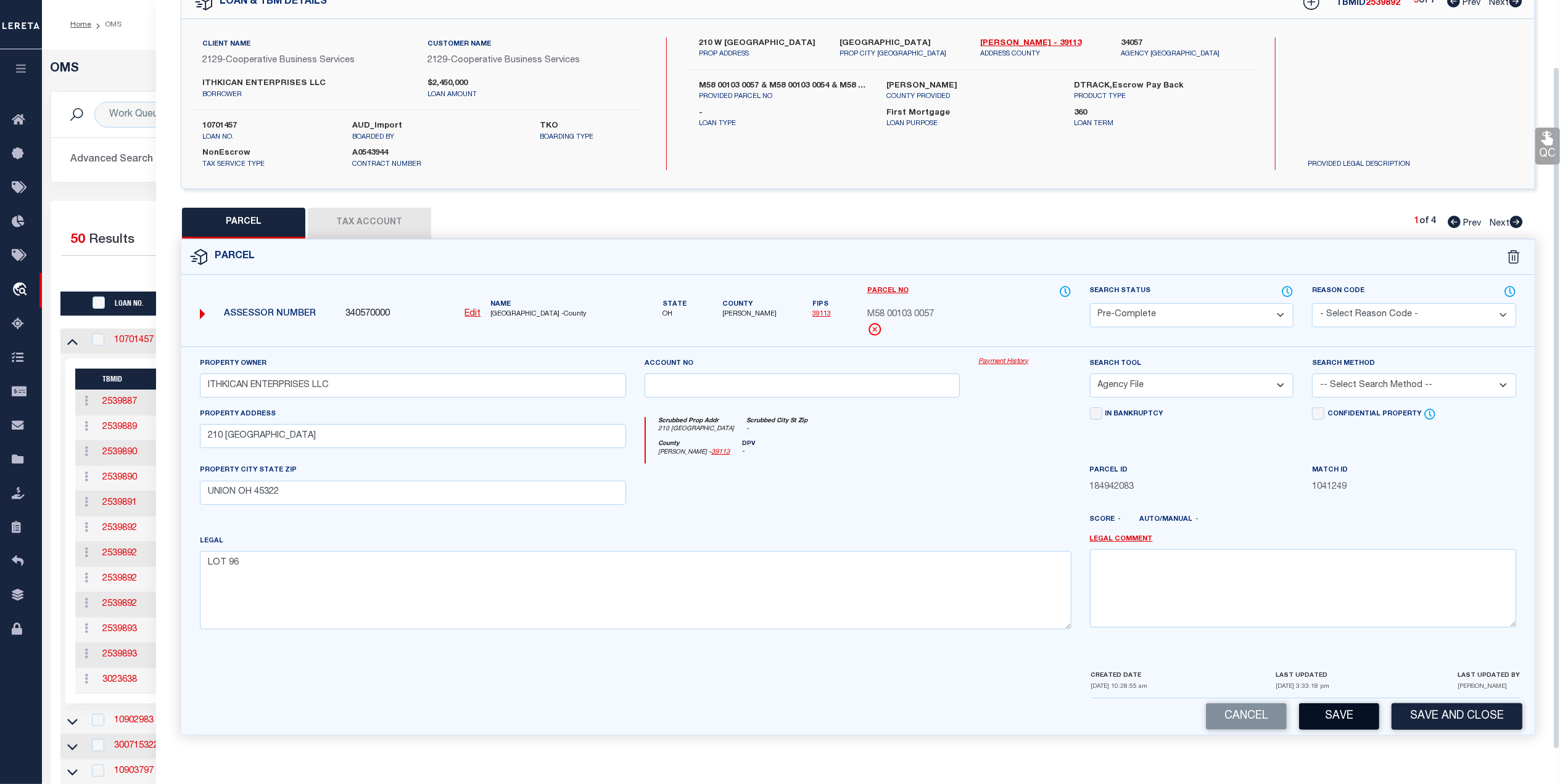
click at [1326, 721] on button "Save" at bounding box center [1339, 716] width 80 height 26
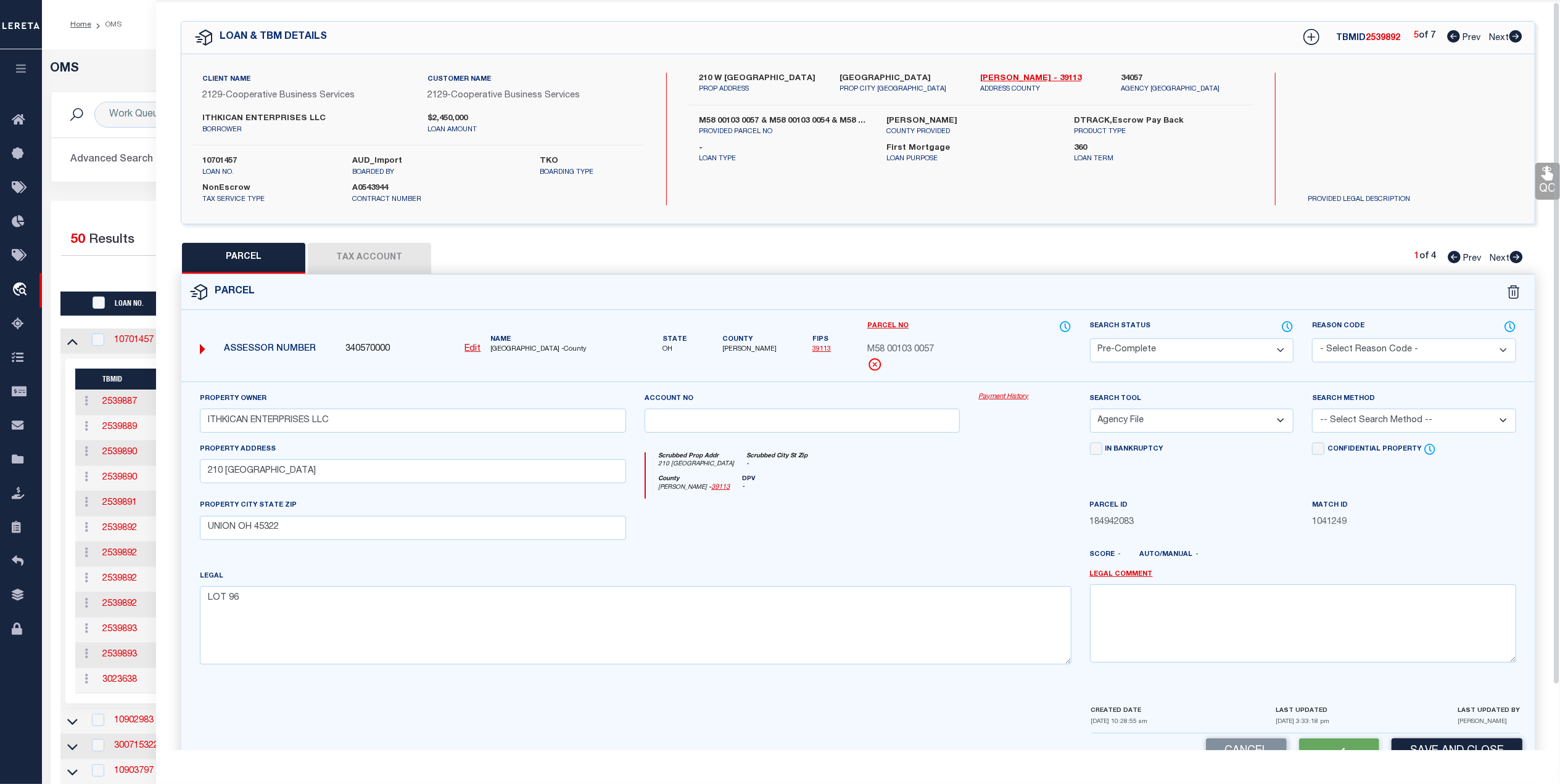
scroll to position [0, 0]
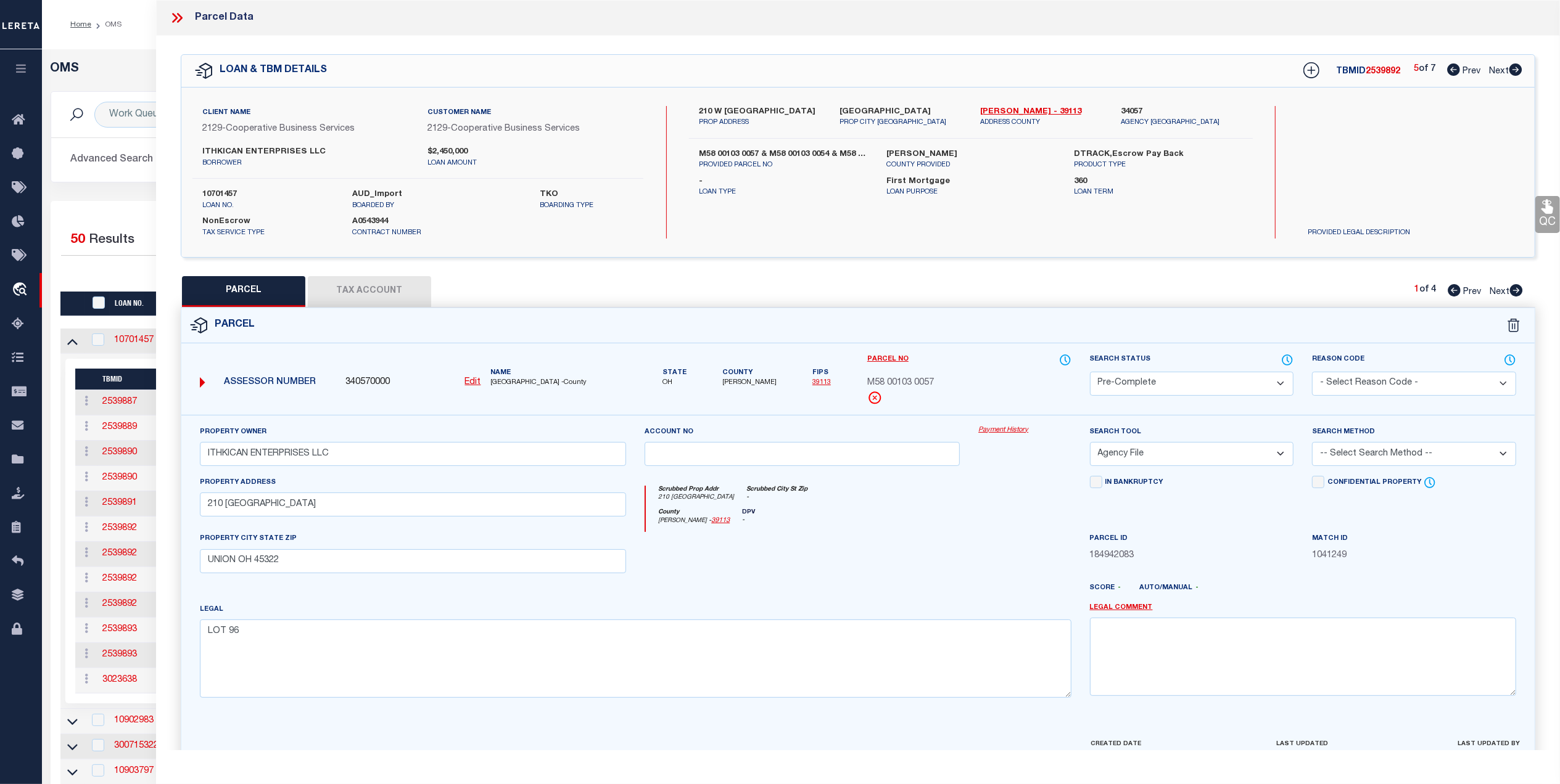
click at [1500, 291] on span "Next" at bounding box center [1499, 292] width 20 height 9
click at [1195, 380] on select "Automated Search Bad Parcel Complete Duplicate Parcel High Dollar Reporting In …" at bounding box center [1192, 384] width 204 height 24
click at [1090, 372] on select "Automated Search Bad Parcel Complete Duplicate Parcel High Dollar Reporting In …" at bounding box center [1192, 384] width 204 height 24
click at [1226, 454] on select "-- Select Search Tool -- 3rd Party Website Agency File Agency Website ATLS CNV-…" at bounding box center [1192, 453] width 204 height 24
click at [1090, 444] on select "-- Select Search Tool -- 3rd Party Website Agency File Agency Website ATLS CNV-…" at bounding box center [1192, 453] width 204 height 24
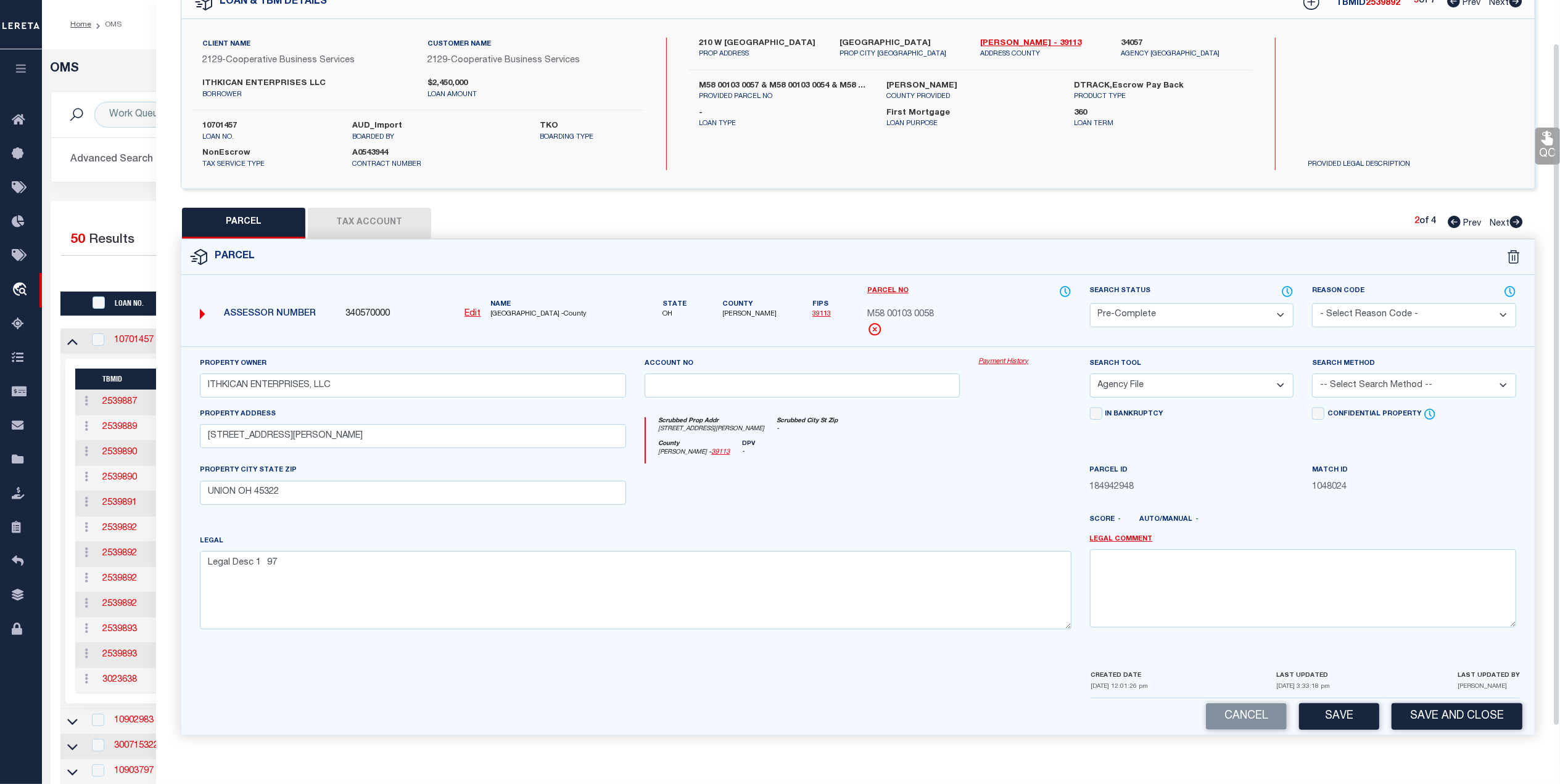
scroll to position [73, 0]
drag, startPoint x: 1334, startPoint y: 714, endPoint x: 1326, endPoint y: 706, distance: 11.3
click at [1334, 714] on button "Save" at bounding box center [1339, 716] width 80 height 26
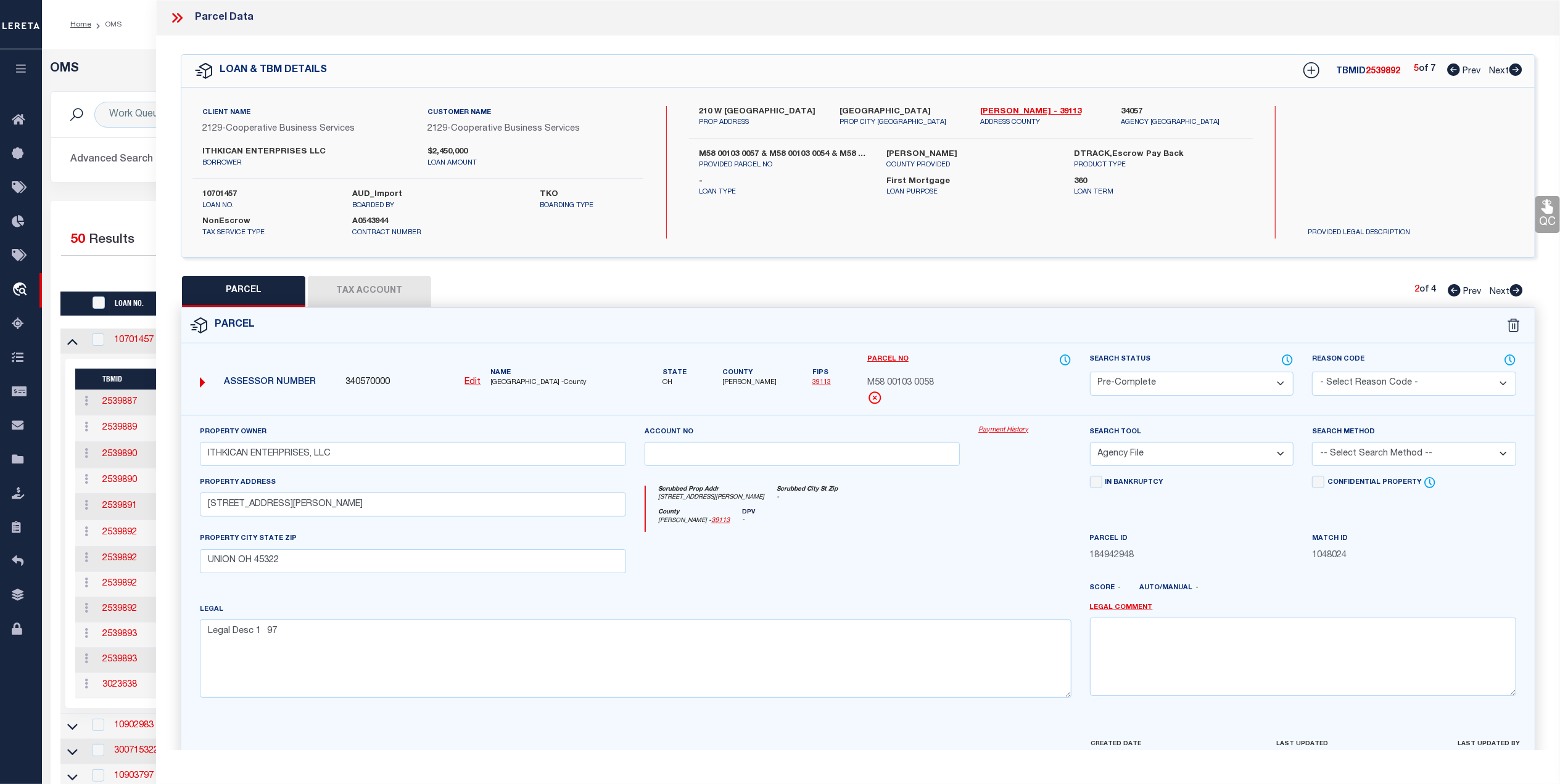
click at [1500, 292] on span "Next" at bounding box center [1499, 292] width 20 height 9
click at [1219, 378] on select "Automated Search Bad Parcel Complete Duplicate Parcel High Dollar Reporting In …" at bounding box center [1192, 384] width 204 height 24
click at [1090, 372] on select "Automated Search Bad Parcel Complete Duplicate Parcel High Dollar Reporting In …" at bounding box center [1192, 384] width 204 height 24
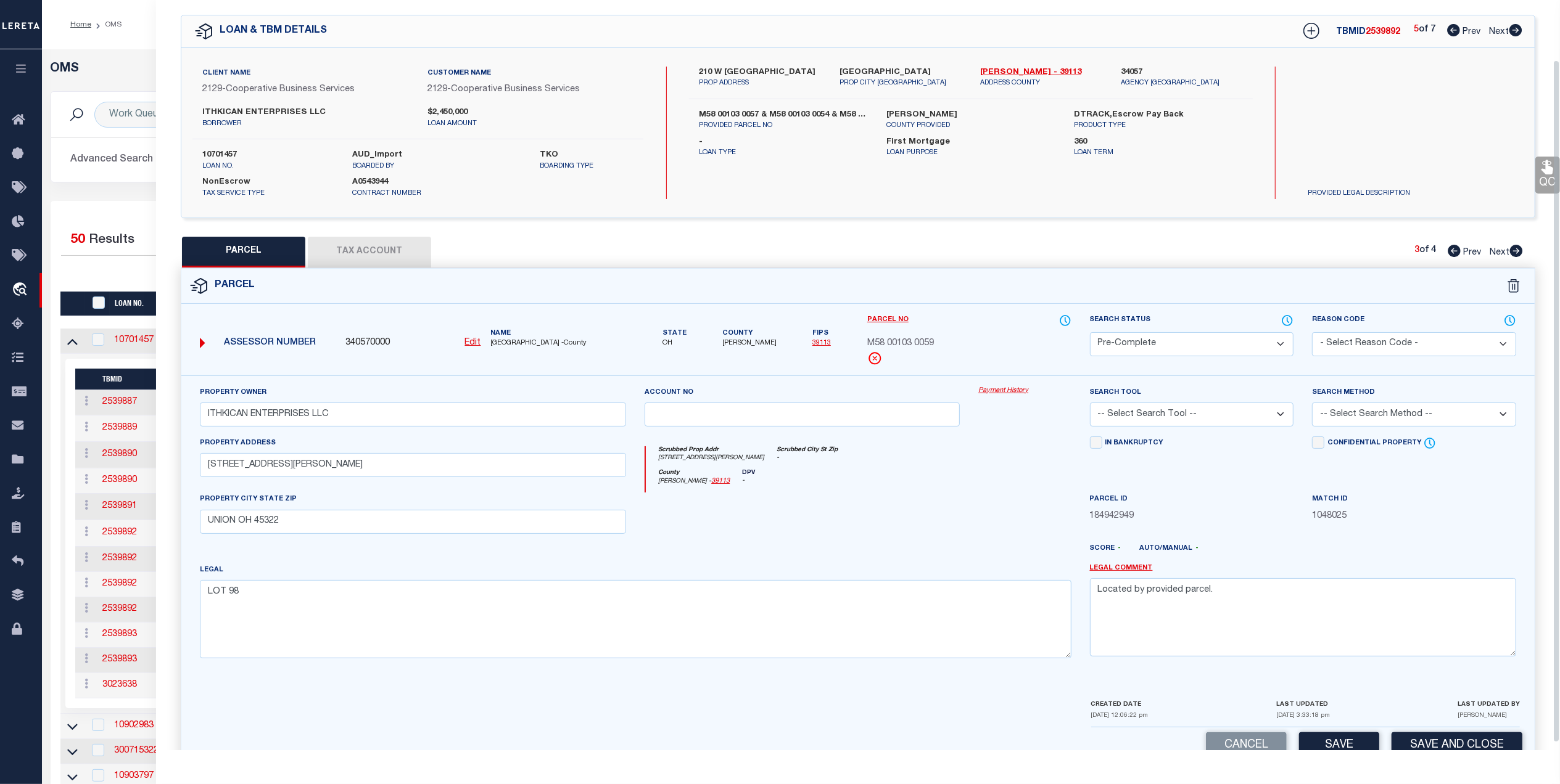
scroll to position [73, 0]
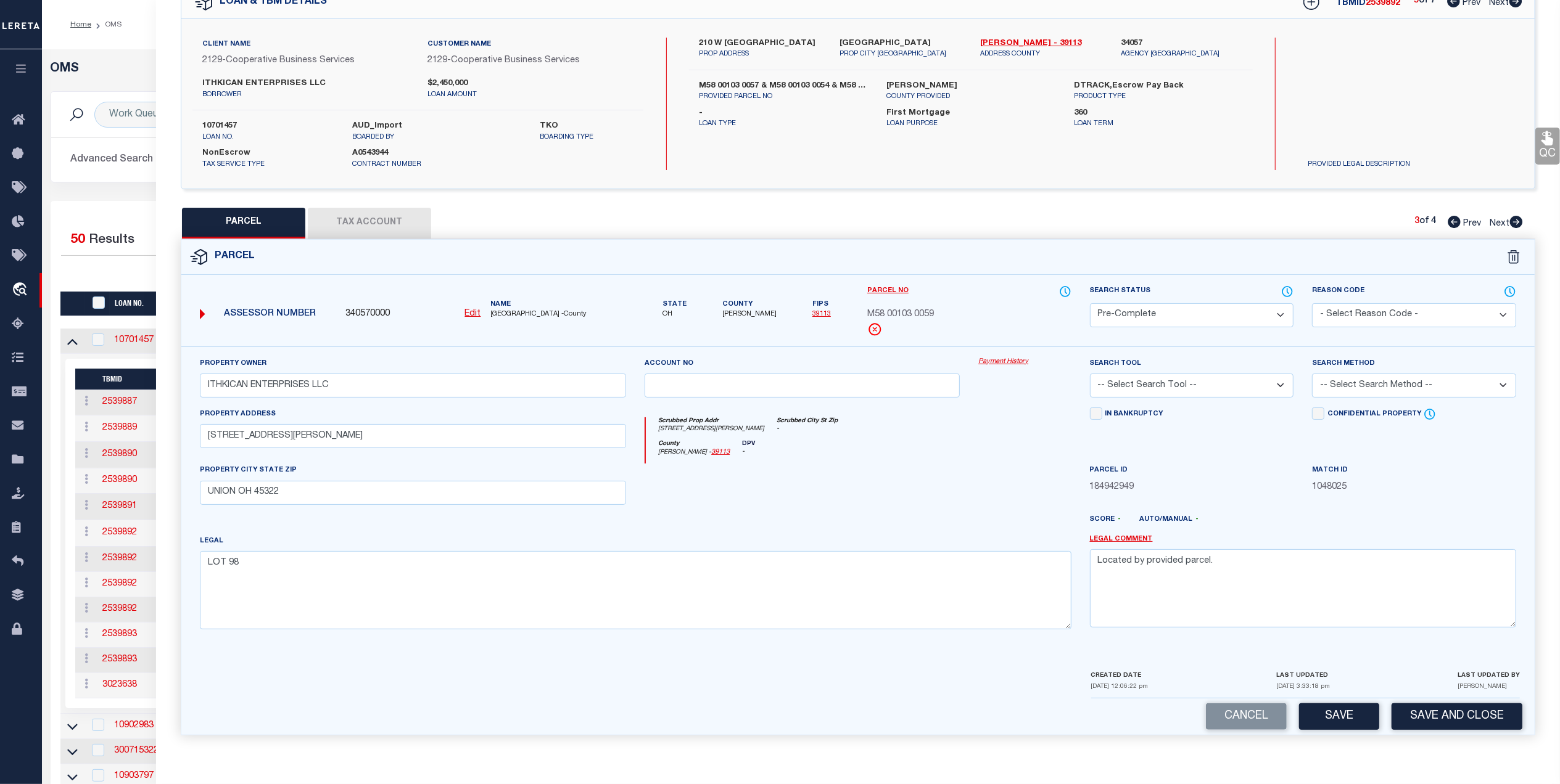
click at [1212, 383] on select "-- Select Search Tool -- 3rd Party Website Agency File Agency Website ATLS CNV-…" at bounding box center [1192, 385] width 204 height 24
click at [1090, 373] on select "-- Select Search Tool -- 3rd Party Website Agency File Agency Website ATLS CNV-…" at bounding box center [1192, 385] width 204 height 24
click at [1323, 716] on button "Save" at bounding box center [1339, 716] width 80 height 26
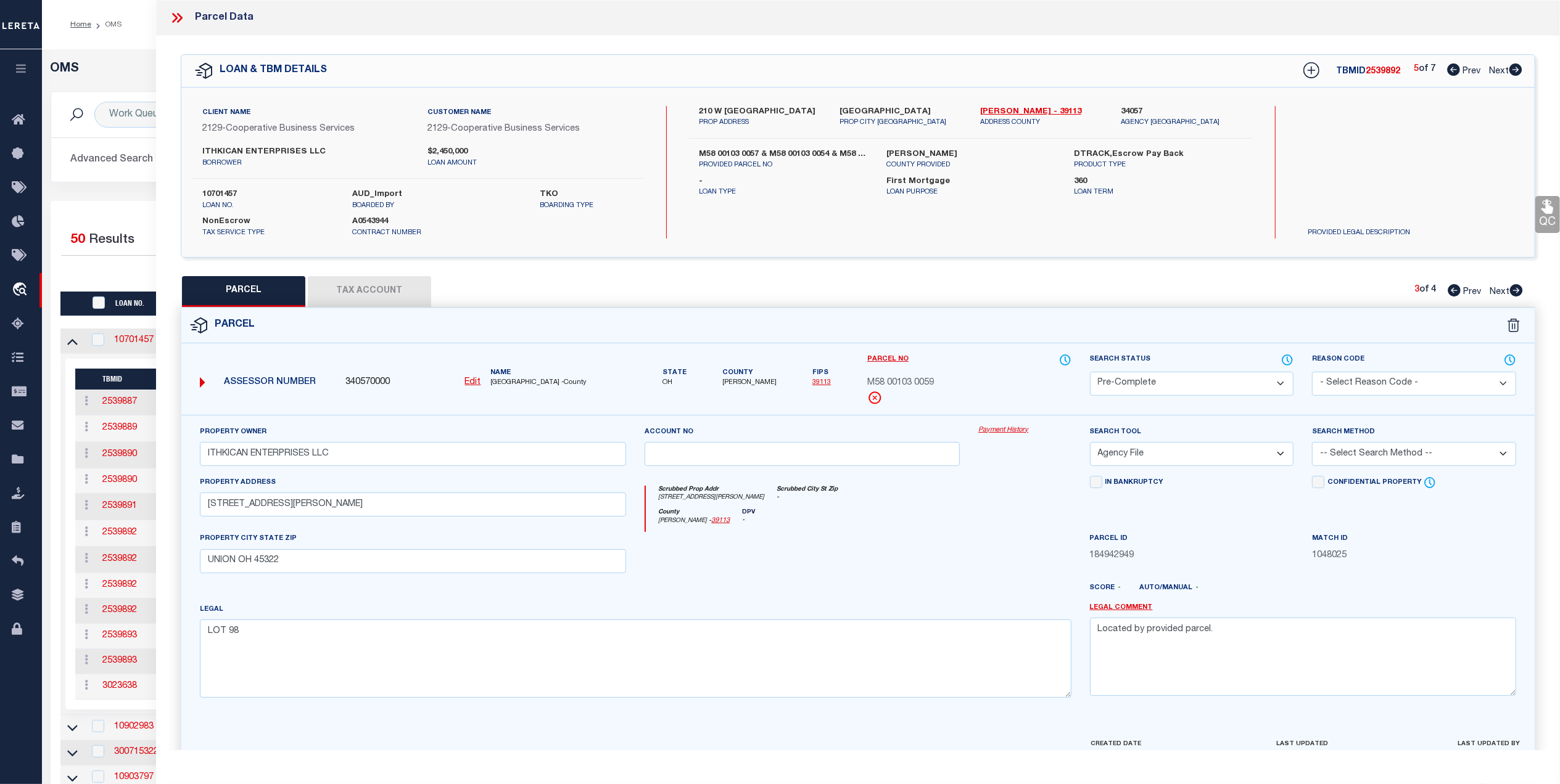
click at [1500, 291] on span "Next" at bounding box center [1499, 292] width 20 height 9
click at [1207, 386] on select "Automated Search Bad Parcel Complete Duplicate Parcel High Dollar Reporting In …" at bounding box center [1192, 384] width 204 height 24
click at [1090, 372] on select "Automated Search Bad Parcel Complete Duplicate Parcel High Dollar Reporting In …" at bounding box center [1192, 384] width 204 height 24
click at [1210, 461] on select "-- Select Search Tool -- 3rd Party Website Agency File Agency Website ATLS CNV-…" at bounding box center [1192, 453] width 204 height 24
click at [1090, 444] on select "-- Select Search Tool -- 3rd Party Website Agency File Agency Website ATLS CNV-…" at bounding box center [1192, 453] width 204 height 24
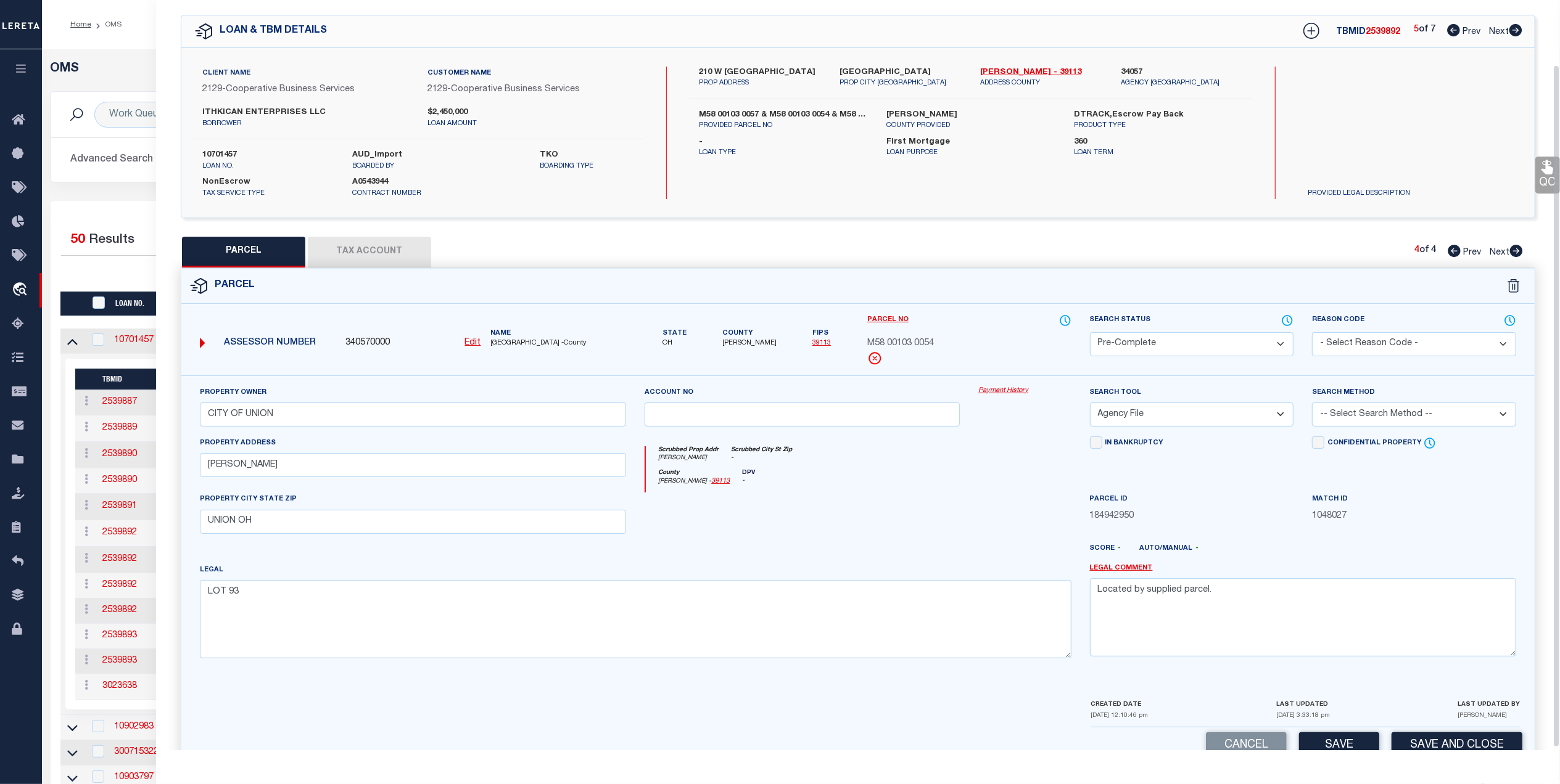
scroll to position [73, 0]
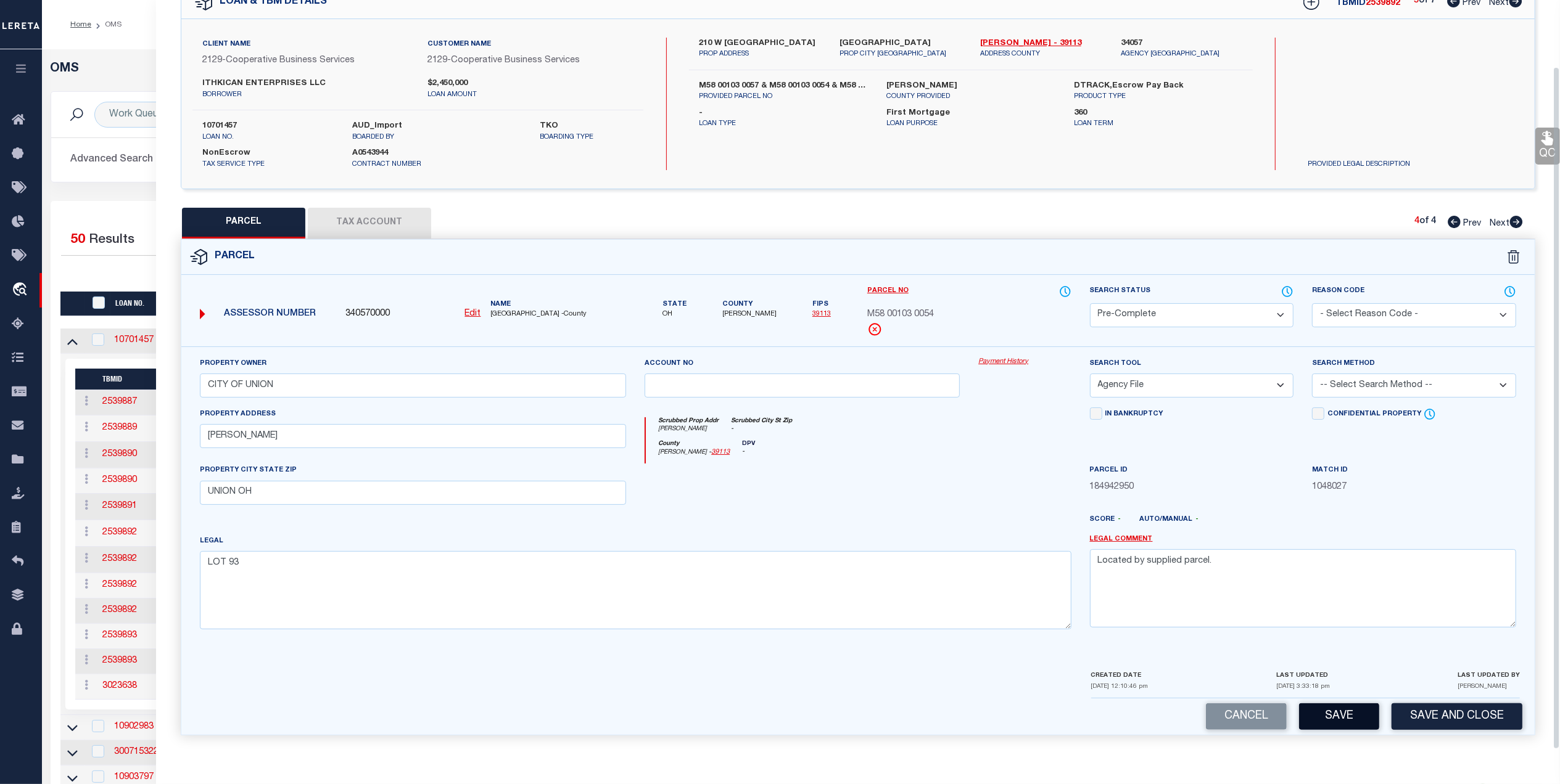
click at [1343, 720] on button "Save" at bounding box center [1339, 716] width 80 height 26
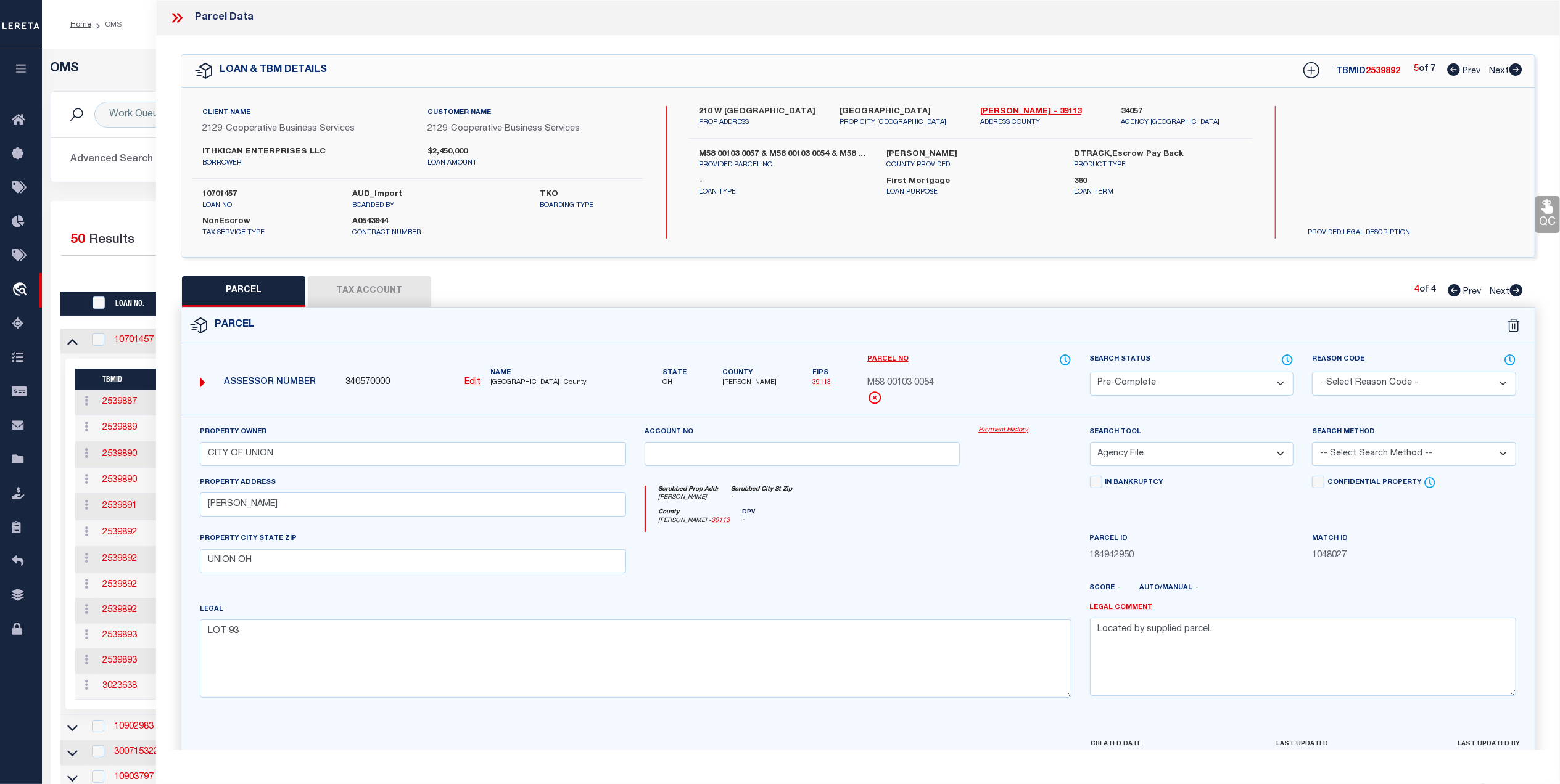
click at [1499, 67] on span "Next" at bounding box center [1498, 71] width 20 height 9
click at [1217, 382] on select "Automated Search Bad Parcel Complete Duplicate Parcel High Dollar Reporting In …" at bounding box center [1192, 384] width 204 height 24
click at [1090, 372] on select "Automated Search Bad Parcel Complete Duplicate Parcel High Dollar Reporting In …" at bounding box center [1192, 384] width 204 height 24
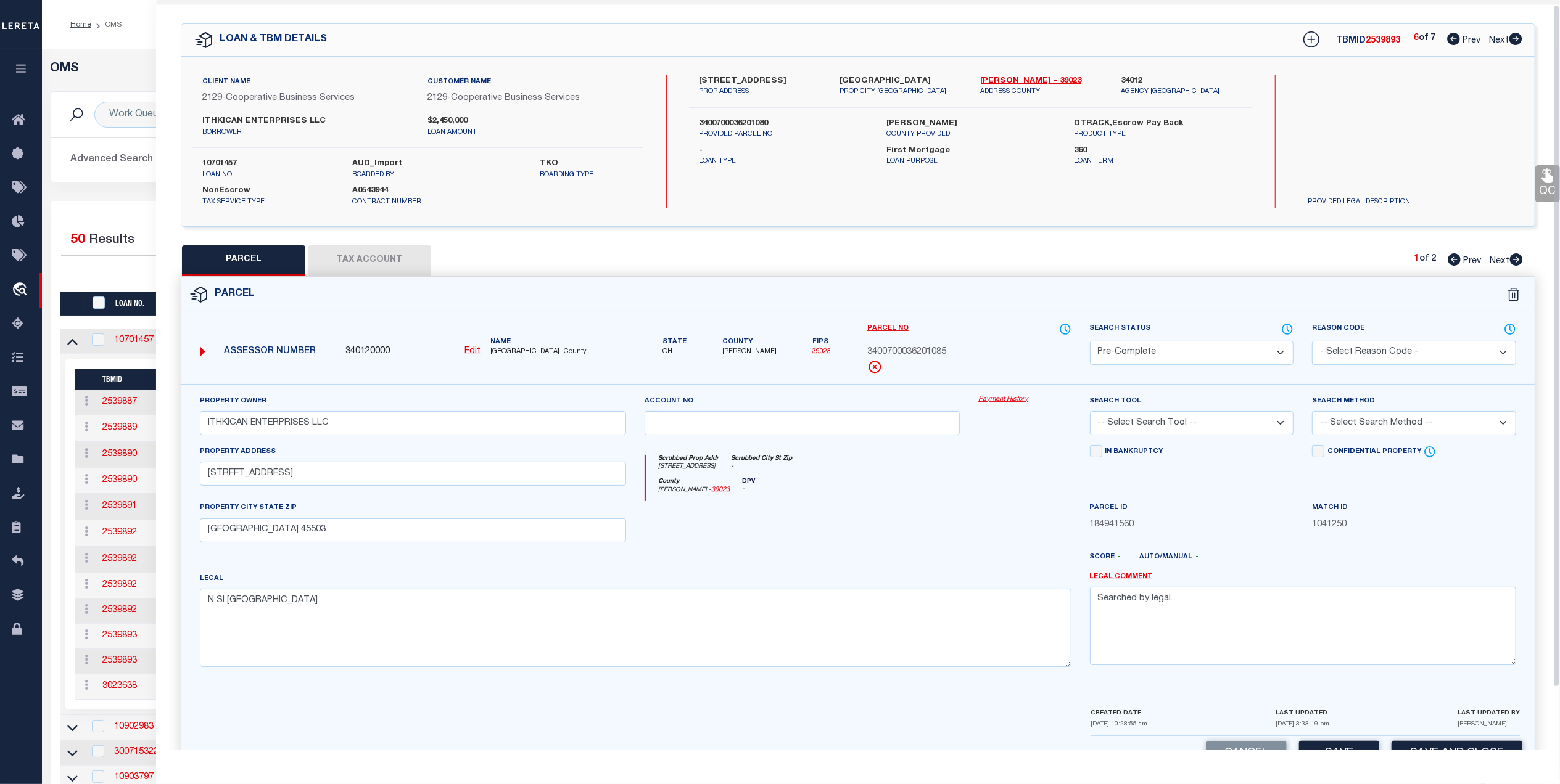
scroll to position [73, 0]
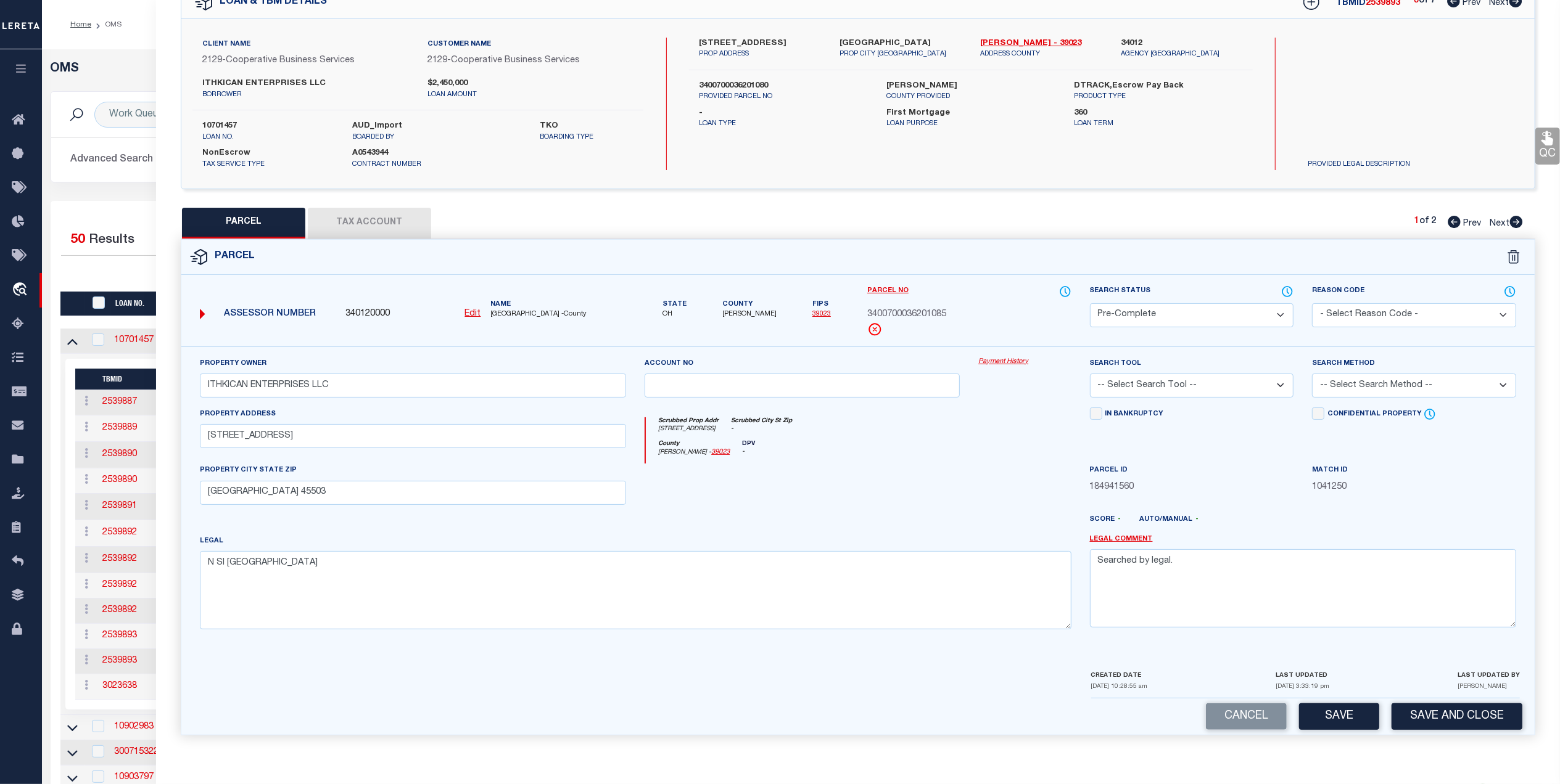
click at [1203, 387] on select "-- Select Search Tool -- 3rd Party Website Agency File Agency Website ATLS CNV-…" at bounding box center [1192, 385] width 204 height 24
click at [1090, 373] on select "-- Select Search Tool -- 3rd Party Website Agency File Agency Website ATLS CNV-…" at bounding box center [1192, 385] width 204 height 24
click at [1332, 720] on button "Save" at bounding box center [1339, 716] width 80 height 26
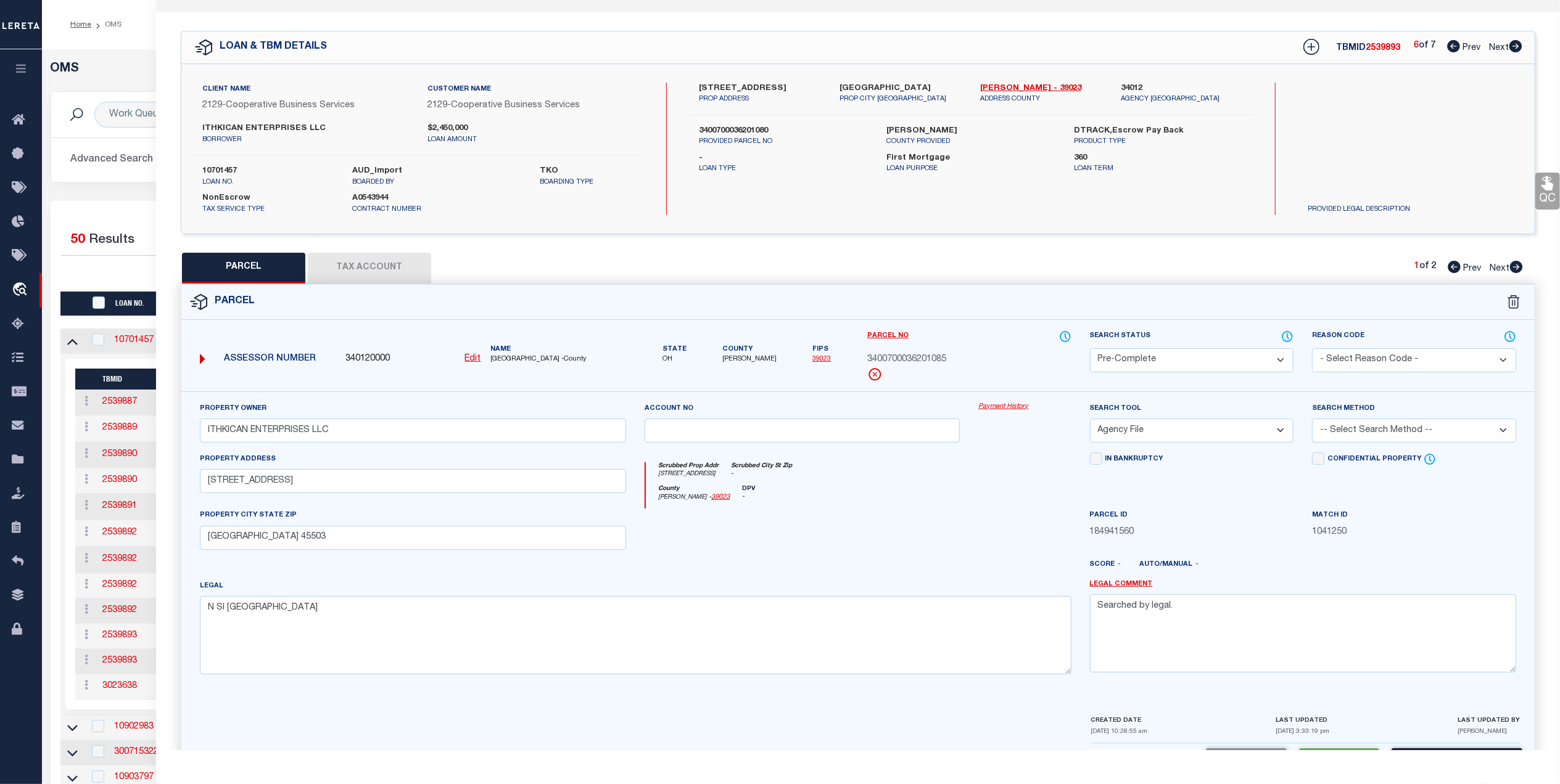
scroll to position [0, 0]
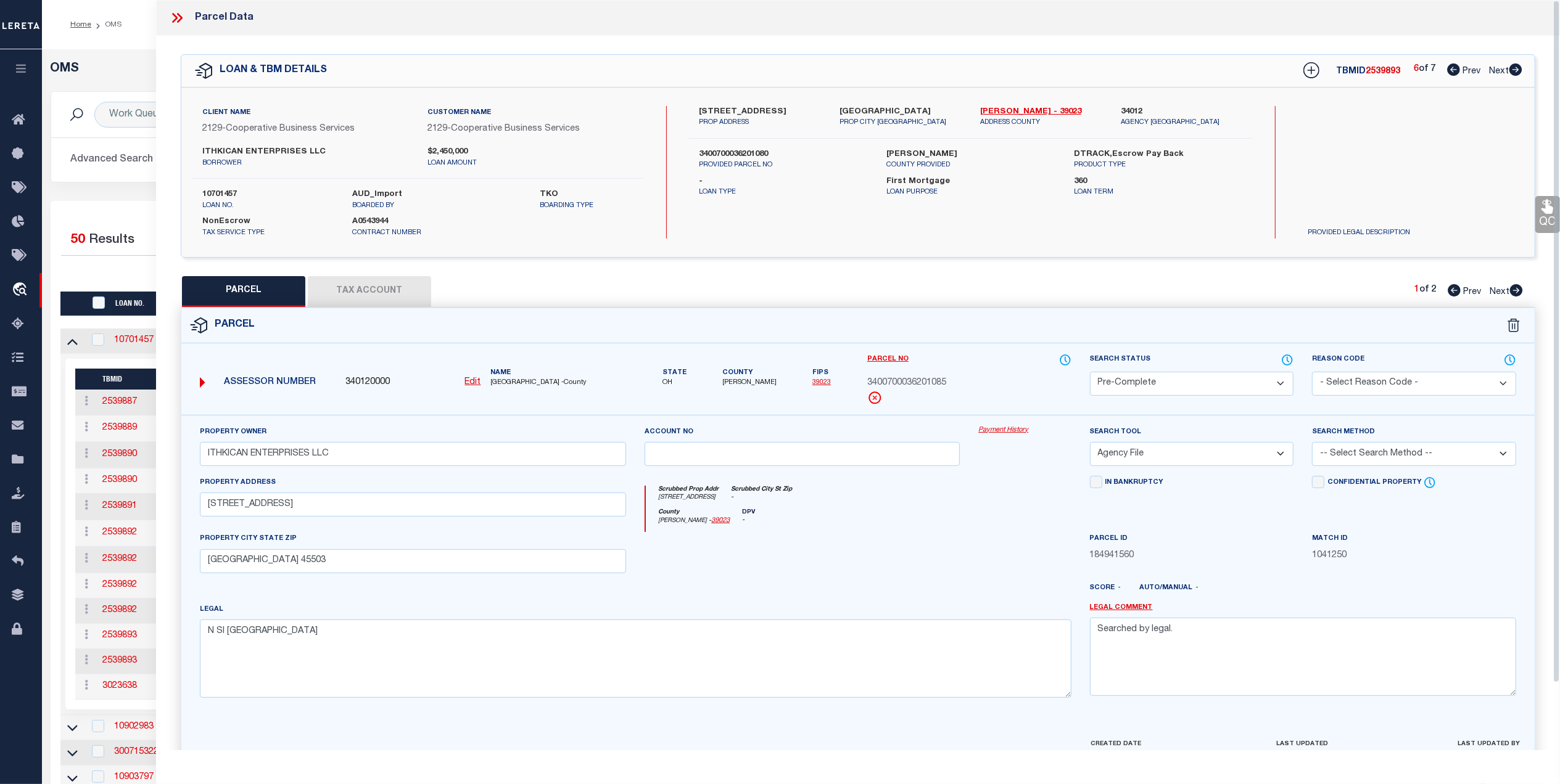
click at [1491, 68] on span "Next" at bounding box center [1498, 71] width 20 height 9
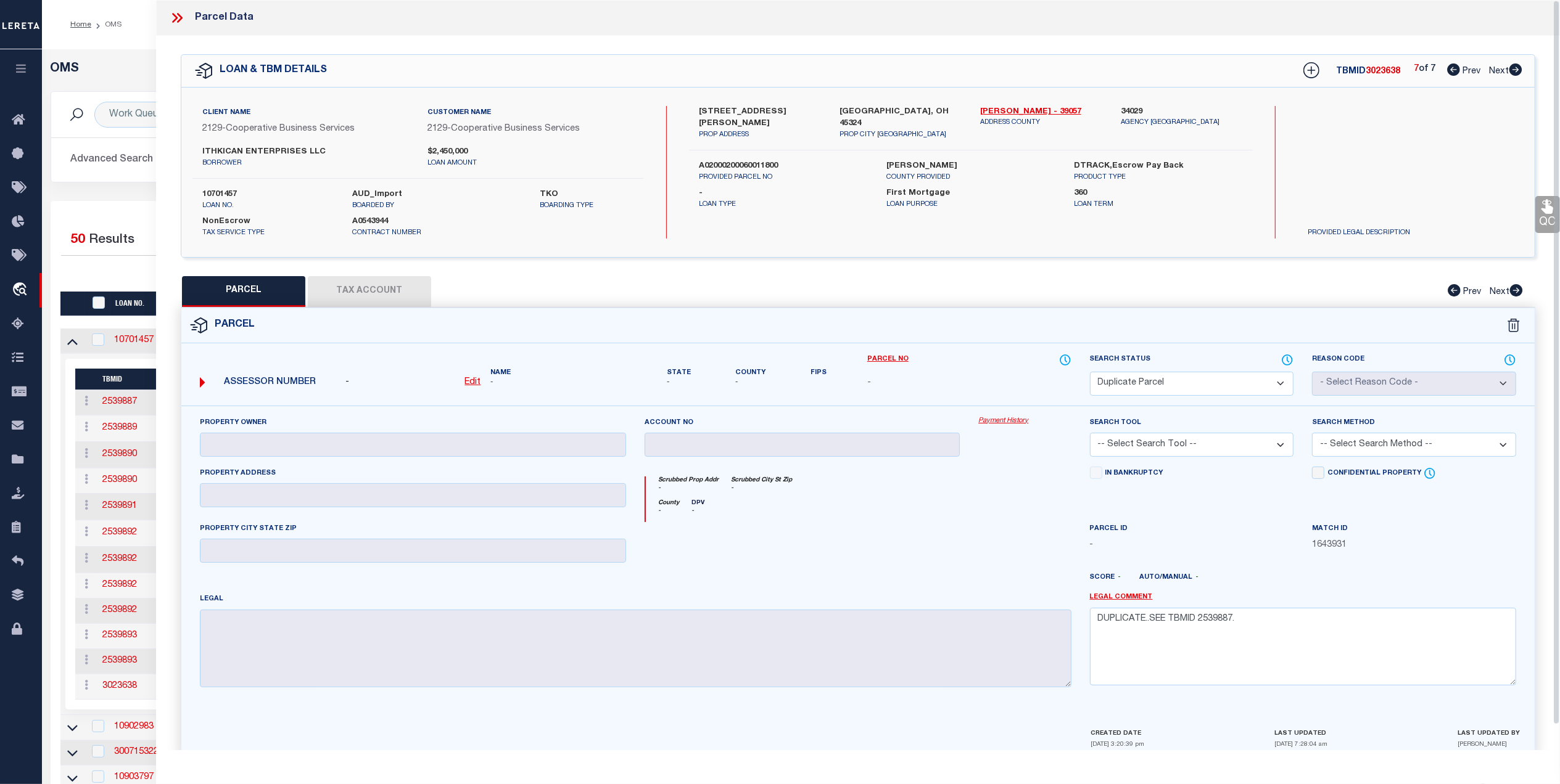
click at [113, 47] on div "Home OMS Profile Sign out" at bounding box center [801, 24] width 1518 height 49
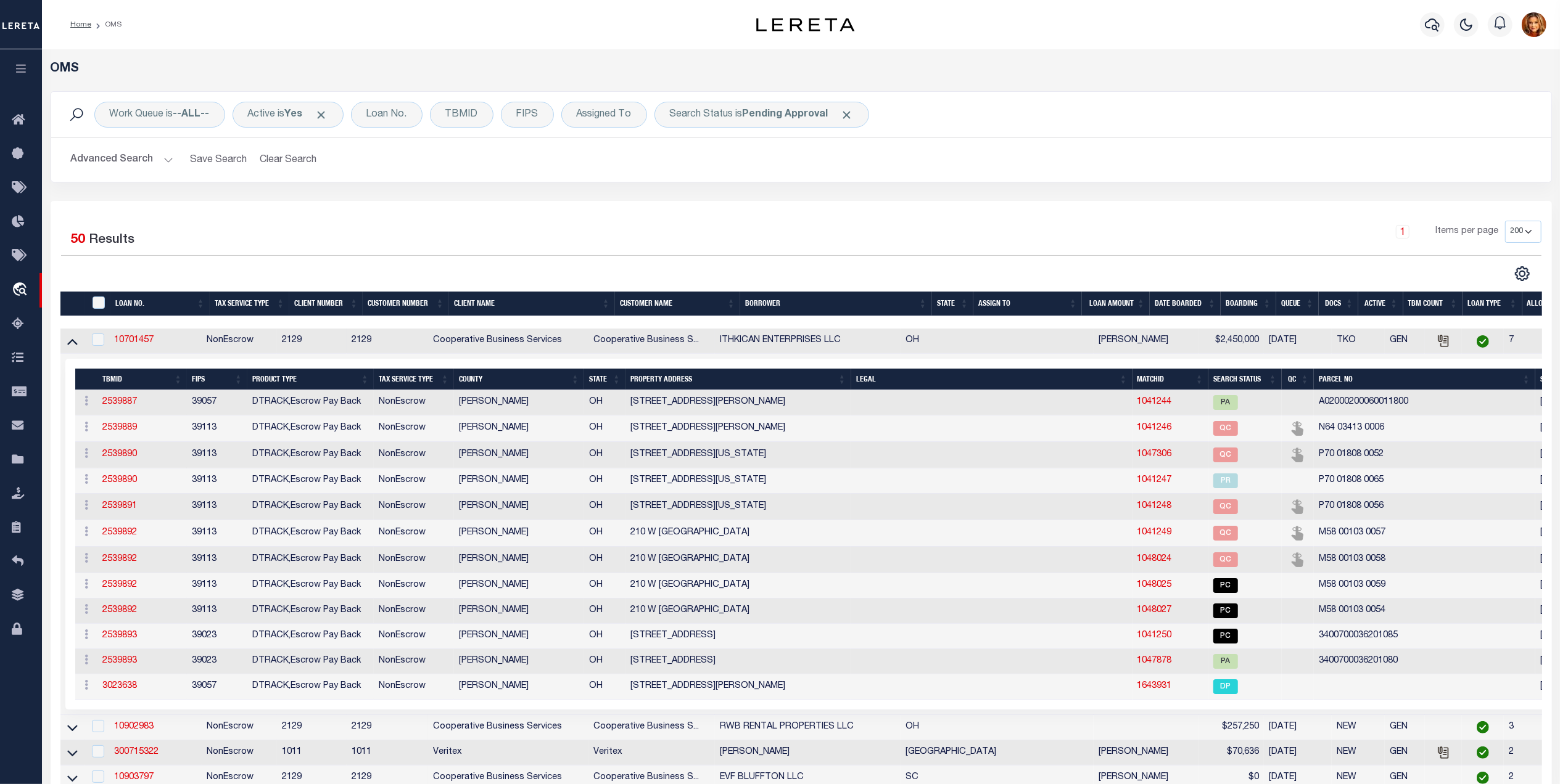
click at [89, 164] on button "Advanced Search" at bounding box center [122, 159] width 102 height 24
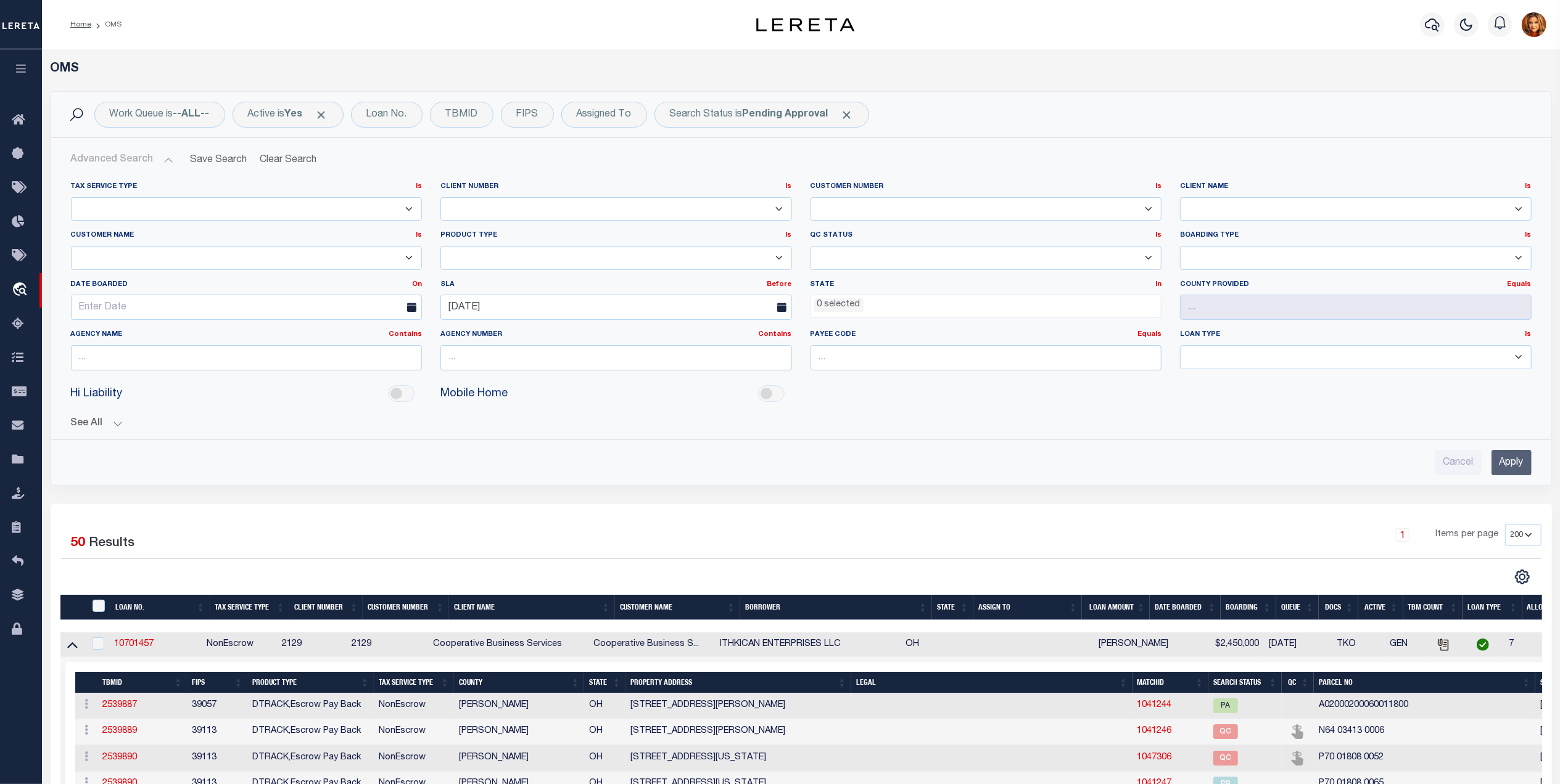
click at [1511, 455] on input "Apply" at bounding box center [1511, 462] width 40 height 25
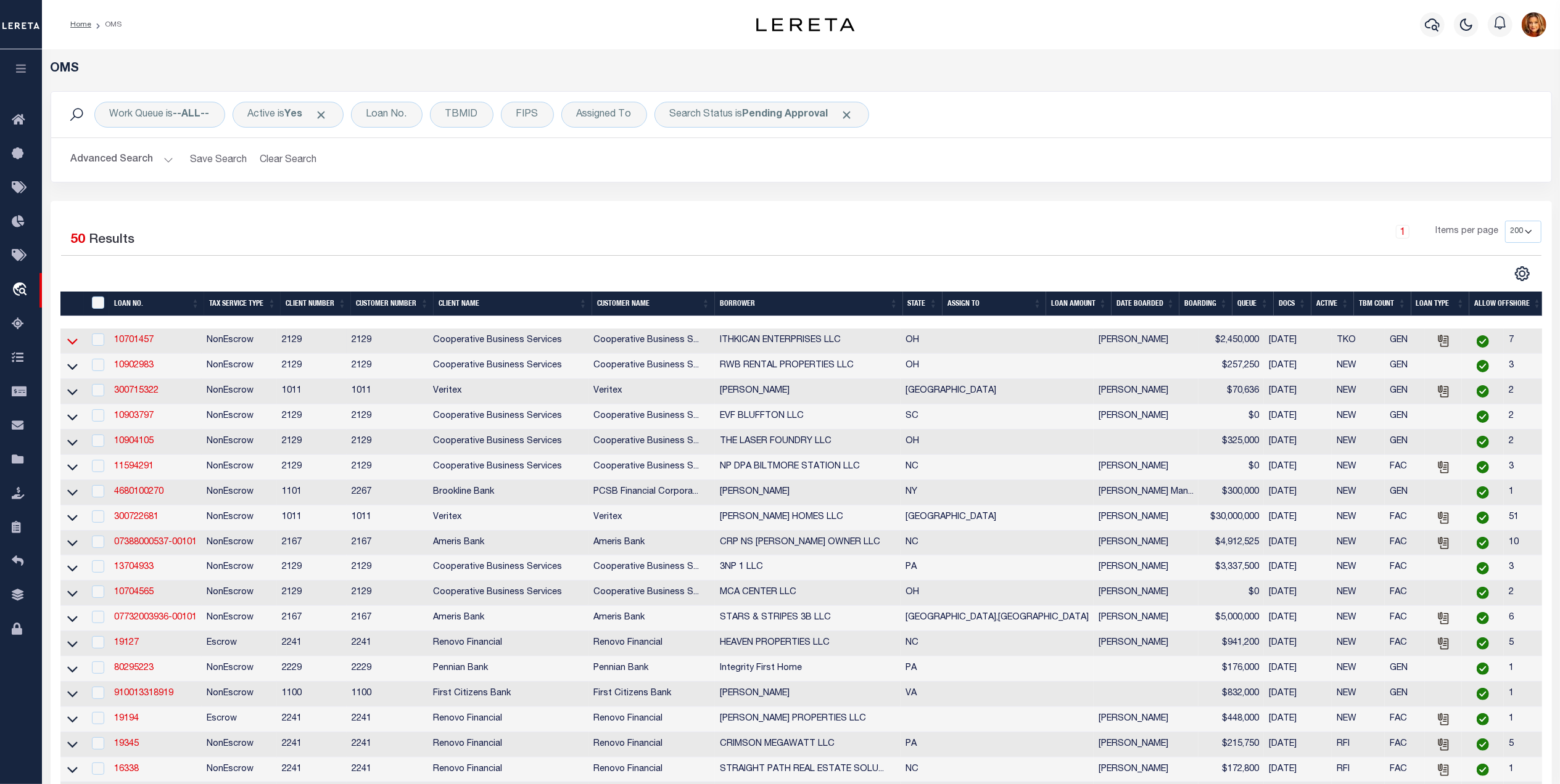
click at [71, 345] on icon at bounding box center [72, 342] width 10 height 6
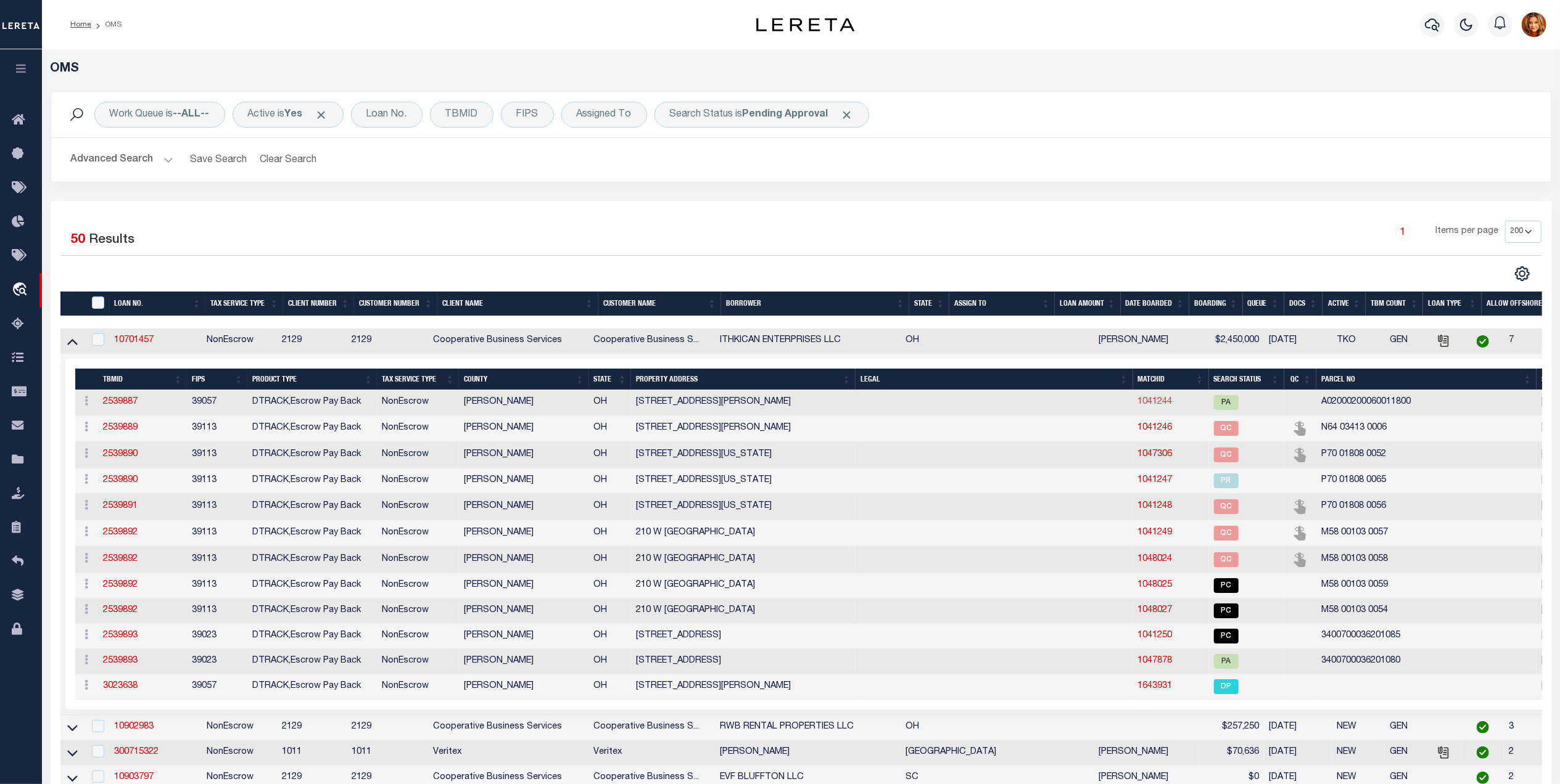
click at [1138, 402] on link "1041244" at bounding box center [1155, 402] width 35 height 9
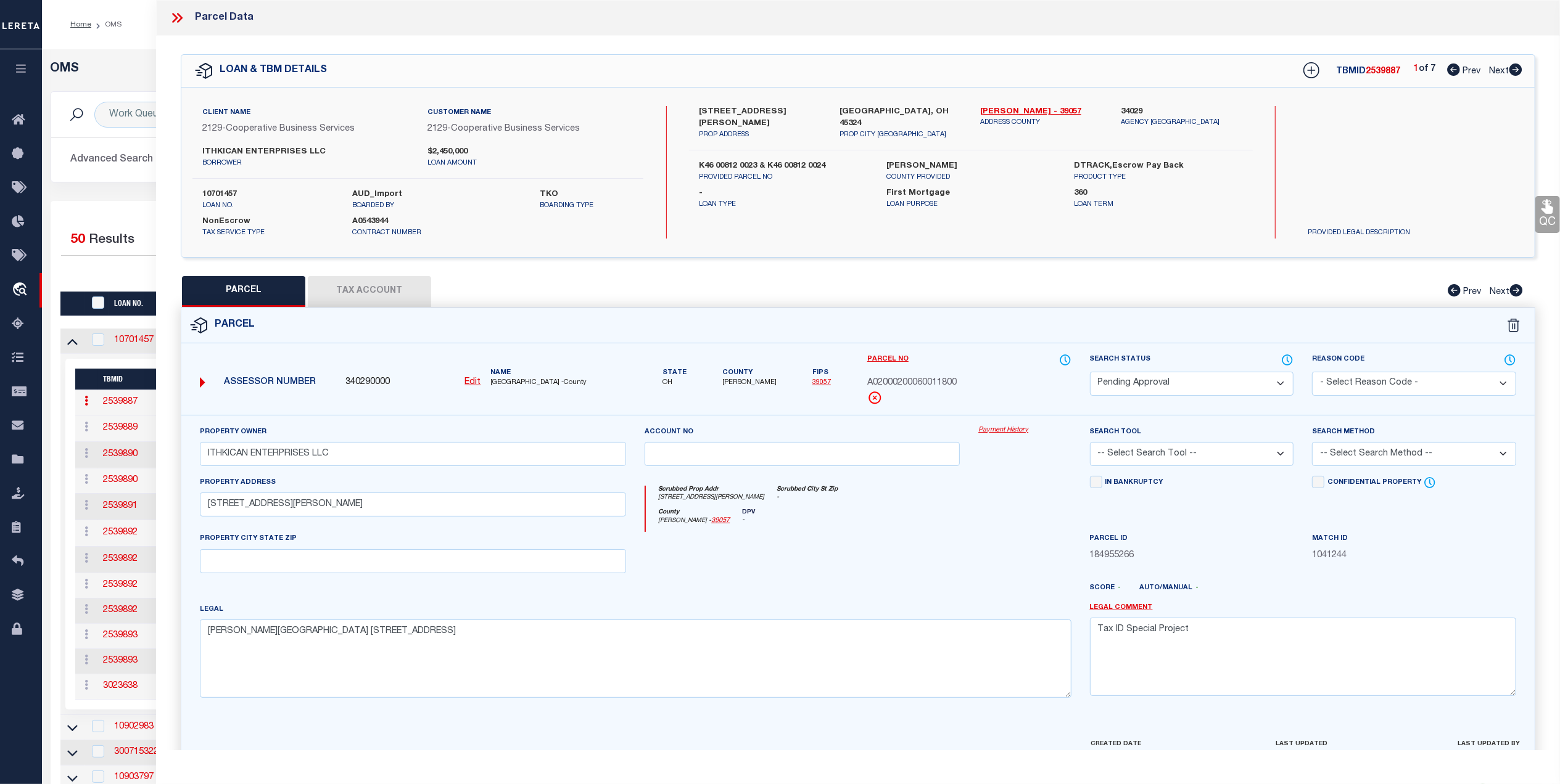
click at [1231, 386] on select "Automated Search Bad Parcel Complete Duplicate Parcel High Dollar Reporting In …" at bounding box center [1192, 384] width 204 height 24
click at [1090, 372] on select "Automated Search Bad Parcel Complete Duplicate Parcel High Dollar Reporting In …" at bounding box center [1192, 384] width 204 height 24
click at [1249, 454] on select "-- Select Search Tool -- 3rd Party Website Agency File Agency Website ATLS CNV-…" at bounding box center [1192, 453] width 204 height 24
click at [1090, 444] on select "-- Select Search Tool -- 3rd Party Website Agency File Agency Website ATLS CNV-…" at bounding box center [1192, 453] width 204 height 24
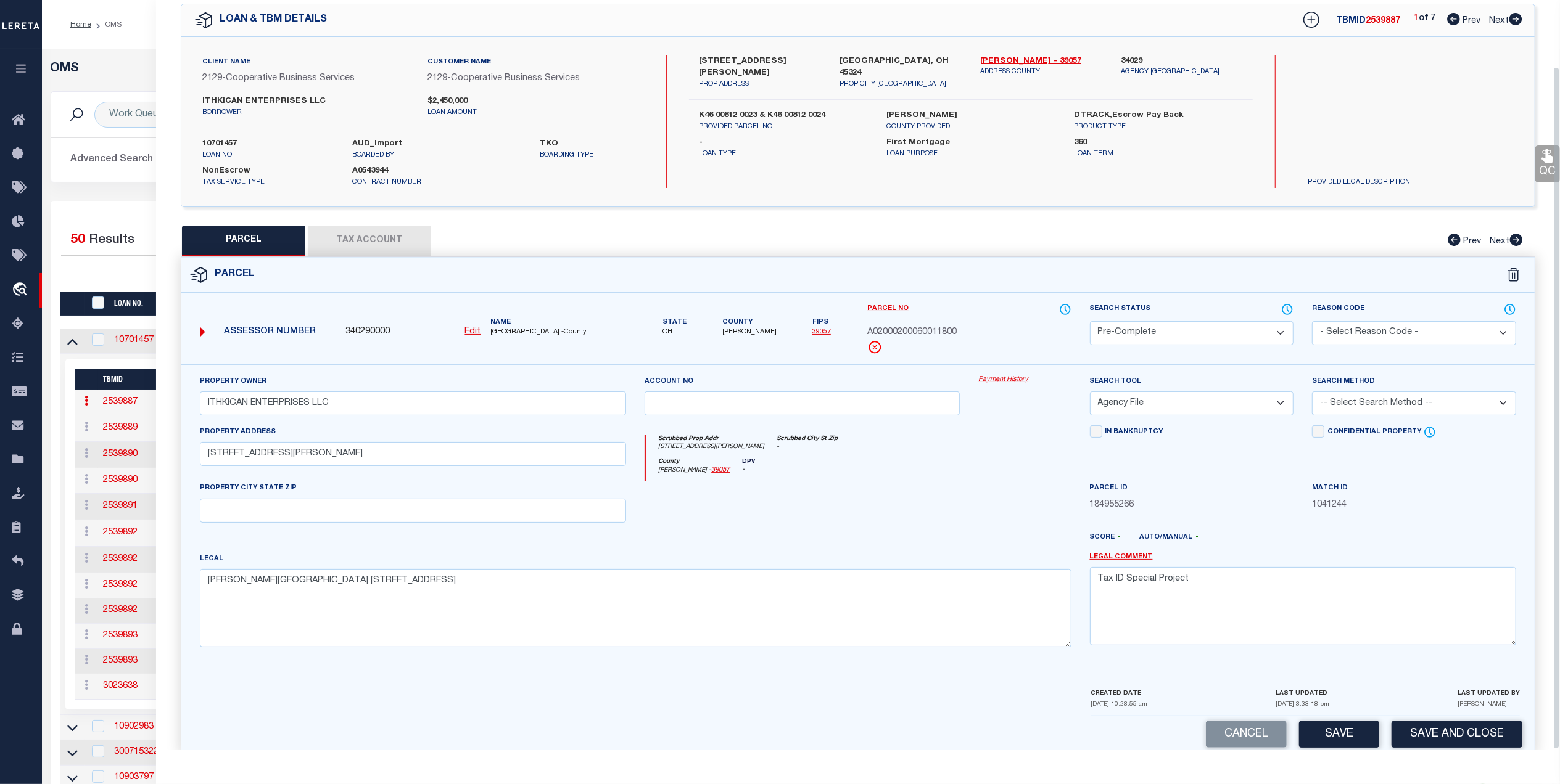
scroll to position [73, 0]
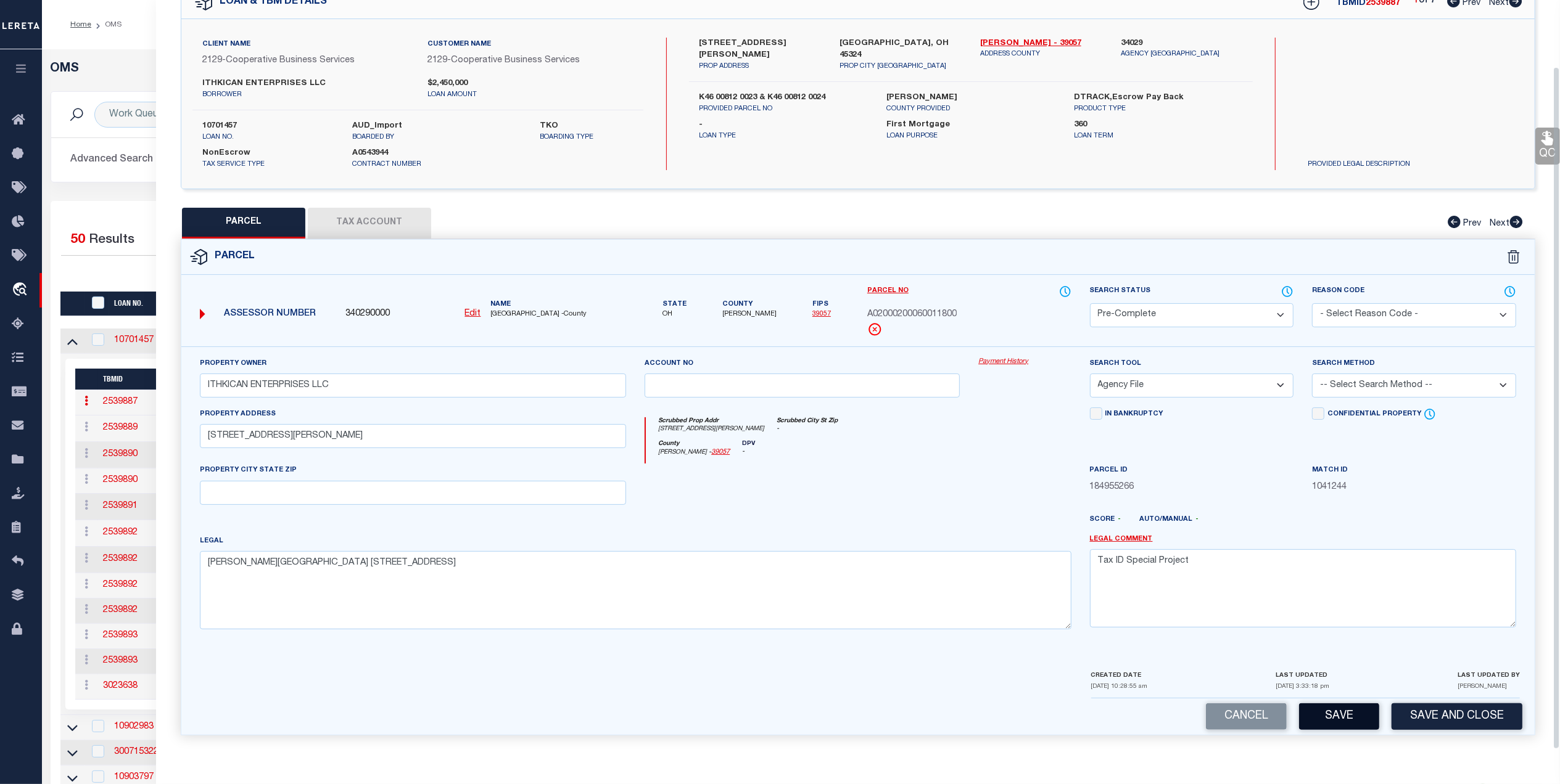
click at [1338, 713] on button "Save" at bounding box center [1339, 716] width 80 height 26
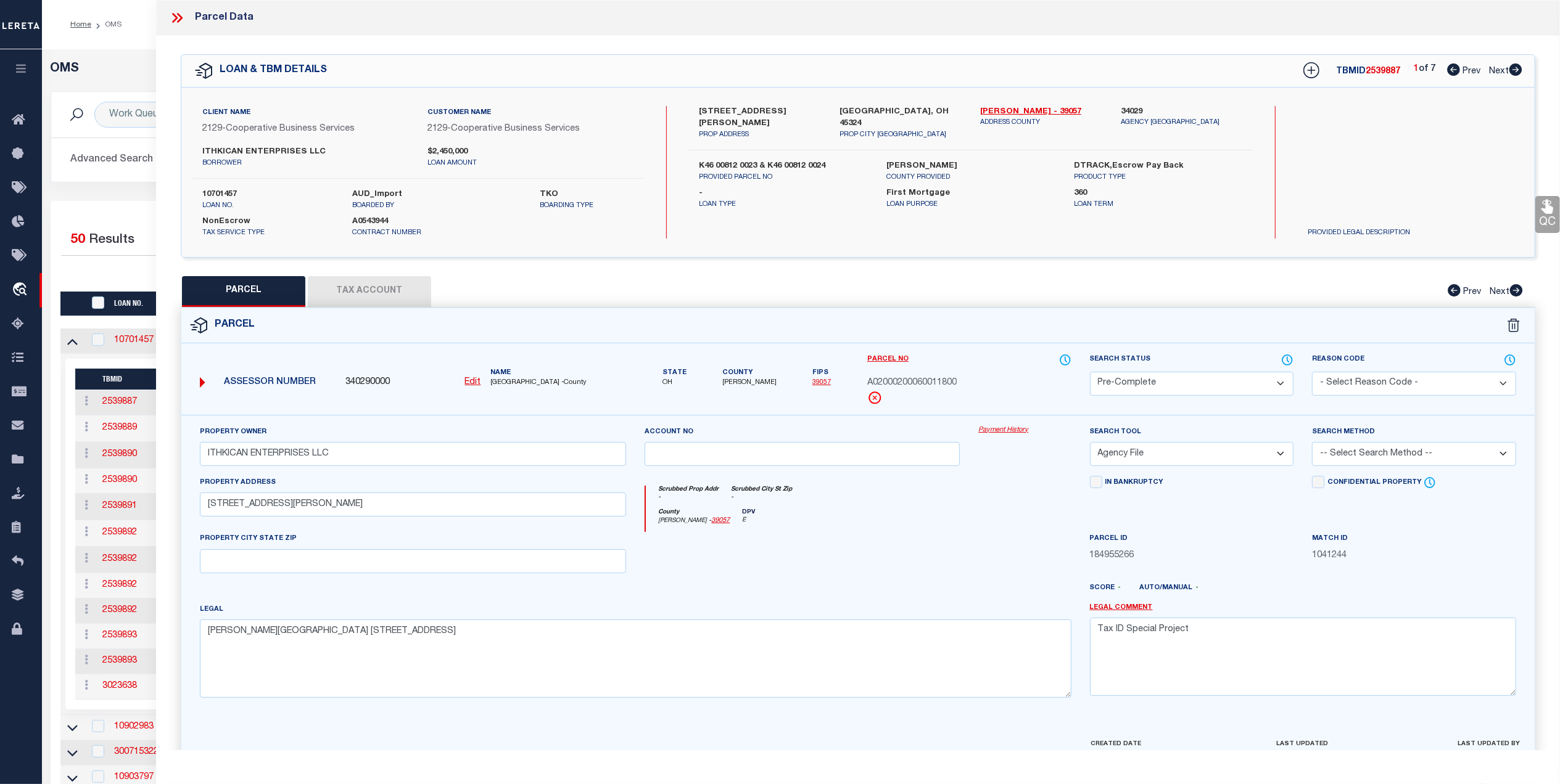
drag, startPoint x: 107, startPoint y: 85, endPoint x: 107, endPoint y: 78, distance: 7.0
click at [107, 78] on div "OMS" at bounding box center [801, 77] width 1520 height 30
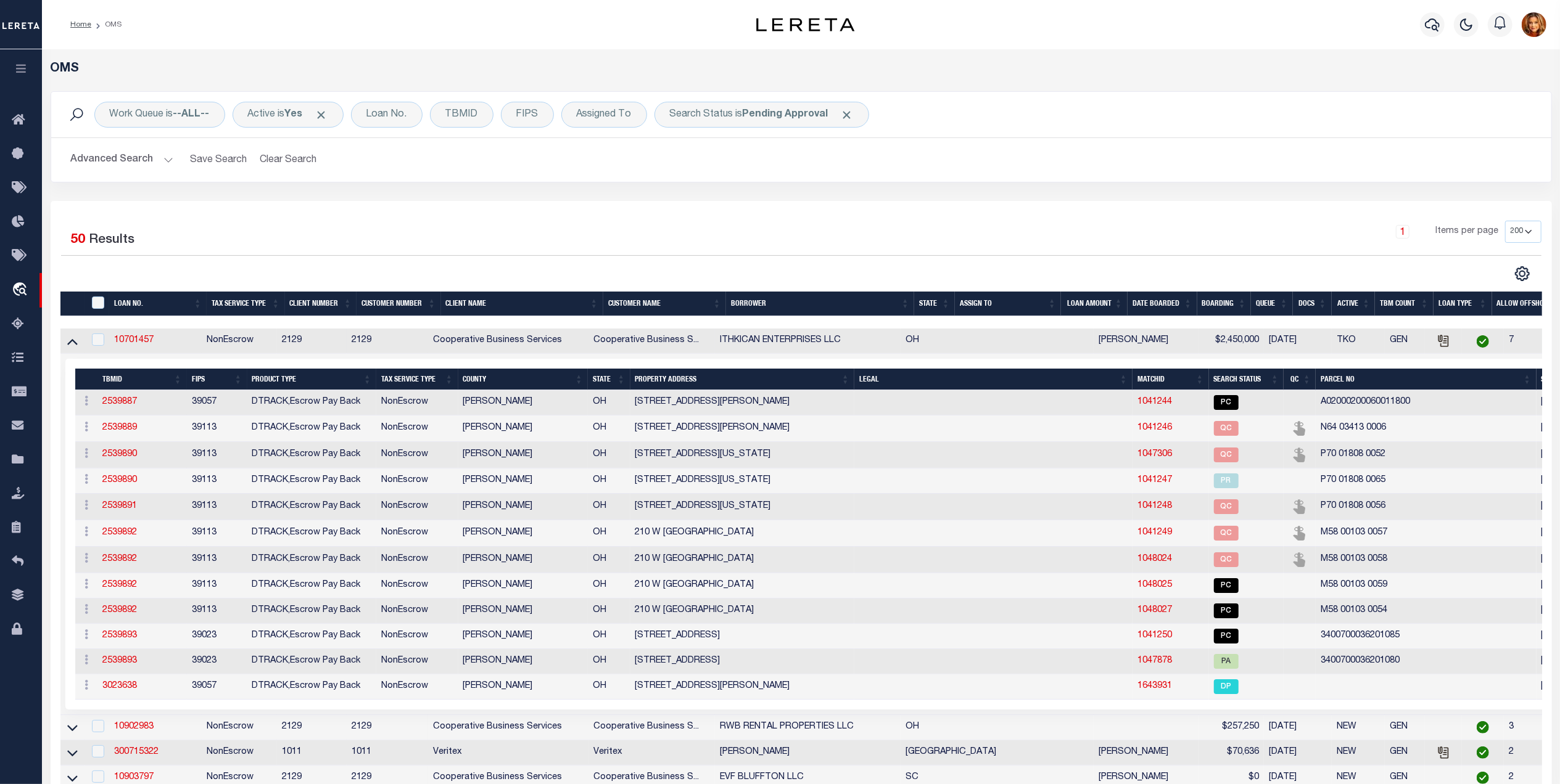
click at [107, 164] on button "Advanced Search" at bounding box center [122, 159] width 102 height 24
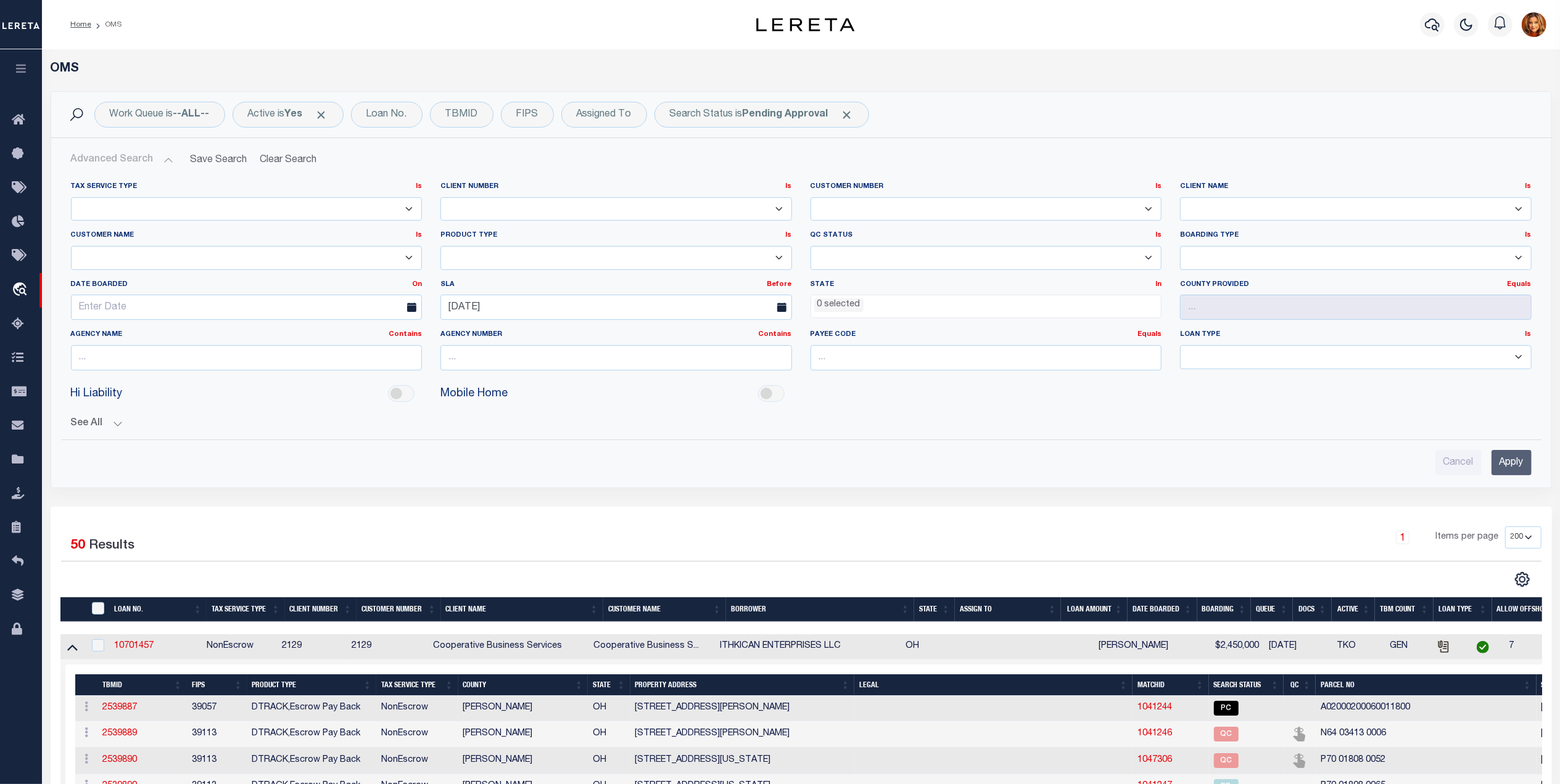
click at [107, 164] on button "Advanced Search" at bounding box center [122, 159] width 102 height 24
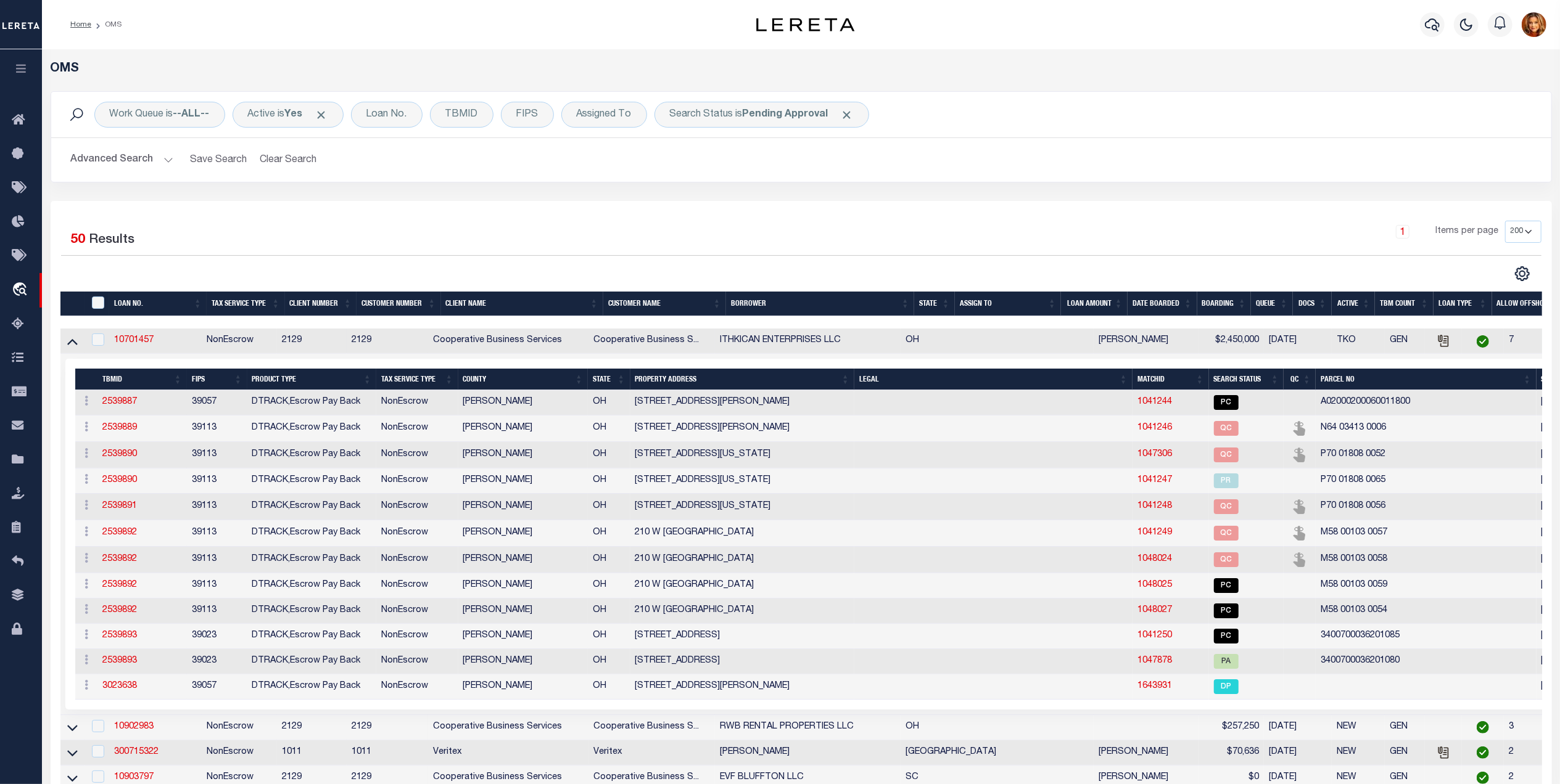
click at [110, 161] on button "Advanced Search" at bounding box center [122, 159] width 102 height 24
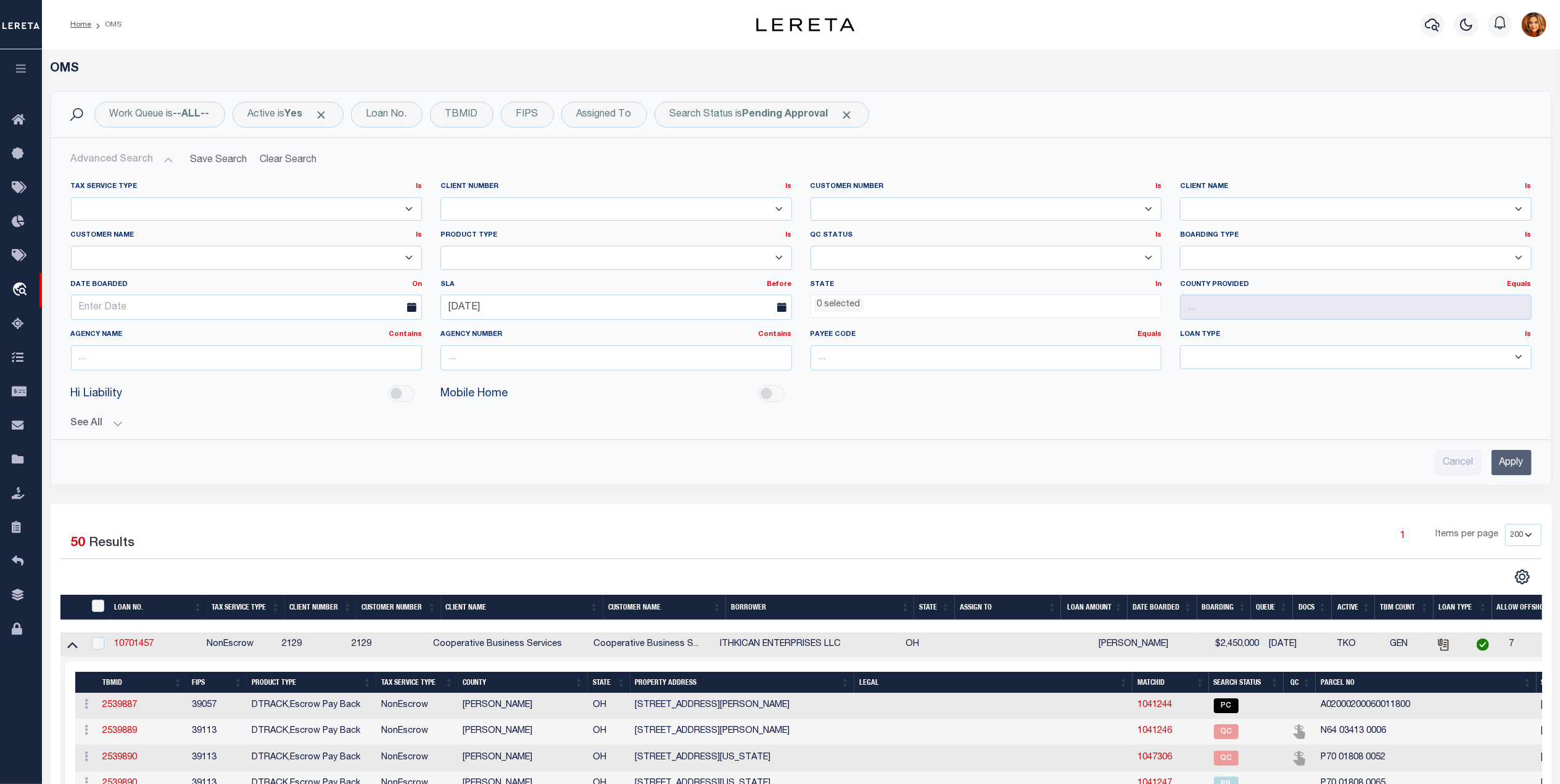
click at [1496, 465] on input "Apply" at bounding box center [1511, 462] width 40 height 25
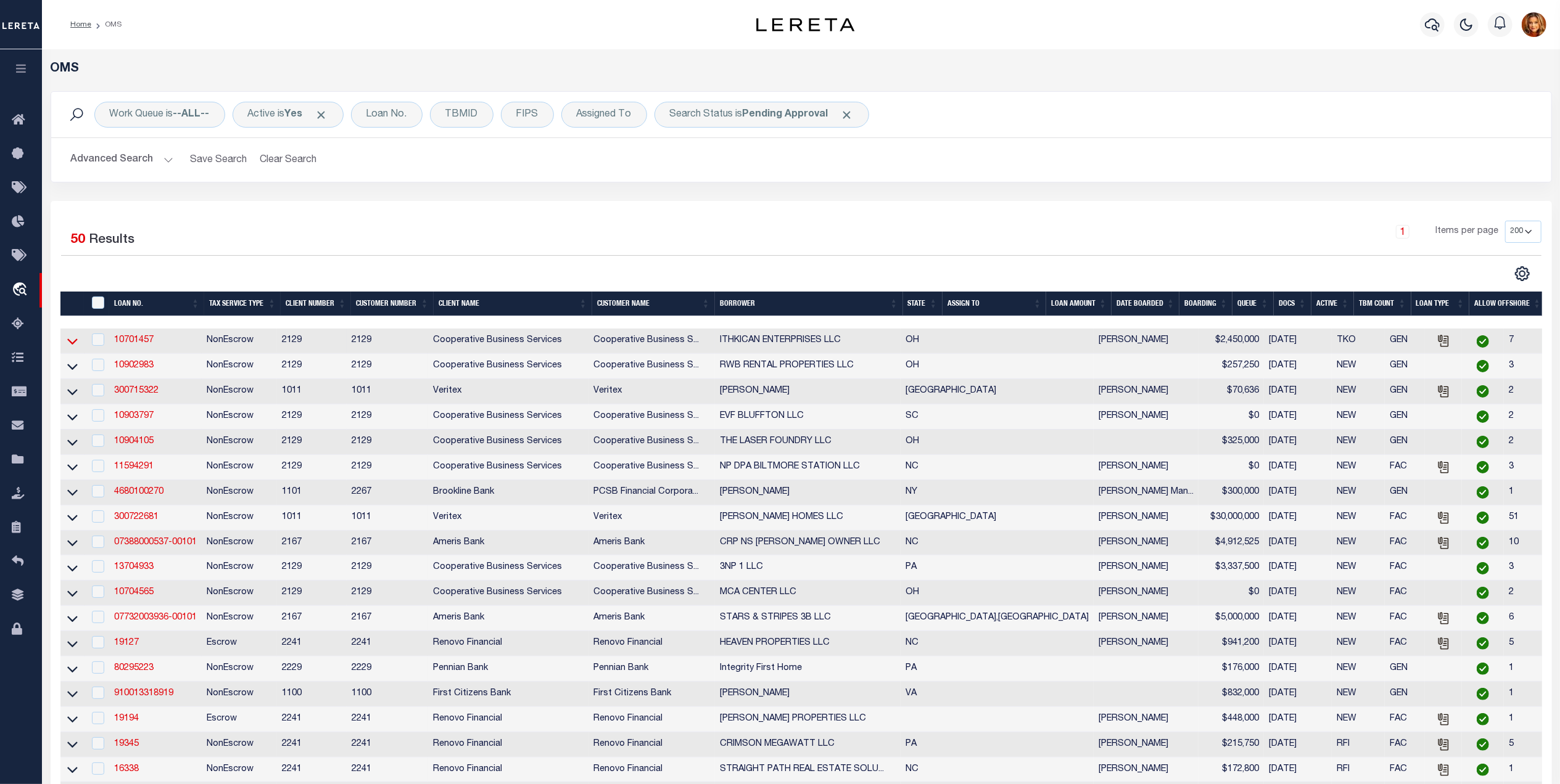
click at [72, 344] on icon at bounding box center [72, 341] width 10 height 13
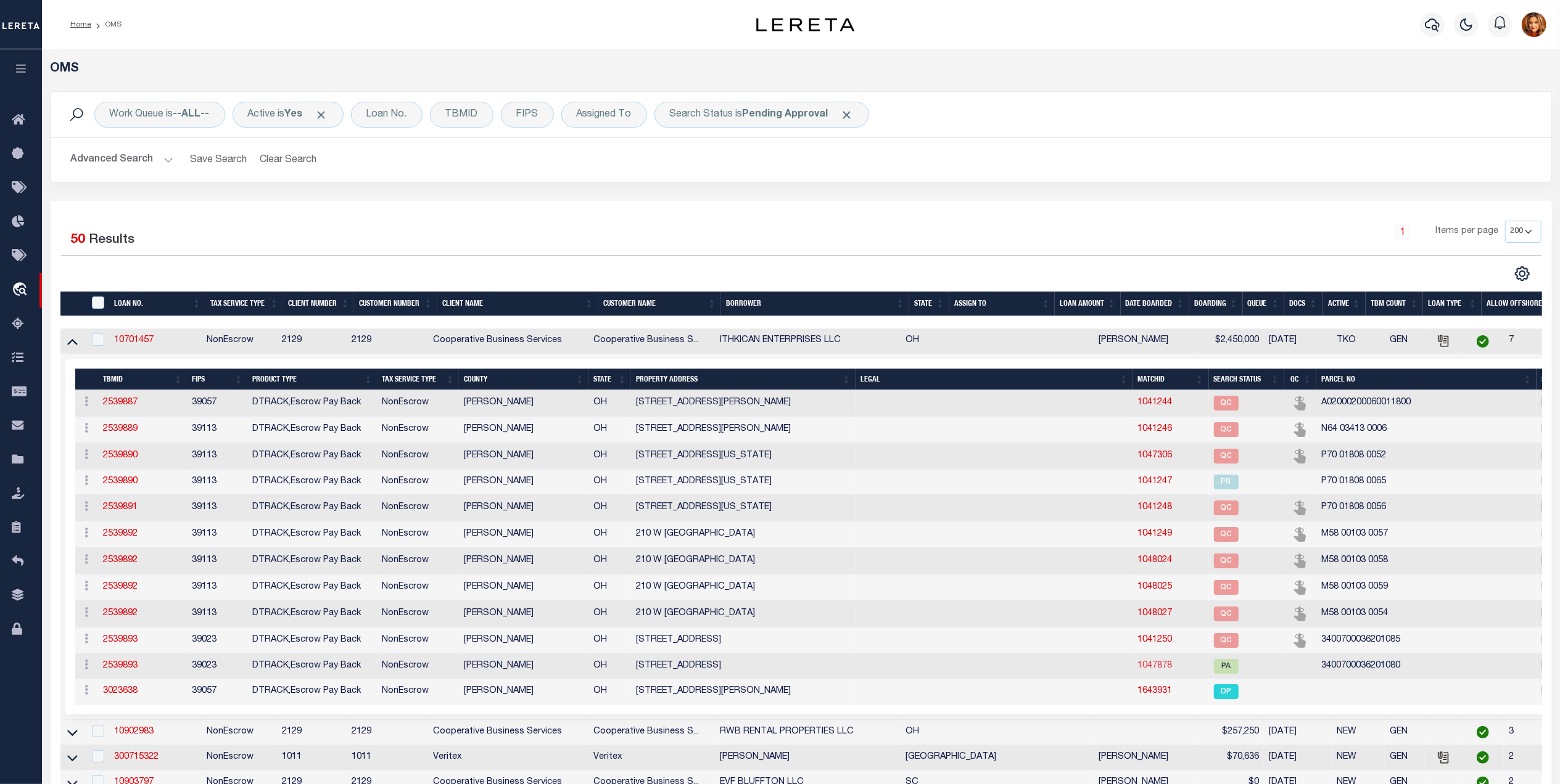
click at [1138, 670] on link "1047878" at bounding box center [1155, 665] width 35 height 9
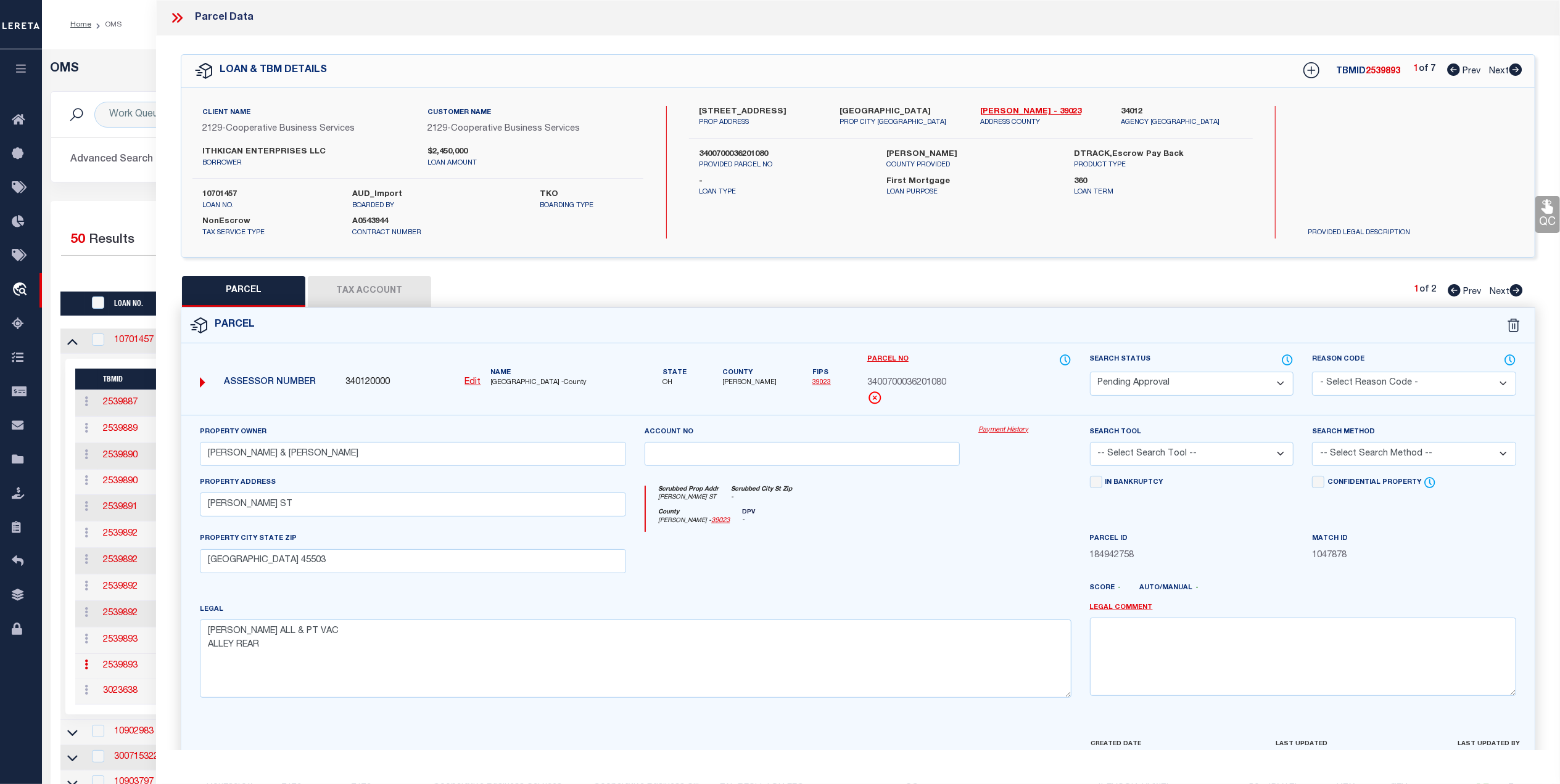
click at [1231, 380] on select "Automated Search Bad Parcel Complete Duplicate Parcel High Dollar Reporting In …" at bounding box center [1192, 384] width 204 height 24
click at [1090, 372] on select "Automated Search Bad Parcel Complete Duplicate Parcel High Dollar Reporting In …" at bounding box center [1192, 384] width 204 height 24
click at [1233, 456] on select "-- Select Search Tool -- 3rd Party Website Agency File Agency Website ATLS CNV-…" at bounding box center [1192, 453] width 204 height 24
click at [1090, 444] on select "-- Select Search Tool -- 3rd Party Website Agency File Agency Website ATLS CNV-…" at bounding box center [1192, 453] width 204 height 24
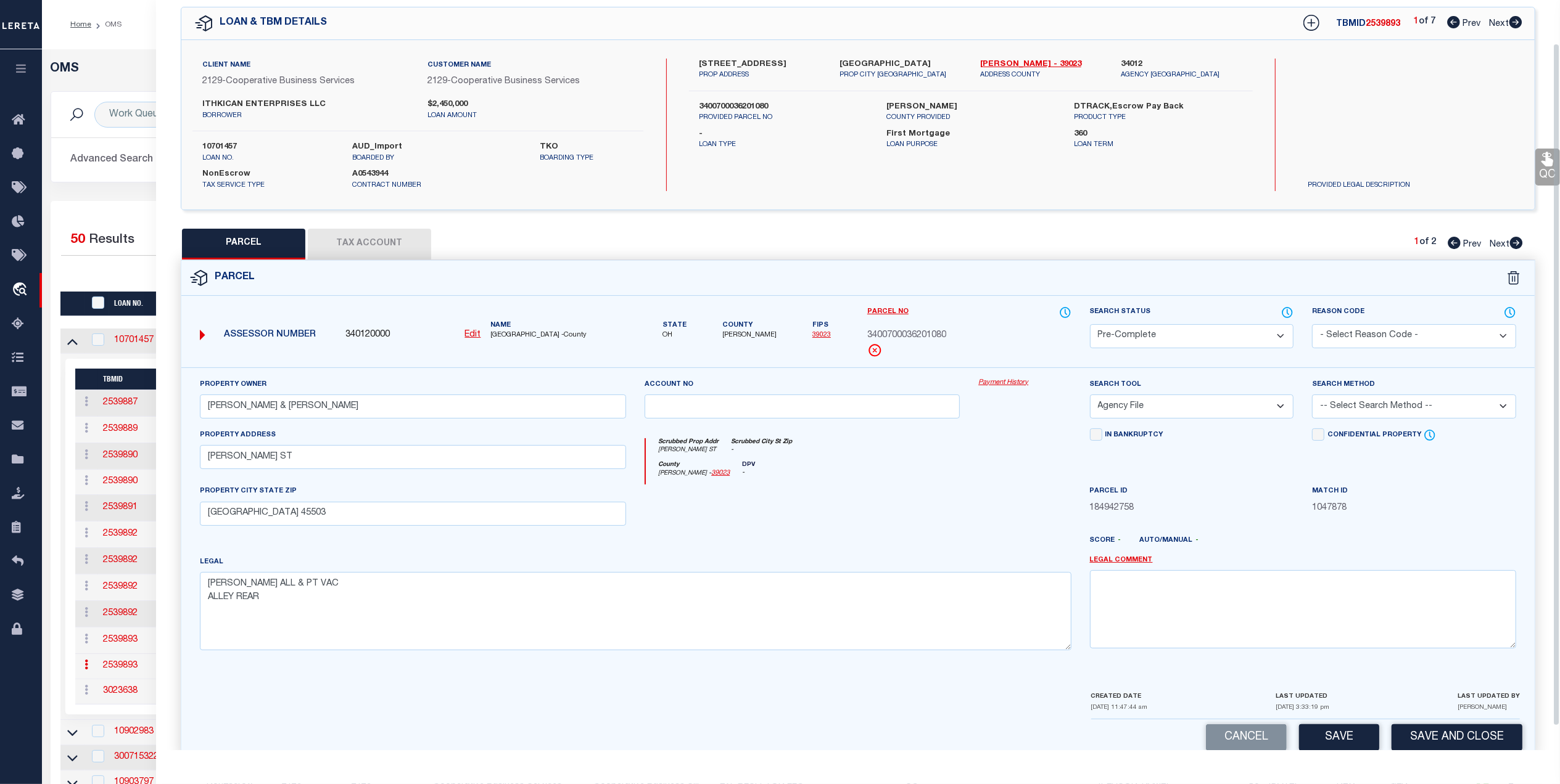
scroll to position [73, 0]
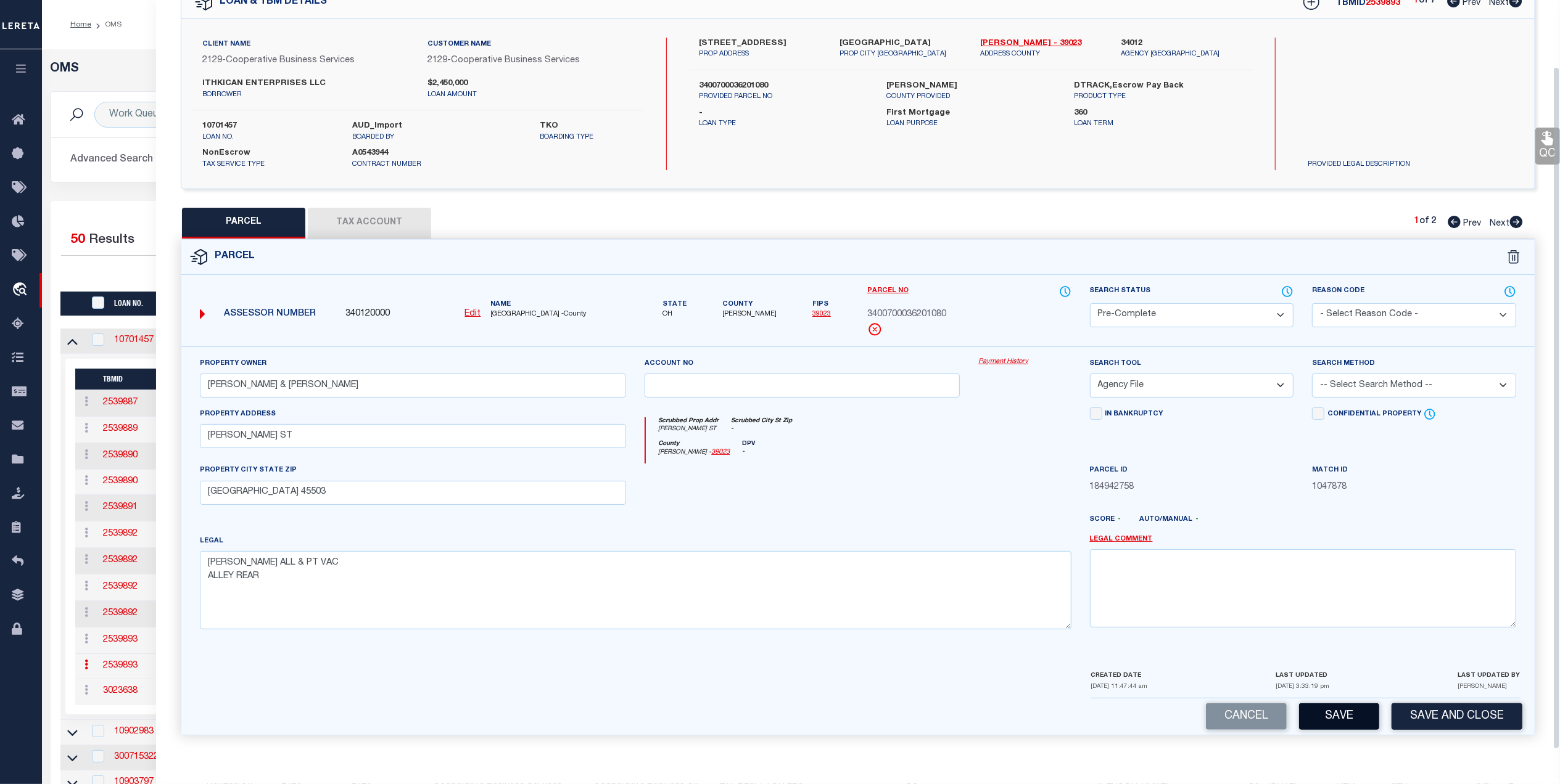
click at [1343, 709] on button "Save" at bounding box center [1339, 716] width 80 height 26
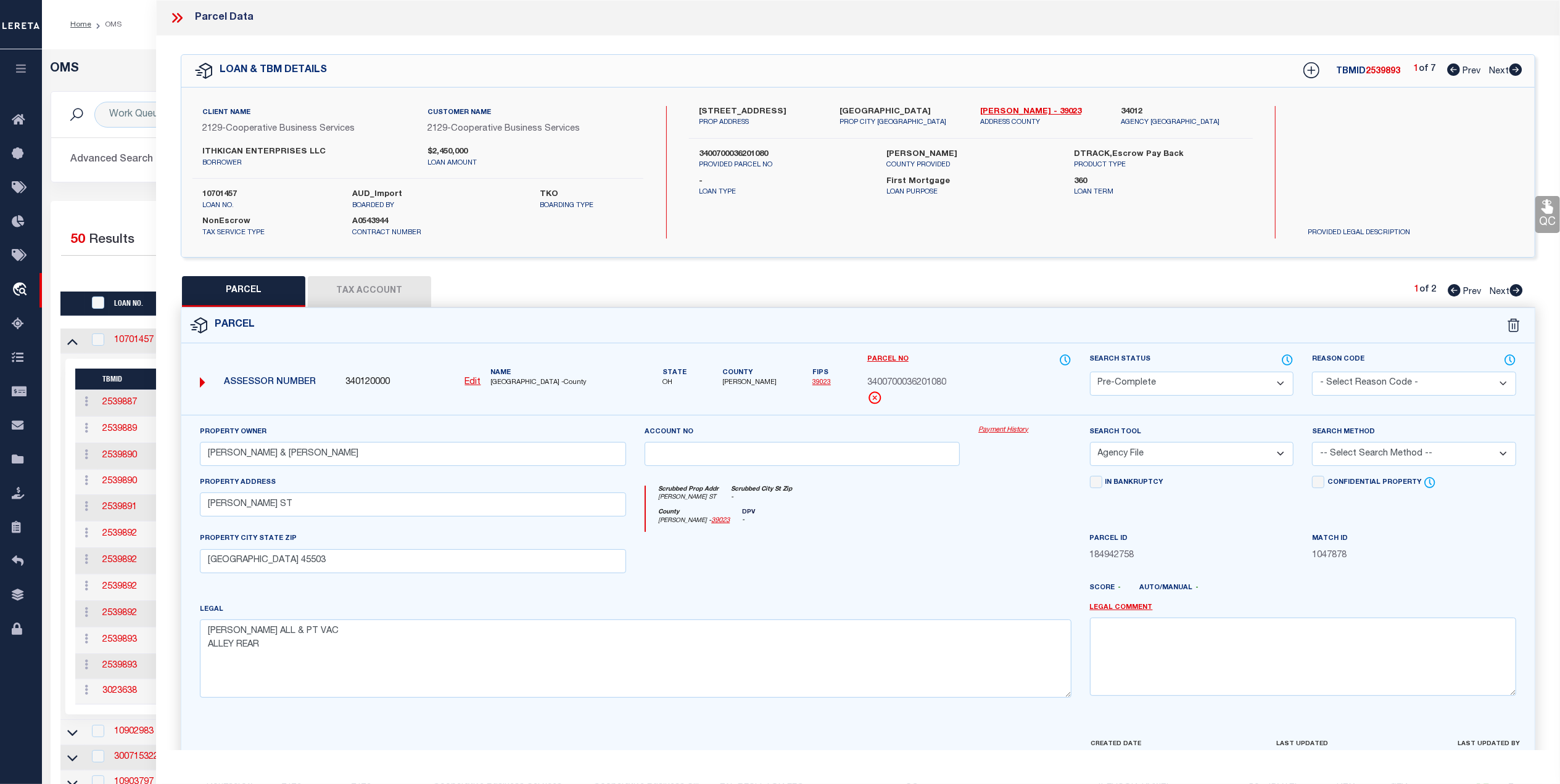
click at [108, 72] on h5 "OMS" at bounding box center [801, 69] width 1501 height 15
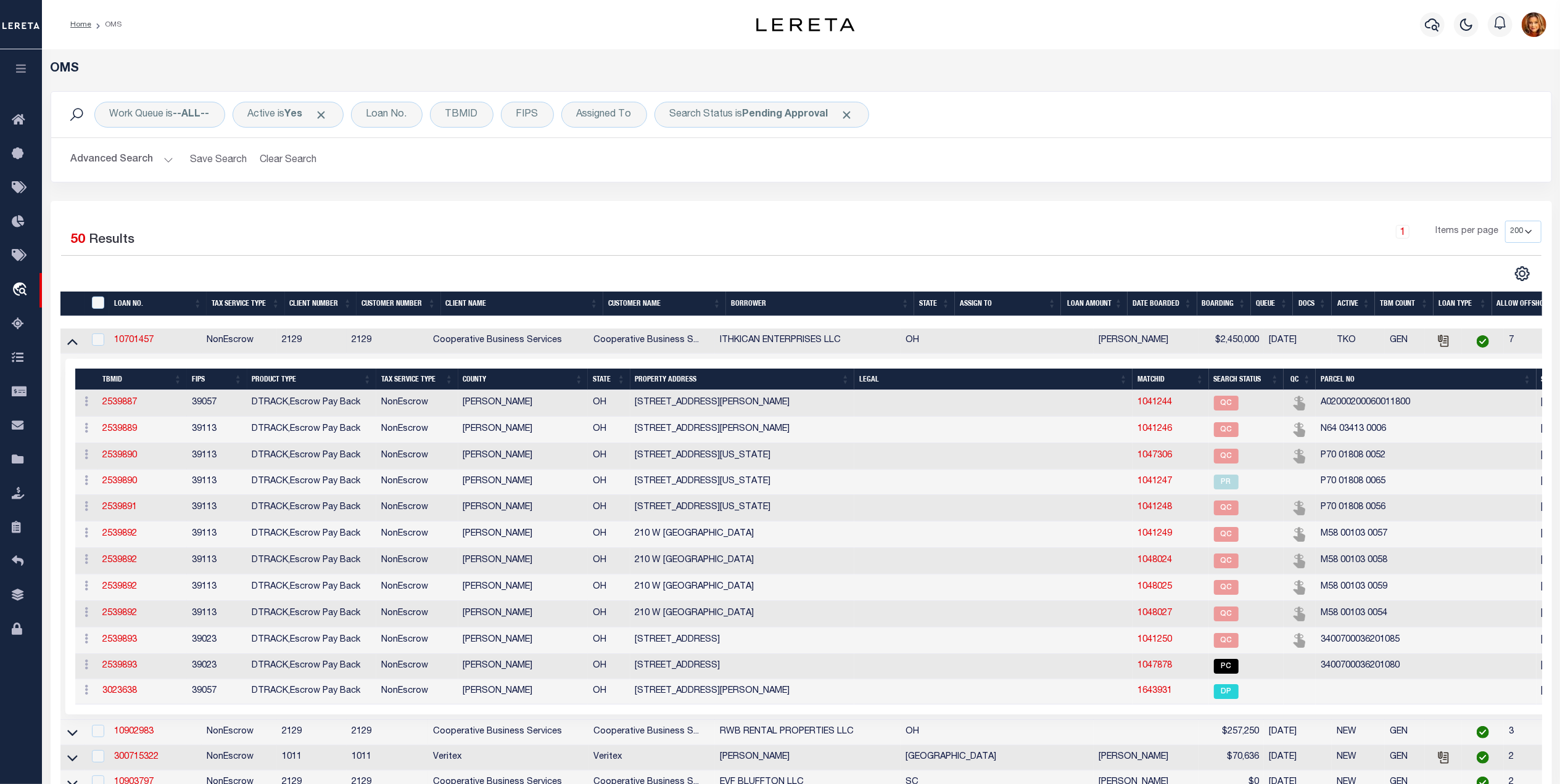
click at [121, 159] on button "Advanced Search" at bounding box center [122, 159] width 102 height 24
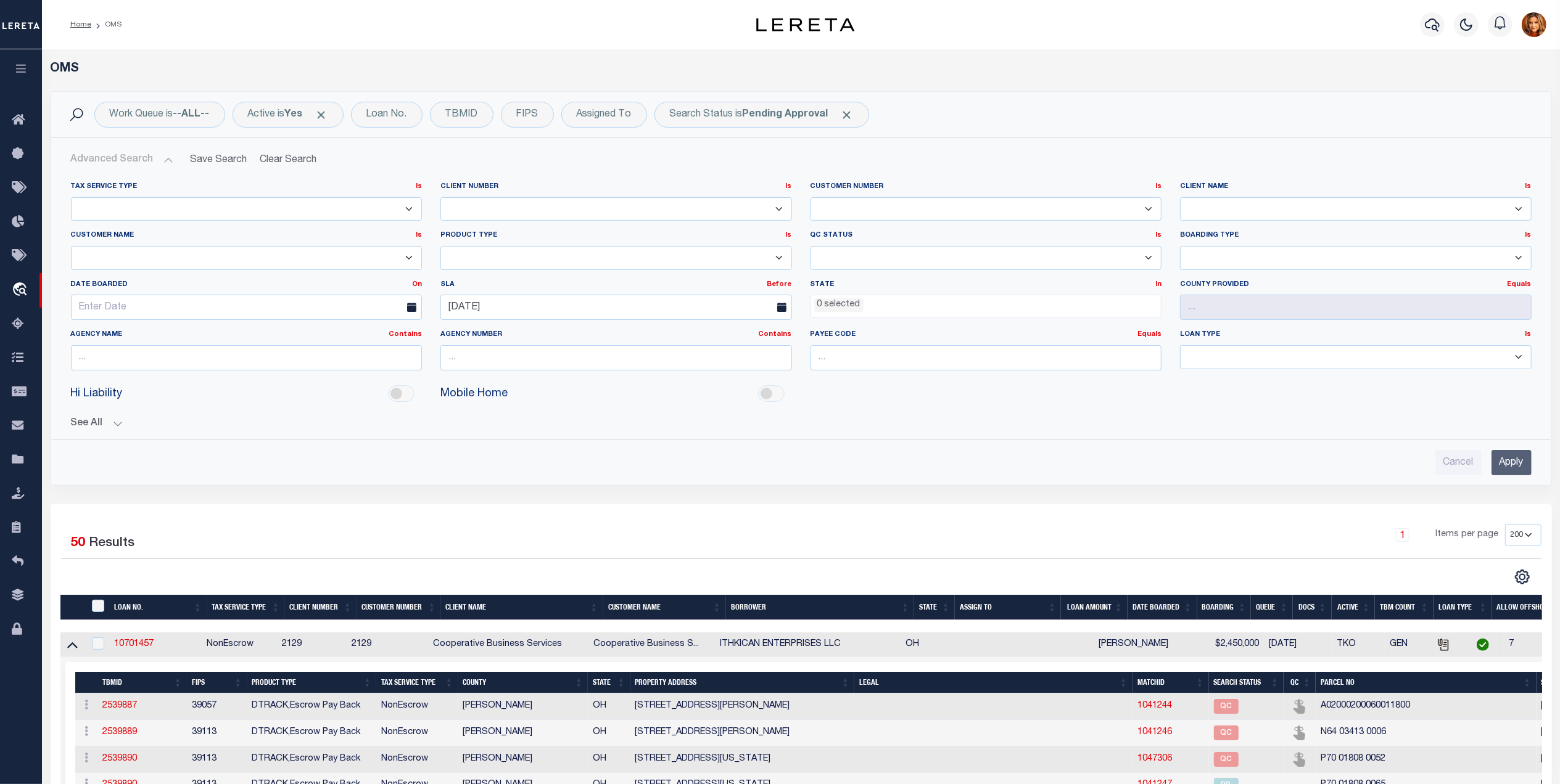
click at [1503, 465] on input "Apply" at bounding box center [1511, 462] width 40 height 25
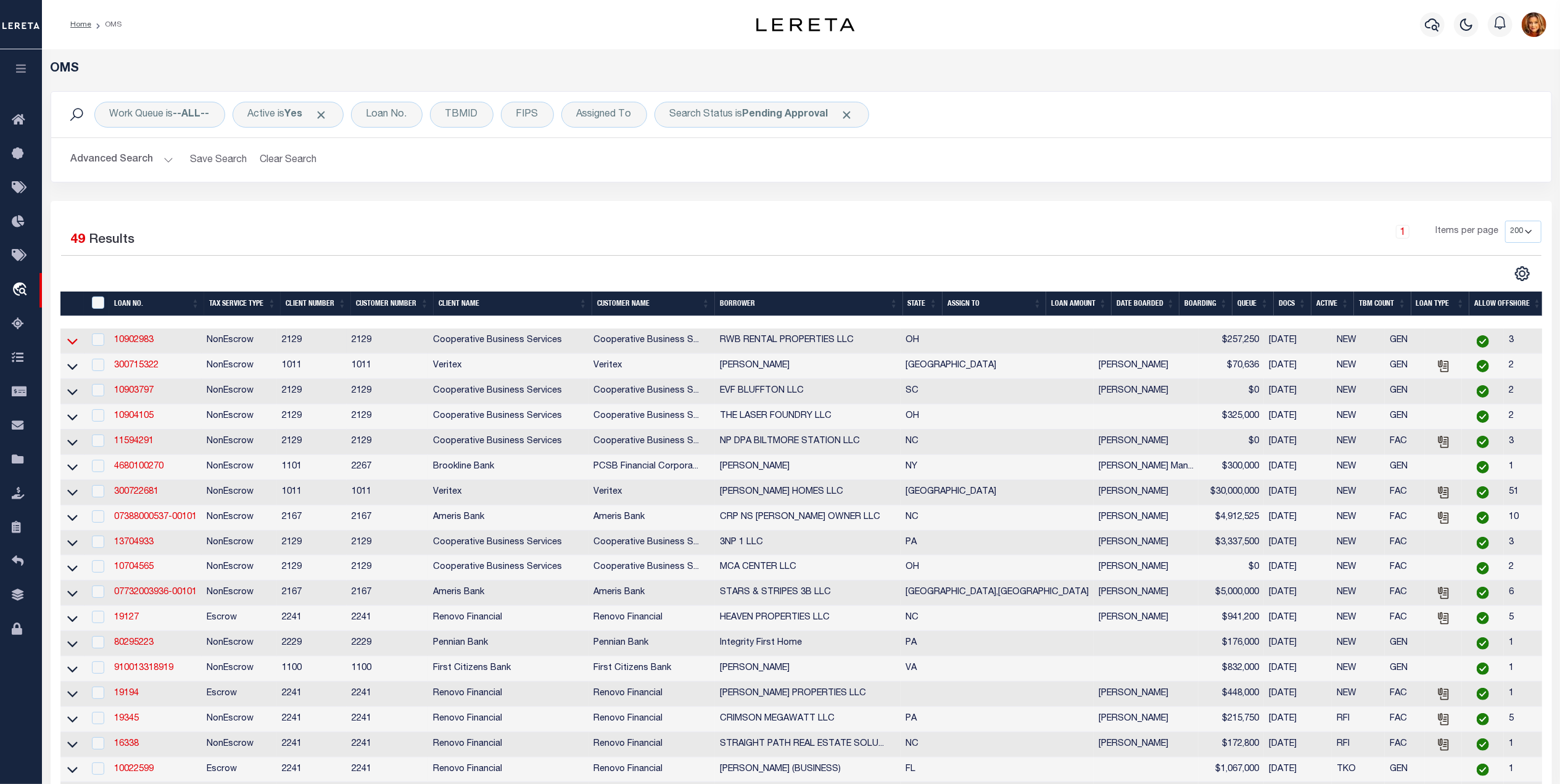
click at [75, 346] on icon at bounding box center [72, 341] width 10 height 13
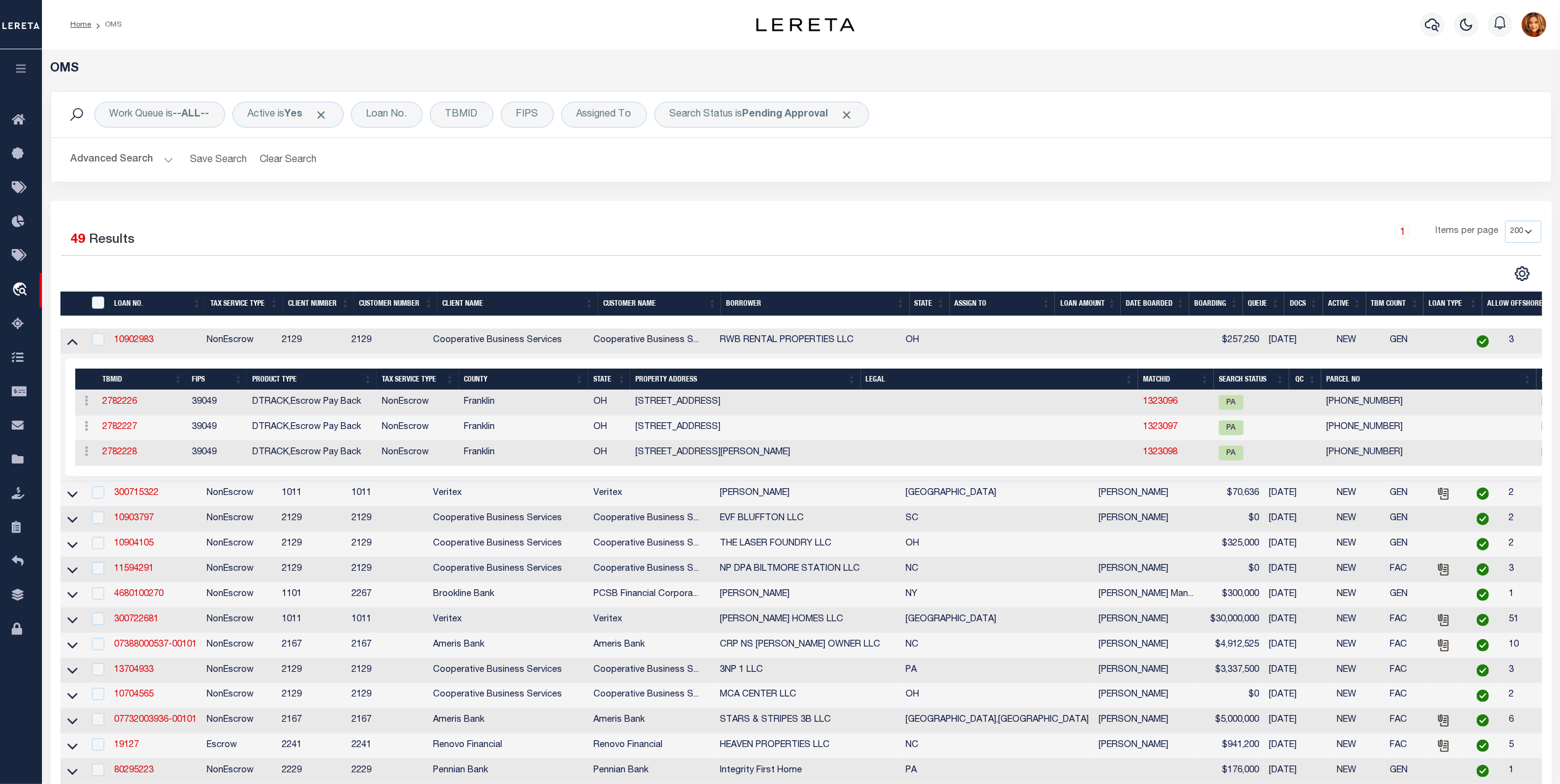
click at [75, 345] on icon at bounding box center [72, 342] width 10 height 6
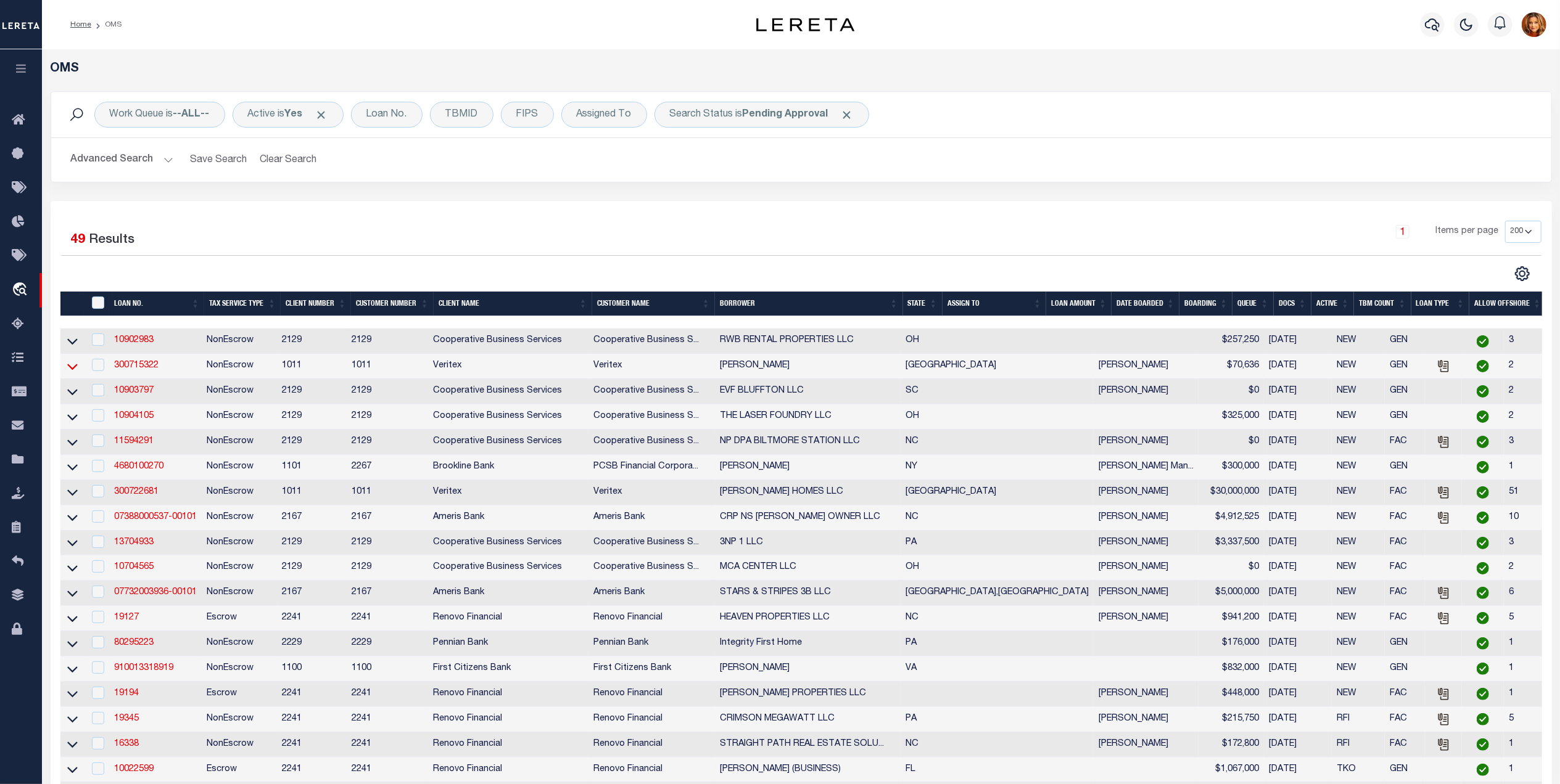
click at [72, 367] on icon at bounding box center [72, 366] width 10 height 13
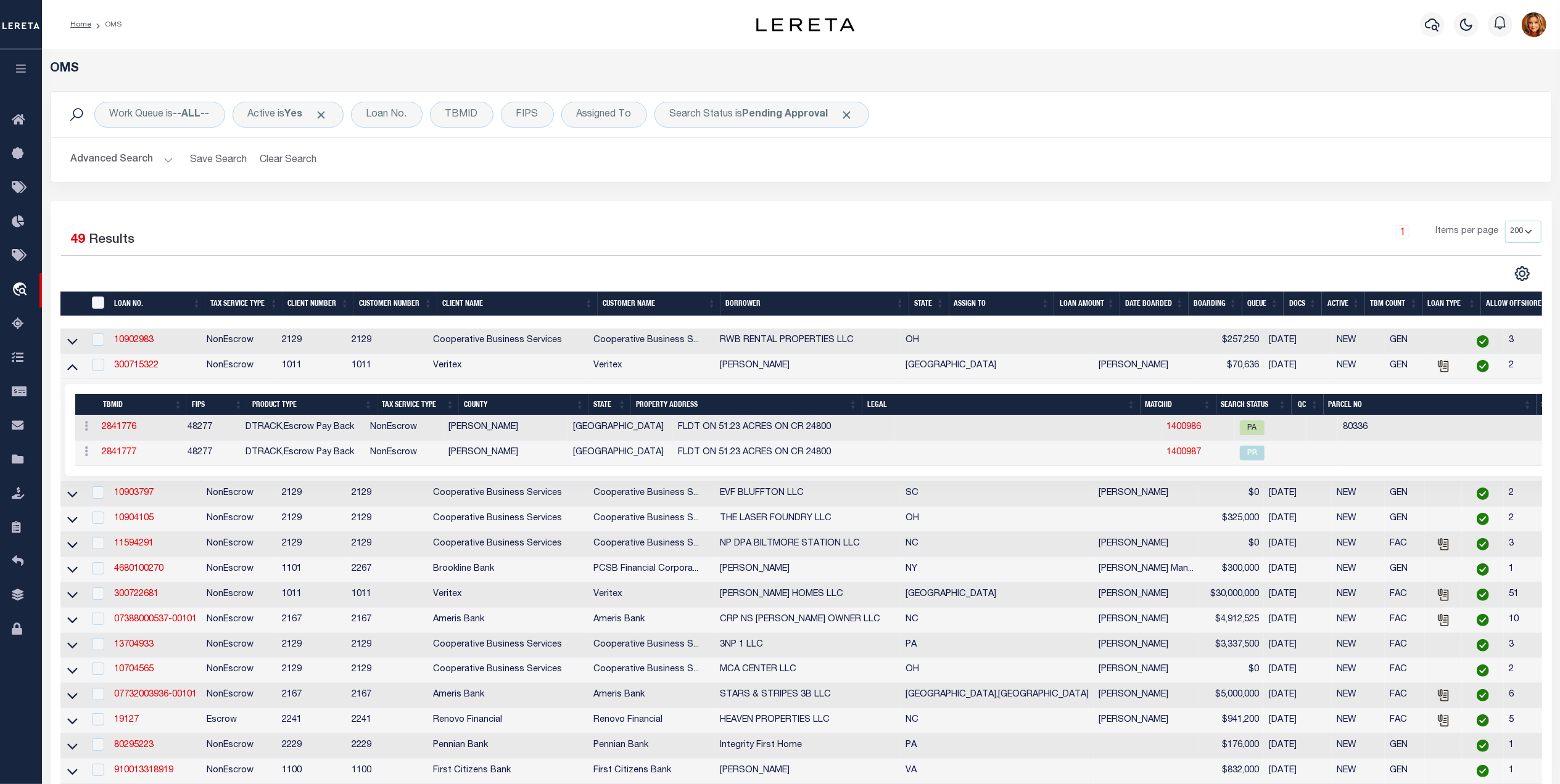
click at [72, 367] on icon at bounding box center [72, 366] width 10 height 13
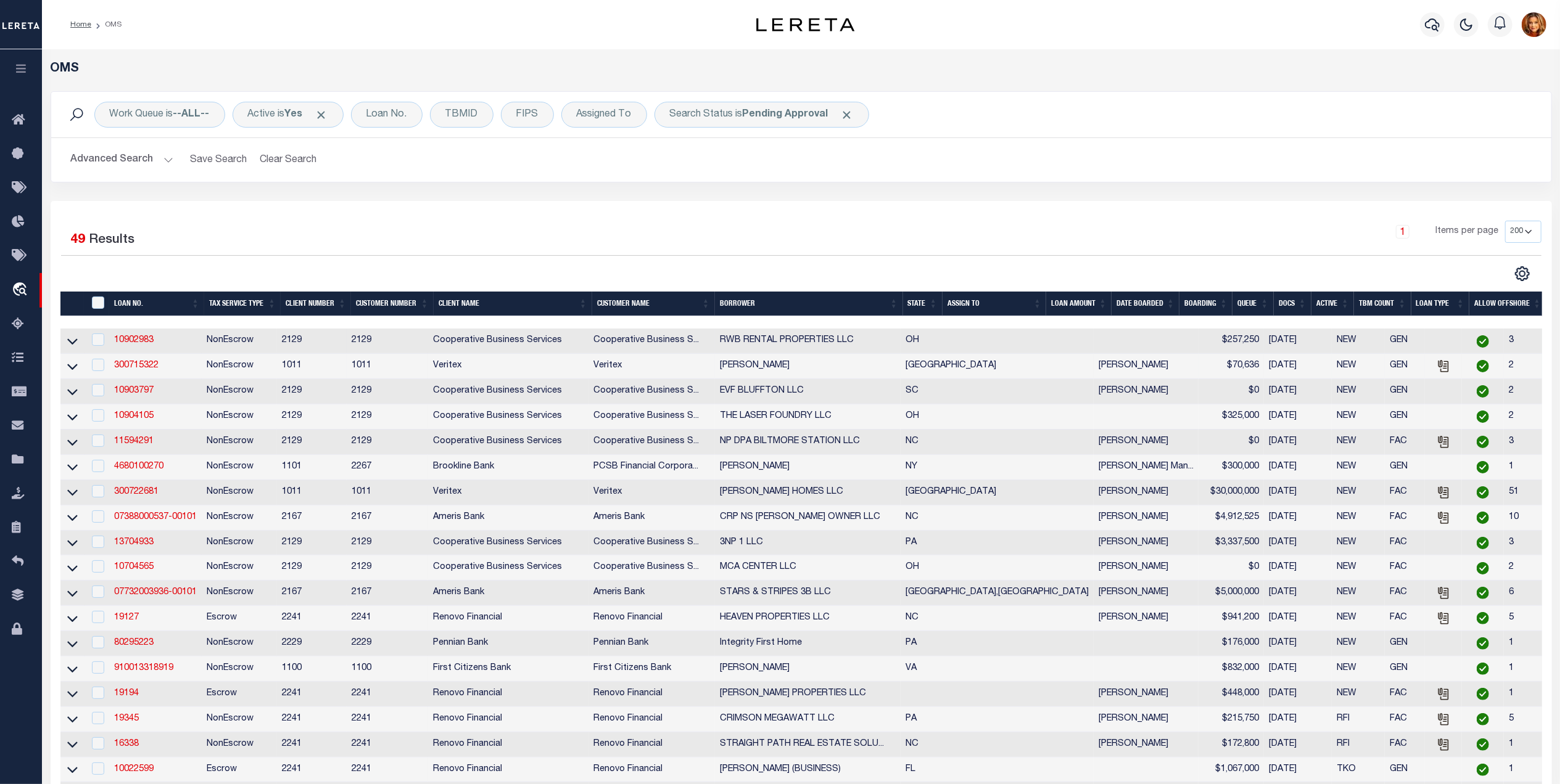
click at [139, 161] on button "Advanced Search" at bounding box center [122, 159] width 102 height 24
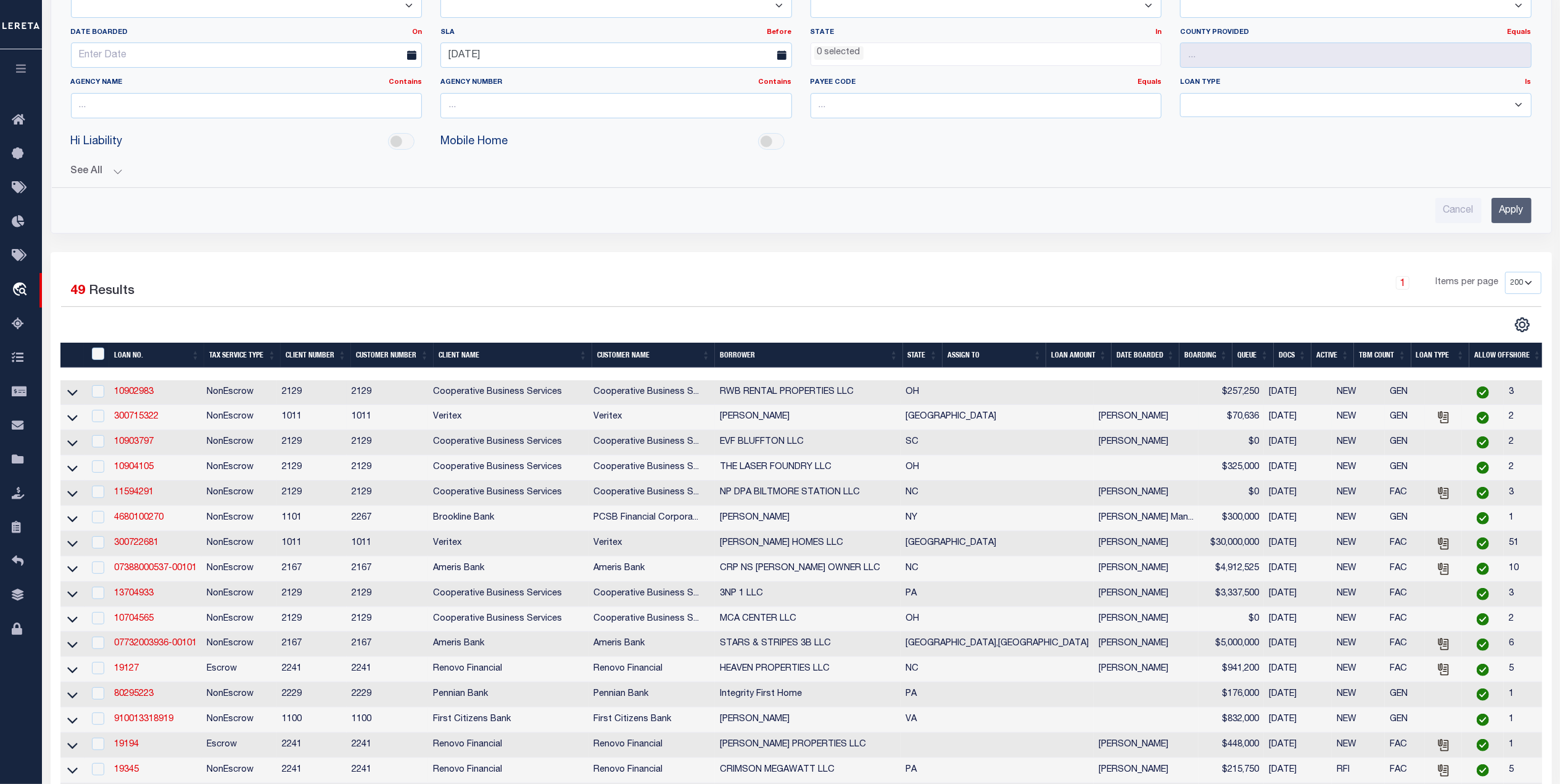
scroll to position [82, 0]
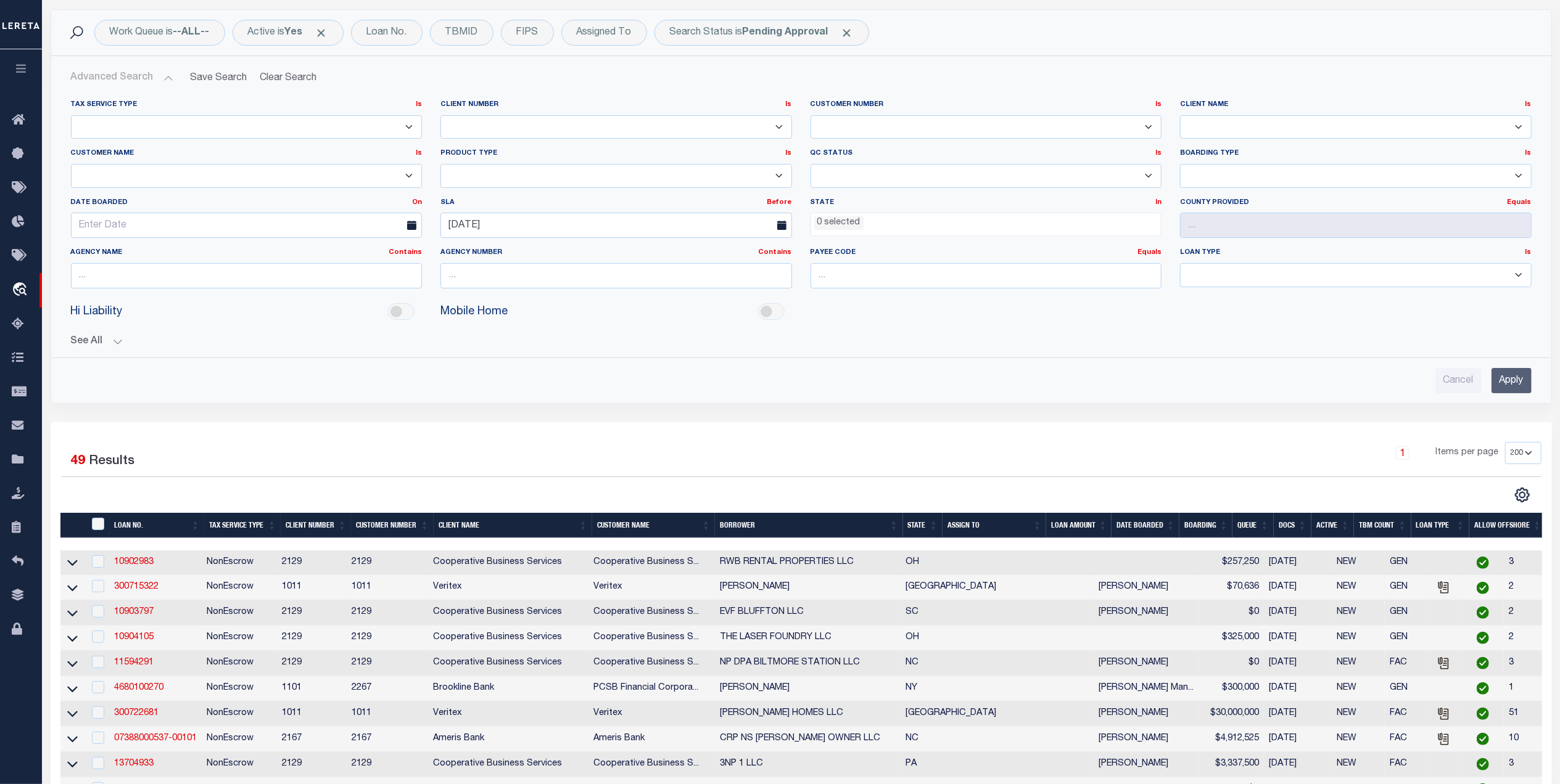
click at [1252, 530] on th "Queue" at bounding box center [1253, 525] width 41 height 25
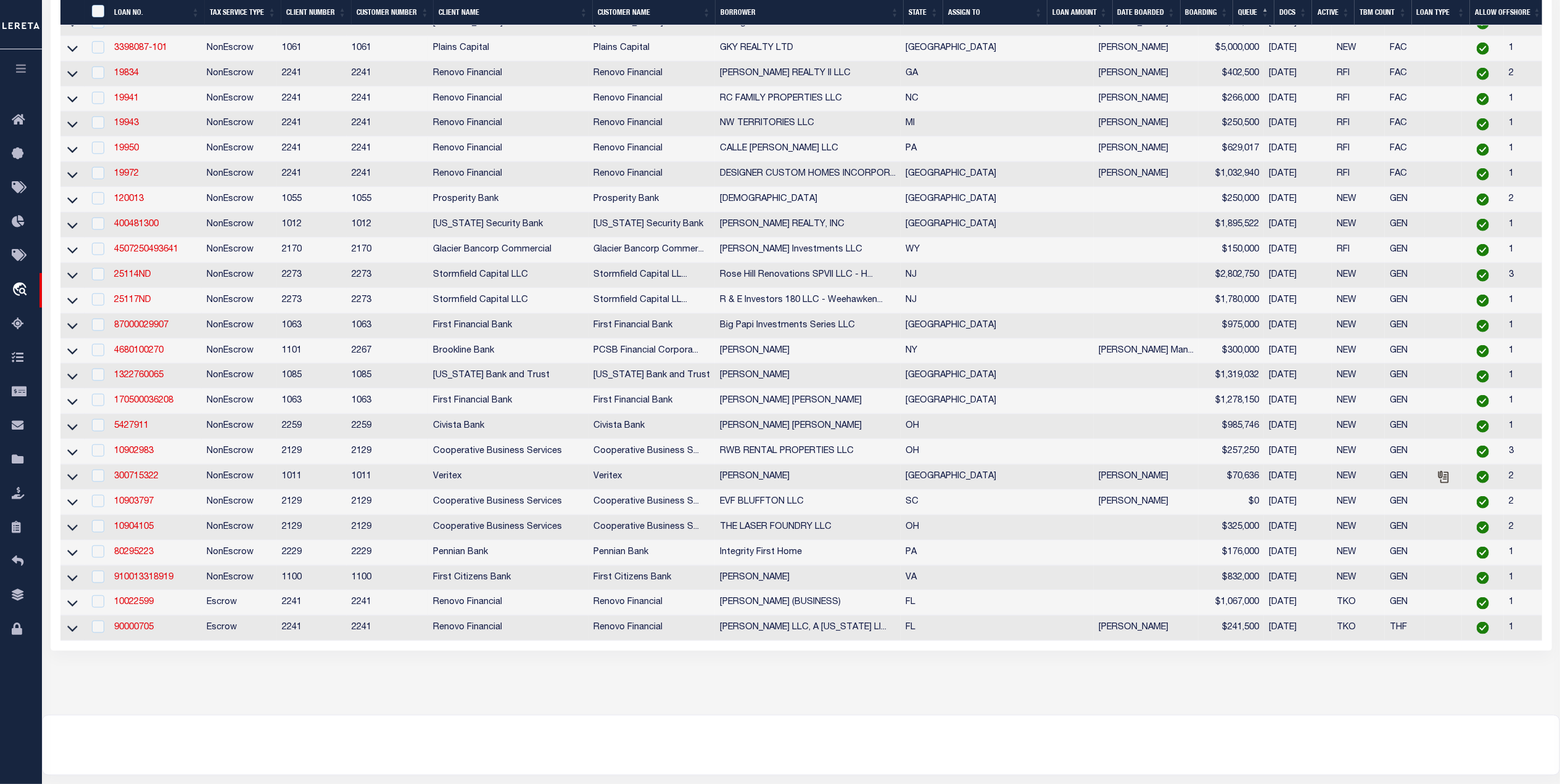
scroll to position [1233, 0]
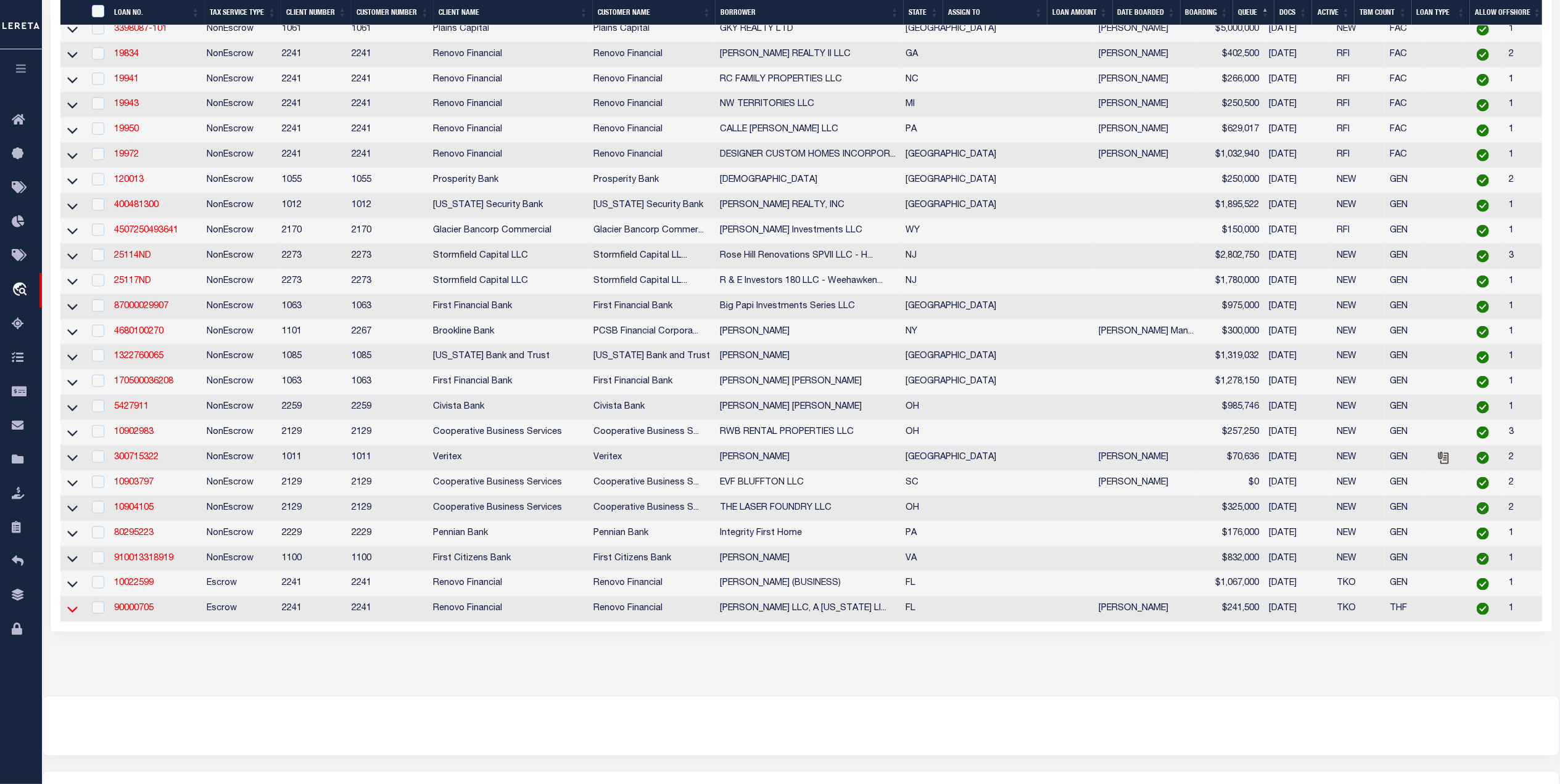
click at [72, 616] on icon at bounding box center [72, 609] width 10 height 13
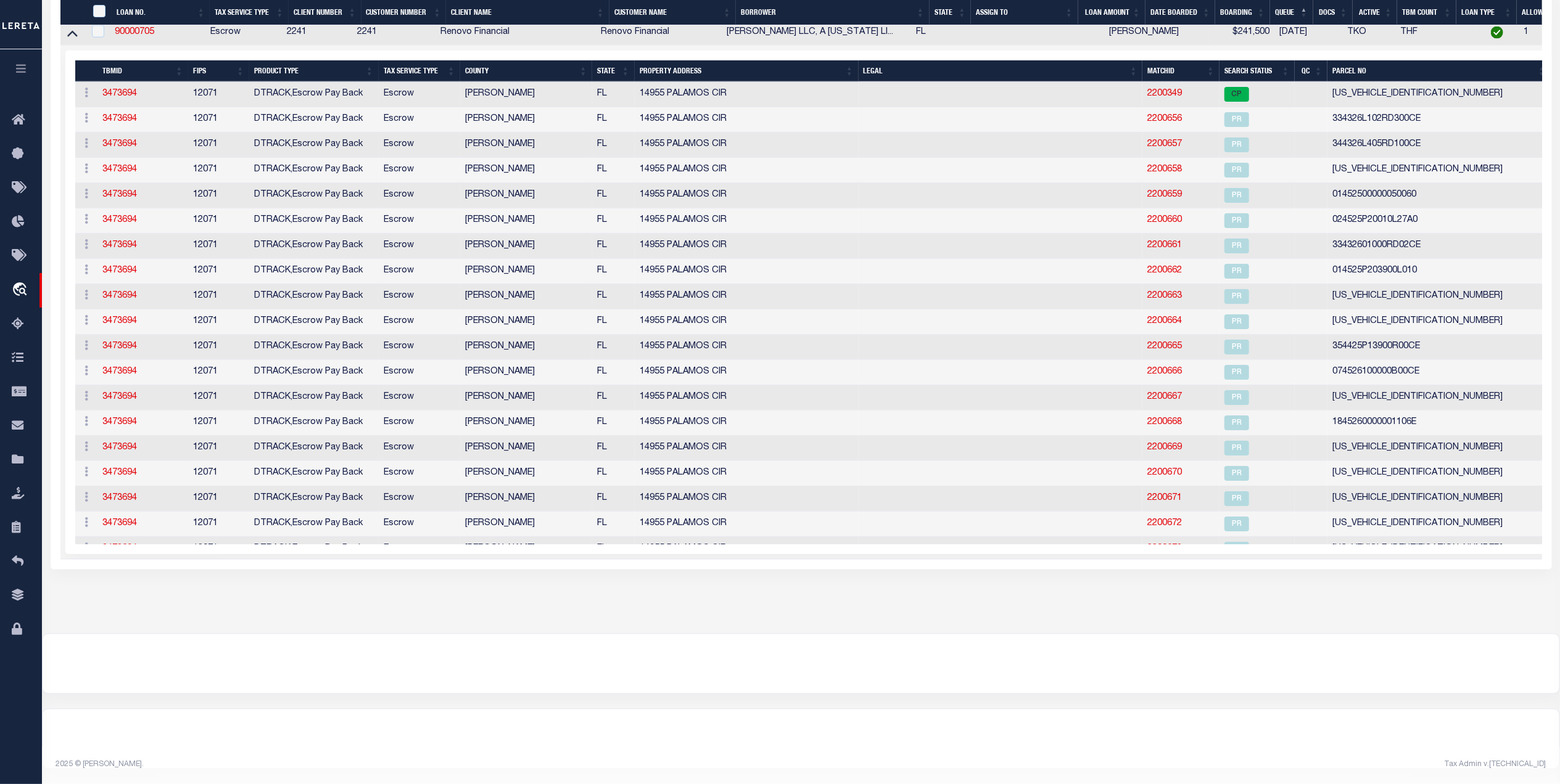
scroll to position [1616, 0]
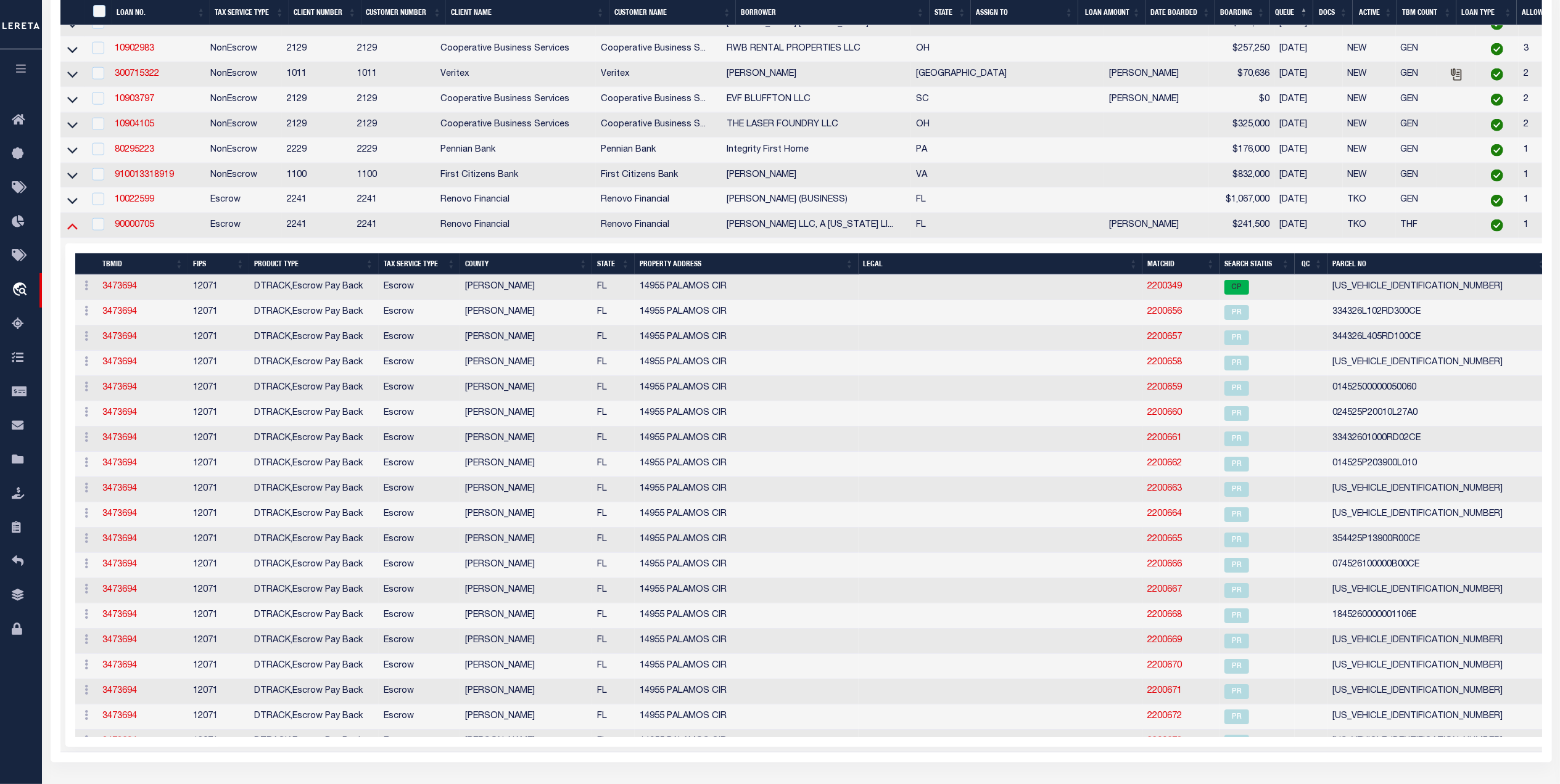
click at [72, 232] on icon at bounding box center [72, 226] width 10 height 13
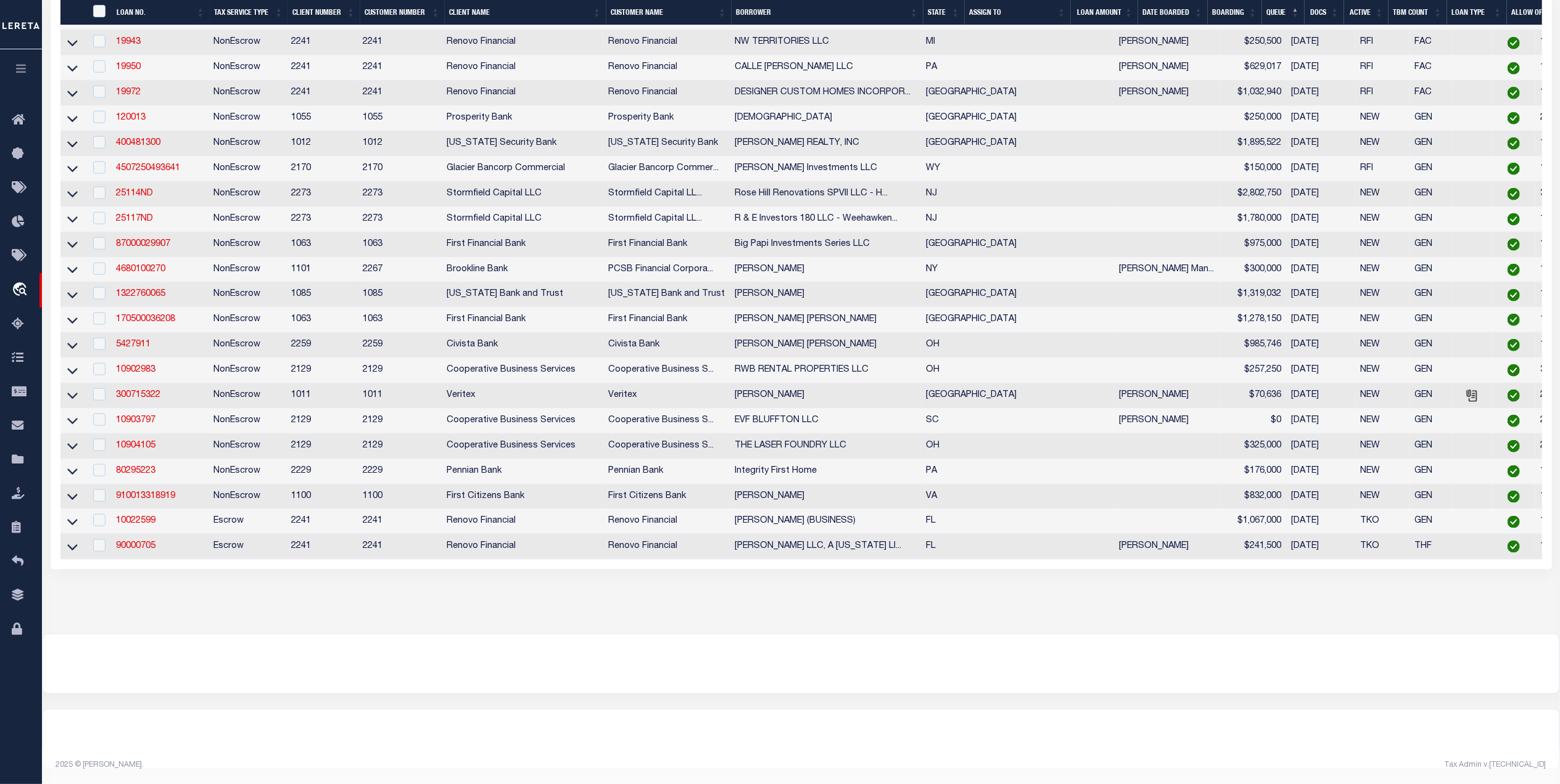
scroll to position [1323, 0]
click at [70, 529] on icon at bounding box center [72, 522] width 10 height 13
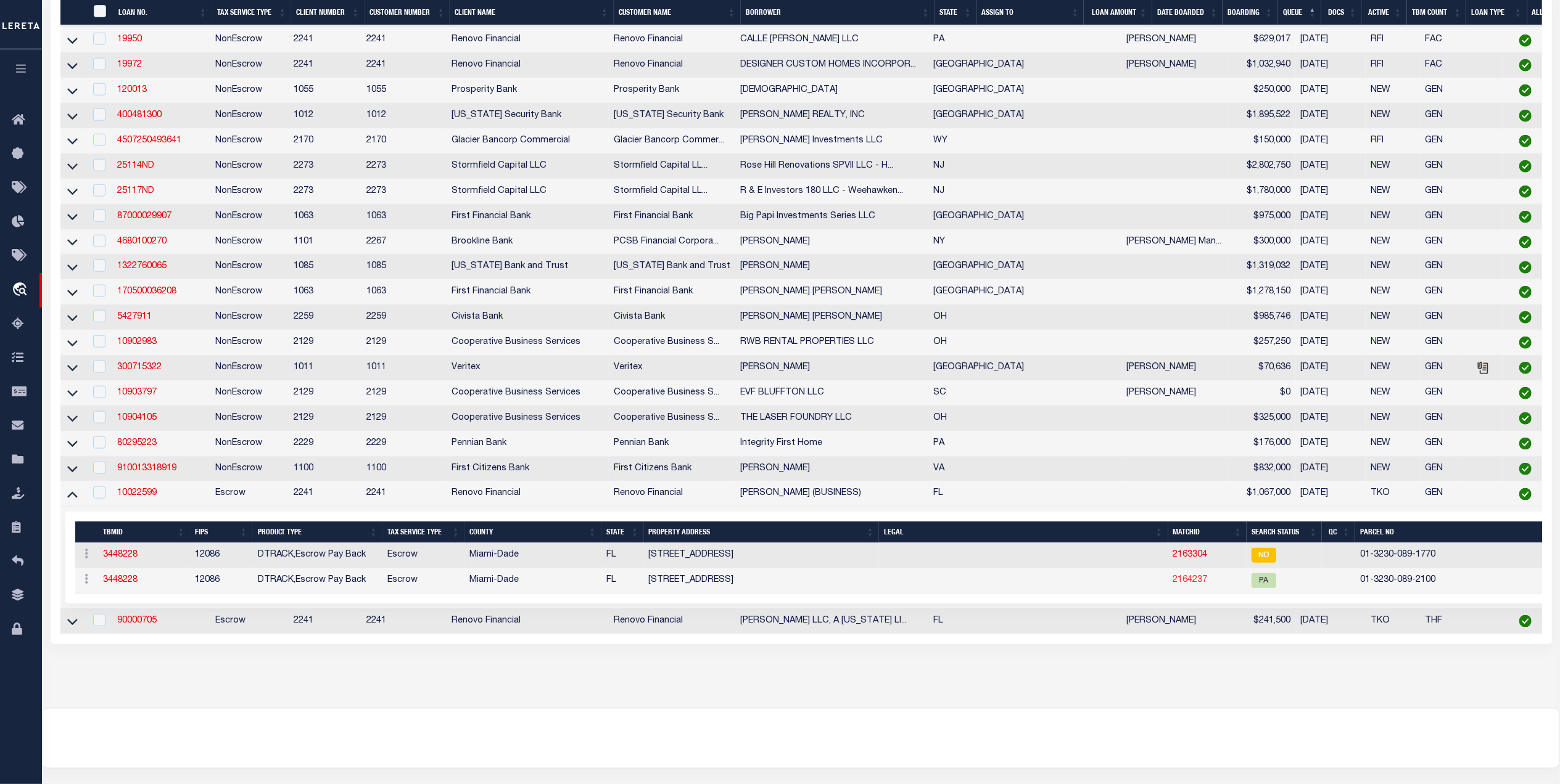
click at [1173, 584] on link "2164237" at bounding box center [1190, 580] width 35 height 9
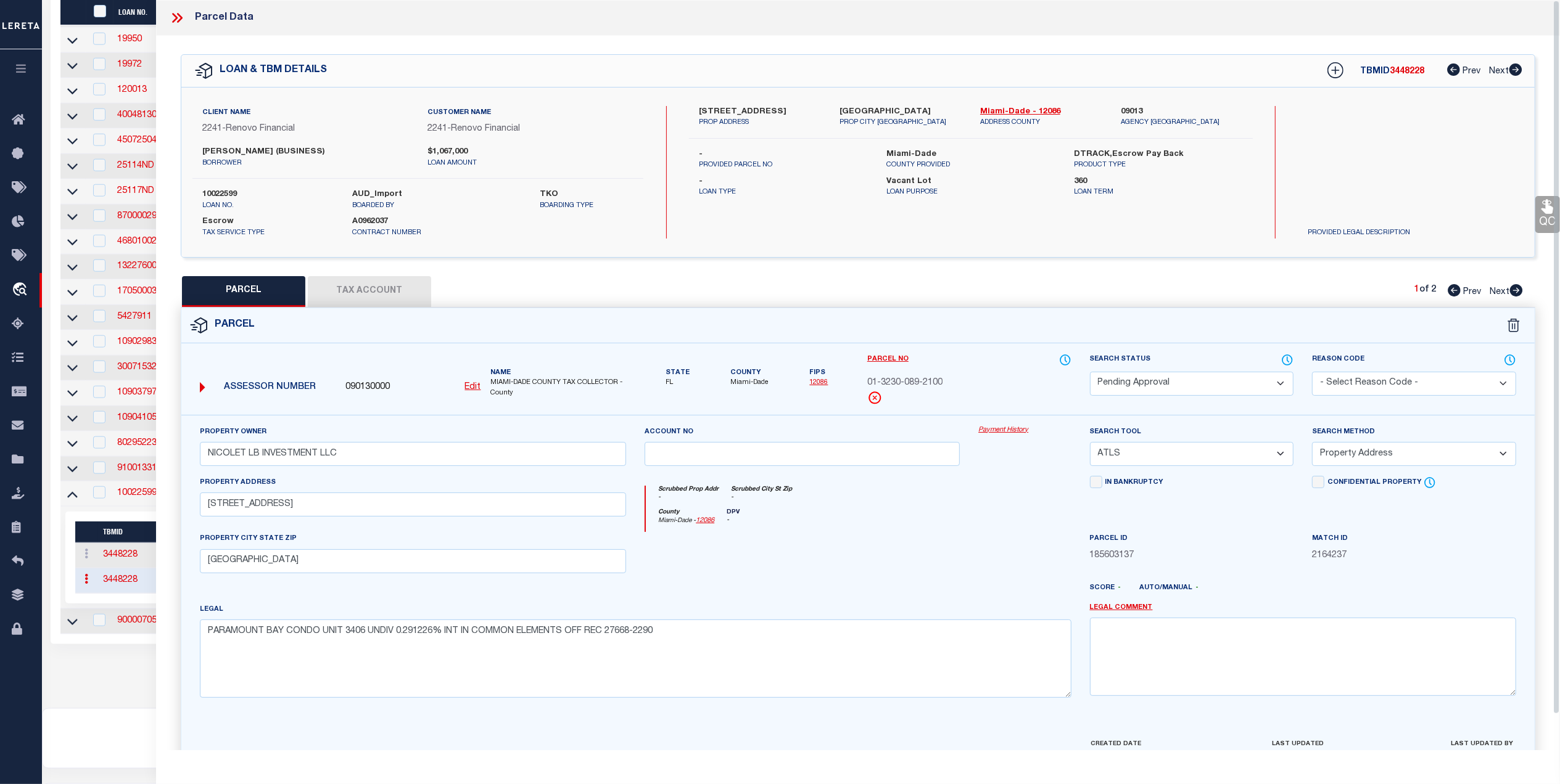
click at [1496, 291] on span "Next" at bounding box center [1499, 292] width 20 height 9
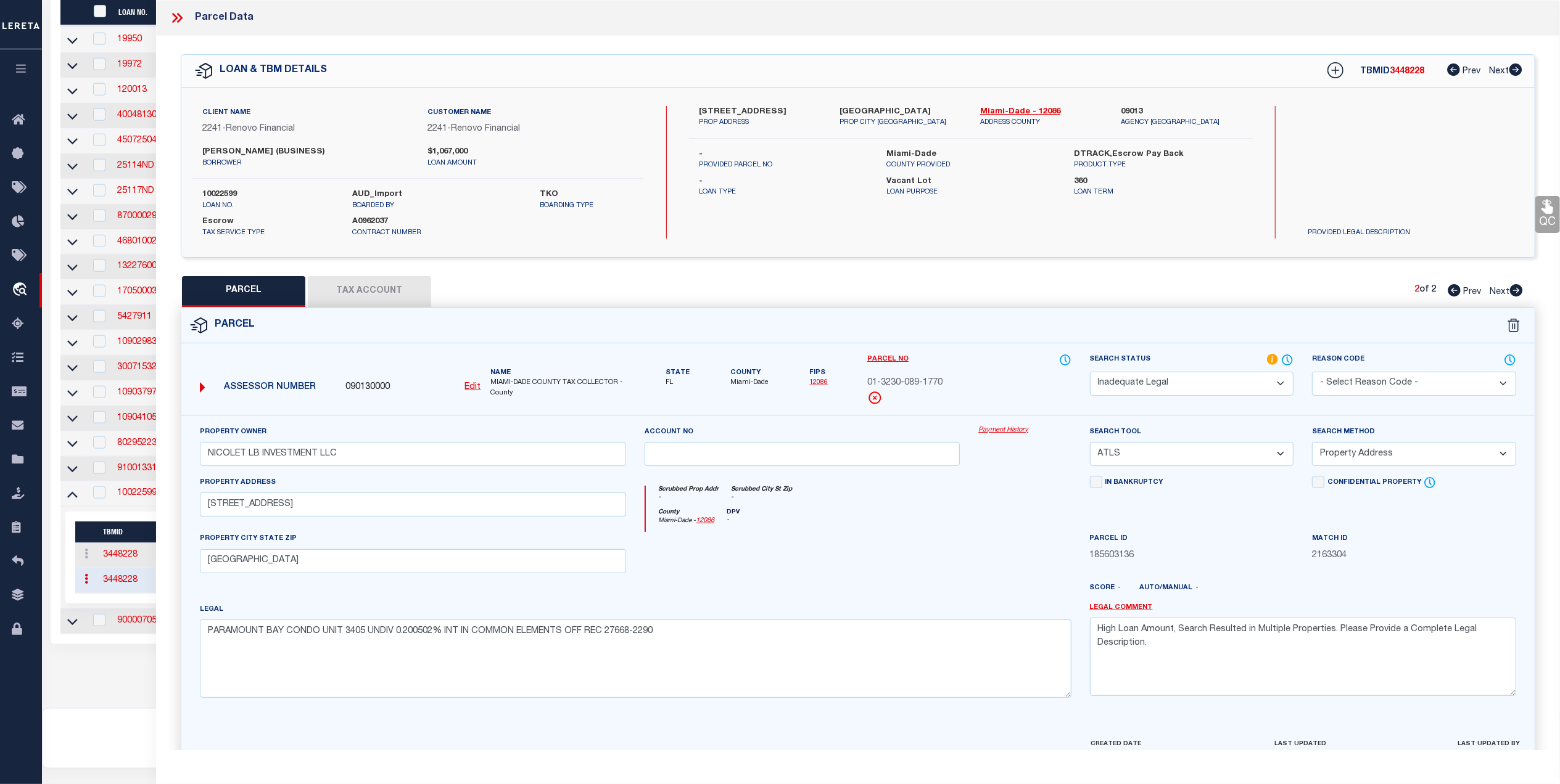
click at [1469, 294] on span "Prev" at bounding box center [1472, 292] width 18 height 9
click at [1254, 380] on select "Automated Search Bad Parcel Complete Duplicate Parcel High Dollar Reporting In …" at bounding box center [1192, 384] width 204 height 24
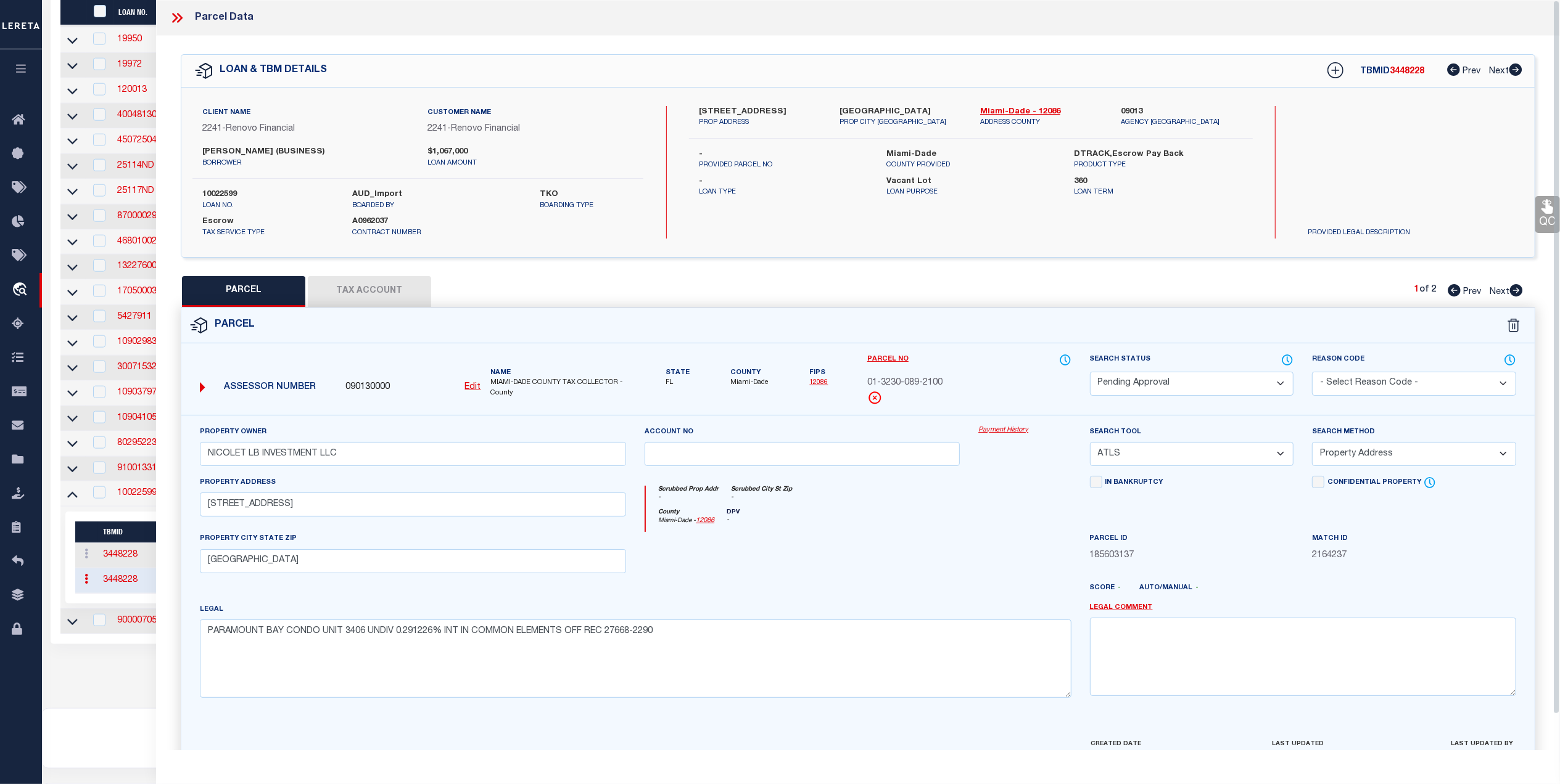
click at [176, 20] on icon at bounding box center [177, 18] width 16 height 16
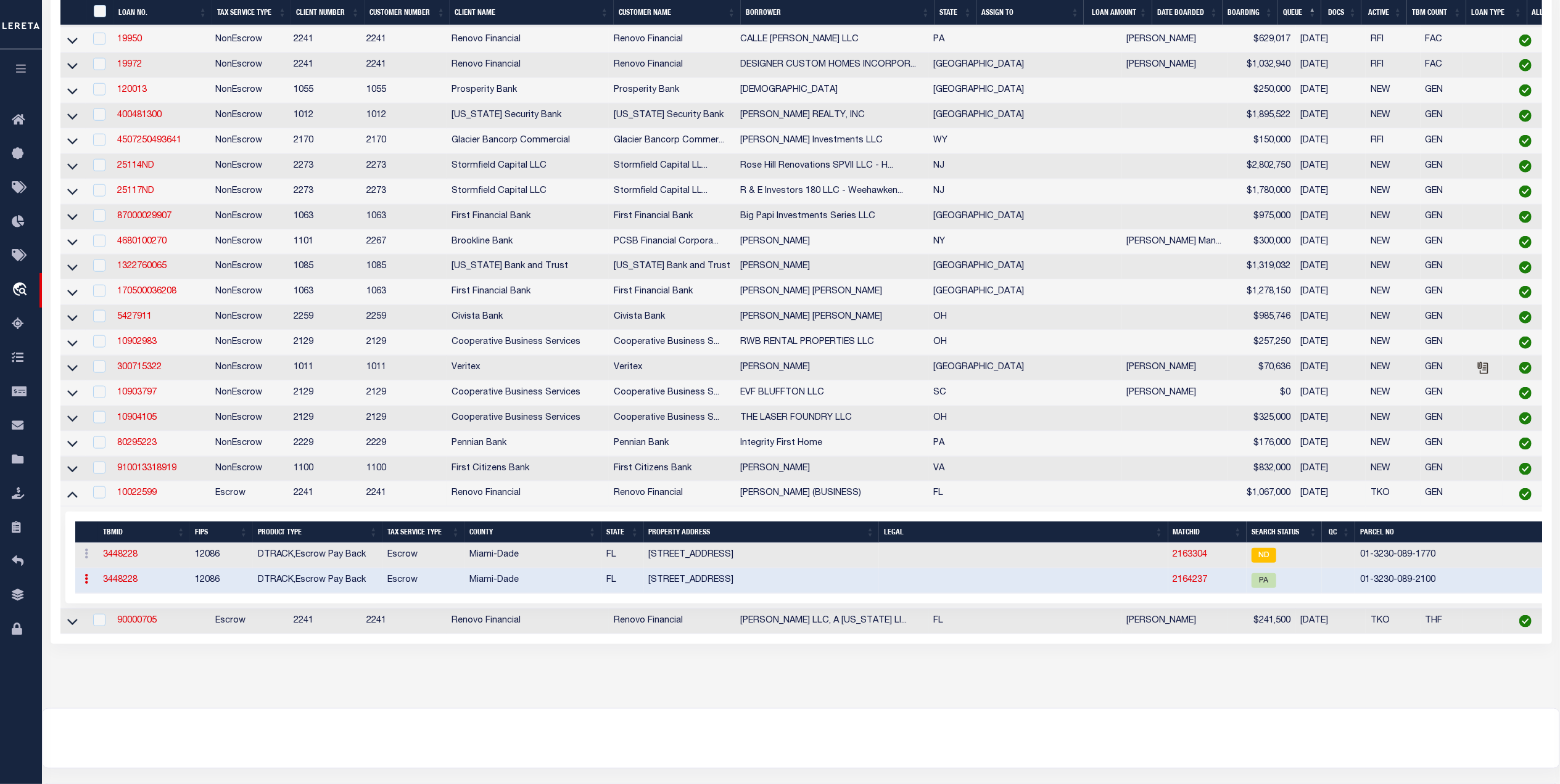
click at [64, 507] on td at bounding box center [73, 494] width 25 height 25
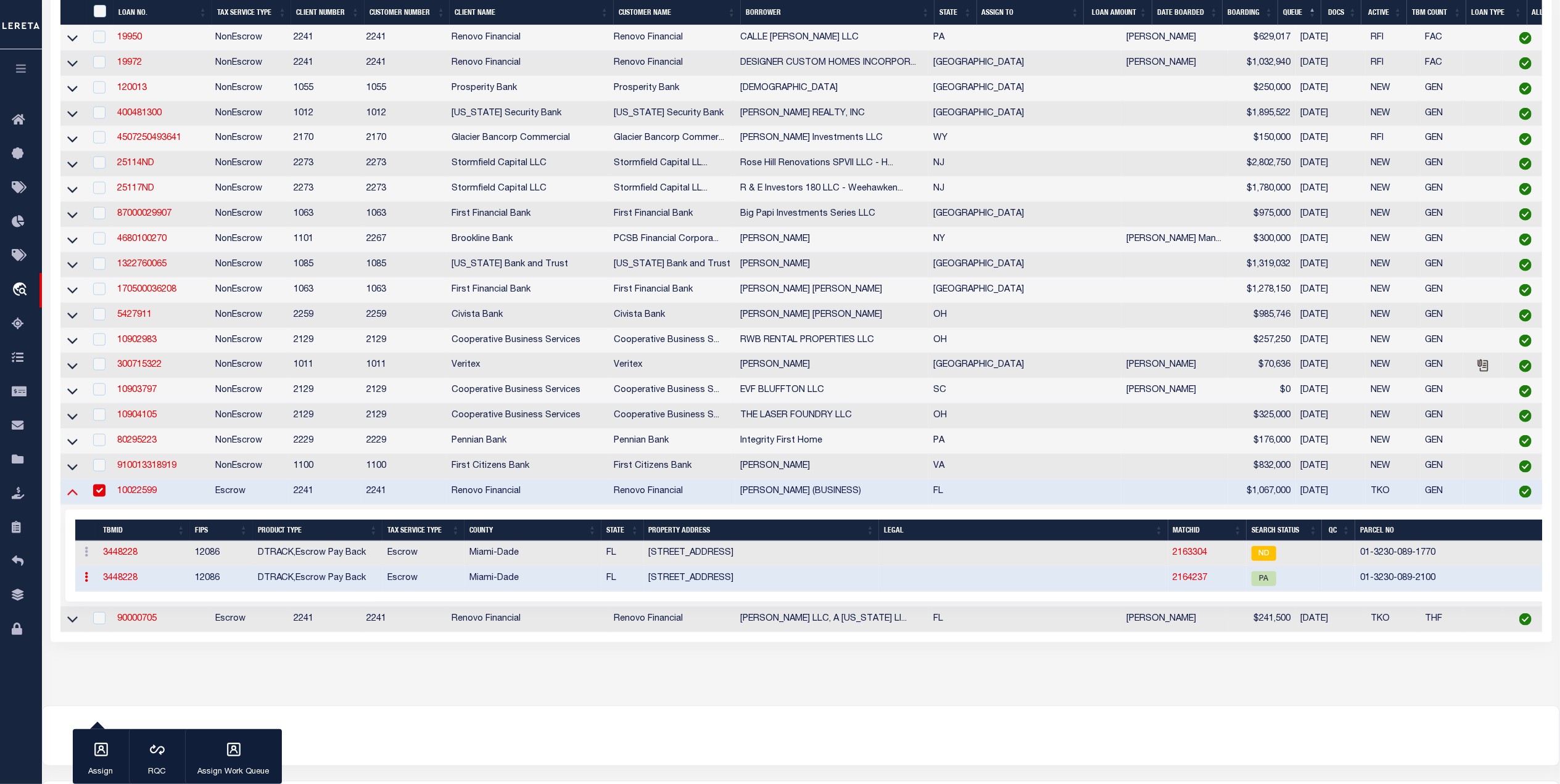
scroll to position [1321, 0]
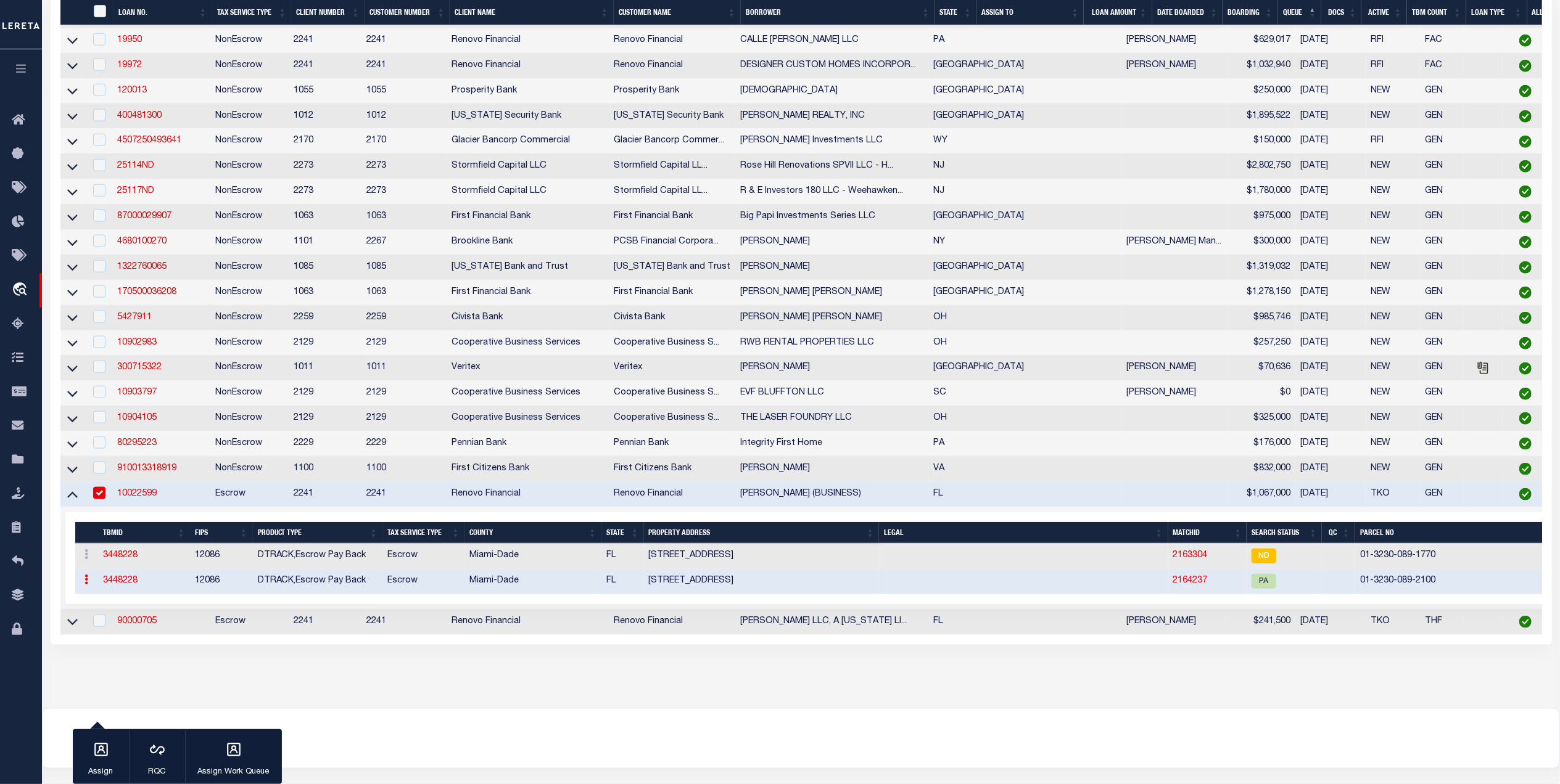
click at [73, 501] on icon at bounding box center [72, 494] width 10 height 13
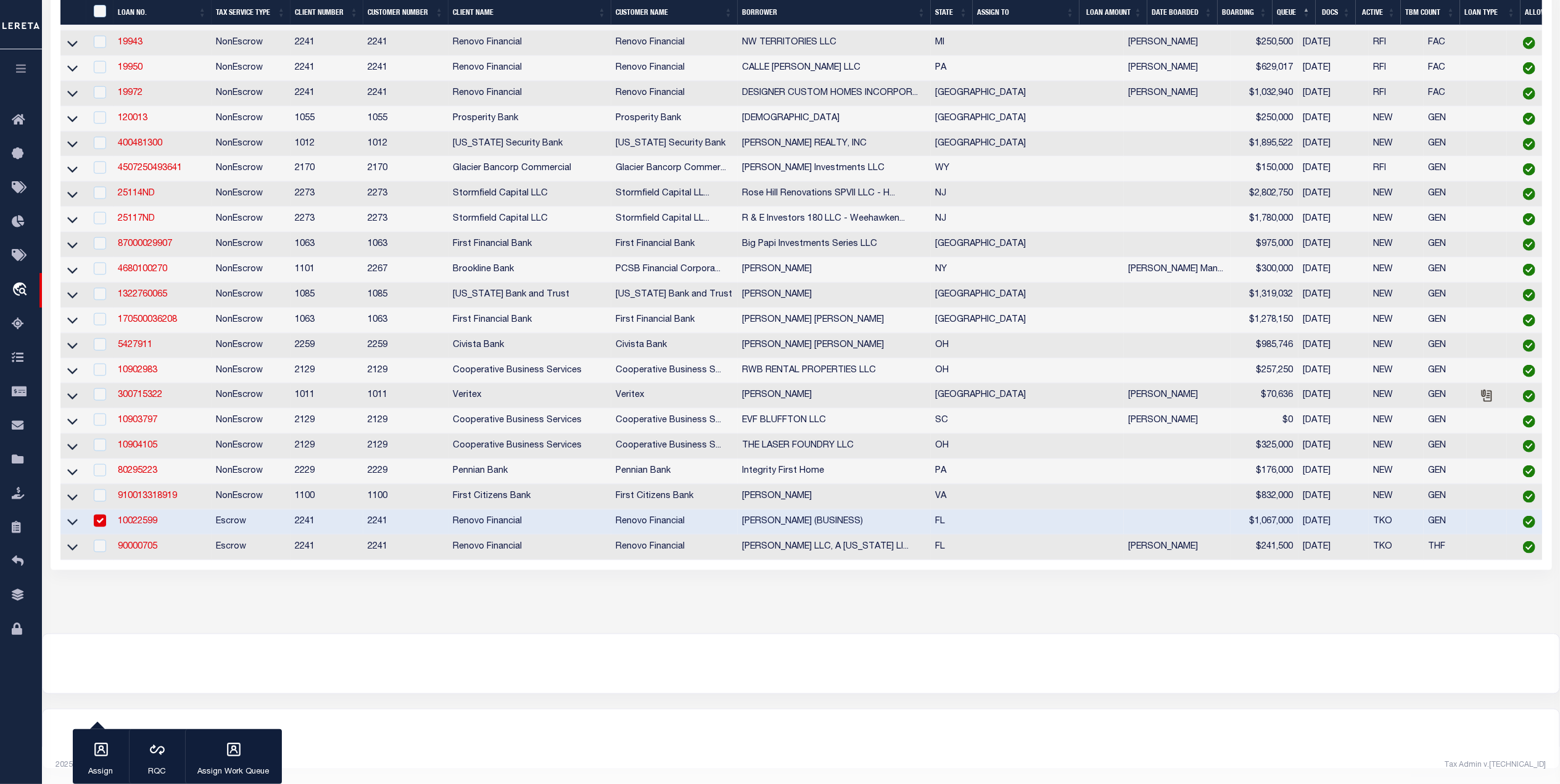
click at [73, 510] on td at bounding box center [73, 497] width 26 height 25
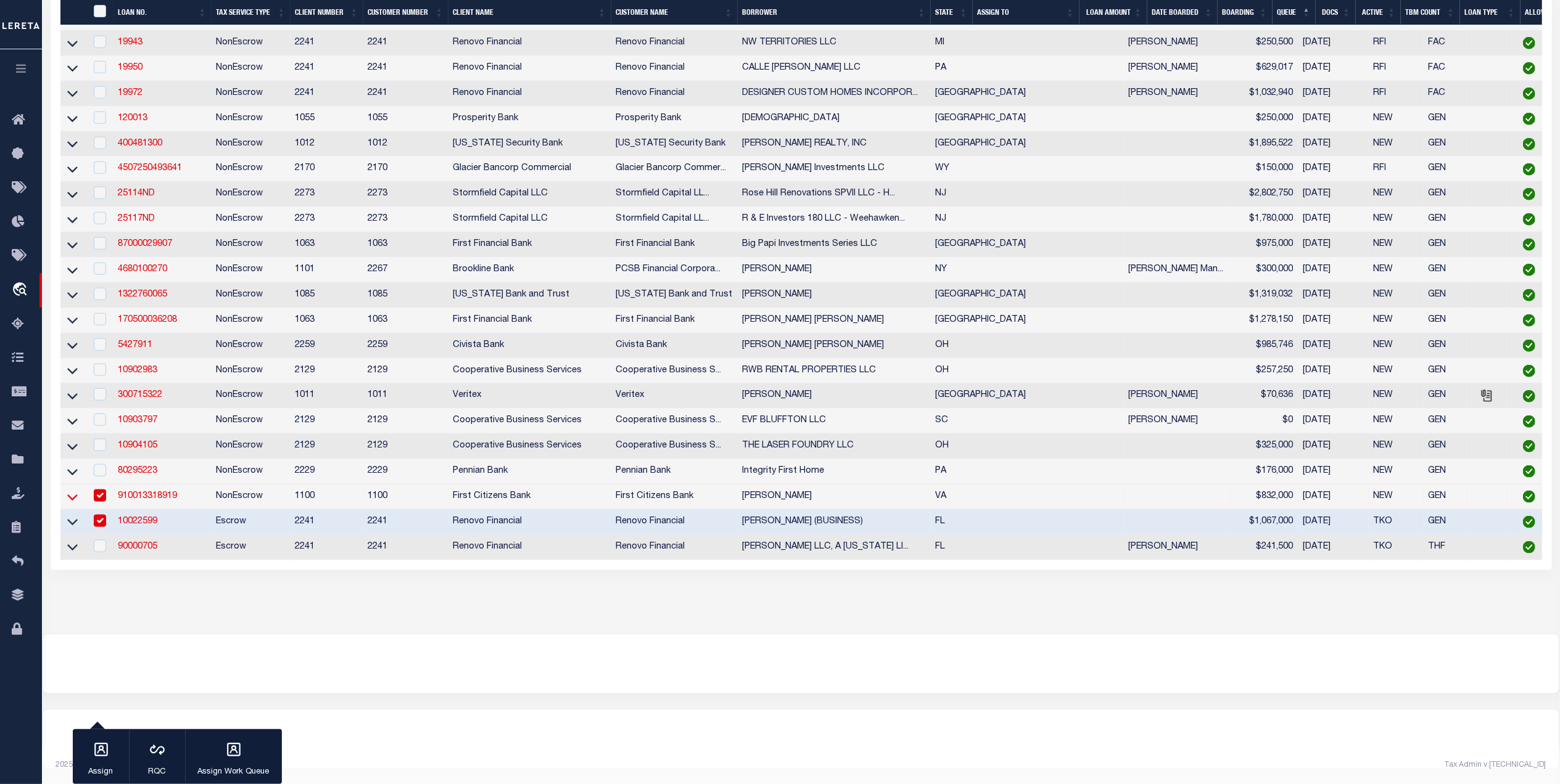
click at [73, 503] on icon at bounding box center [72, 497] width 10 height 13
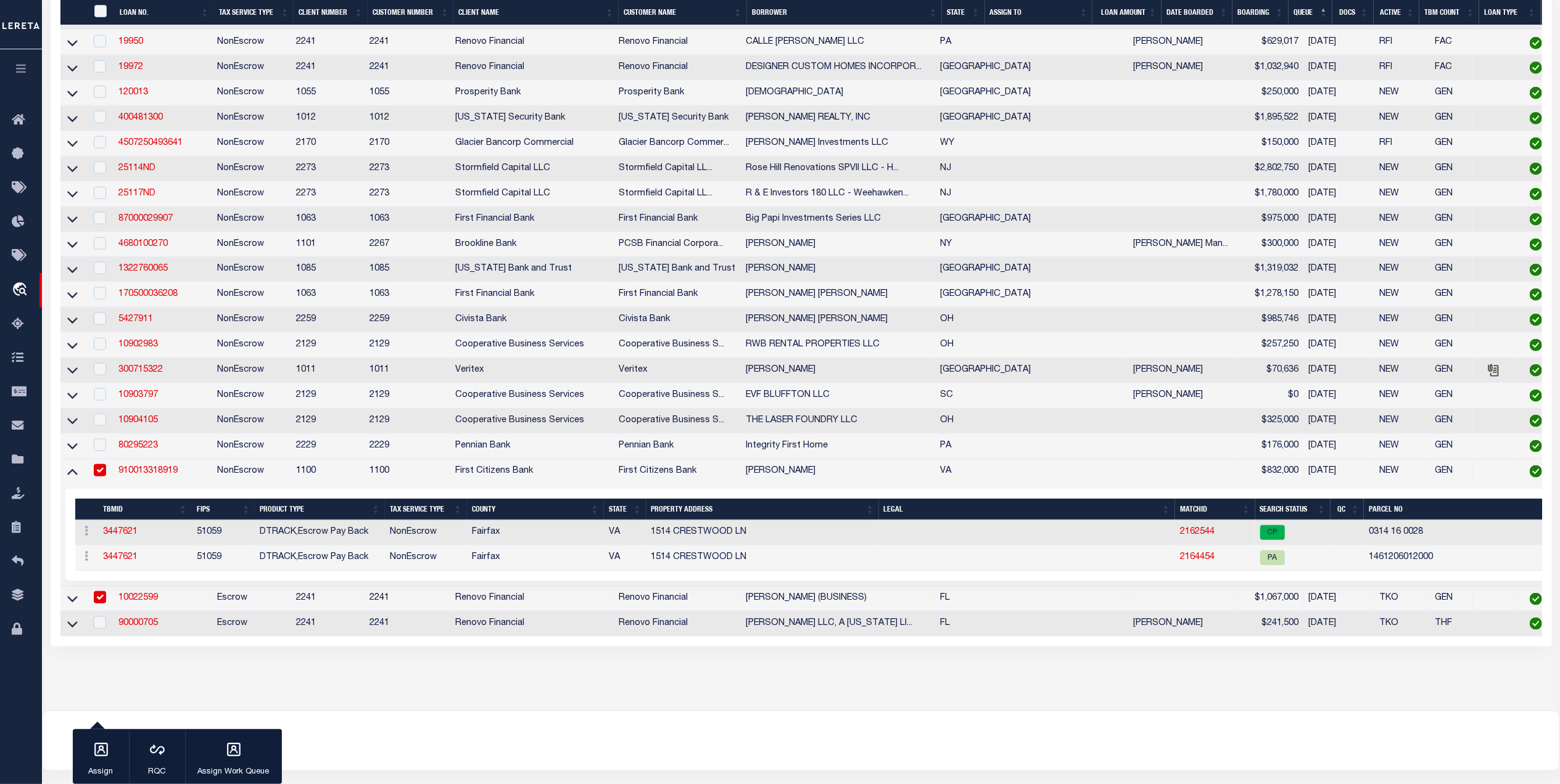
scroll to position [1323, 0]
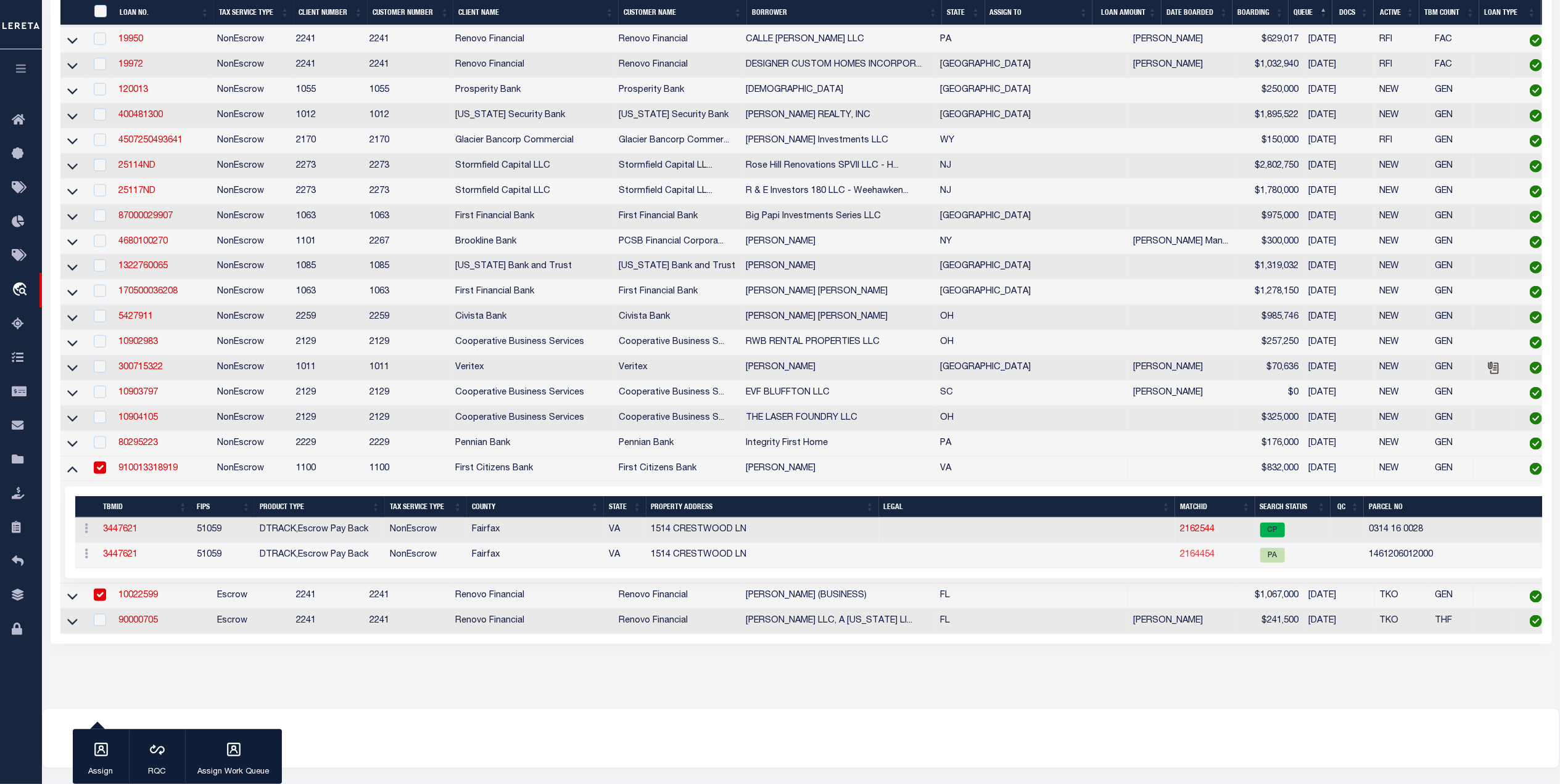
click at [1180, 559] on link "2164454" at bounding box center [1197, 554] width 35 height 9
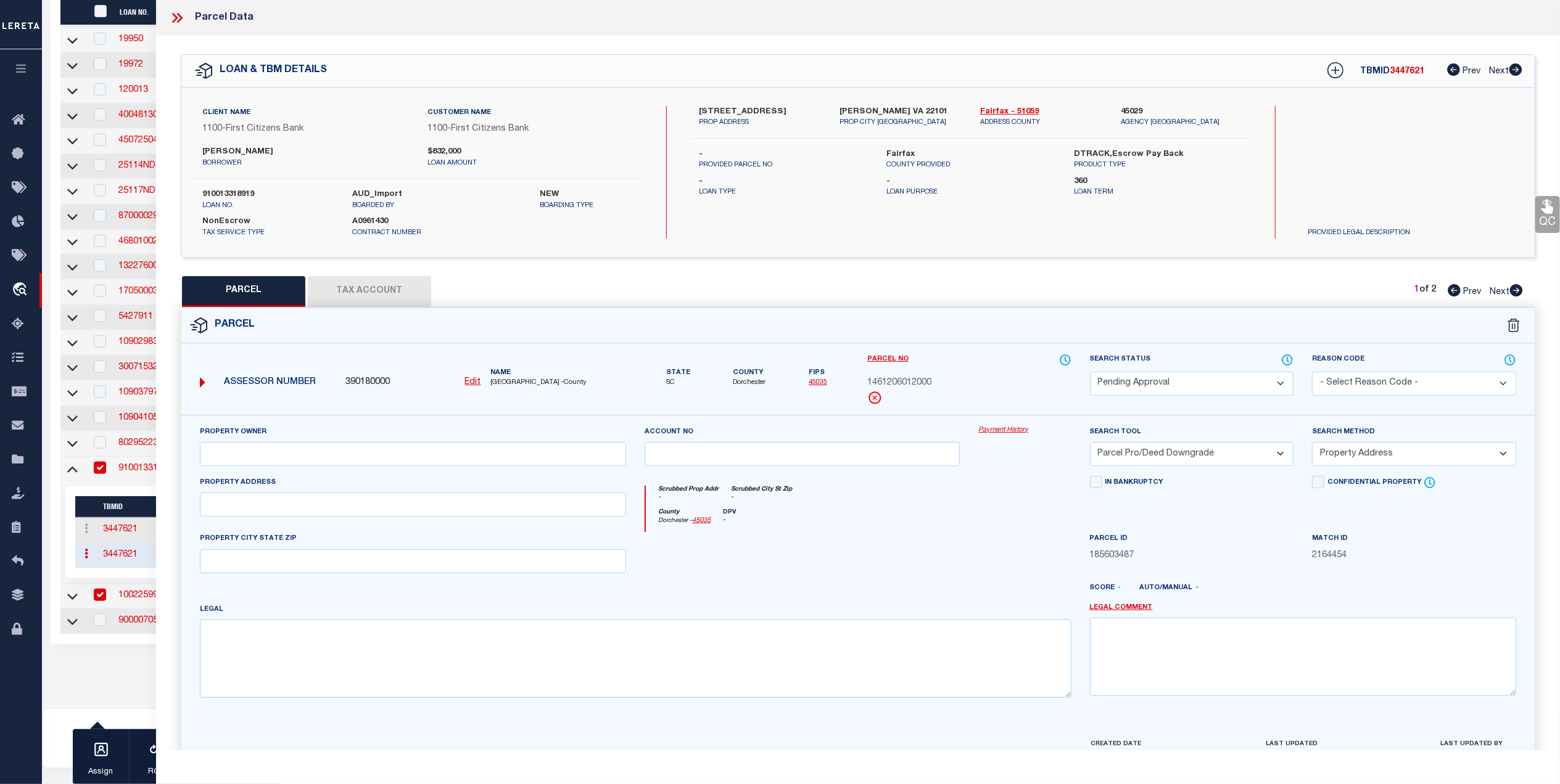
drag, startPoint x: 1239, startPoint y: 379, endPoint x: 1241, endPoint y: 388, distance: 9.2
click at [1239, 379] on select "Automated Search Bad Parcel Complete Duplicate Parcel High Dollar Reporting In …" at bounding box center [1192, 384] width 204 height 24
click at [1241, 384] on select "Automated Search Bad Parcel Complete Duplicate Parcel High Dollar Reporting In …" at bounding box center [1192, 384] width 204 height 24
click at [1090, 372] on select "Automated Search Bad Parcel Complete Duplicate Parcel High Dollar Reporting In …" at bounding box center [1192, 384] width 204 height 24
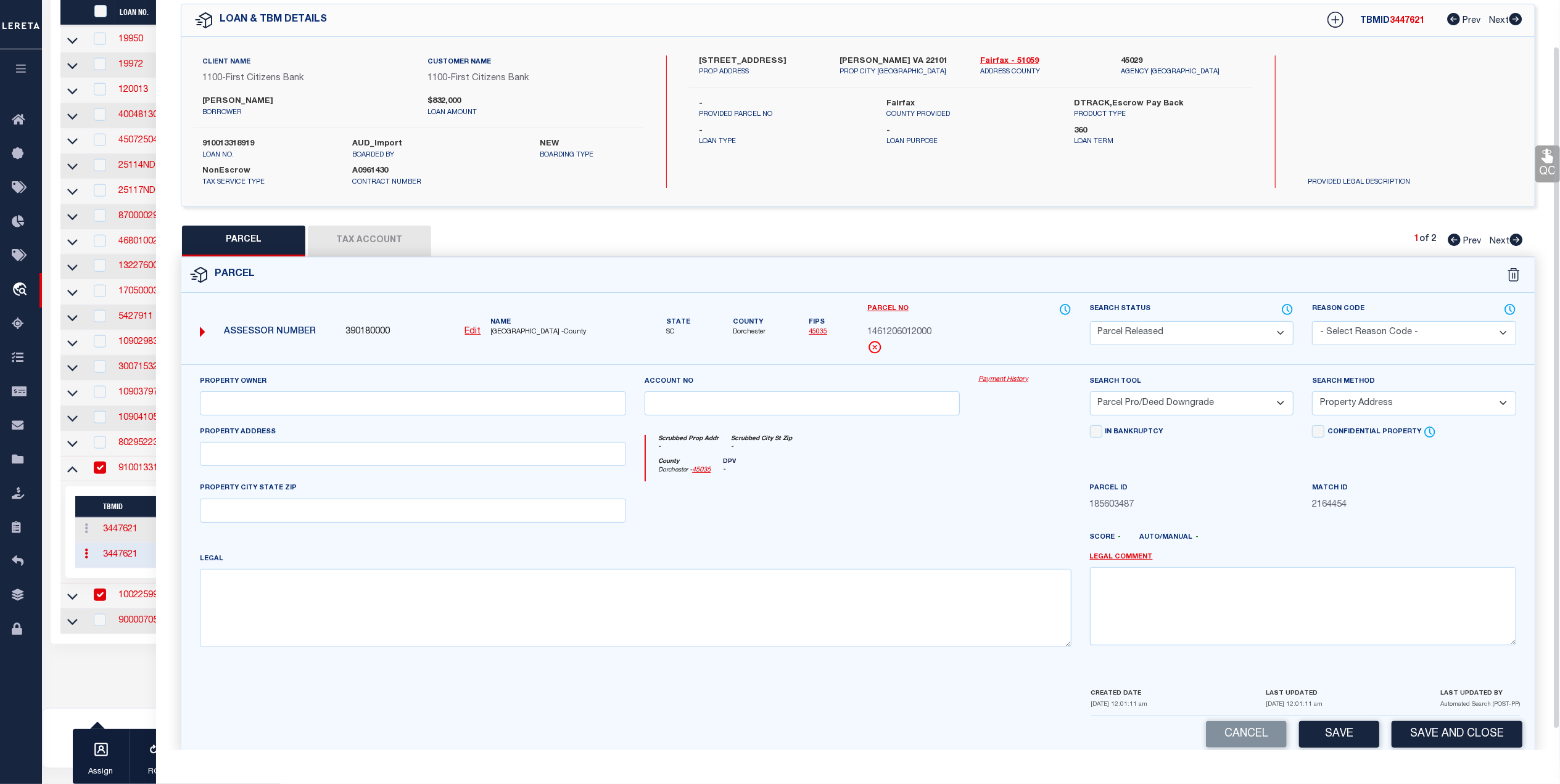
scroll to position [73, 0]
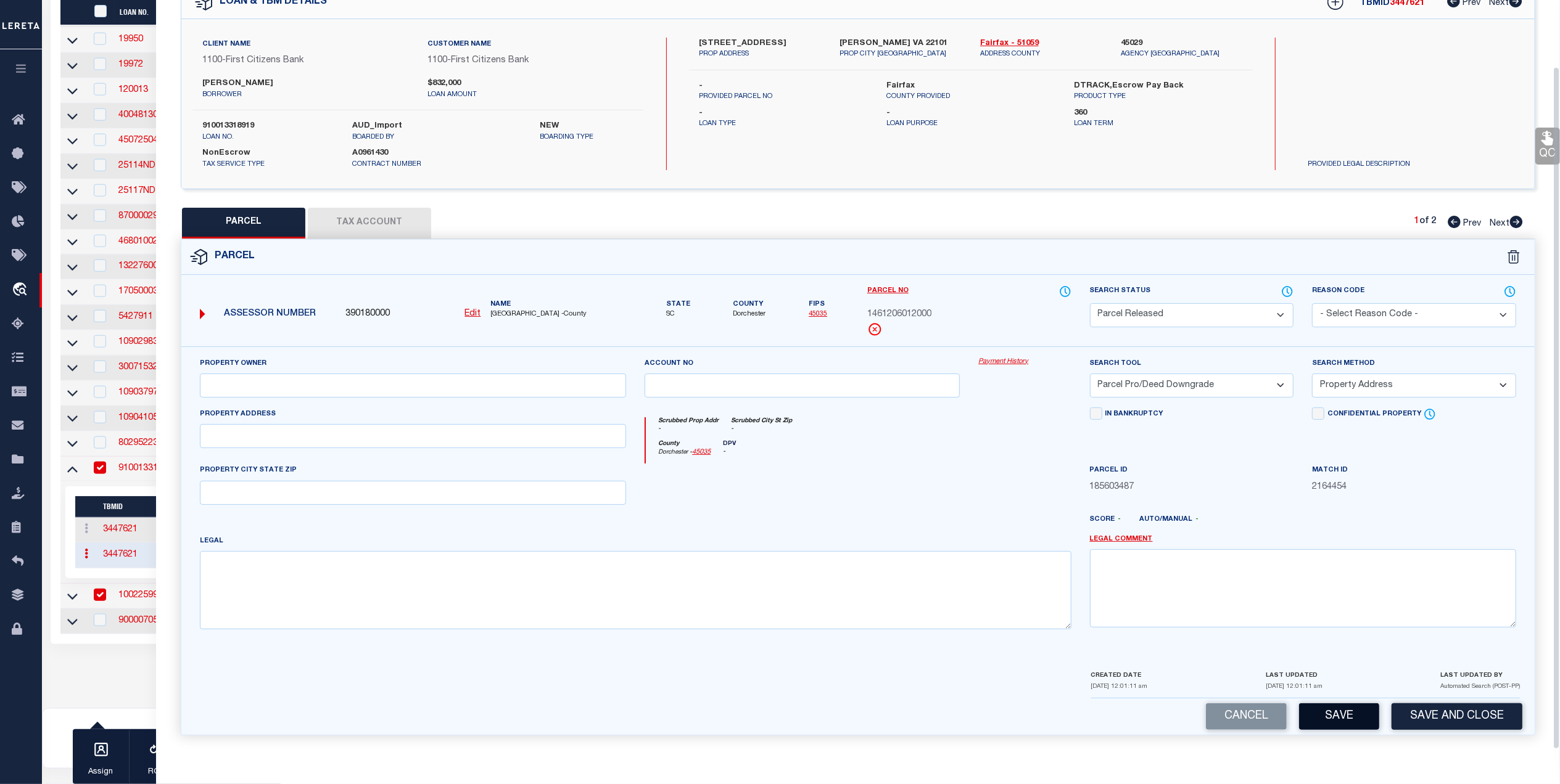
click at [1338, 714] on button "Save" at bounding box center [1339, 716] width 80 height 26
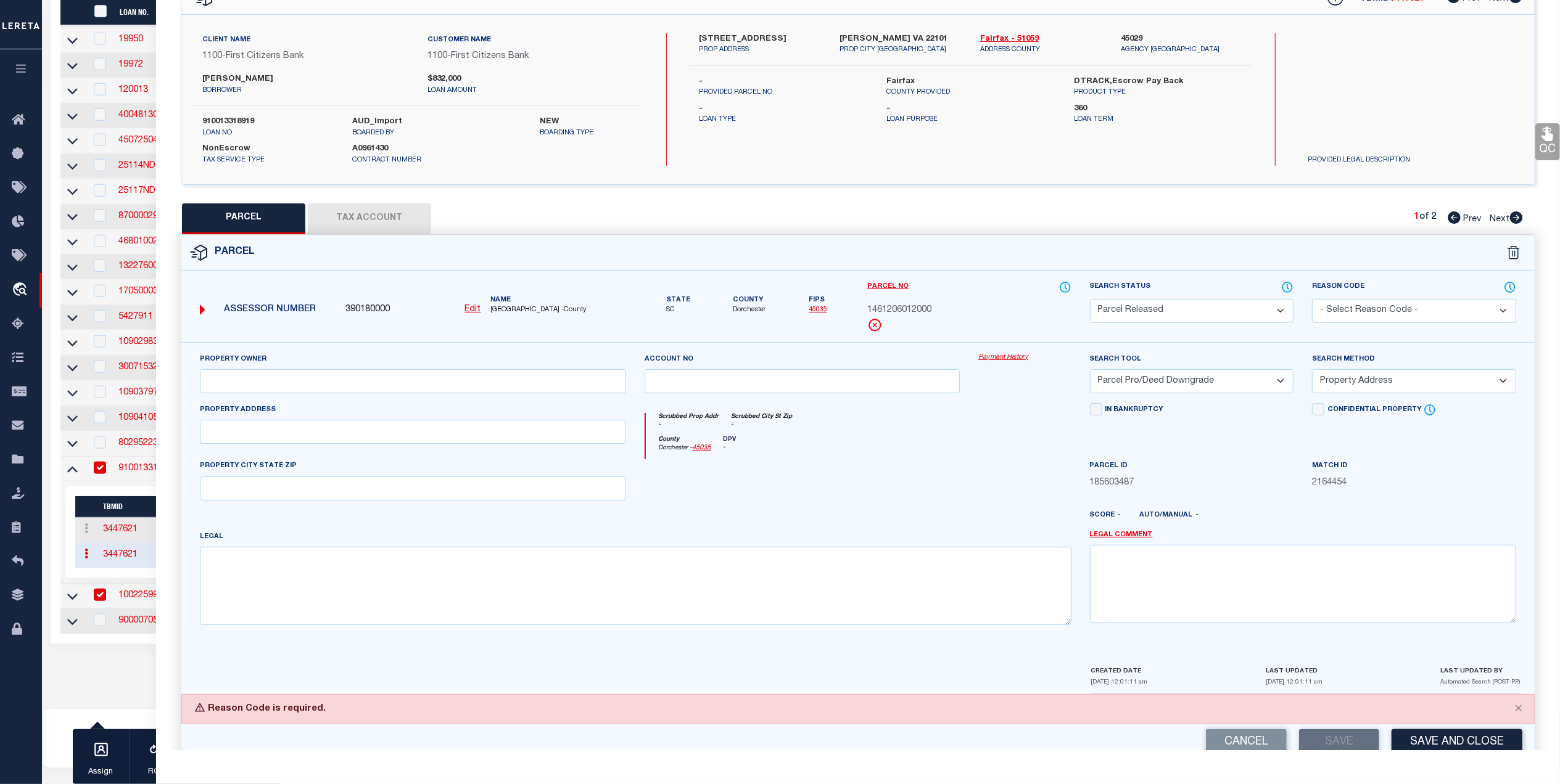
click at [1418, 314] on select "- Select Reason Code - 099 - Other (Provide additional detail) ACT - Agency Cha…" at bounding box center [1414, 310] width 204 height 24
click at [1312, 299] on select "- Select Reason Code - 099 - Other (Provide additional detail) ACT - Agency Cha…" at bounding box center [1414, 310] width 204 height 24
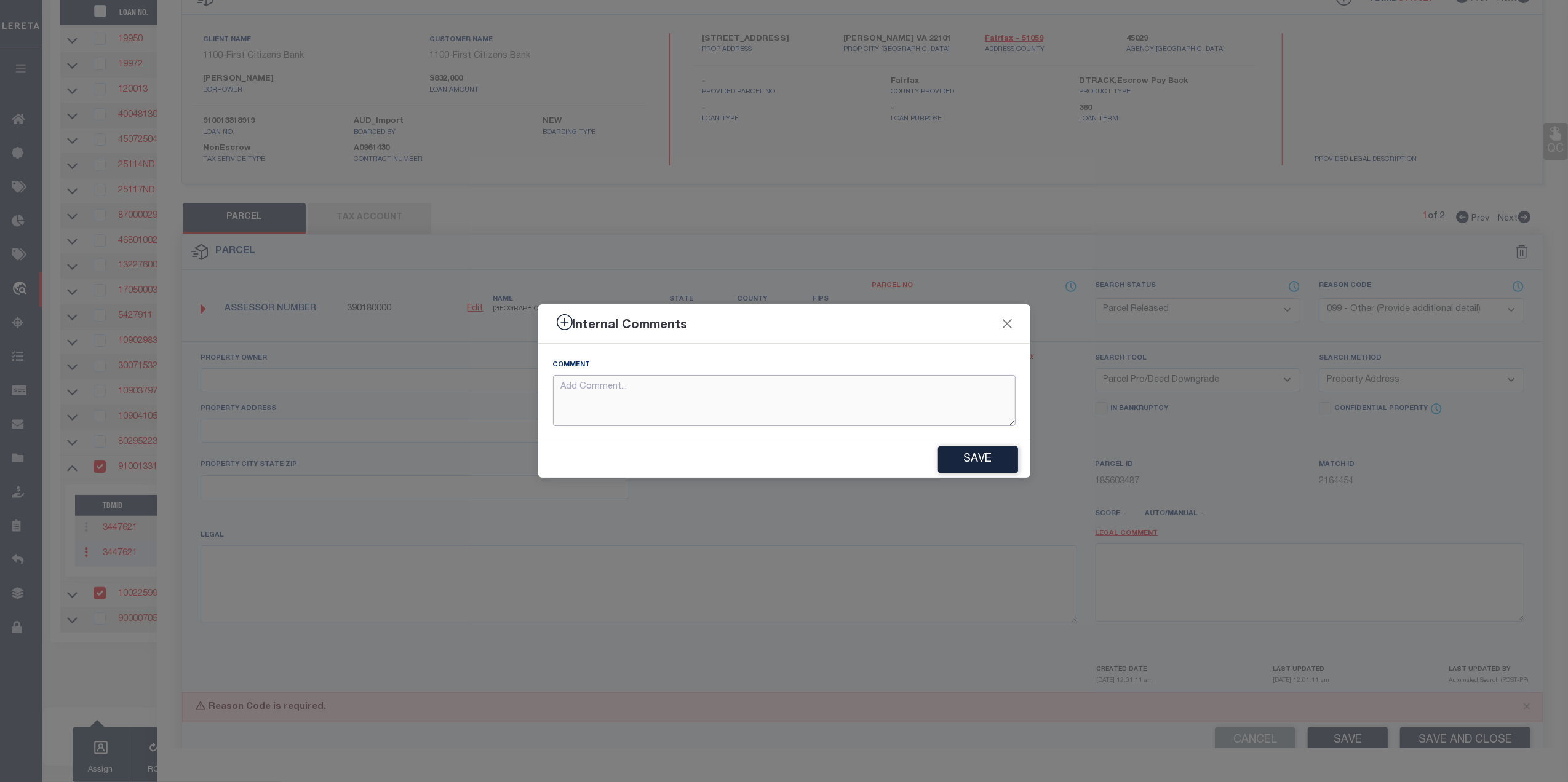
click at [650, 392] on textarea at bounding box center [784, 401] width 462 height 51
click at [962, 463] on button "Save" at bounding box center [978, 459] width 80 height 26
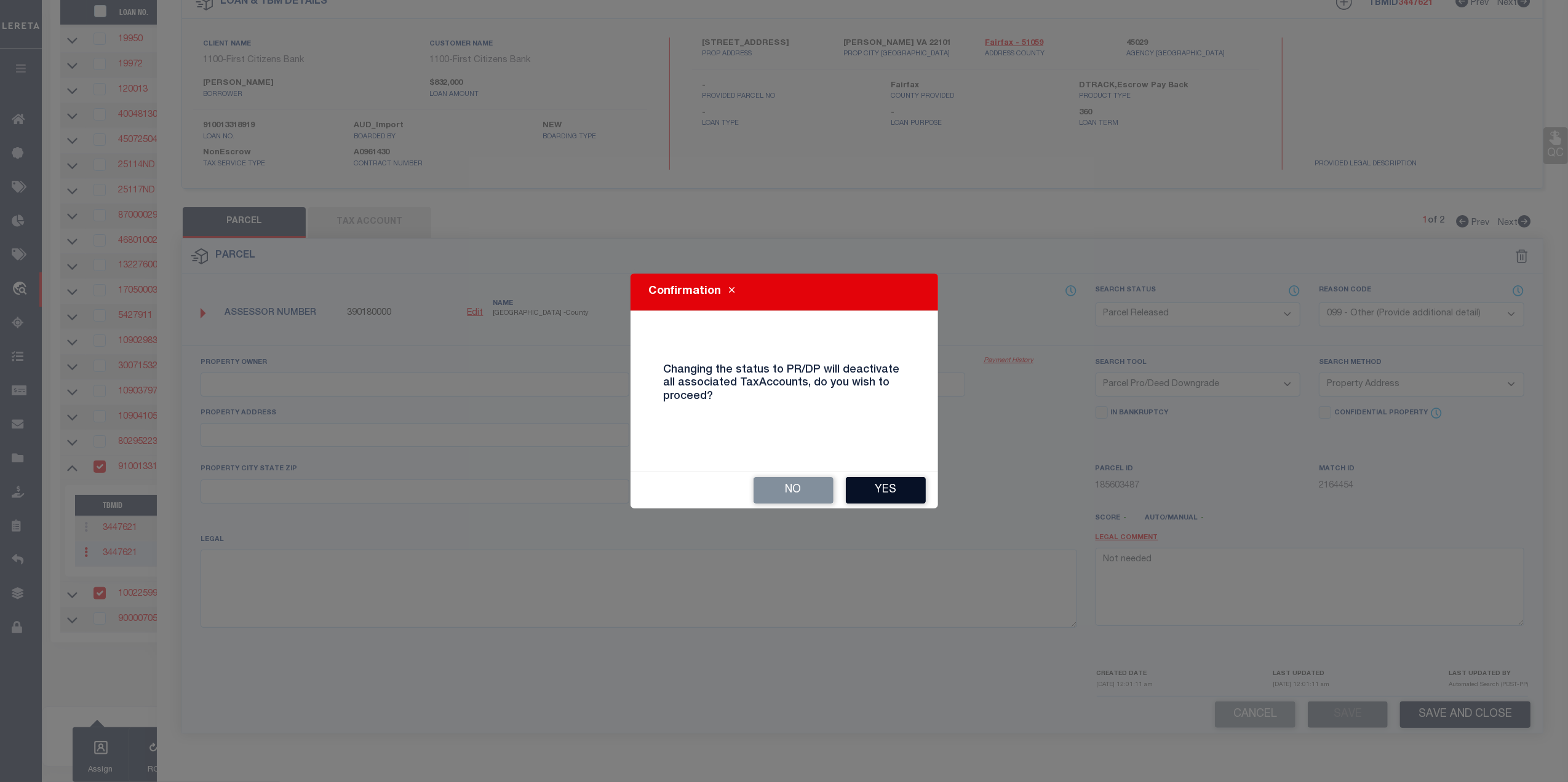
click at [877, 485] on button "Yes" at bounding box center [886, 490] width 80 height 26
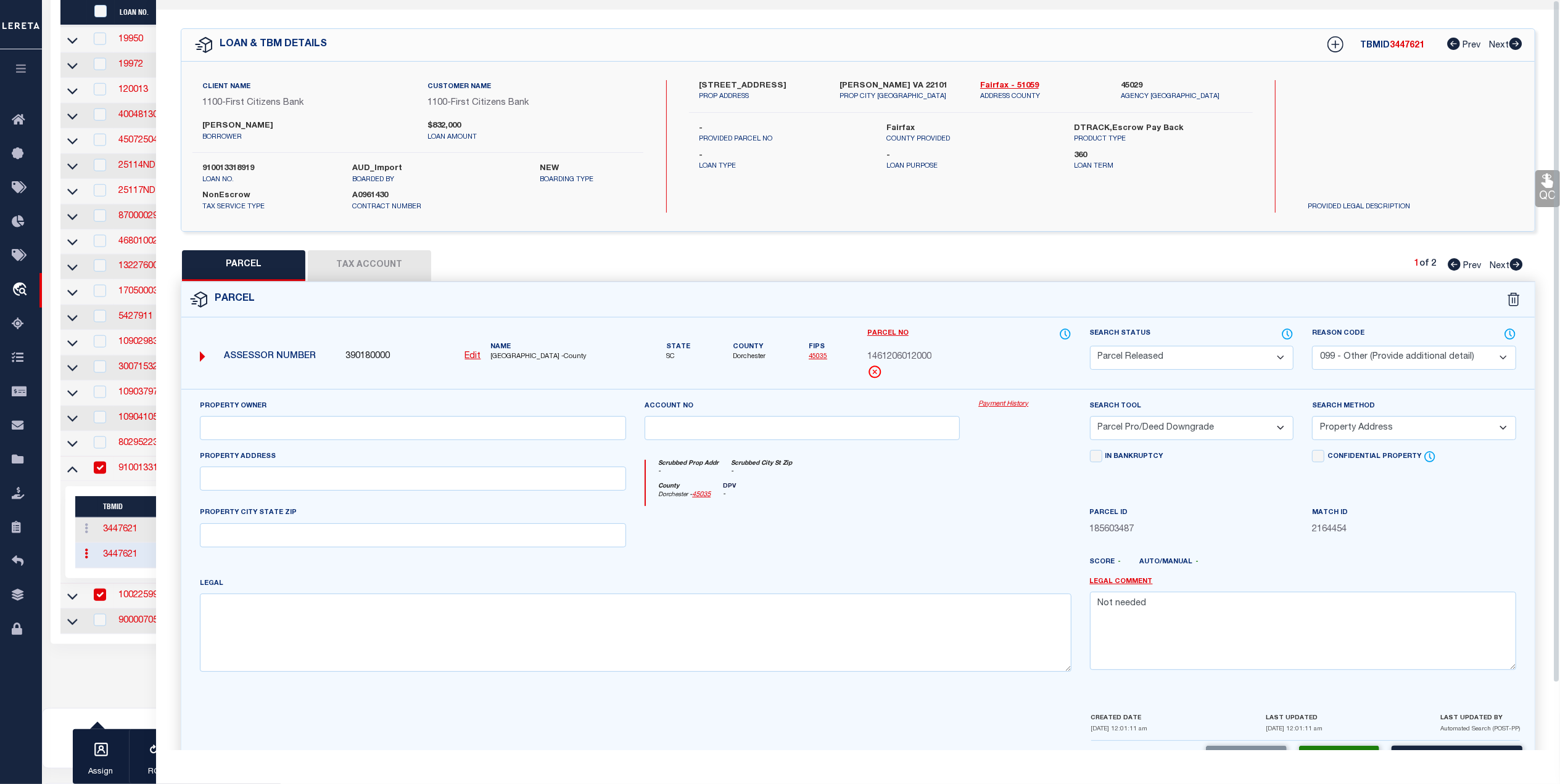
scroll to position [0, 0]
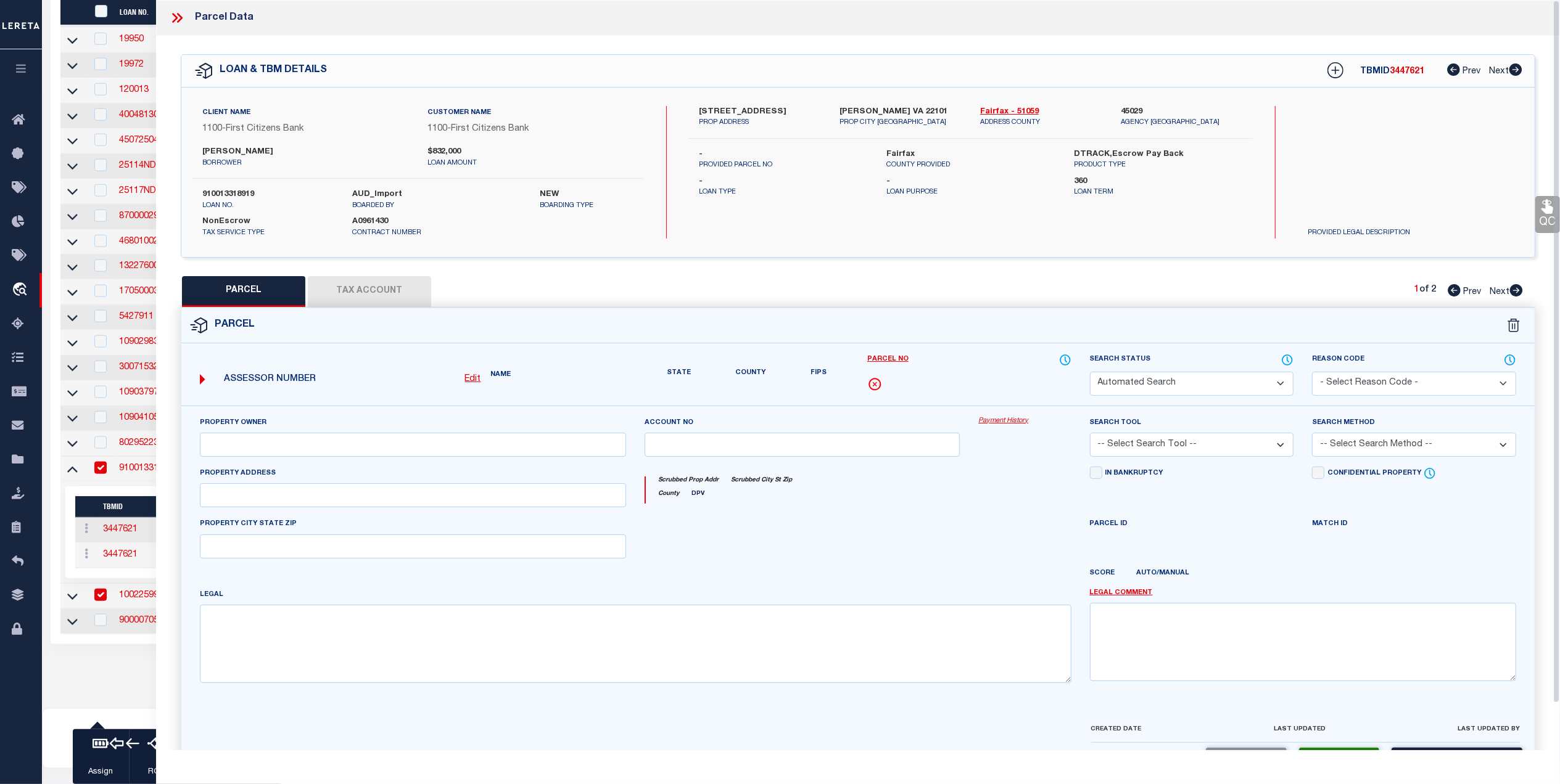
click at [174, 18] on icon at bounding box center [177, 18] width 16 height 16
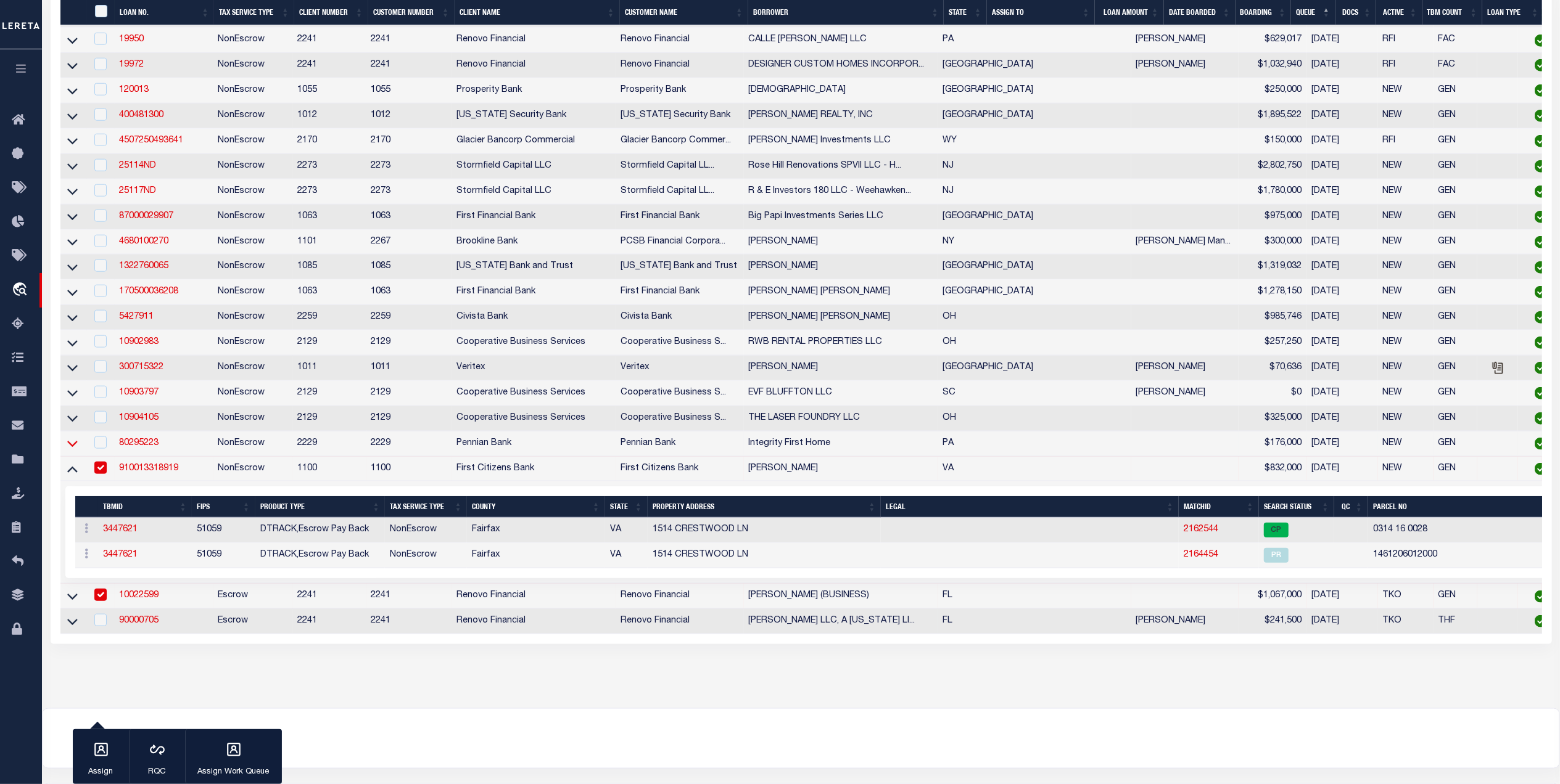
click at [69, 450] on icon at bounding box center [72, 443] width 10 height 13
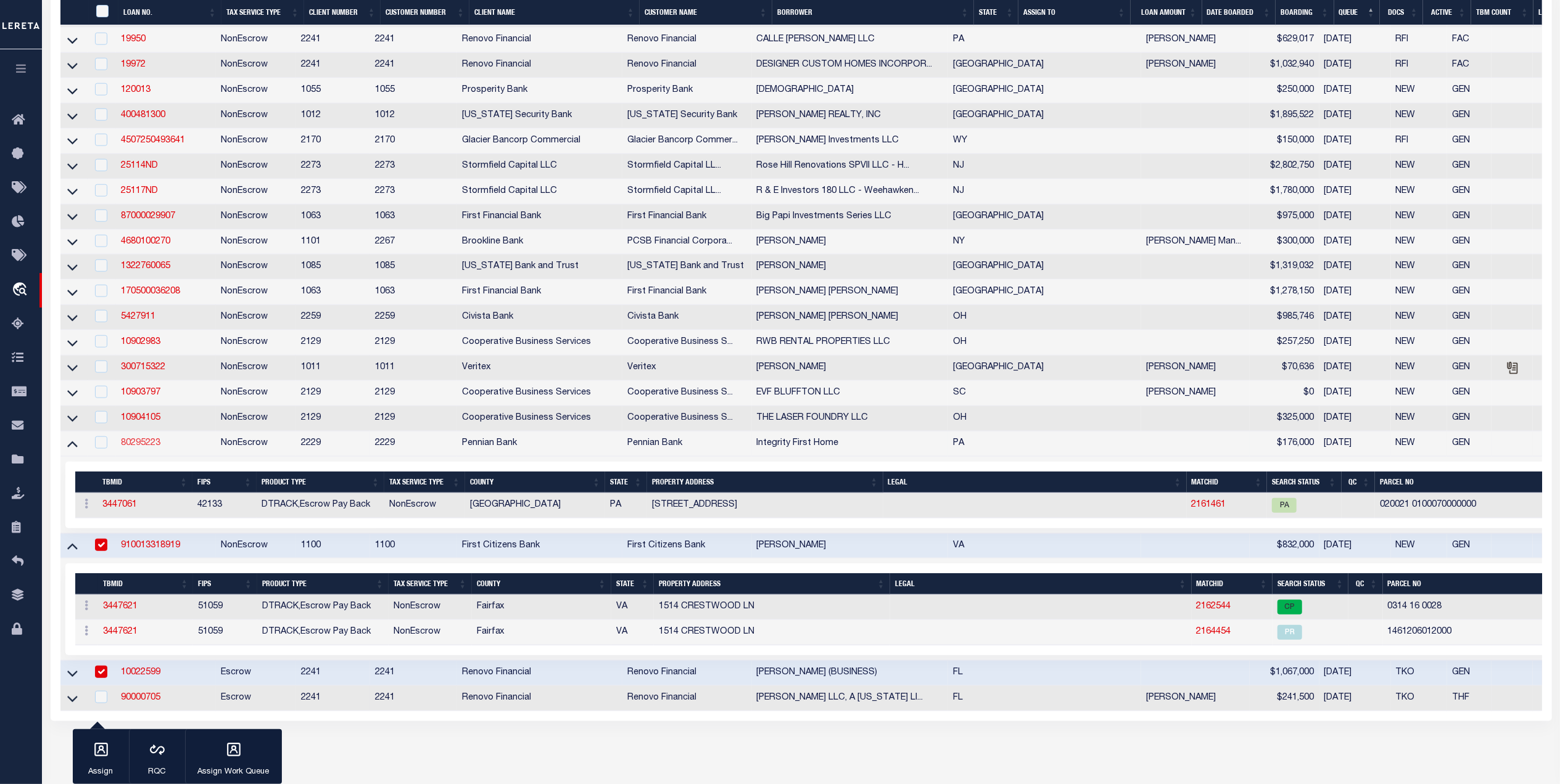
click at [151, 447] on link "80295223" at bounding box center [140, 443] width 39 height 9
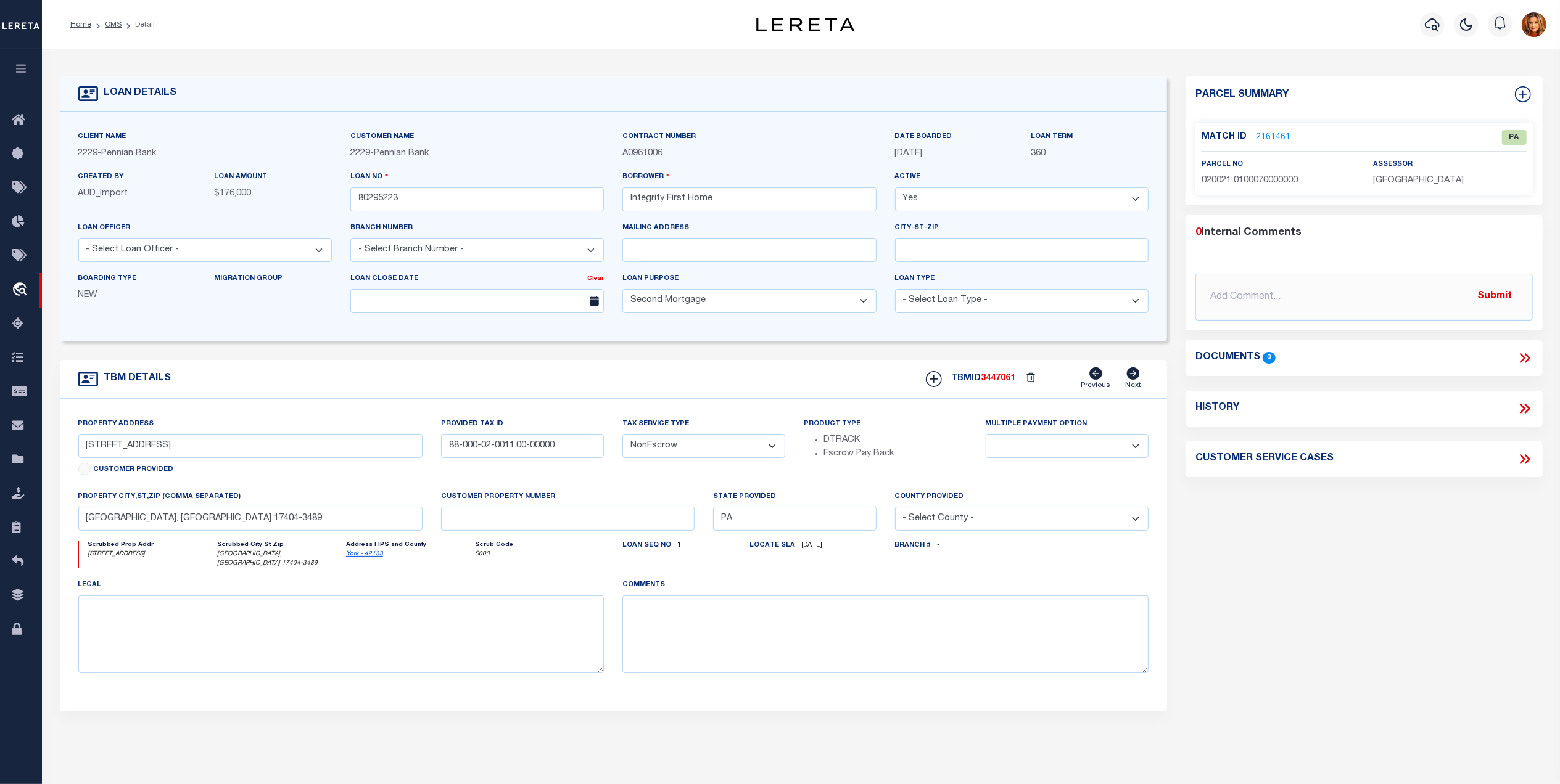
click at [1264, 132] on link "2161461" at bounding box center [1273, 138] width 35 height 13
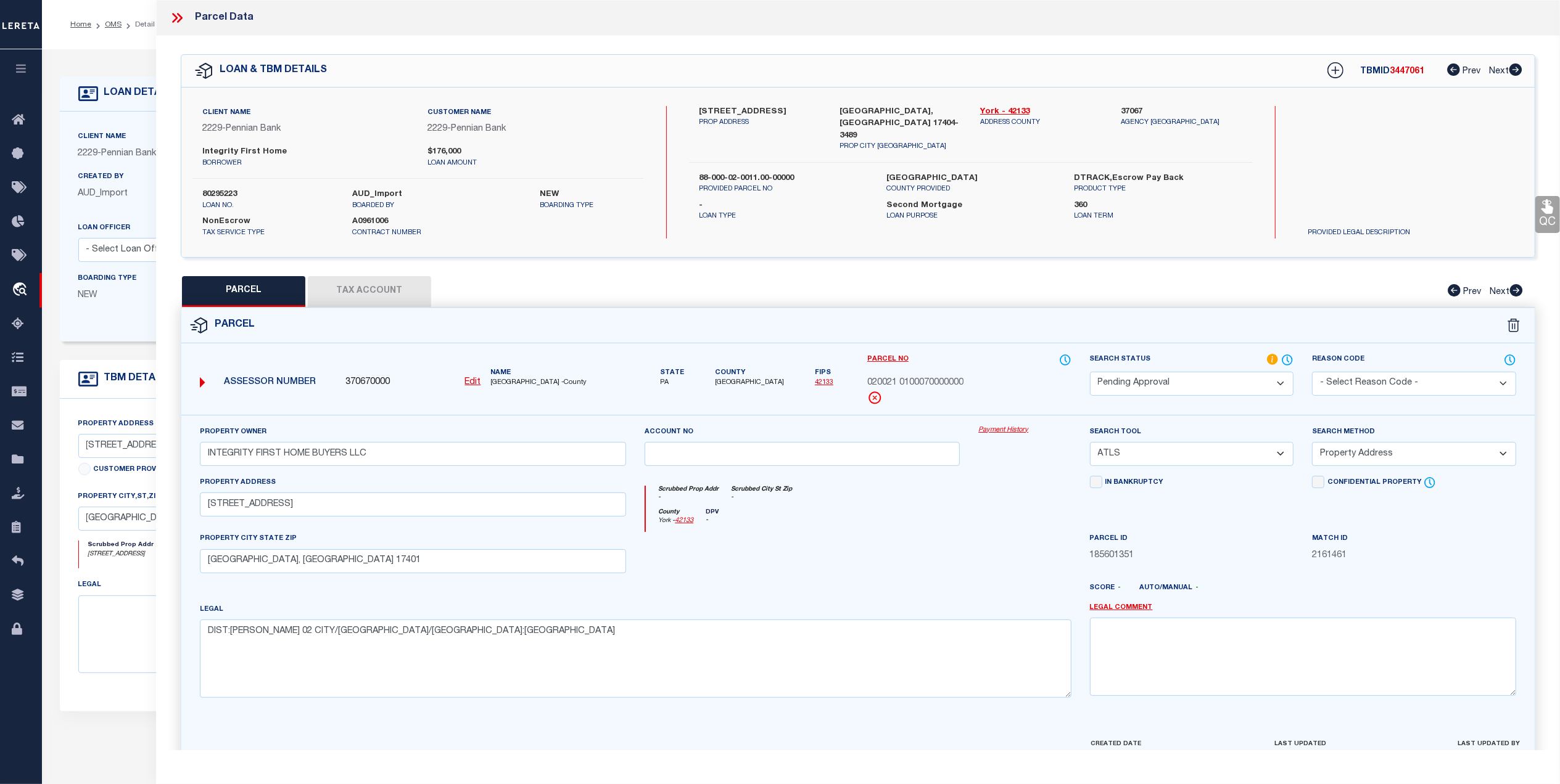
click at [175, 20] on icon at bounding box center [175, 18] width 5 height 10
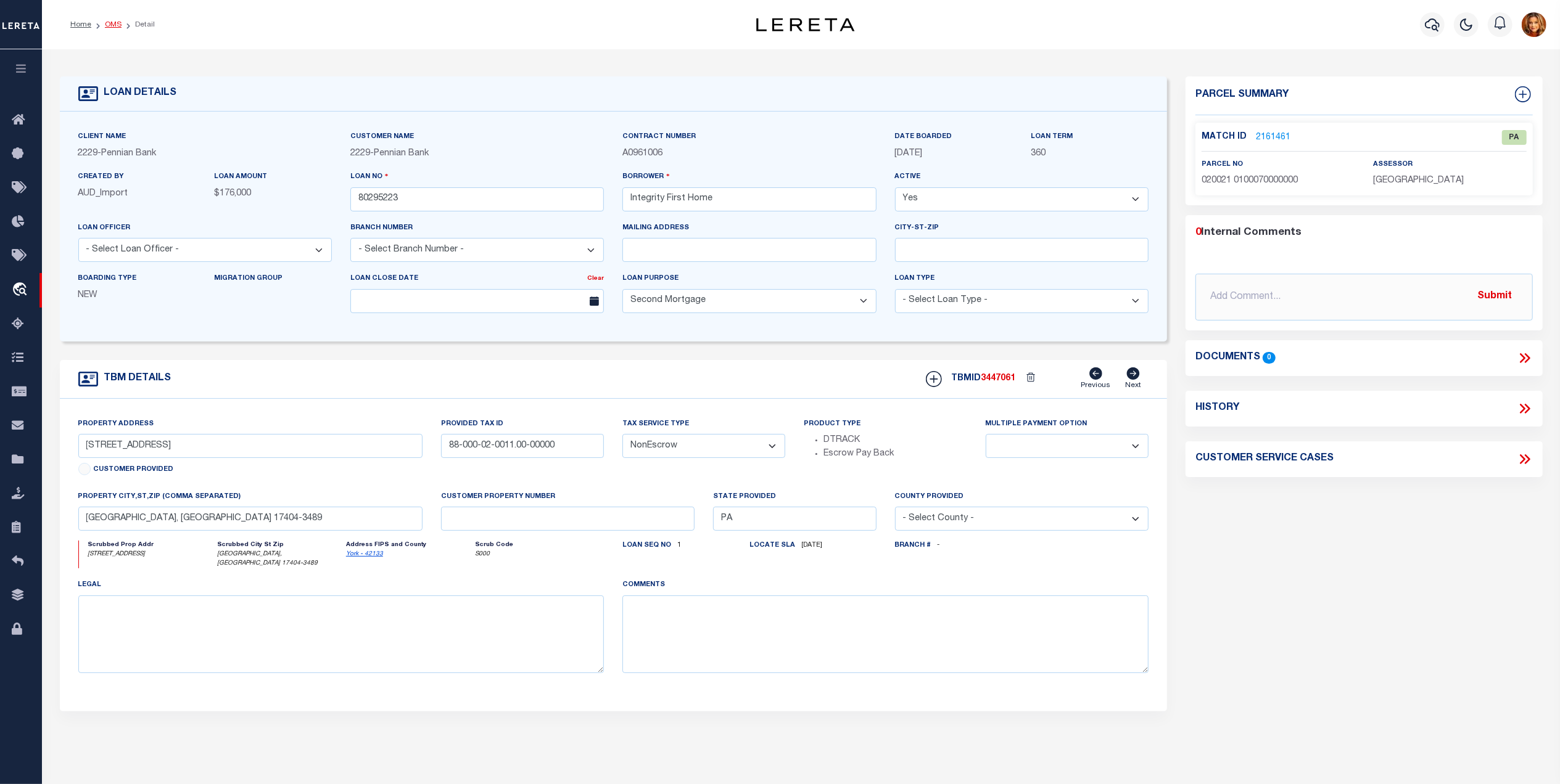
click at [110, 23] on link "OMS" at bounding box center [113, 24] width 17 height 7
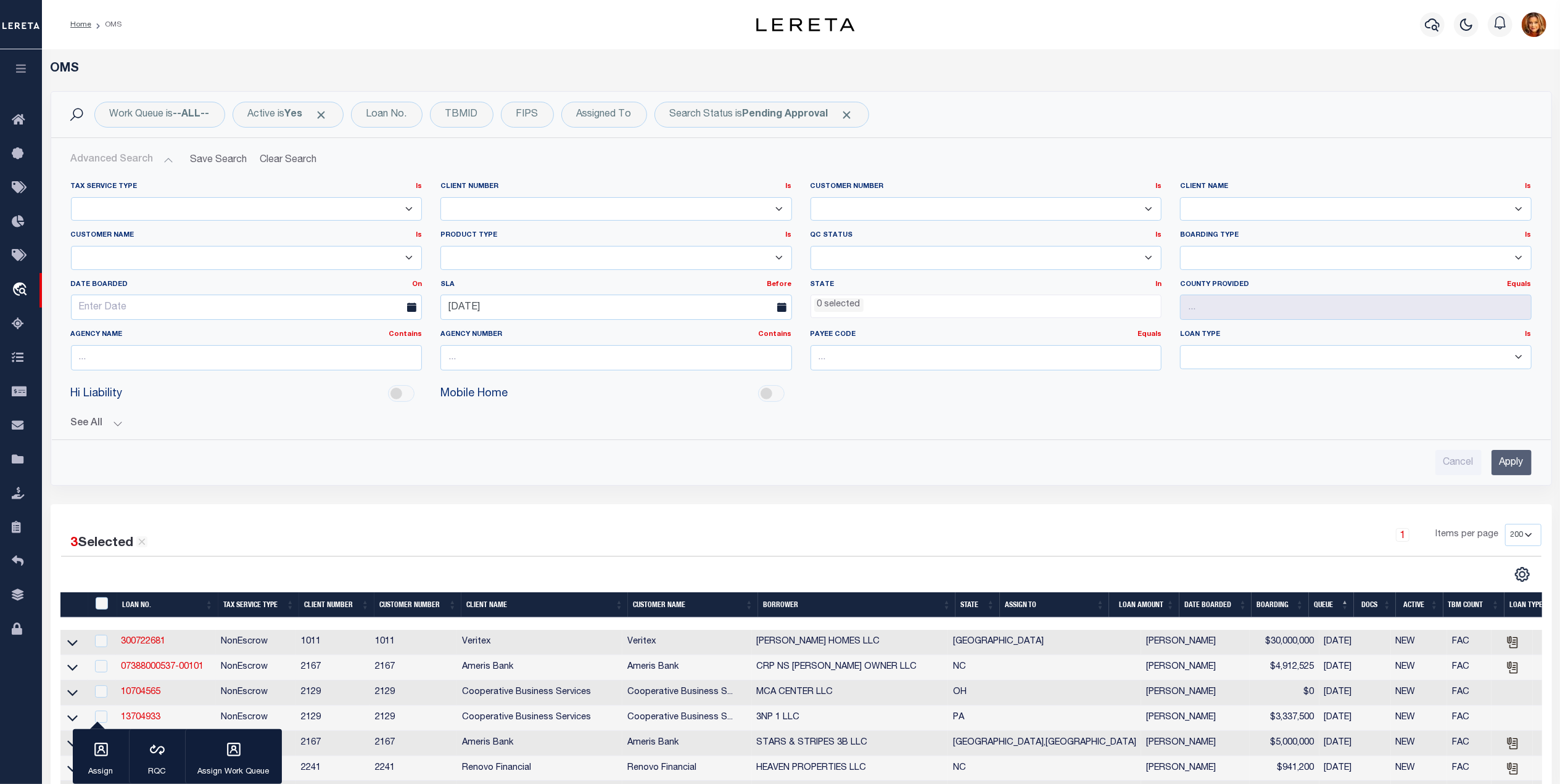
click at [1504, 464] on input "Apply" at bounding box center [1511, 462] width 40 height 25
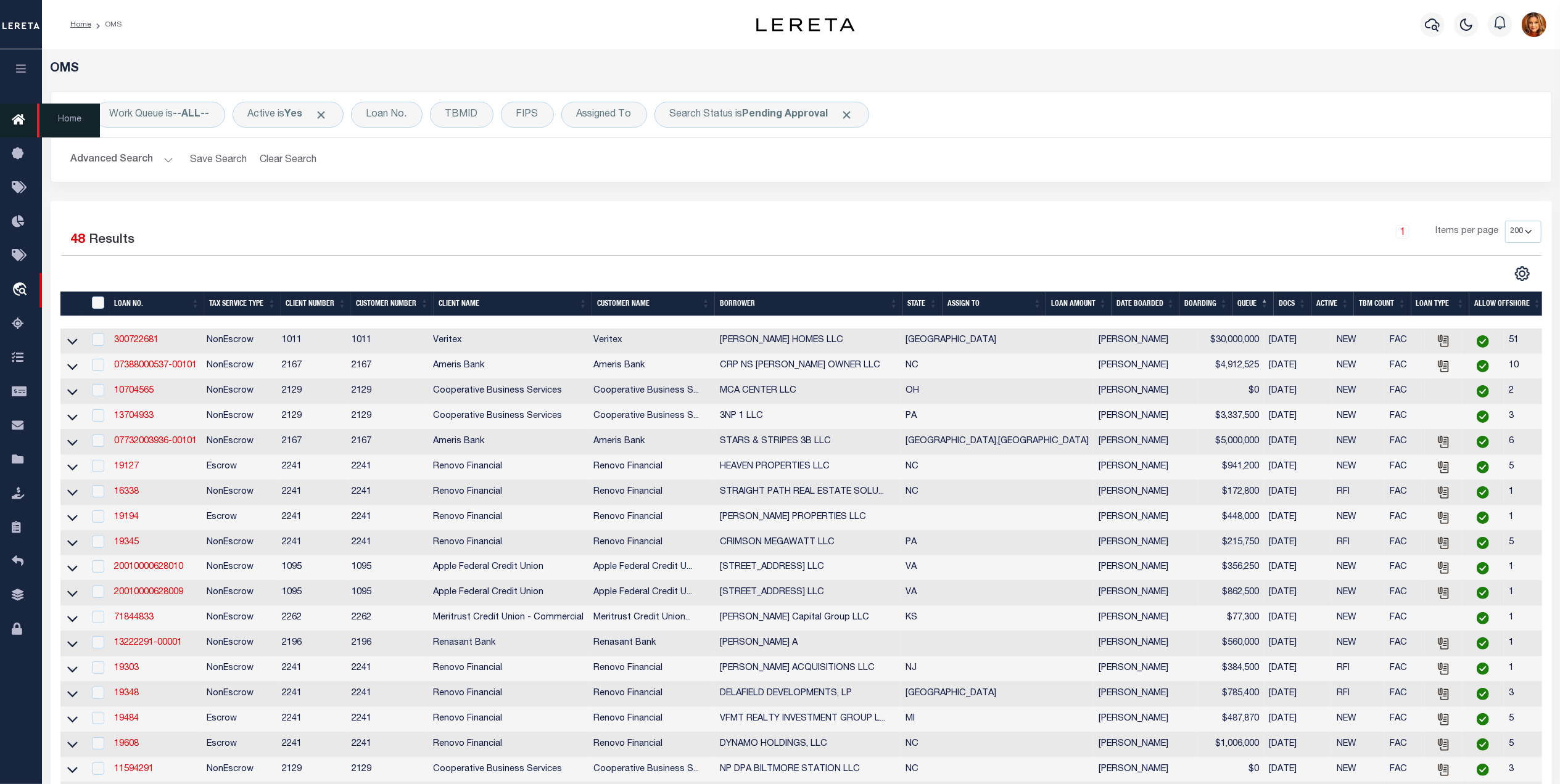
click at [17, 121] on icon at bounding box center [21, 120] width 20 height 16
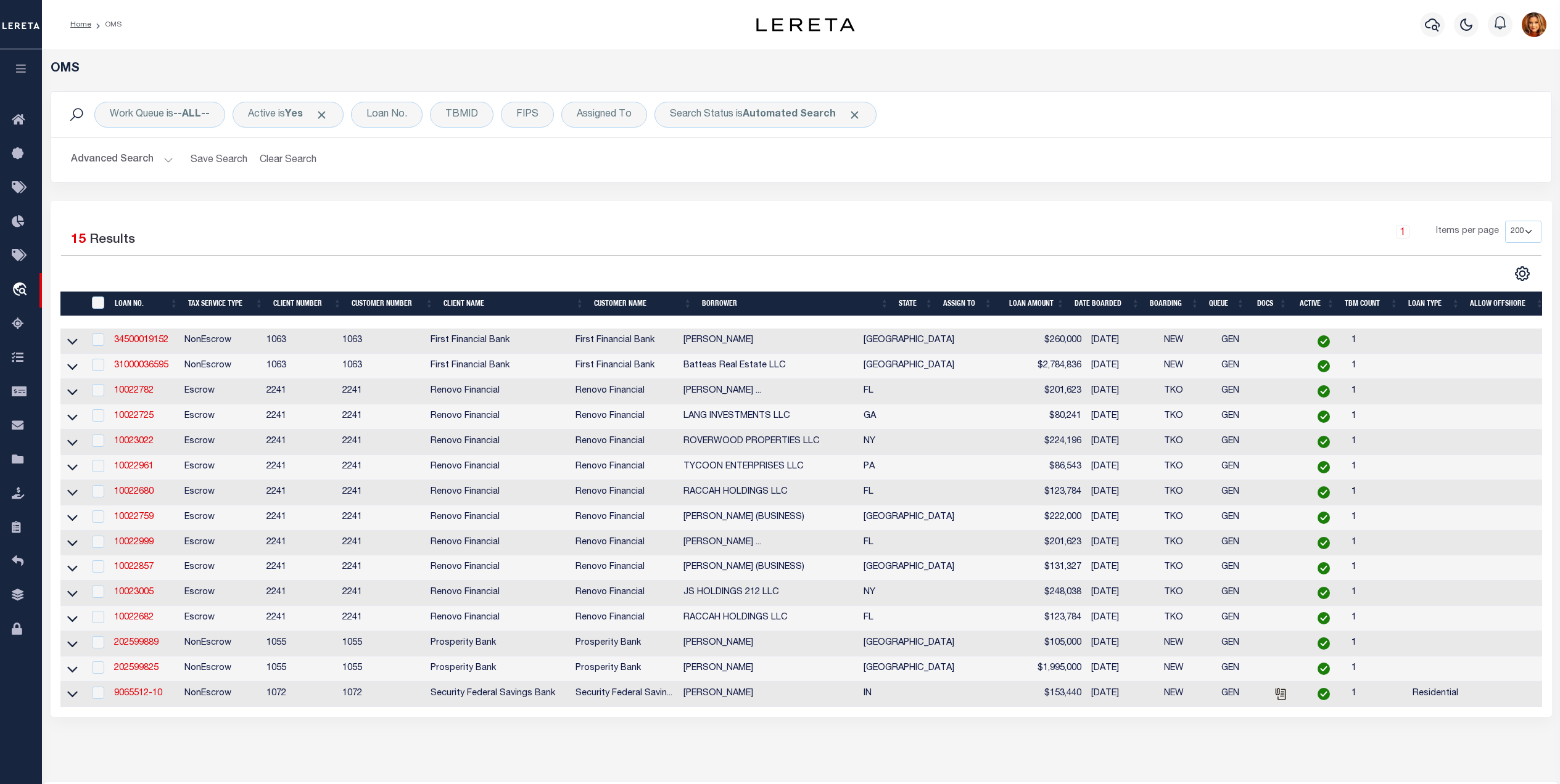
select select "200"
click at [282, 153] on button "Clear Search" at bounding box center [288, 159] width 67 height 24
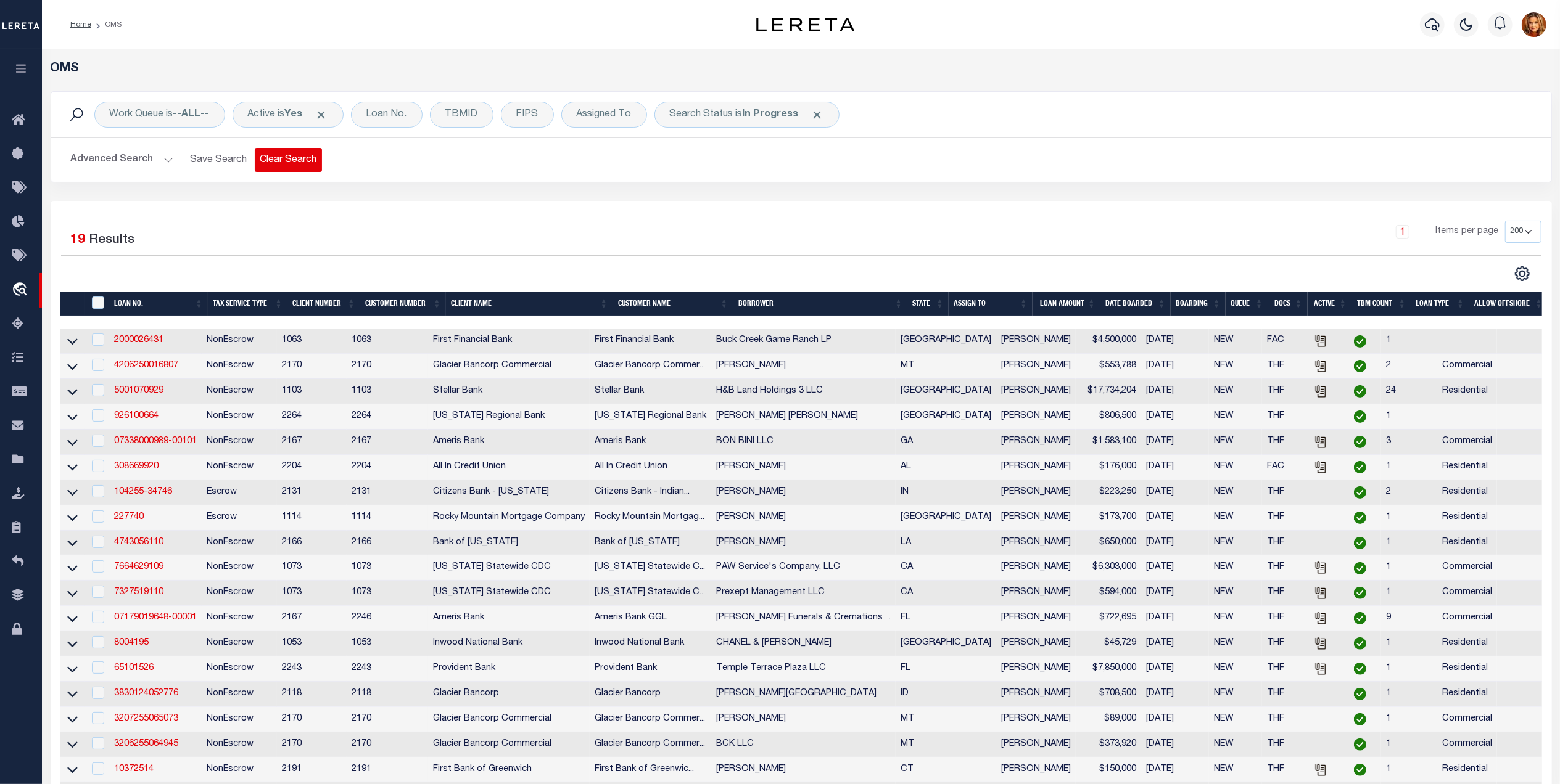
click at [277, 165] on button "Clear Search" at bounding box center [288, 159] width 67 height 24
click at [788, 114] on b "In Progress" at bounding box center [770, 115] width 56 height 10
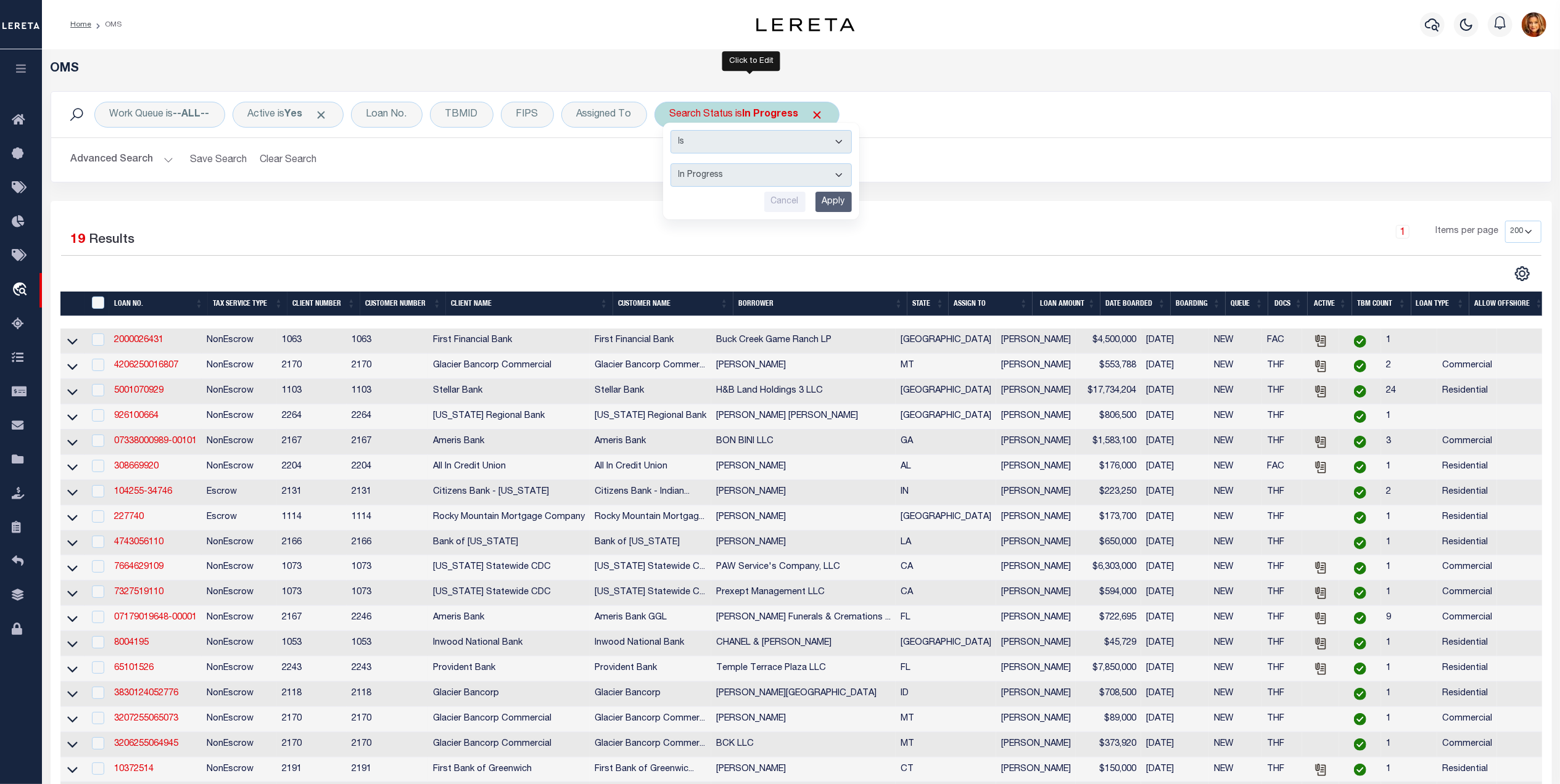
click at [733, 175] on select "Automated Search Bad Parcel Complete Duplicate Parcel High Dollar Reporting In …" at bounding box center [761, 175] width 181 height 24
select select "PA"
click at [674, 164] on select "Automated Search Bad Parcel Complete Duplicate Parcel High Dollar Reporting In …" at bounding box center [761, 175] width 181 height 24
click at [837, 202] on input "Apply" at bounding box center [834, 202] width 37 height 20
